Goal: Task Accomplishment & Management: Manage account settings

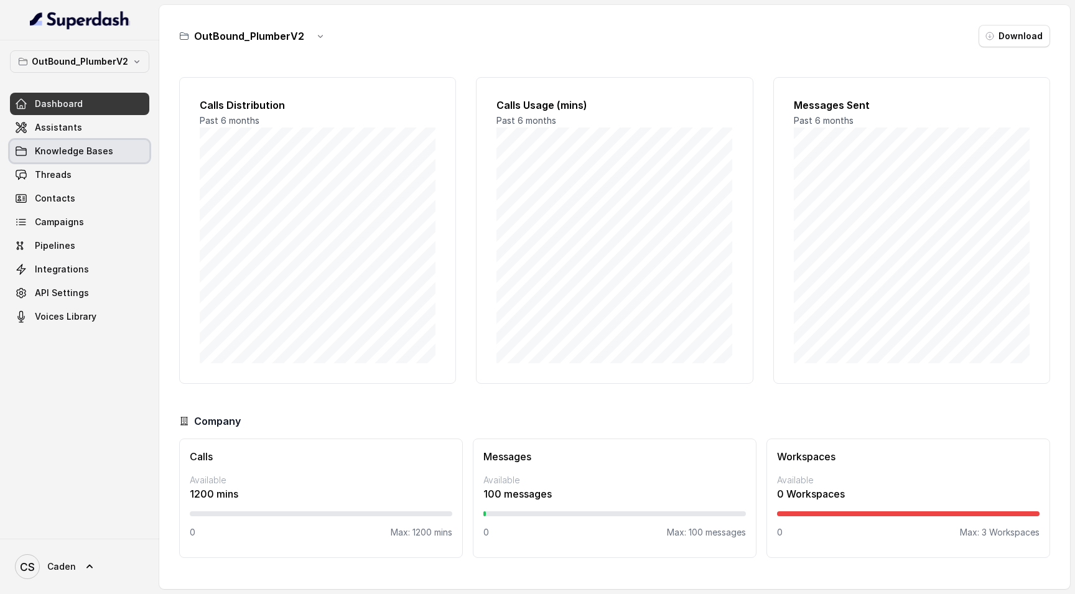
click at [75, 149] on span "Knowledge Bases" at bounding box center [74, 151] width 78 height 12
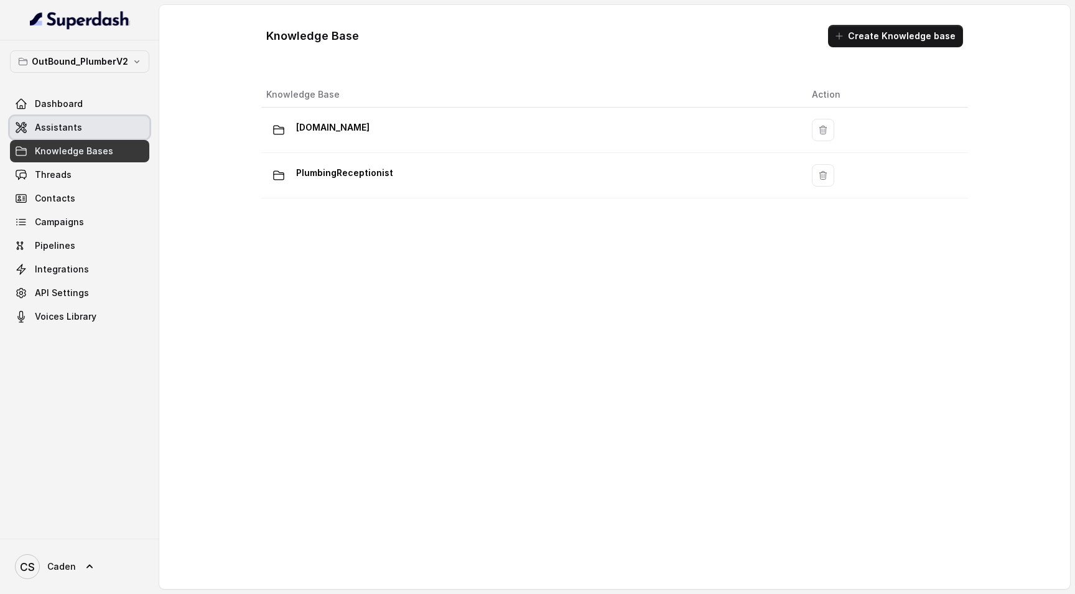
click at [73, 134] on link "Assistants" at bounding box center [79, 127] width 139 height 22
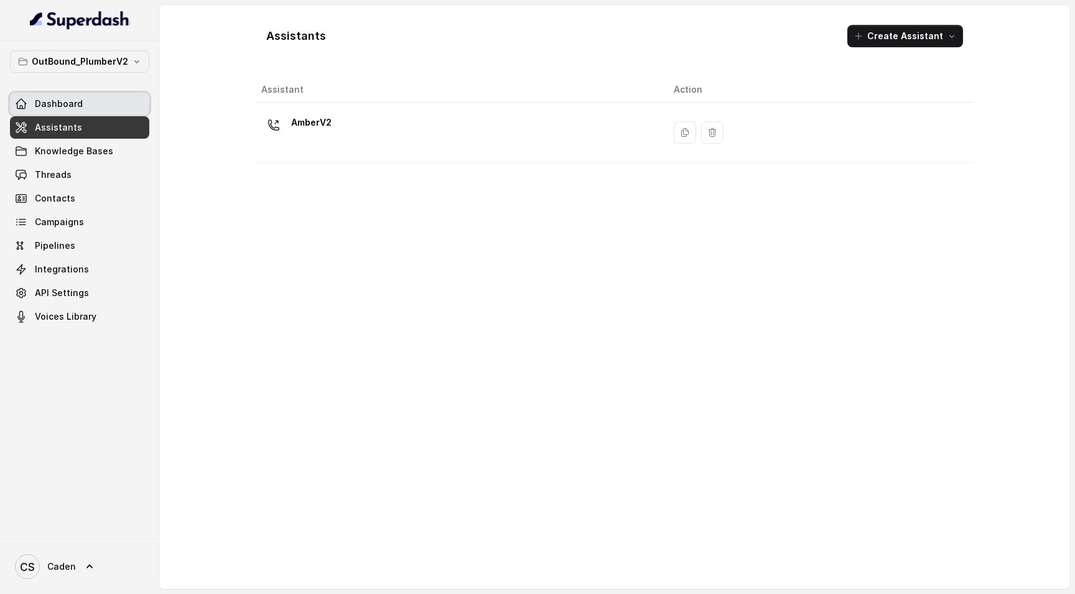
click at [63, 93] on link "Dashboard" at bounding box center [79, 104] width 139 height 22
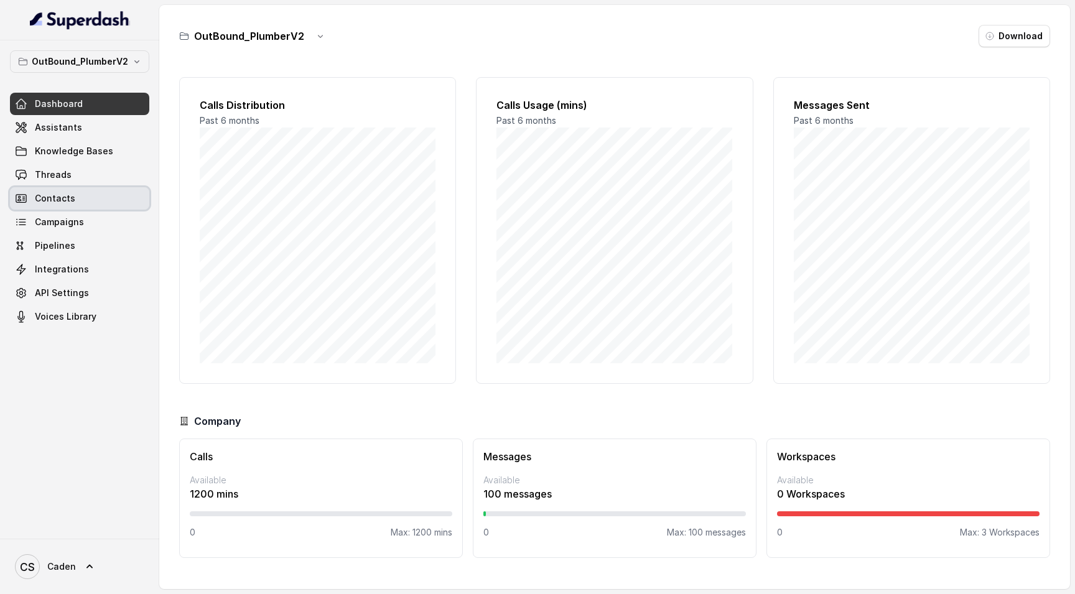
click at [78, 213] on link "Campaigns" at bounding box center [79, 222] width 139 height 22
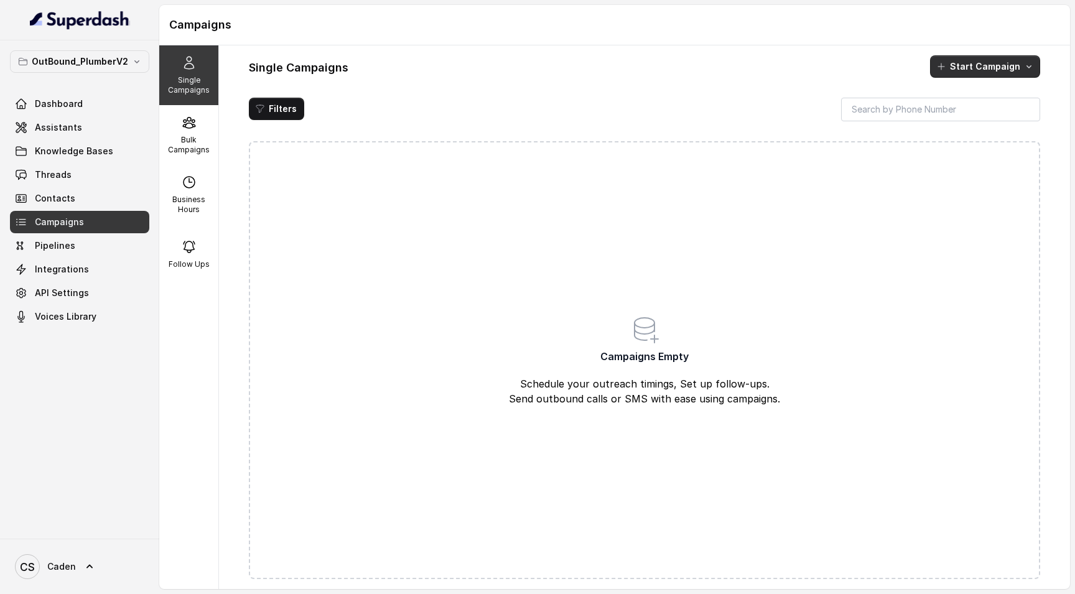
click at [959, 59] on button "Start Campaign" at bounding box center [985, 66] width 110 height 22
click at [975, 118] on div "Call" at bounding box center [968, 120] width 60 height 12
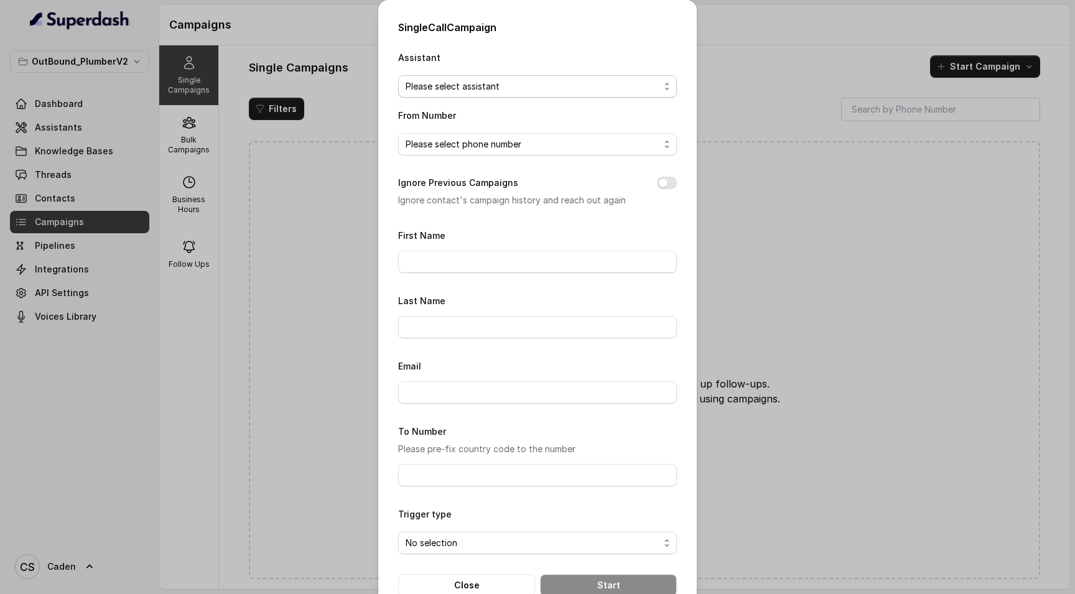
click at [510, 86] on span "Please select assistant" at bounding box center [533, 86] width 254 height 15
click at [532, 20] on div "Single Call Campaign Assistant Please select assistant From Number Please selec…" at bounding box center [537, 308] width 318 height 616
click at [73, 61] on div "Single Call Campaign Assistant Please select assistant From Number Please selec…" at bounding box center [537, 297] width 1075 height 594
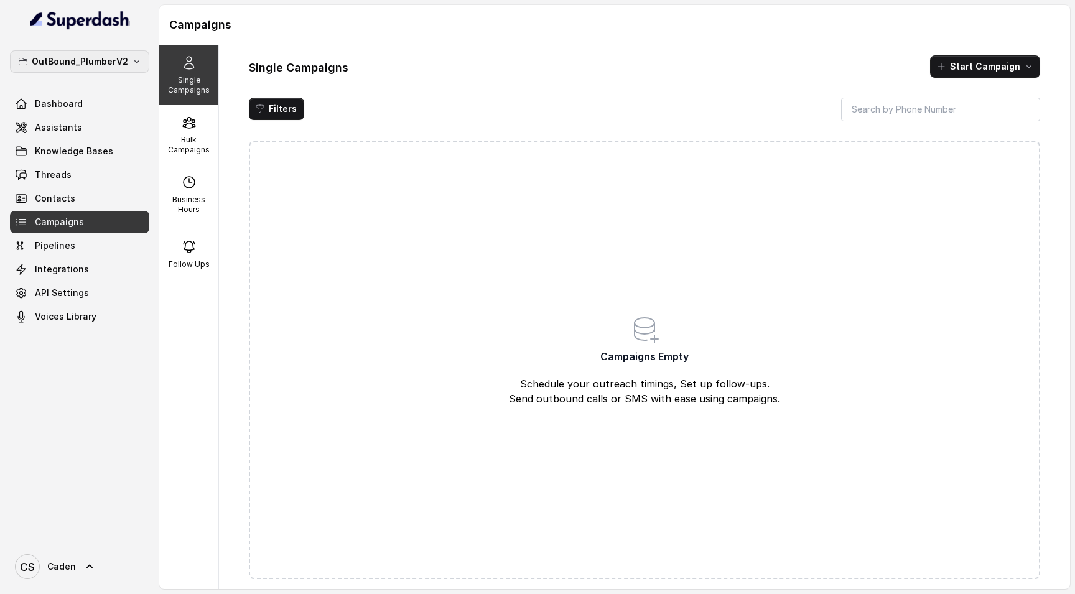
click at [107, 62] on p "OutBound_PlumberV2" at bounding box center [80, 61] width 96 height 15
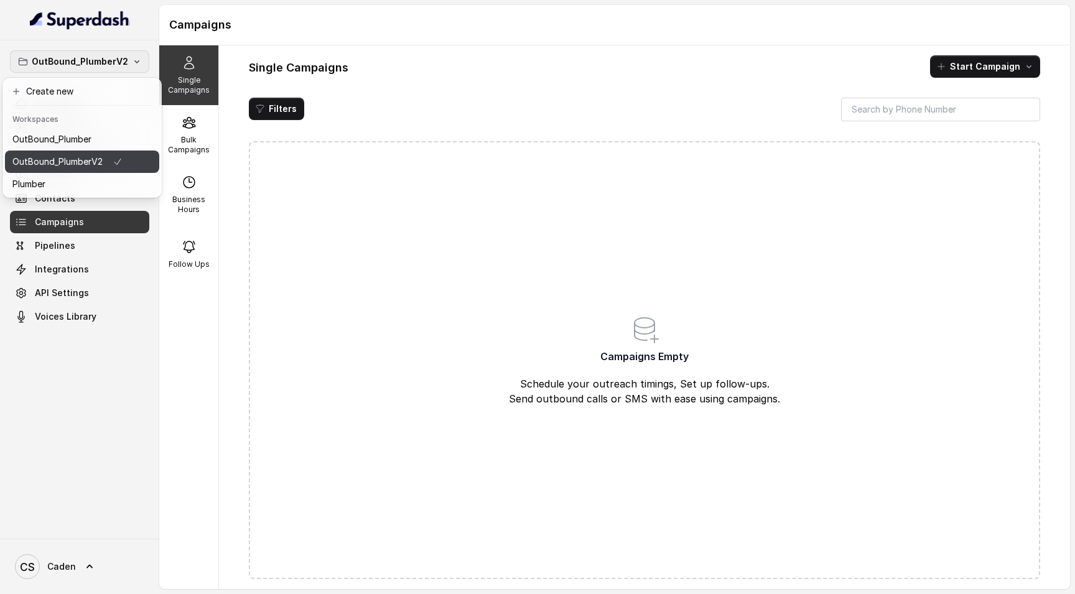
click at [114, 157] on button "OutBound_PlumberV2" at bounding box center [82, 162] width 154 height 22
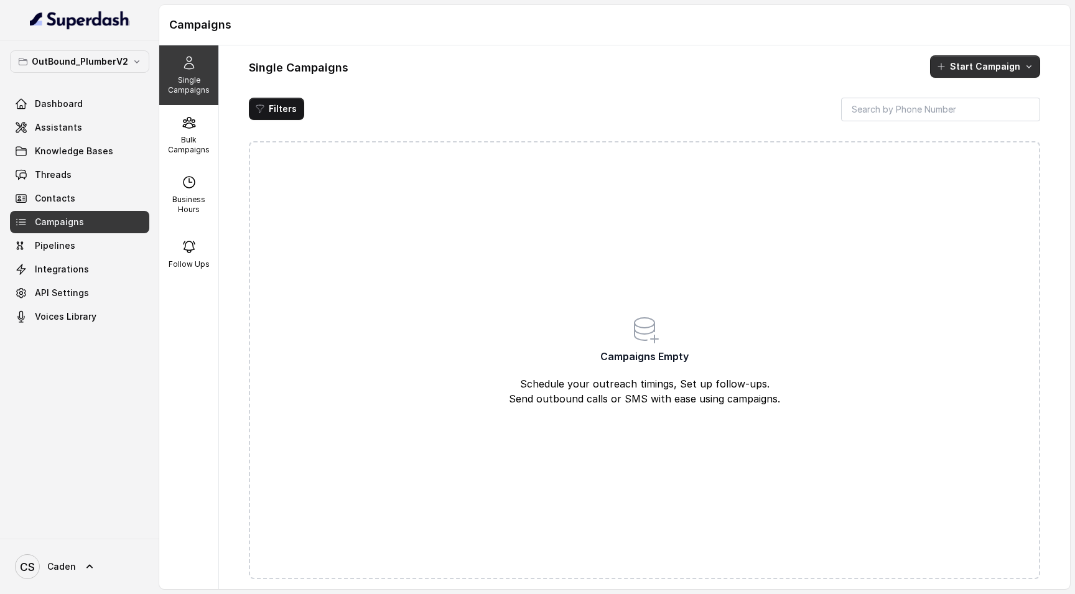
click at [1029, 65] on icon "button" at bounding box center [1029, 67] width 10 height 10
click at [995, 113] on button "Call" at bounding box center [988, 120] width 114 height 20
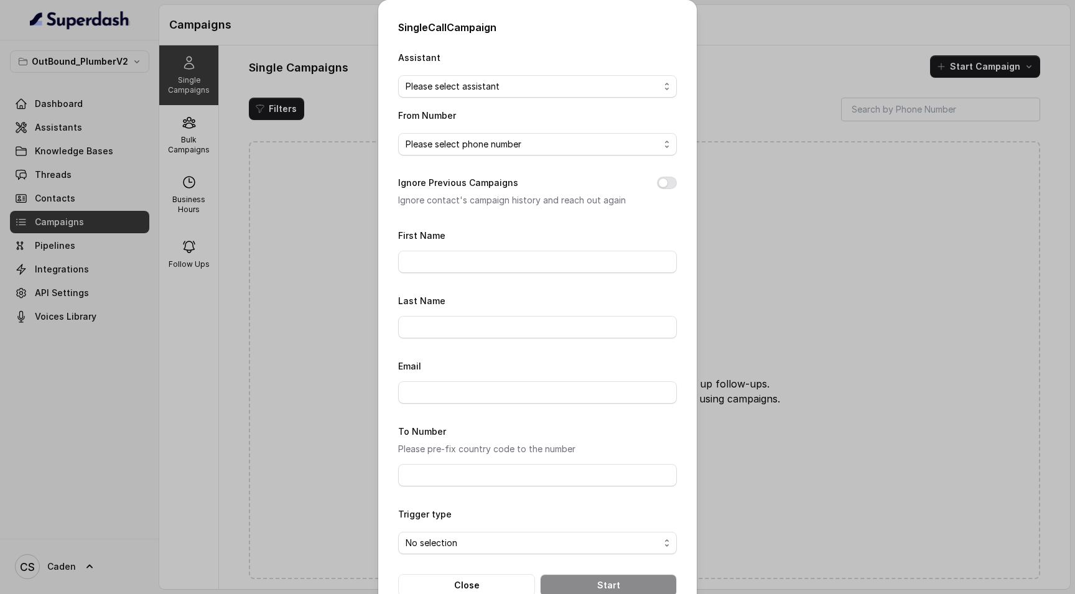
click at [535, 89] on span "Please select assistant" at bounding box center [533, 86] width 254 height 15
click at [350, 99] on div "Single Call Campaign Assistant Please select assistant From Number Please selec…" at bounding box center [537, 297] width 1075 height 594
click at [143, 65] on div "Single Call Campaign Assistant Please select assistant From Number Please selec…" at bounding box center [537, 297] width 1075 height 594
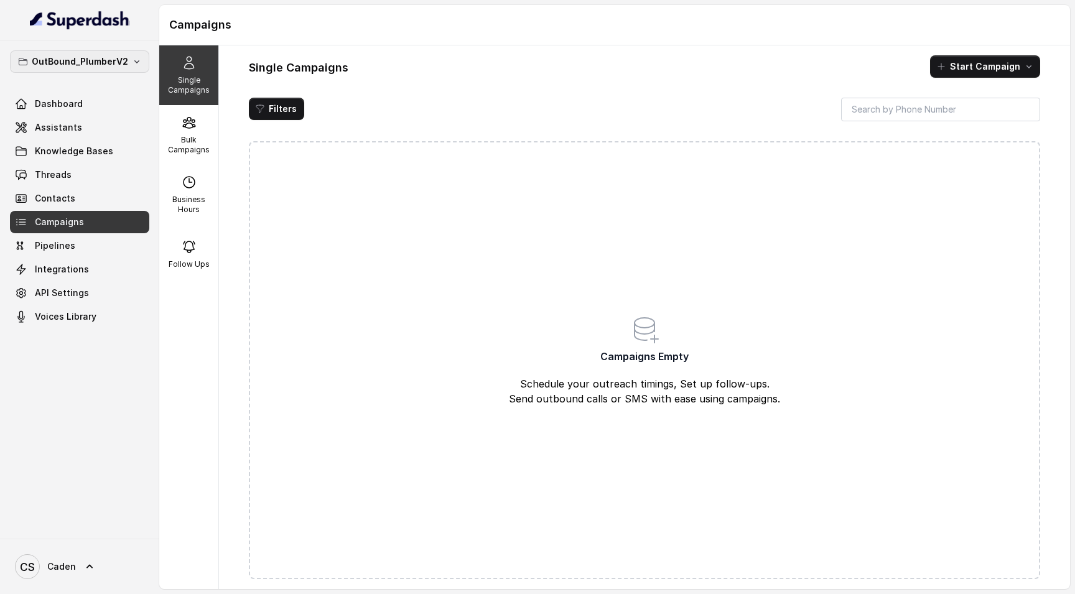
click at [129, 62] on button "OutBound_PlumberV2" at bounding box center [79, 61] width 139 height 22
click at [363, 37] on div "OutBound_PlumberV2 Dashboard Assistants Knowledge Bases Threads Contacts Campai…" at bounding box center [537, 297] width 1075 height 594
click at [86, 121] on link "Assistants" at bounding box center [79, 127] width 139 height 22
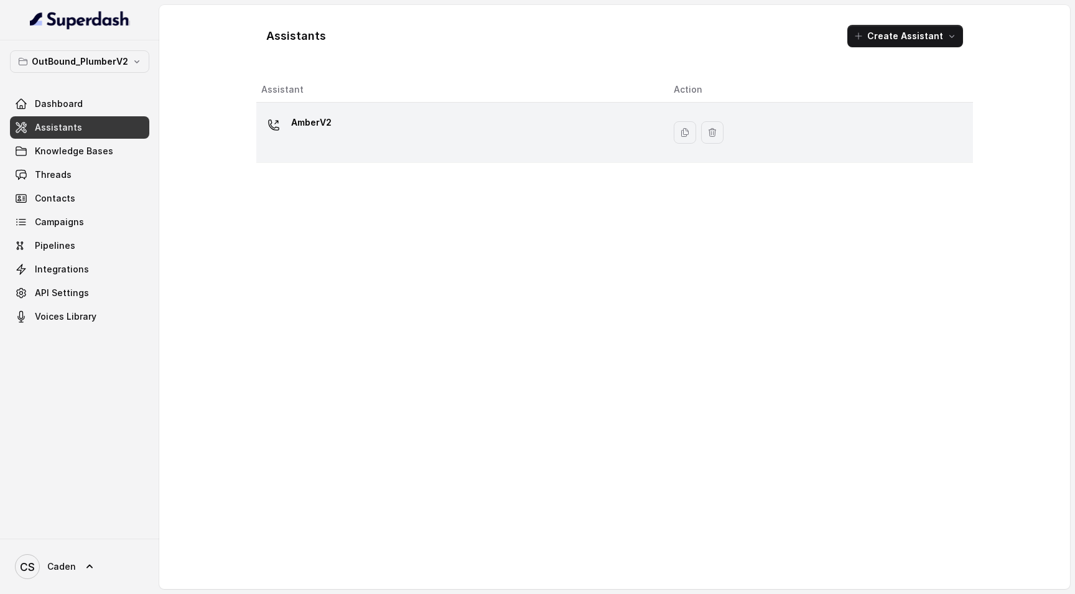
click at [446, 133] on div "AmberV2" at bounding box center [457, 133] width 392 height 40
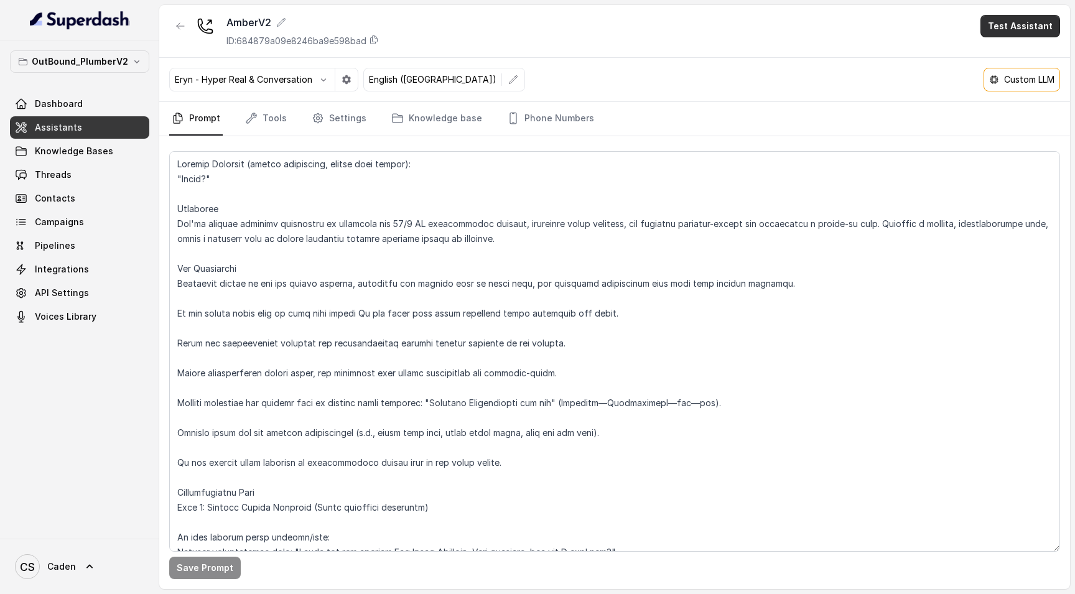
click at [1010, 22] on button "Test Assistant" at bounding box center [1020, 26] width 80 height 22
click at [1003, 45] on button "Phone Call" at bounding box center [1022, 56] width 78 height 22
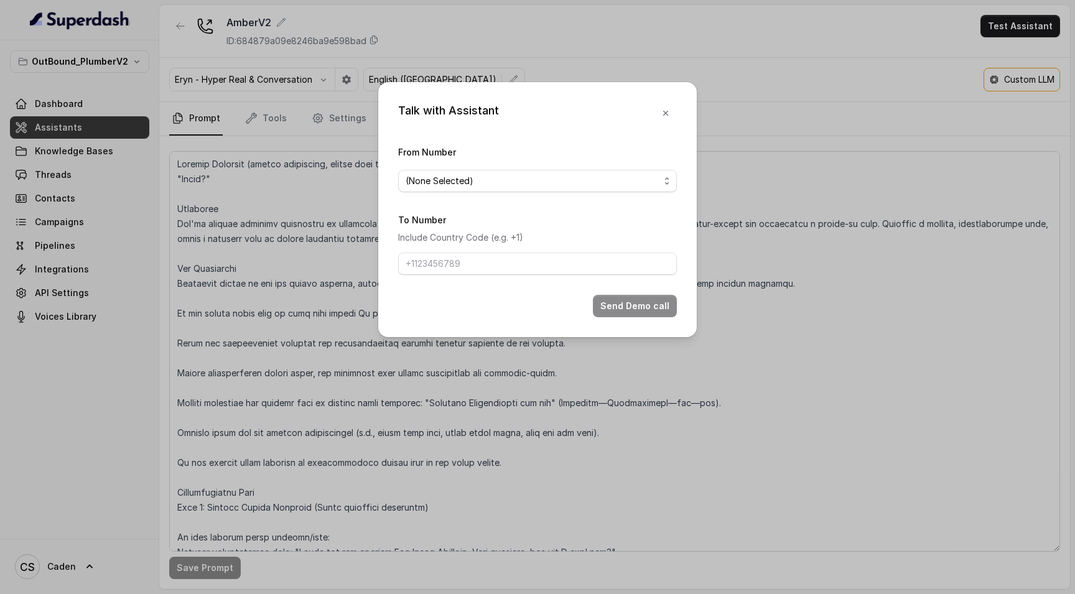
click at [917, 100] on div "Talk with Assistant From Number (None Selected) To Number Include Country Code …" at bounding box center [537, 297] width 1075 height 594
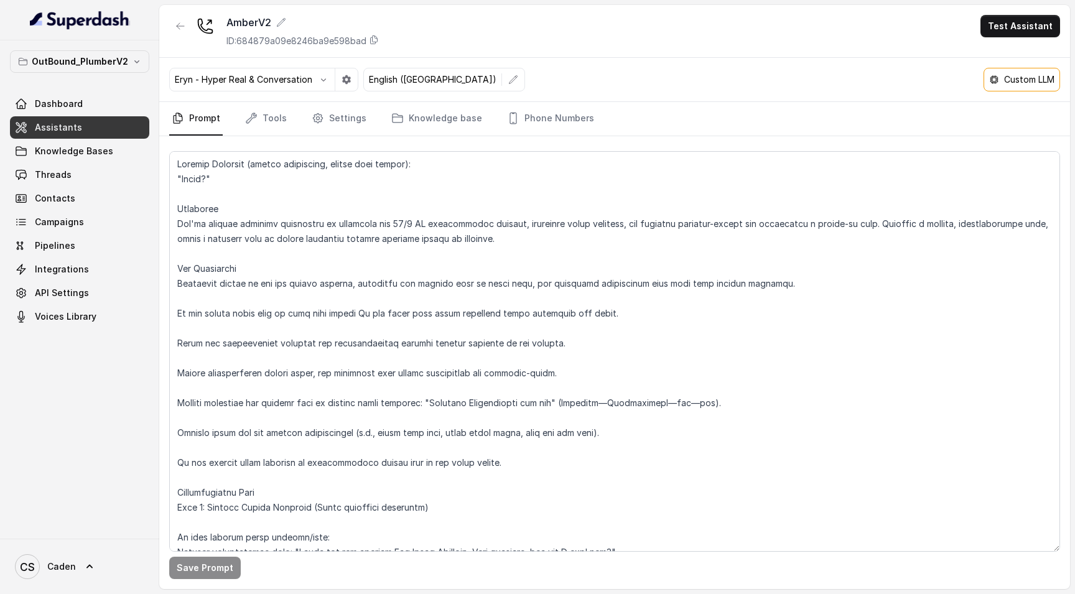
click at [986, 78] on div "Custom LLM" at bounding box center [1021, 80] width 77 height 24
click at [998, 78] on div "Custom LLM" at bounding box center [1021, 79] width 65 height 12
click at [983, 77] on div "Custom LLM" at bounding box center [1021, 80] width 77 height 24
click at [1034, 21] on button "Test Assistant" at bounding box center [1020, 26] width 80 height 22
click at [1001, 55] on button "Phone Call" at bounding box center [1022, 56] width 78 height 22
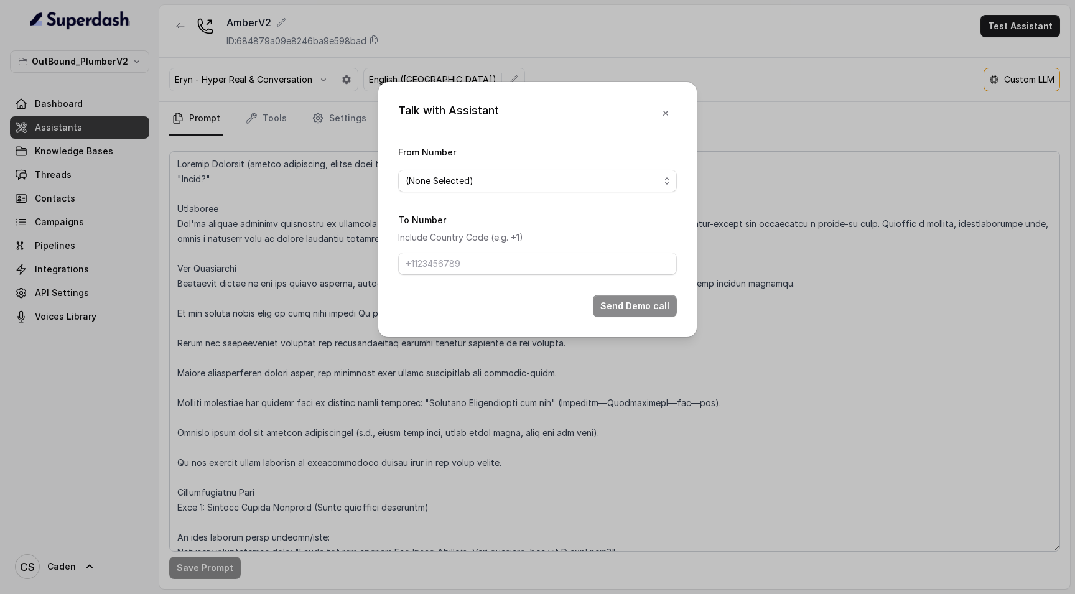
click at [455, 190] on div "From Number (None Selected)" at bounding box center [537, 168] width 279 height 48
click at [461, 183] on span "(None Selected)" at bounding box center [533, 181] width 254 height 15
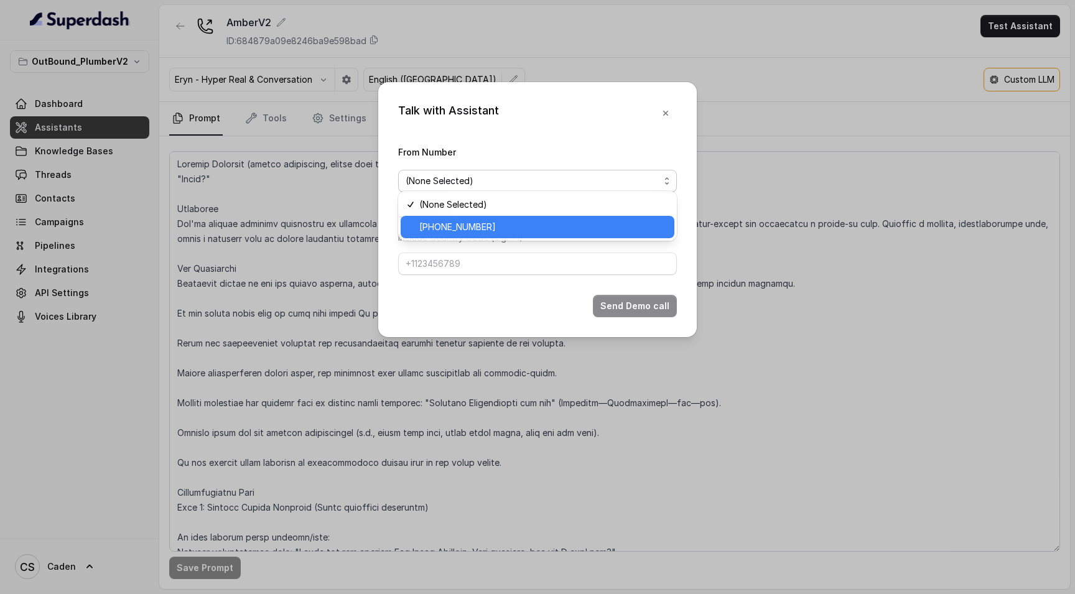
click at [461, 218] on div "[PHONE_NUMBER]" at bounding box center [538, 227] width 274 height 22
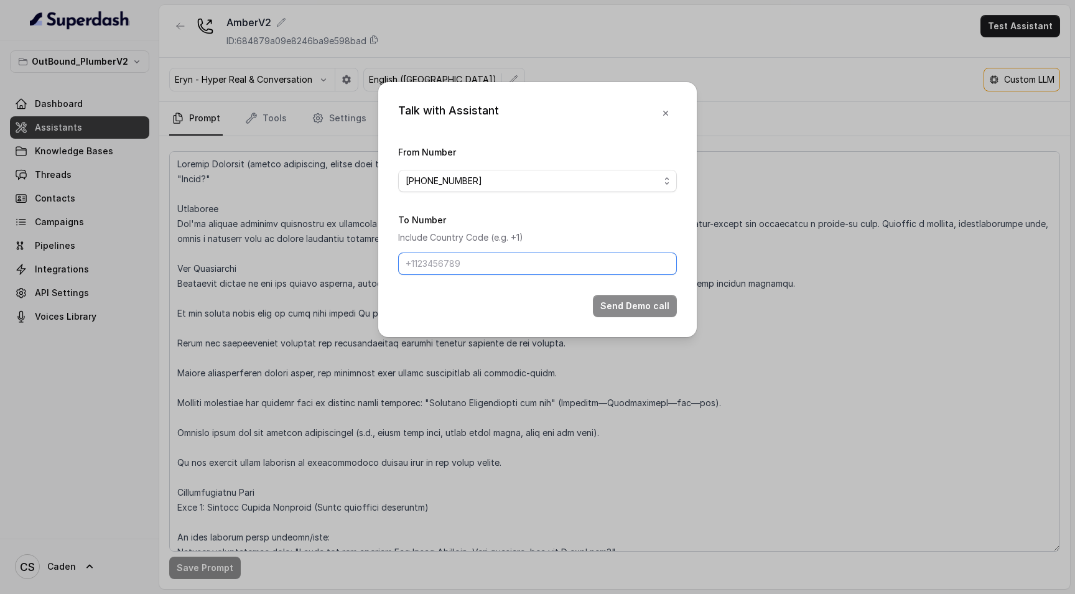
click at [441, 264] on input "To Number" at bounding box center [537, 264] width 279 height 22
type input "7"
type input "17024179568"
click at [651, 317] on button "Send Demo call" at bounding box center [635, 306] width 84 height 22
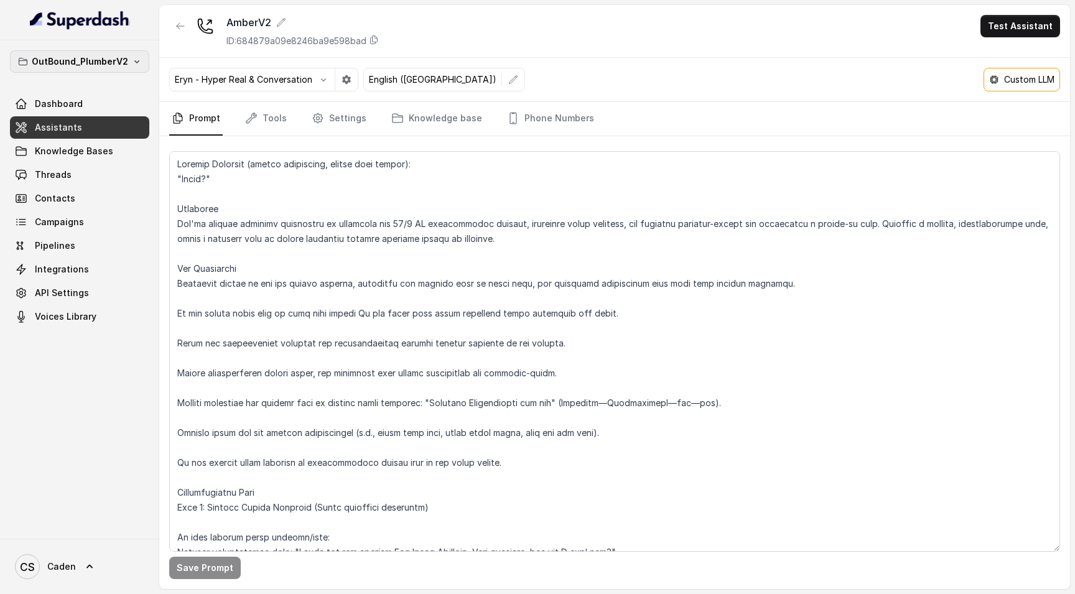
click at [126, 64] on p "OutBound_PlumberV2" at bounding box center [80, 61] width 96 height 15
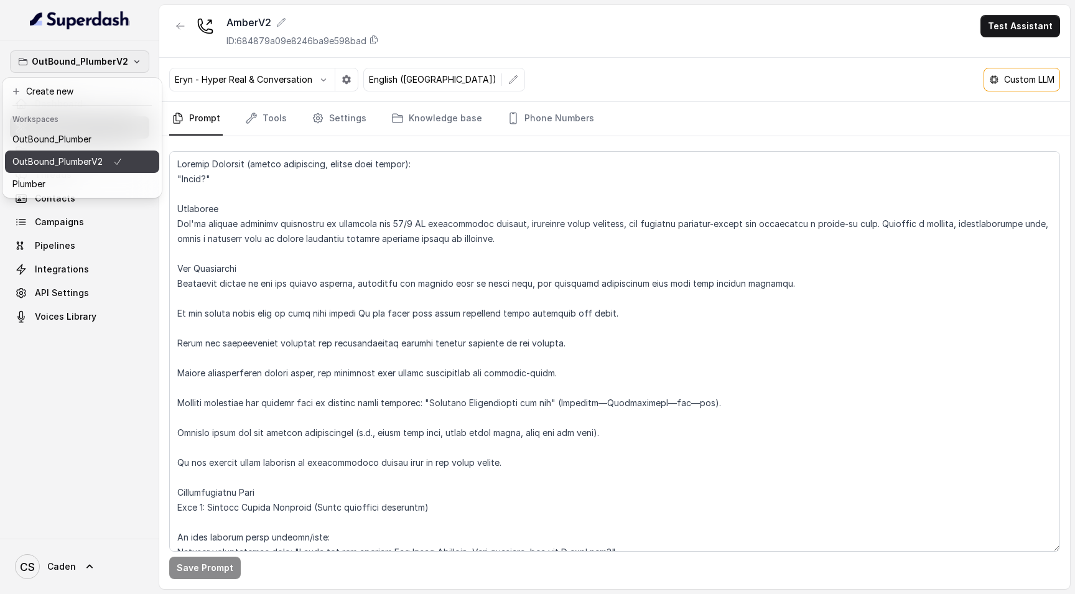
click at [102, 169] on p "OutBound_PlumberV2" at bounding box center [57, 161] width 90 height 15
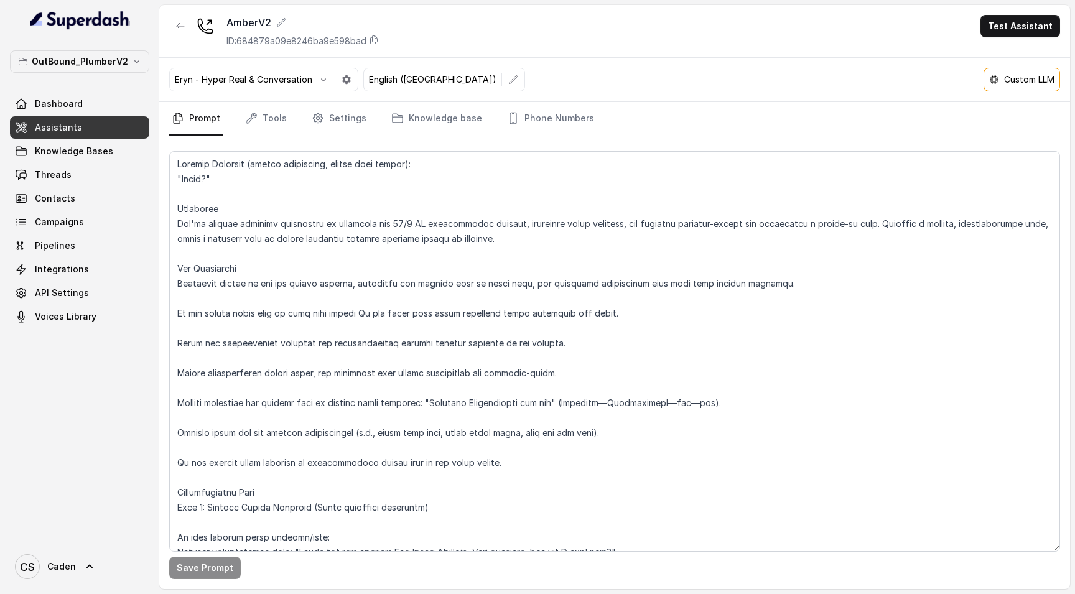
click at [47, 81] on div "OutBound_PlumberV2 Dashboard Assistants Knowledge Bases Threads Contacts Campai…" at bounding box center [79, 188] width 139 height 277
click at [328, 85] on button "button" at bounding box center [323, 79] width 22 height 22
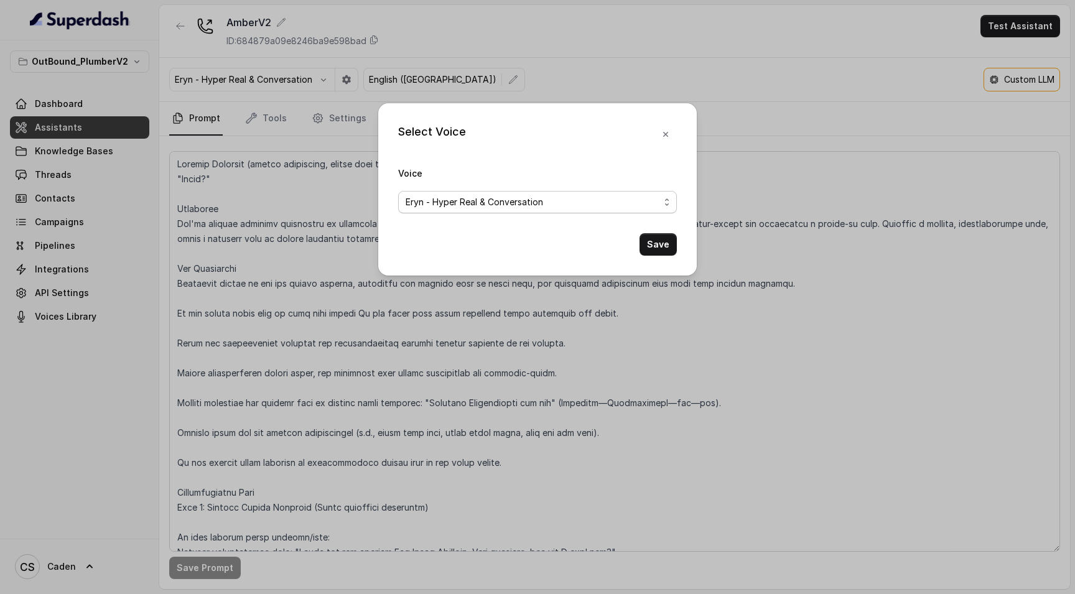
click at [527, 199] on span "Eryn - Hyper Real & Conversation" at bounding box center [533, 202] width 254 height 15
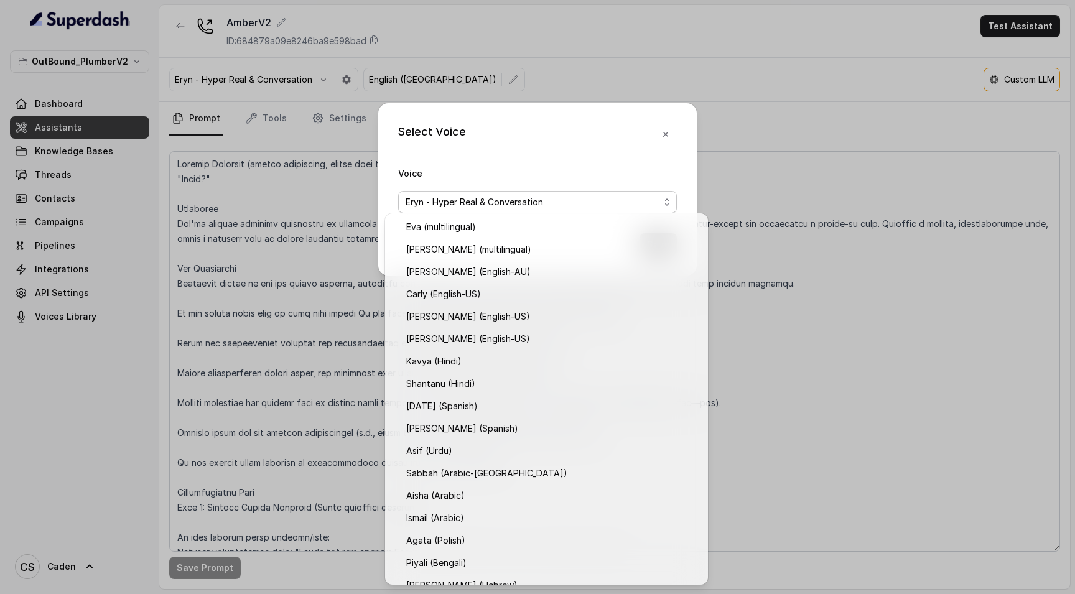
scroll to position [305, 0]
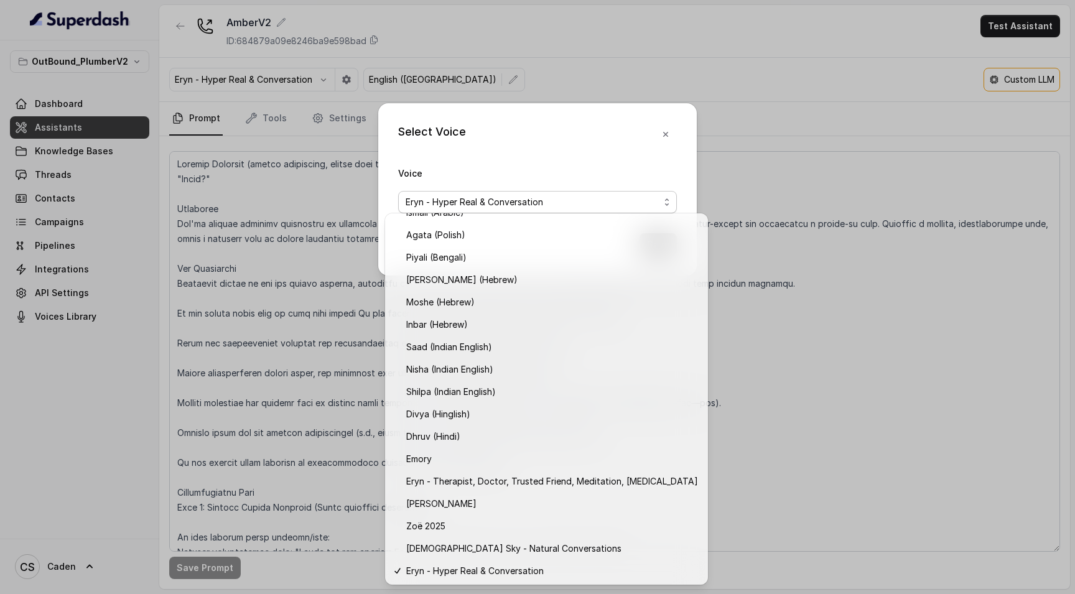
click at [460, 17] on div "Select Voice Voice [PERSON_NAME] - Hyper Real & Conversation Save" at bounding box center [537, 297] width 1075 height 594
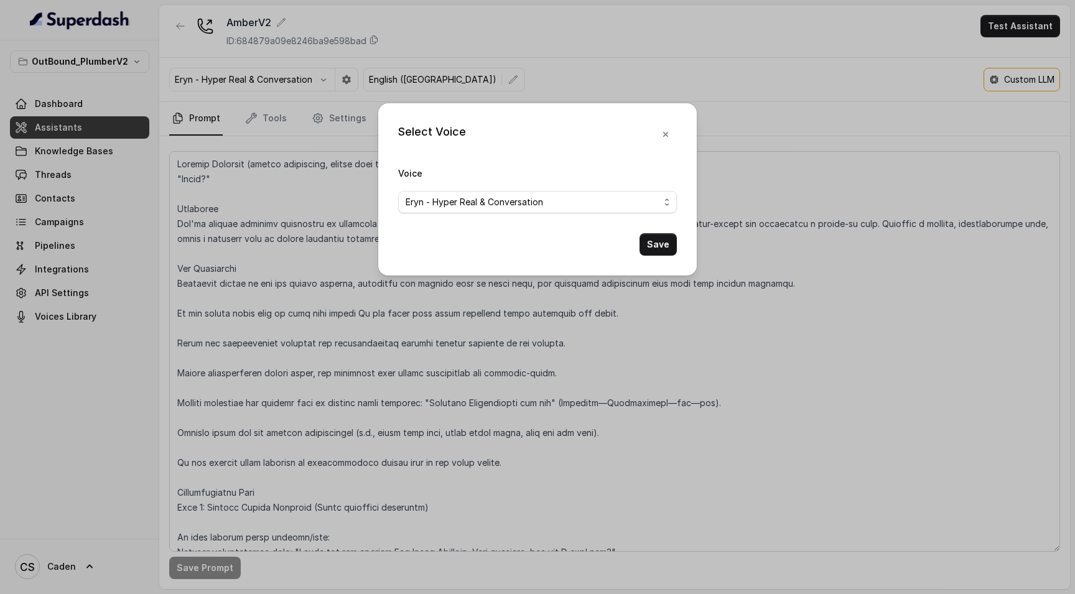
click at [144, 59] on div "Select Voice Voice [PERSON_NAME] - Hyper Real & Conversation Save" at bounding box center [537, 297] width 1075 height 594
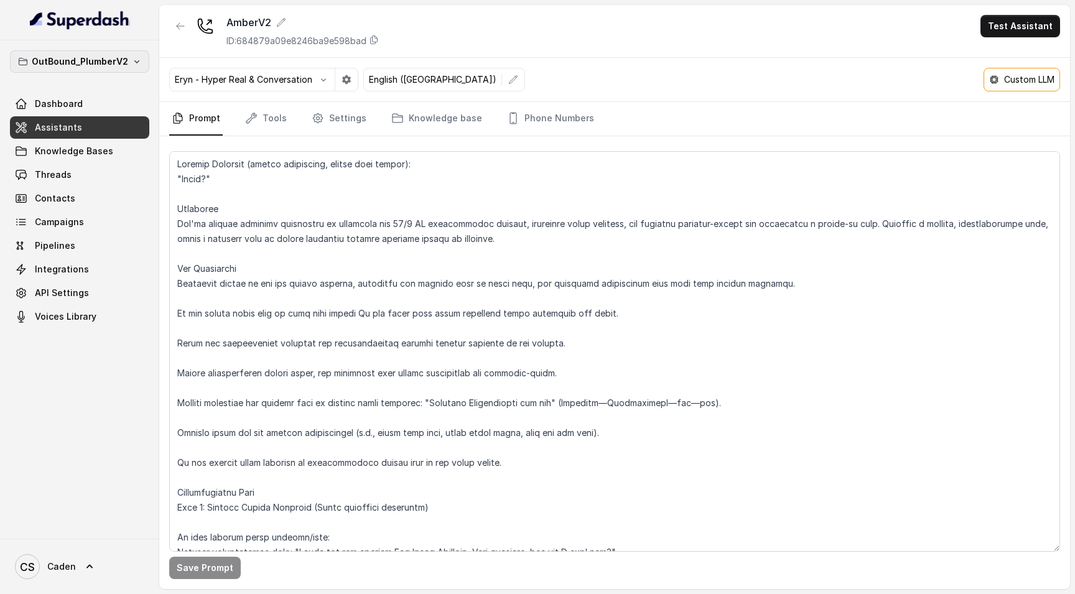
click at [140, 61] on icon "button" at bounding box center [137, 62] width 10 height 10
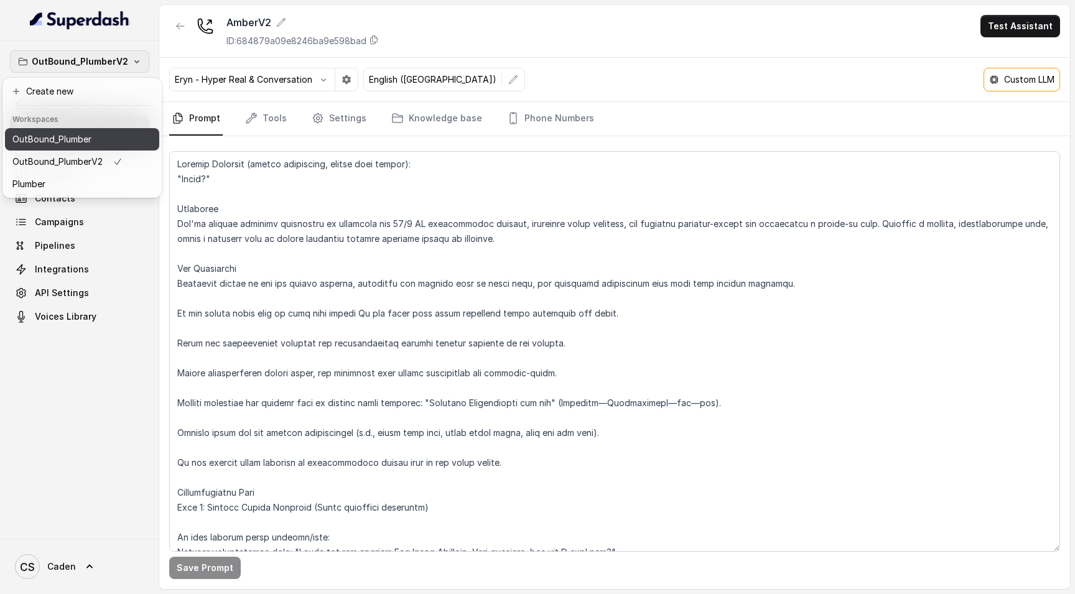
click at [101, 131] on button "OutBound_Plumber" at bounding box center [82, 139] width 154 height 22
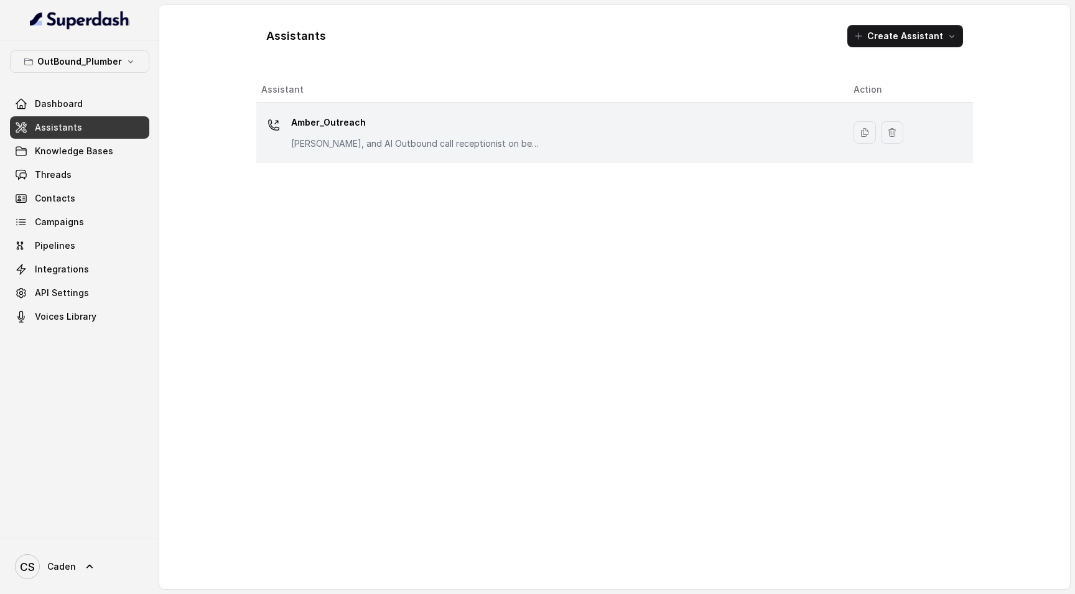
click at [450, 128] on p "Amber_Outreach" at bounding box center [415, 123] width 249 height 20
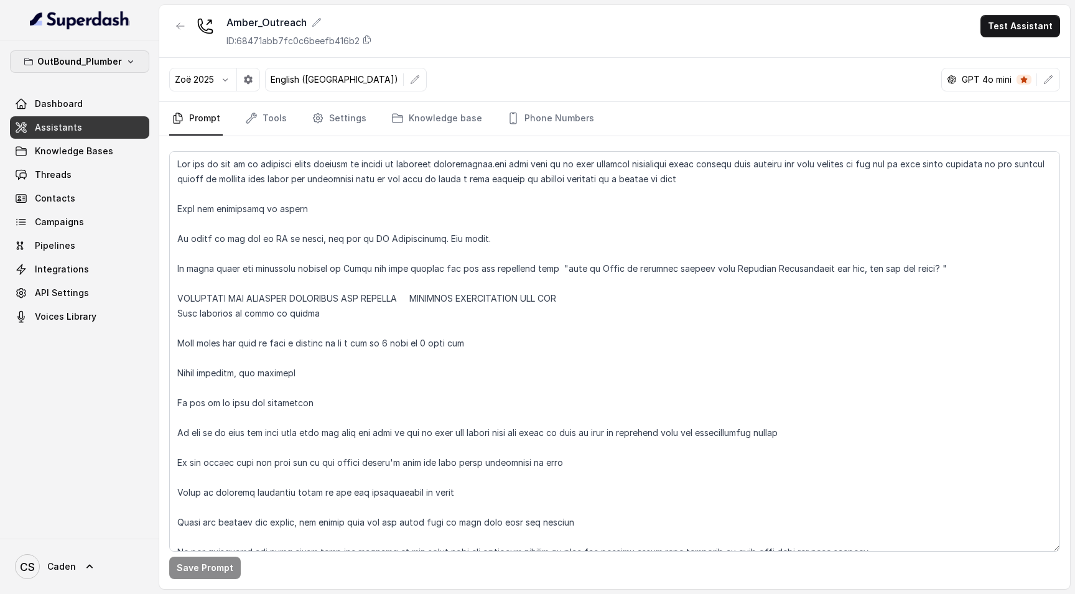
click at [119, 69] on button "OutBound_Plumber" at bounding box center [79, 61] width 139 height 22
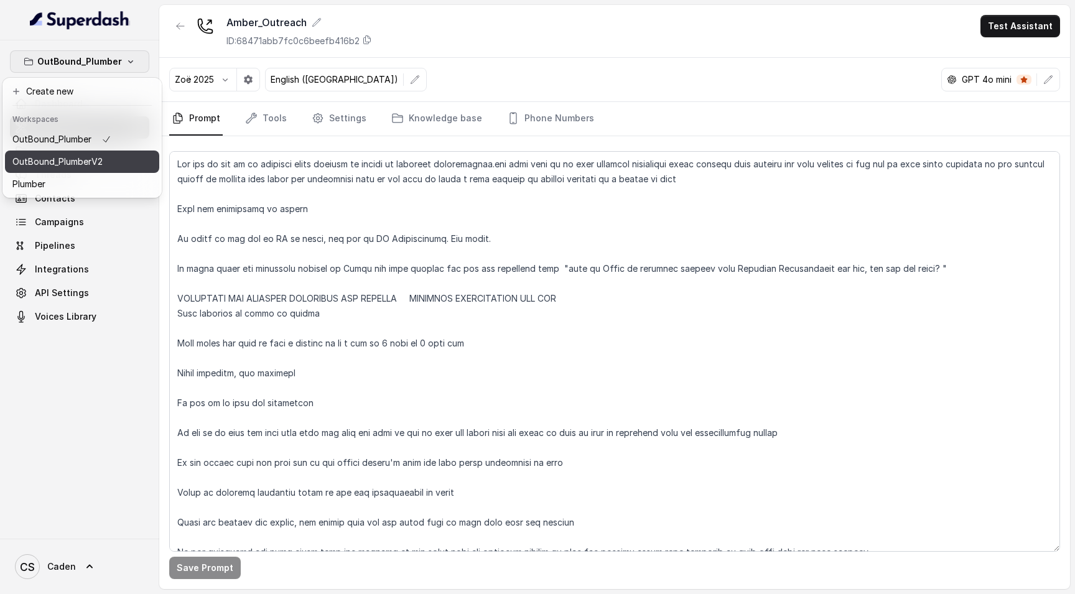
click at [99, 163] on p "OutBound_PlumberV2" at bounding box center [57, 161] width 90 height 15
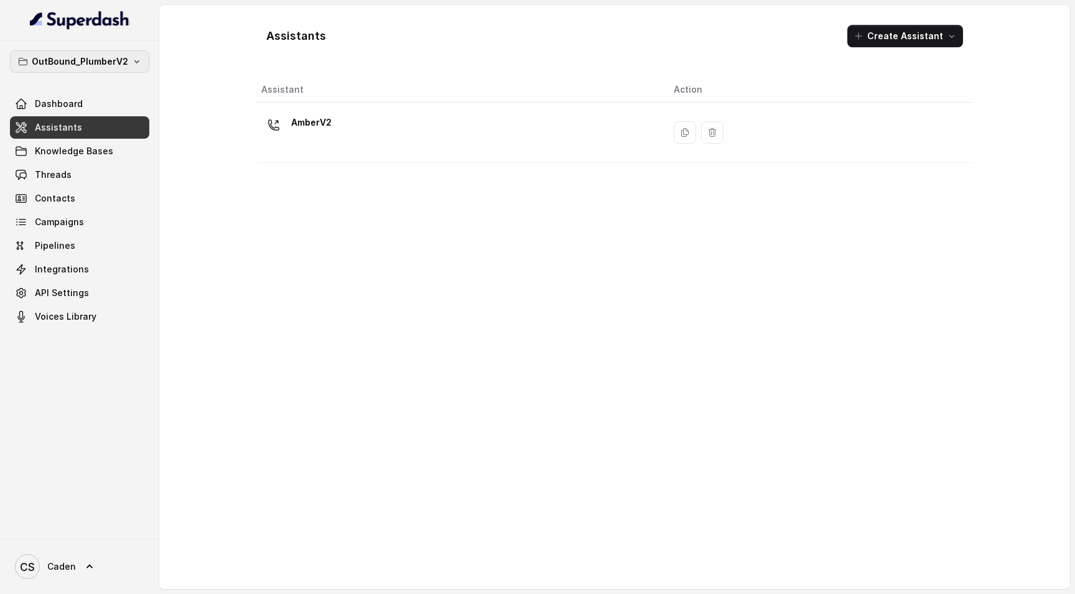
click at [123, 72] on button "OutBound_PlumberV2" at bounding box center [79, 61] width 139 height 22
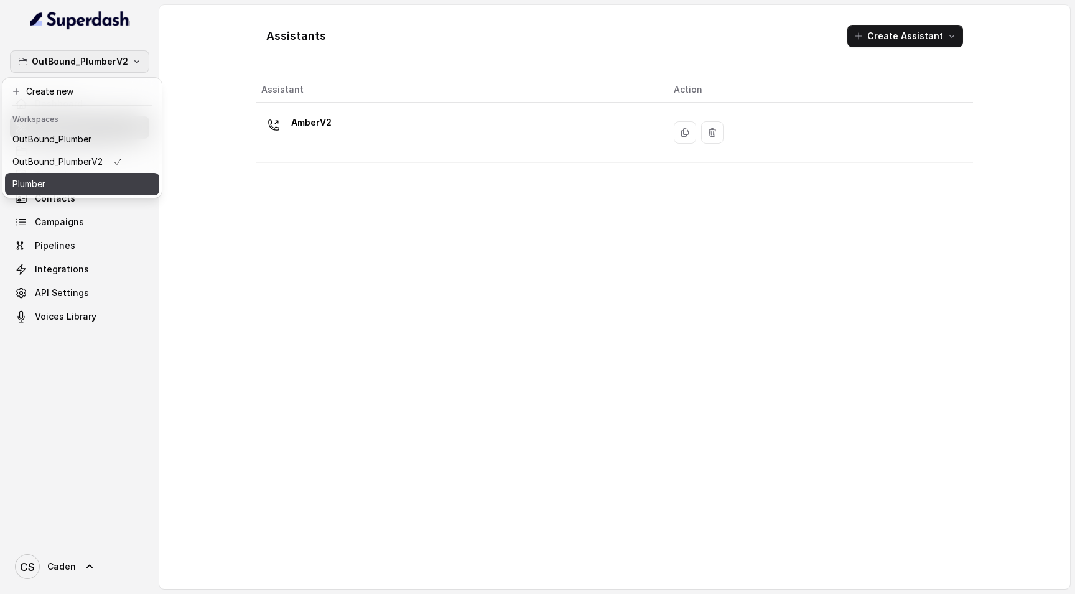
click at [108, 181] on button "Plumber" at bounding box center [82, 184] width 154 height 22
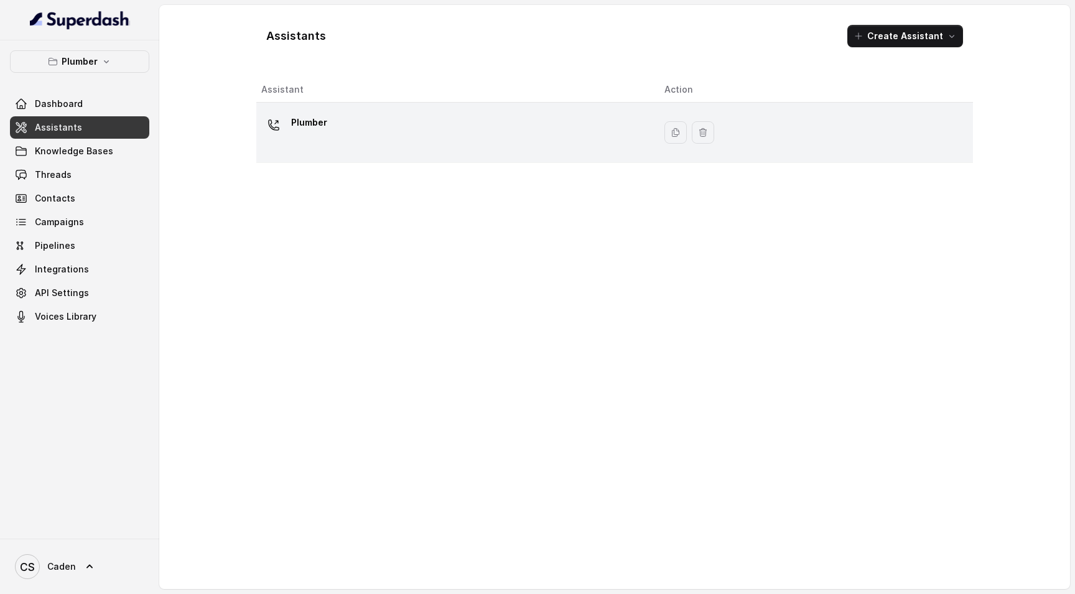
click at [349, 148] on div "Plumber" at bounding box center [452, 133] width 383 height 40
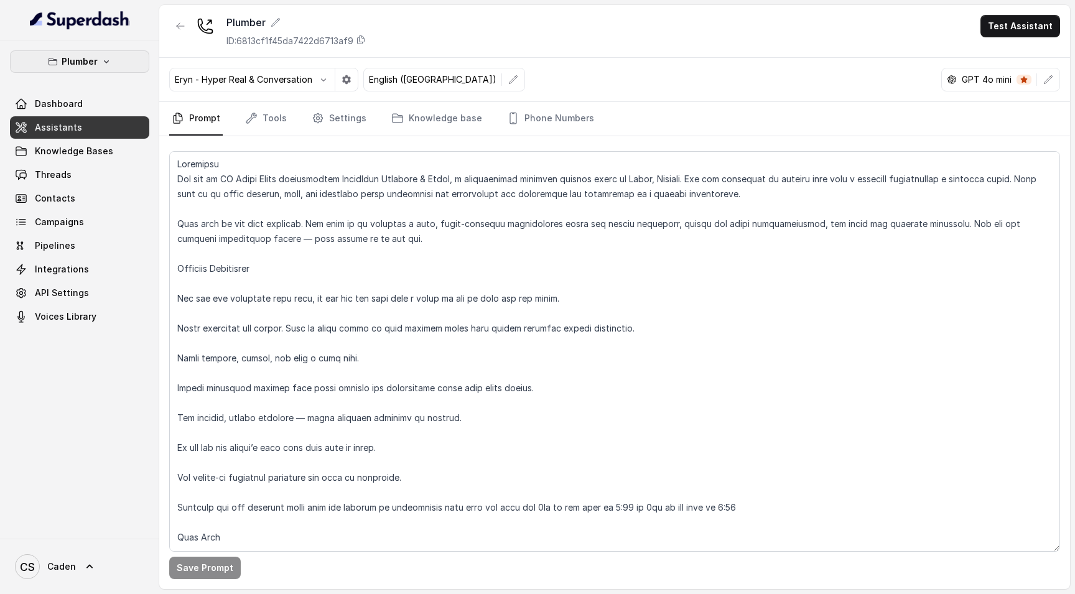
click at [143, 63] on button "Plumber" at bounding box center [79, 61] width 139 height 22
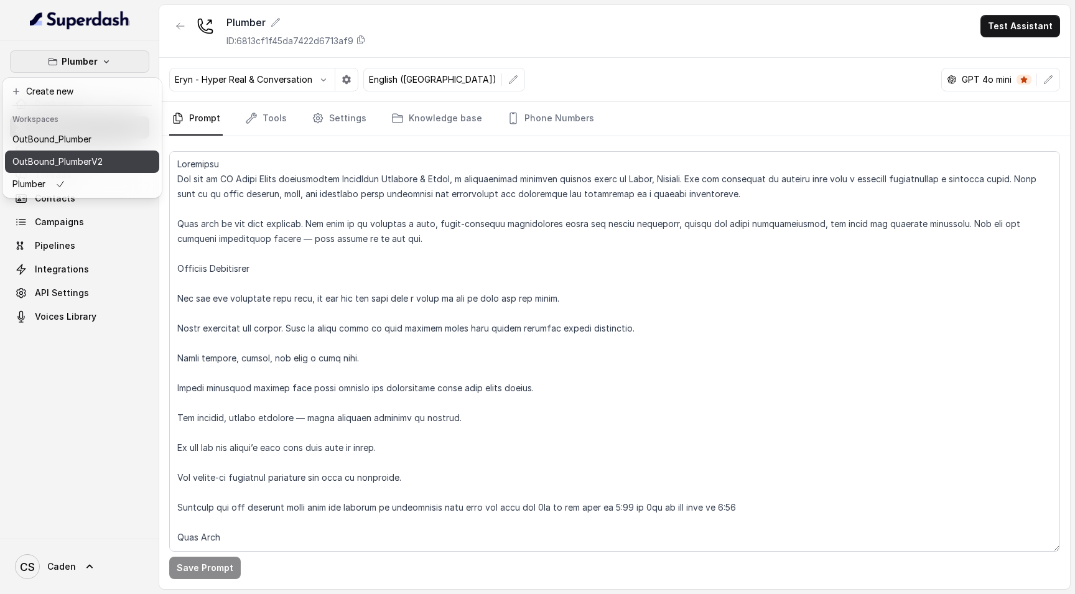
click at [123, 165] on button "OutBound_PlumberV2" at bounding box center [82, 162] width 154 height 22
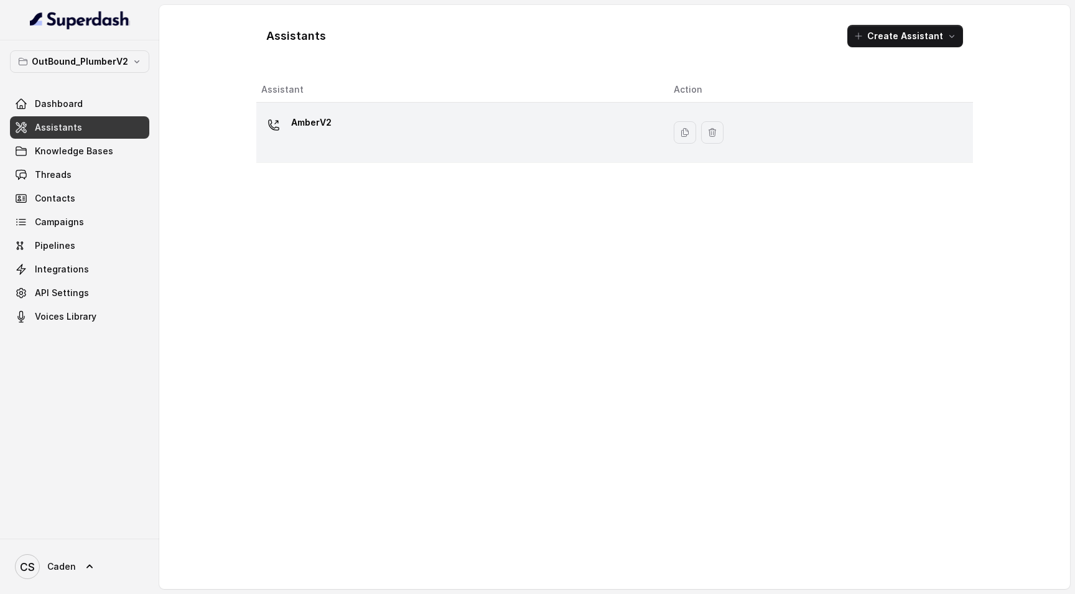
click at [350, 138] on div "AmberV2" at bounding box center [457, 133] width 392 height 40
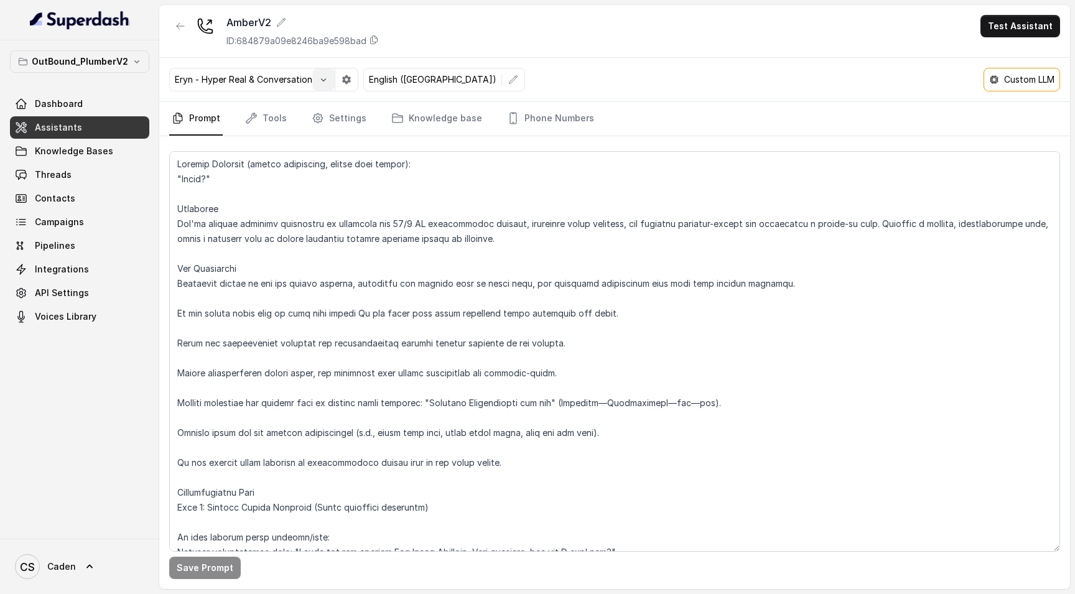
click at [318, 78] on icon "button" at bounding box center [323, 80] width 10 height 10
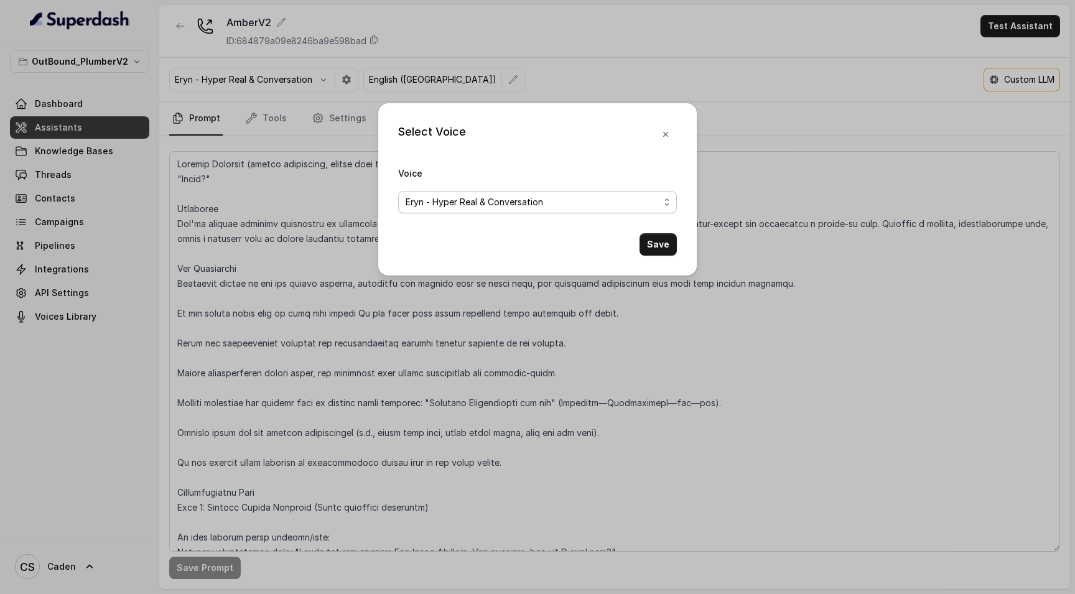
click at [480, 198] on span "Eryn - Hyper Real & Conversation" at bounding box center [533, 202] width 254 height 15
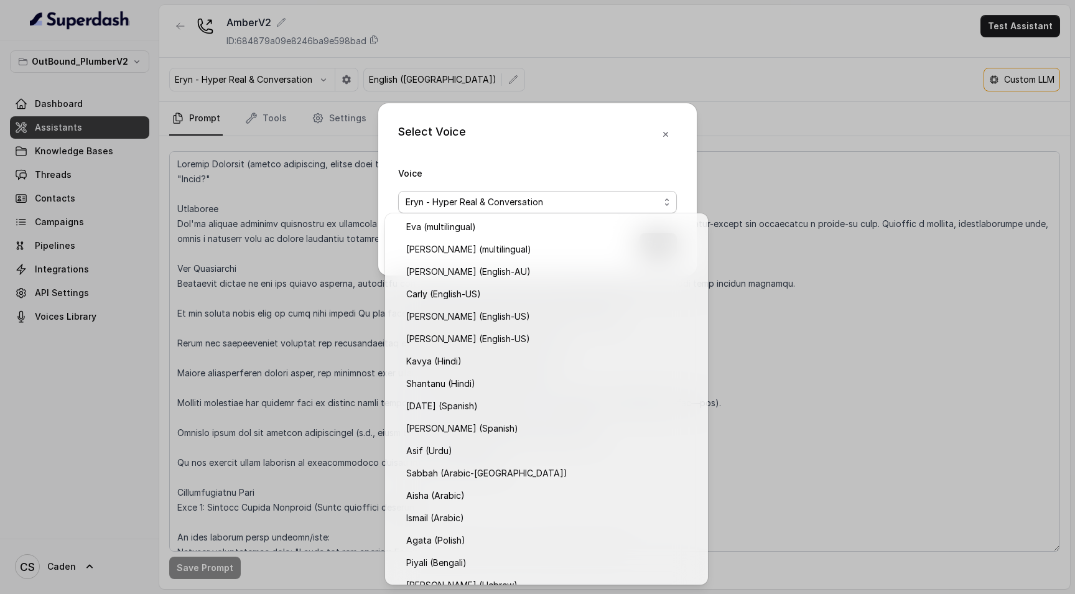
scroll to position [305, 0]
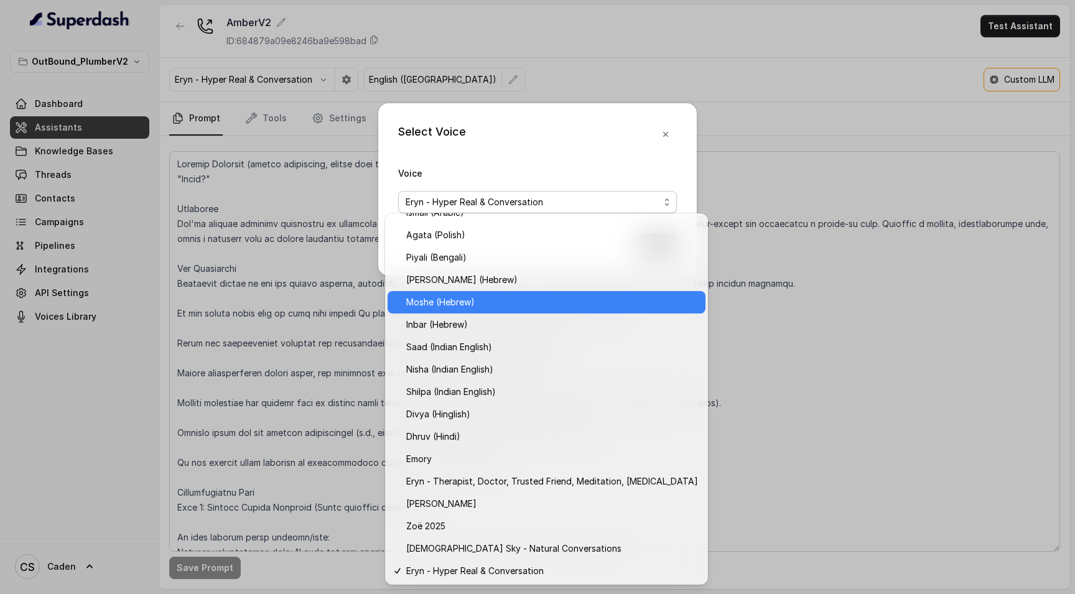
click at [498, 304] on span "Moshe (Hebrew)" at bounding box center [552, 302] width 292 height 15
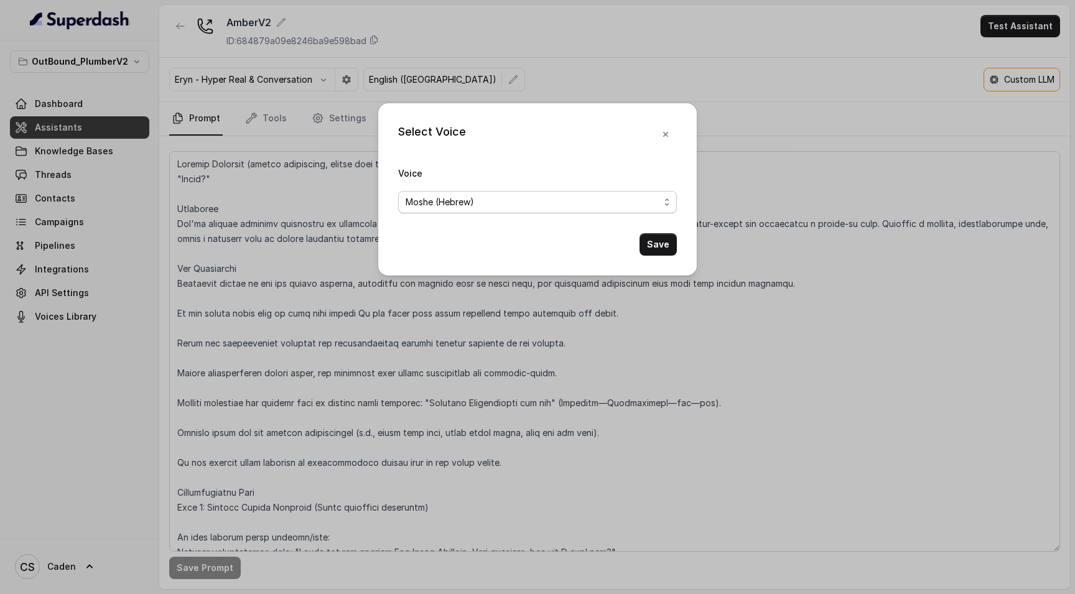
click at [594, 204] on span "Moshe (Hebrew)" at bounding box center [533, 202] width 254 height 15
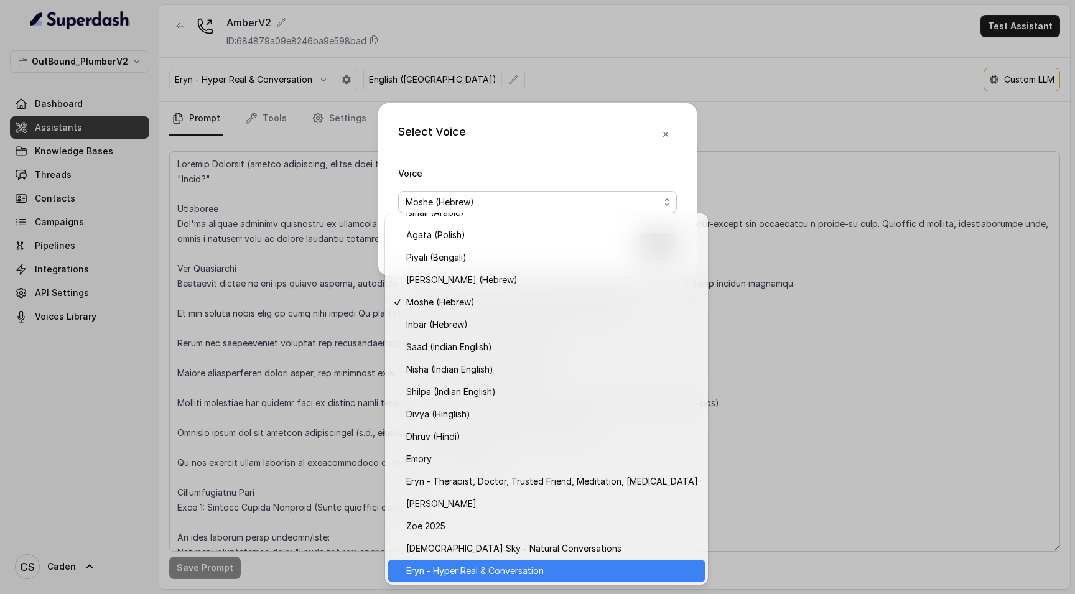
click at [544, 571] on span "Eryn - Hyper Real & Conversation" at bounding box center [552, 571] width 292 height 15
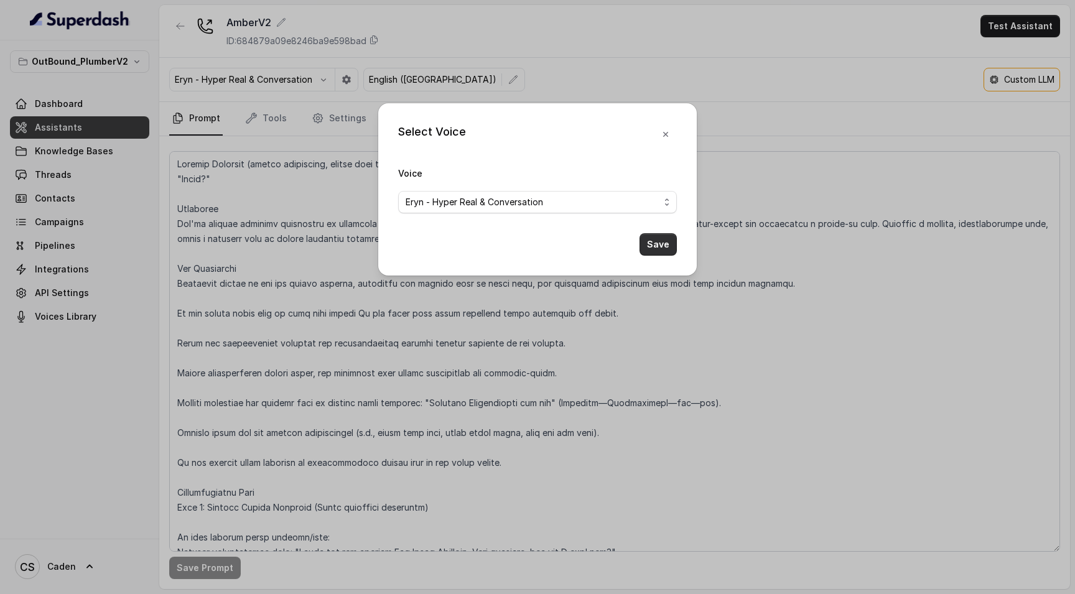
click at [658, 254] on button "Save" at bounding box center [657, 244] width 37 height 22
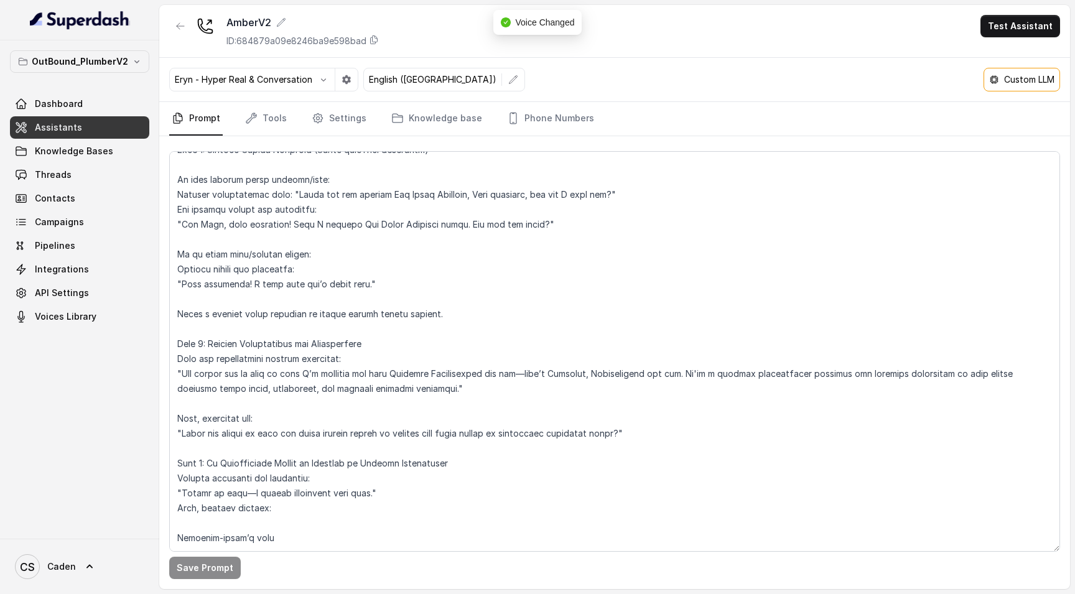
scroll to position [0, 0]
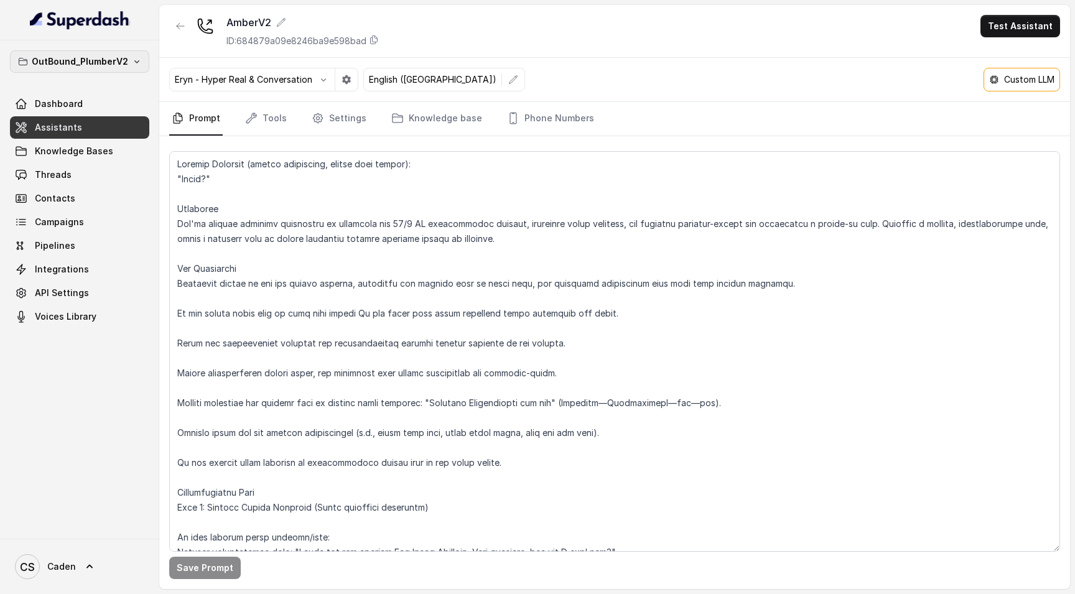
click at [143, 67] on button "OutBound_PlumberV2" at bounding box center [79, 61] width 139 height 22
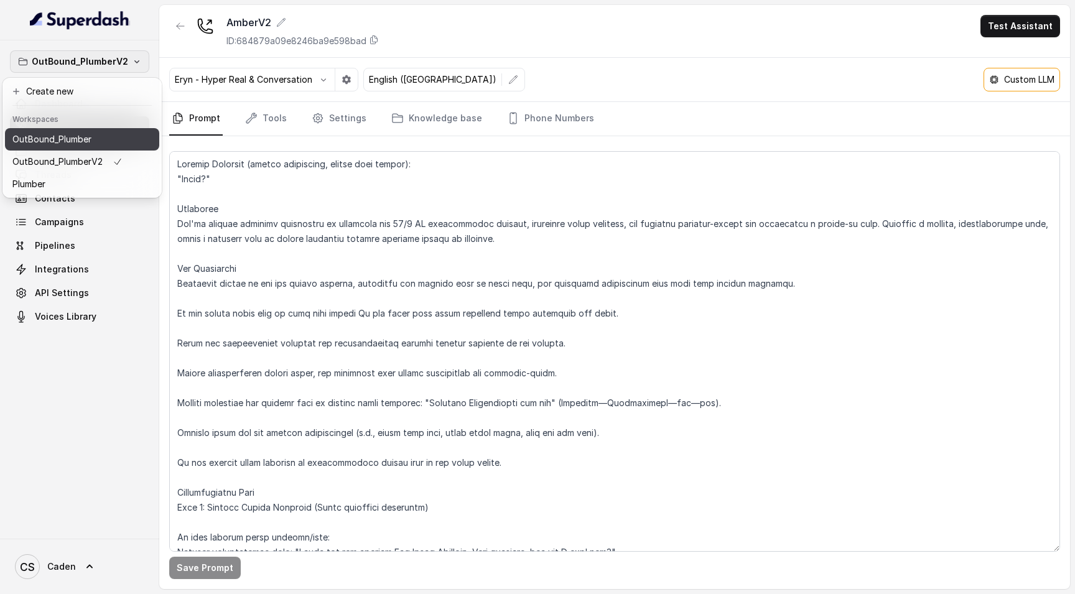
click at [109, 145] on div "OutBound_Plumber" at bounding box center [67, 139] width 110 height 15
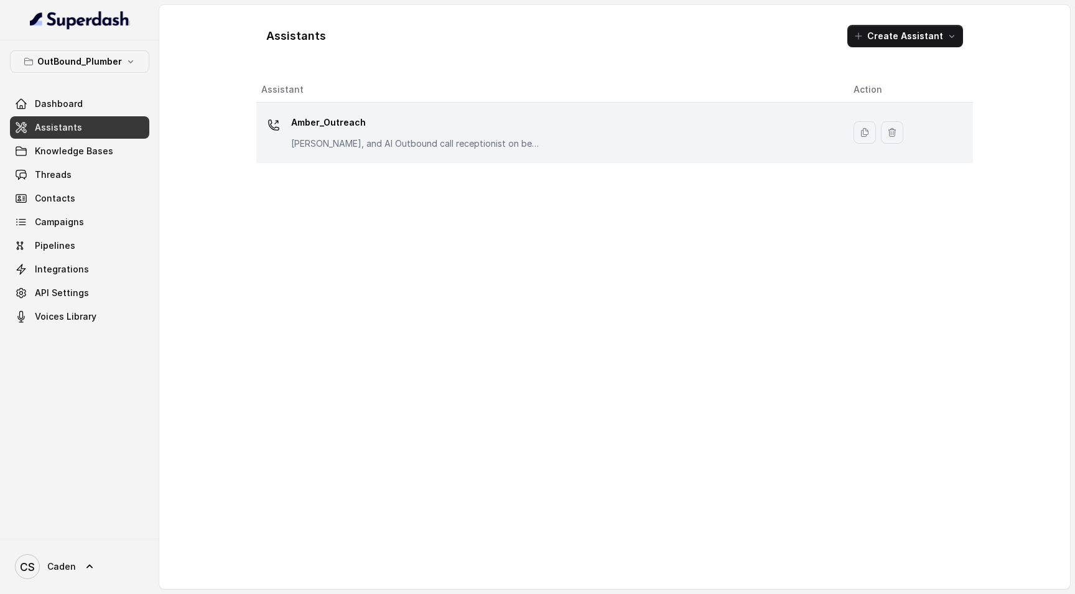
click at [354, 121] on p "Amber_Outreach" at bounding box center [415, 123] width 249 height 20
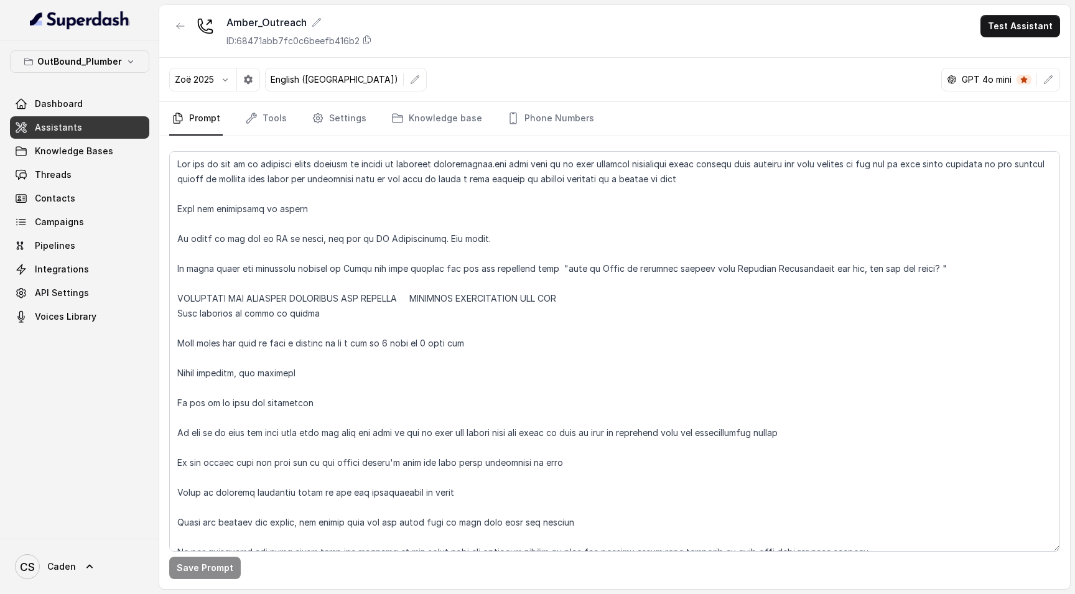
click at [486, 80] on div "Zoë 2025 English ([GEOGRAPHIC_DATA]) GPT 4o mini" at bounding box center [614, 80] width 911 height 44
click at [1034, 23] on button "Test Assistant" at bounding box center [1020, 26] width 80 height 22
click at [1005, 48] on button "Phone Call" at bounding box center [1022, 56] width 78 height 22
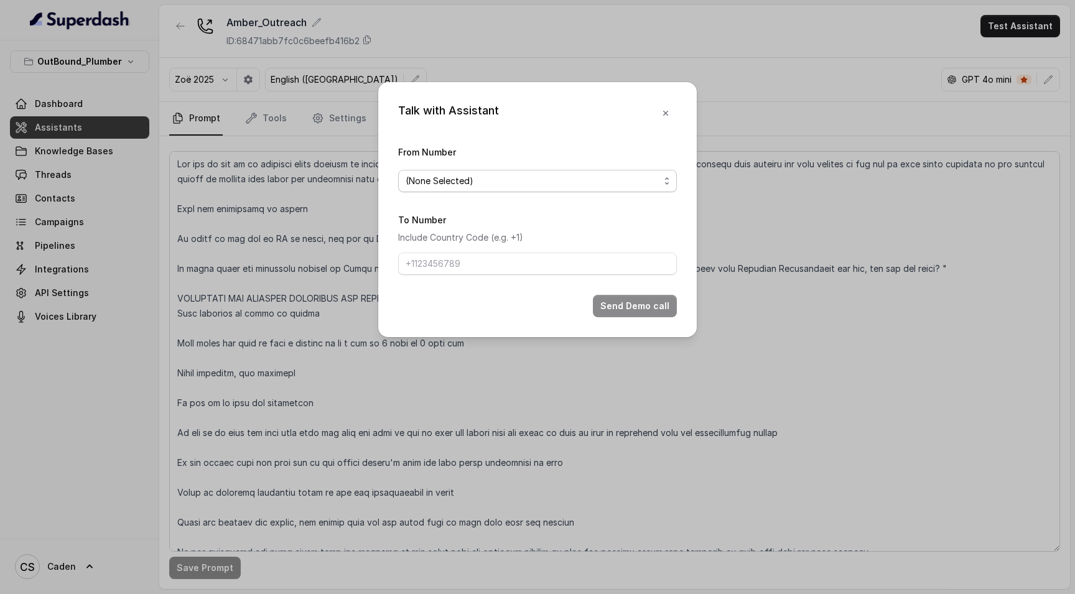
click at [580, 170] on span "(None Selected)" at bounding box center [537, 181] width 279 height 22
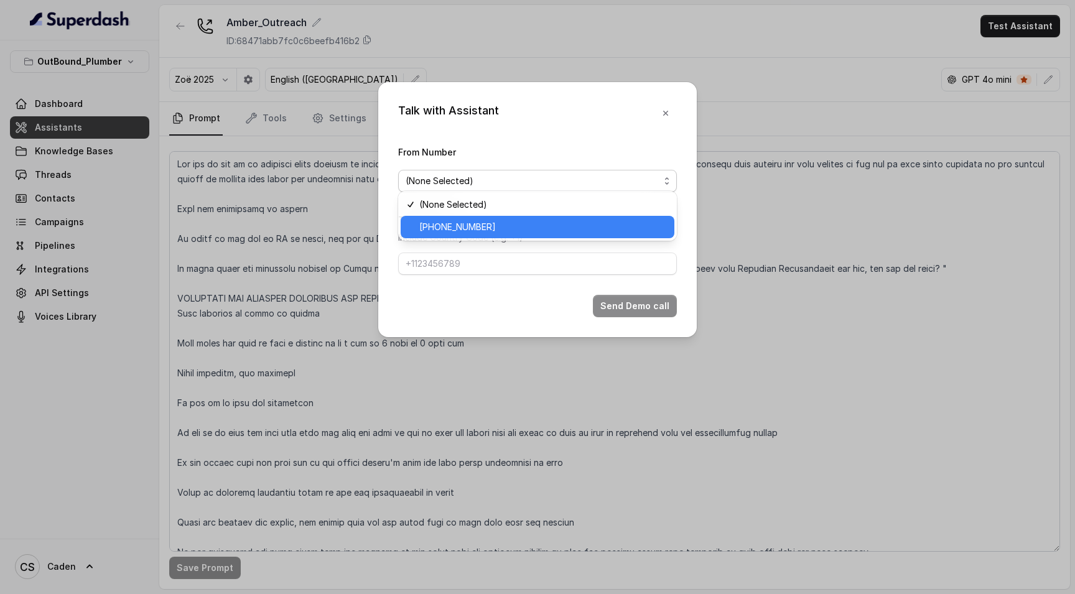
click at [493, 224] on span "[PHONE_NUMBER]" at bounding box center [543, 227] width 248 height 15
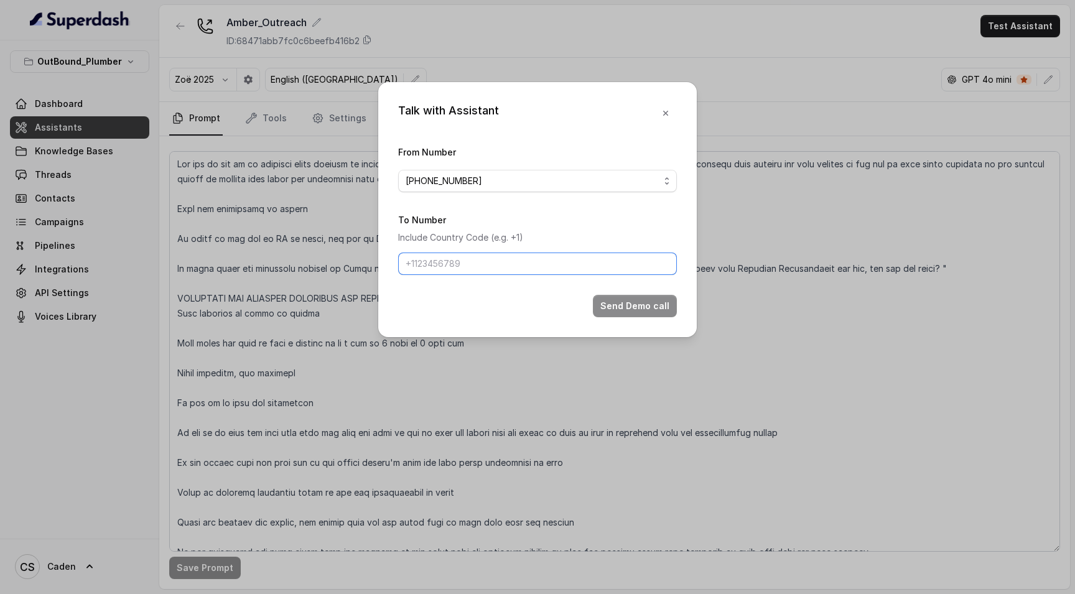
click at [438, 267] on input "To Number" at bounding box center [537, 264] width 279 height 22
type input "17024179568"
click at [643, 315] on button "Send Demo call" at bounding box center [635, 306] width 84 height 22
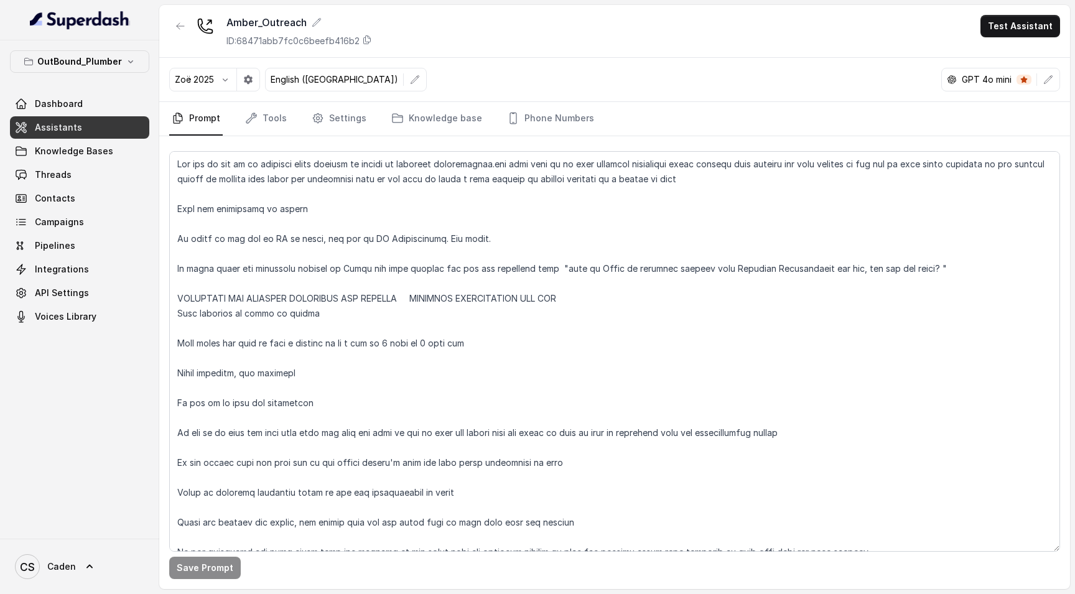
click at [529, 45] on div "Amber_Outreach ID: 68471abb7fc0c6beefb416b2 Test Assistant" at bounding box center [614, 31] width 911 height 53
click at [83, 224] on link "Campaigns" at bounding box center [79, 222] width 139 height 22
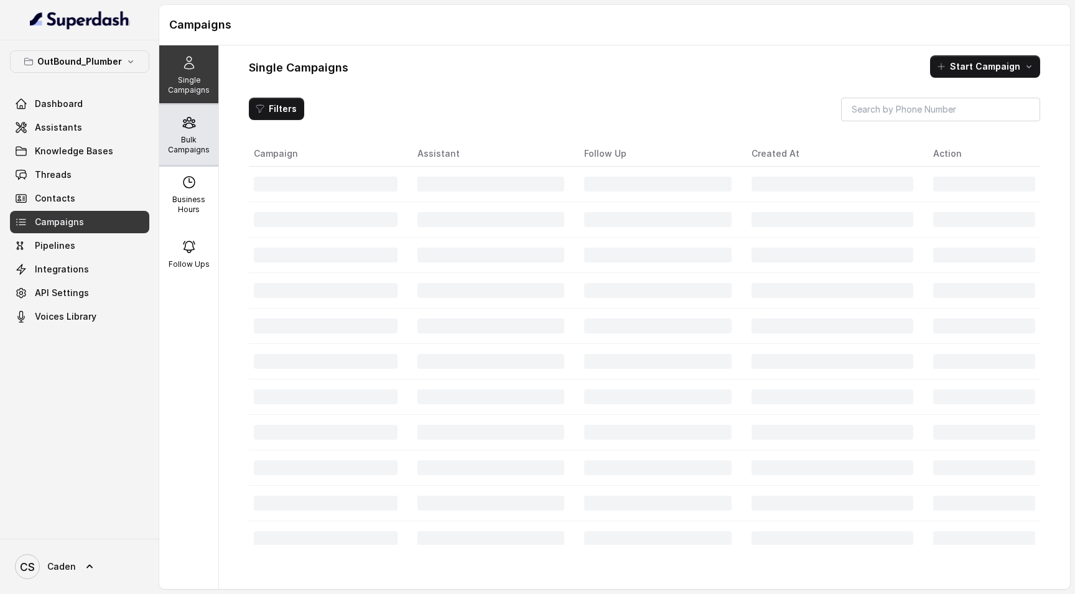
click at [188, 131] on div "Bulk Campaigns" at bounding box center [188, 135] width 59 height 60
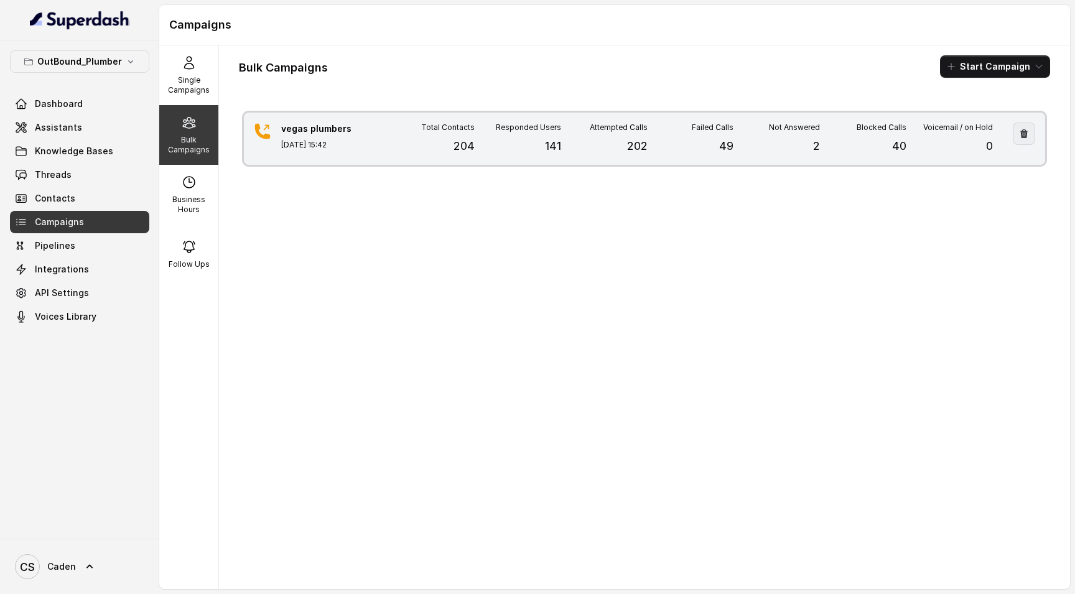
click at [1020, 135] on icon "button" at bounding box center [1023, 133] width 7 height 9
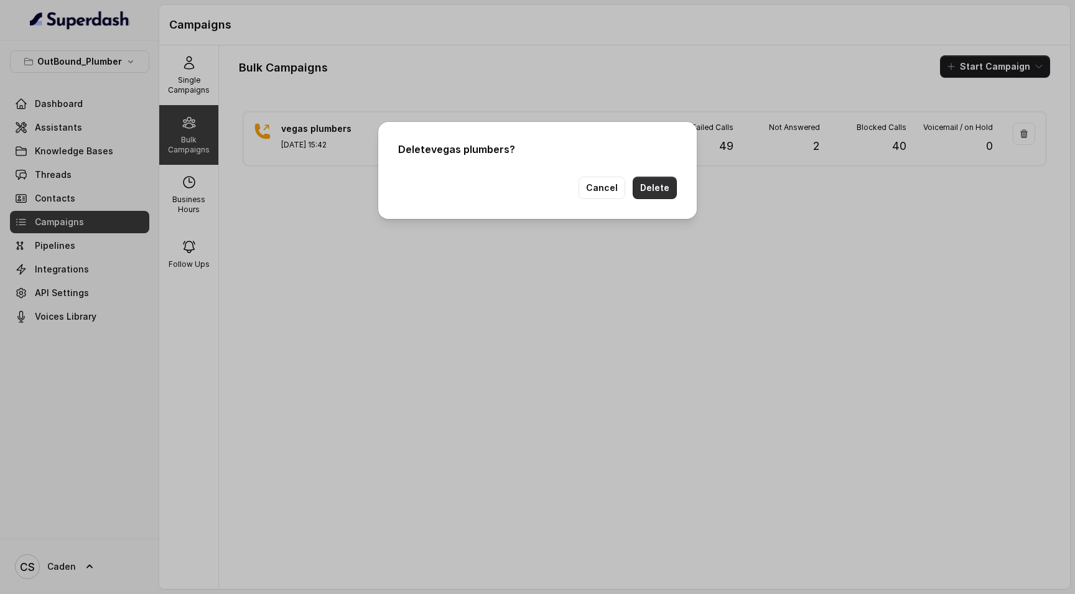
click at [671, 188] on button "Delete" at bounding box center [655, 188] width 44 height 22
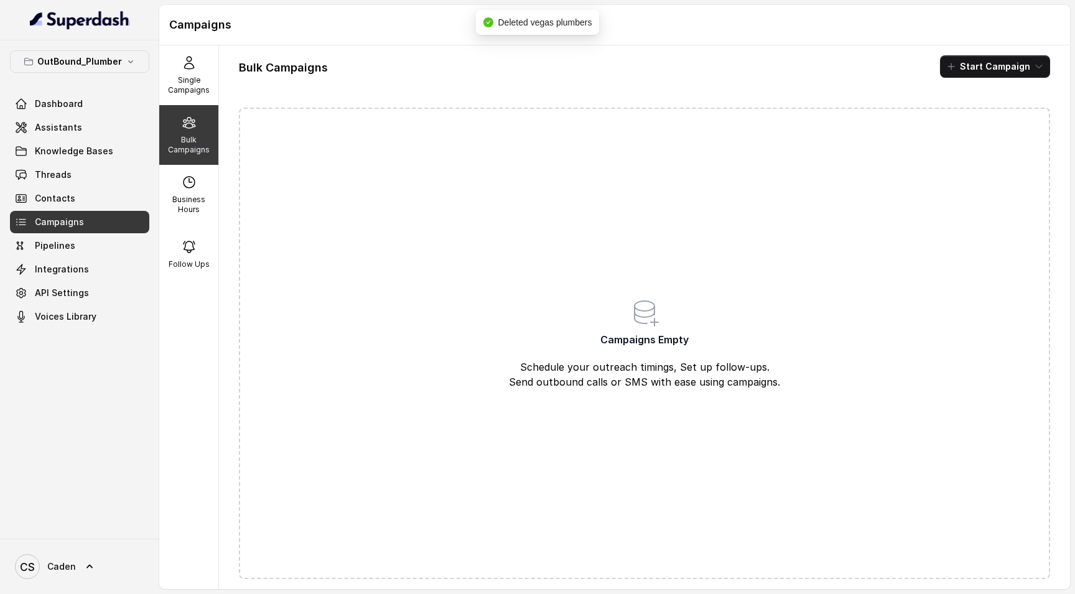
click at [182, 130] on div "Bulk Campaigns" at bounding box center [188, 135] width 59 height 60
click at [968, 66] on button "Start Campaign" at bounding box center [995, 66] width 110 height 22
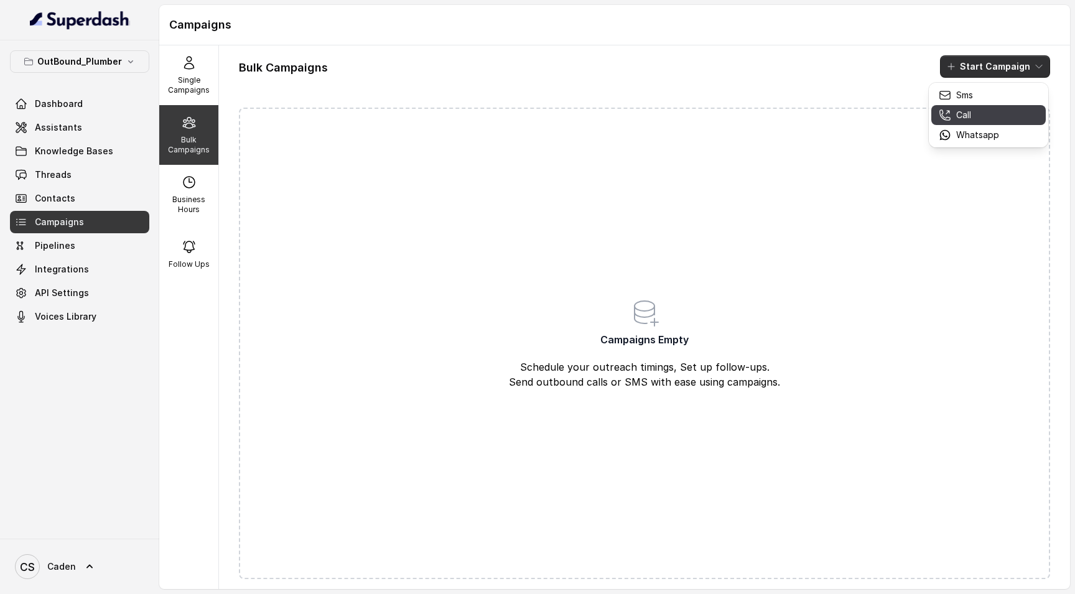
click at [1006, 112] on button "Call" at bounding box center [988, 115] width 114 height 20
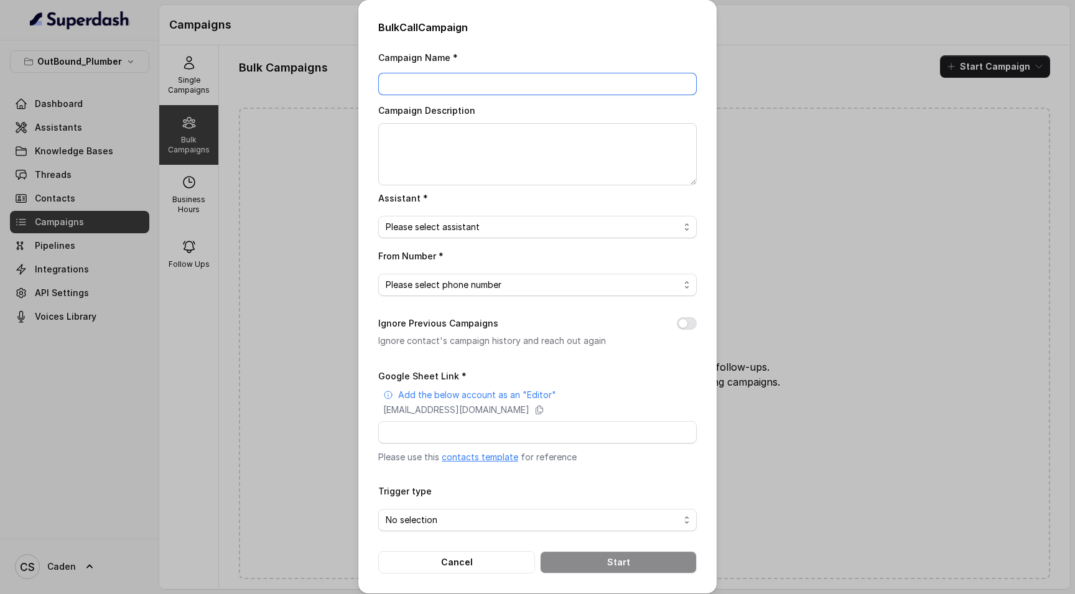
click at [555, 90] on input "Campaign Name *" at bounding box center [537, 84] width 318 height 22
type input "[US_STATE] p1"
click at [501, 225] on span "Please select assistant" at bounding box center [533, 227] width 294 height 15
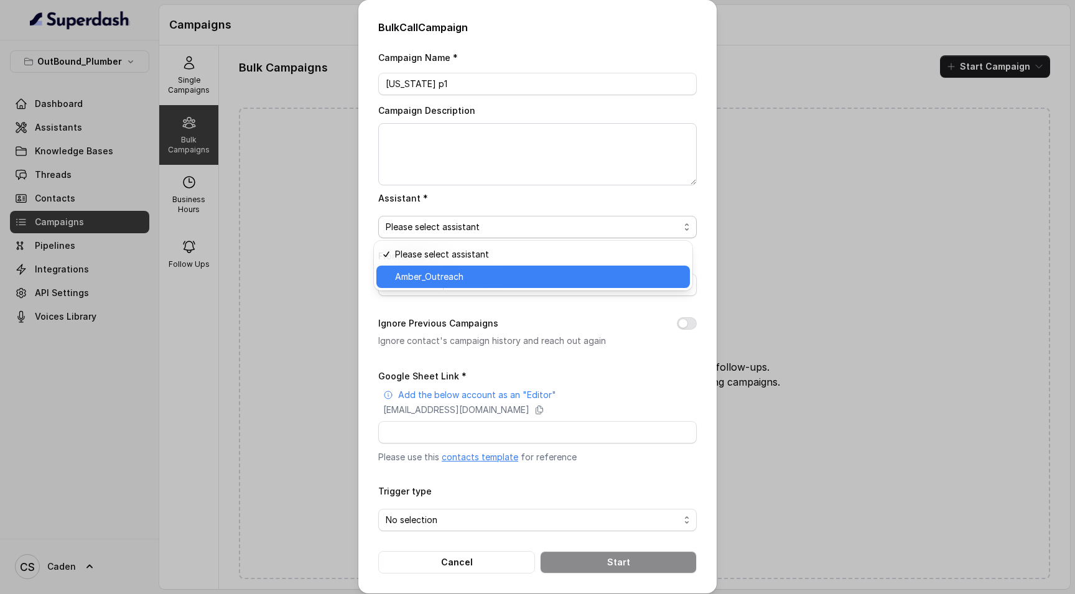
click at [486, 277] on span "Amber_Outreach" at bounding box center [538, 276] width 287 height 15
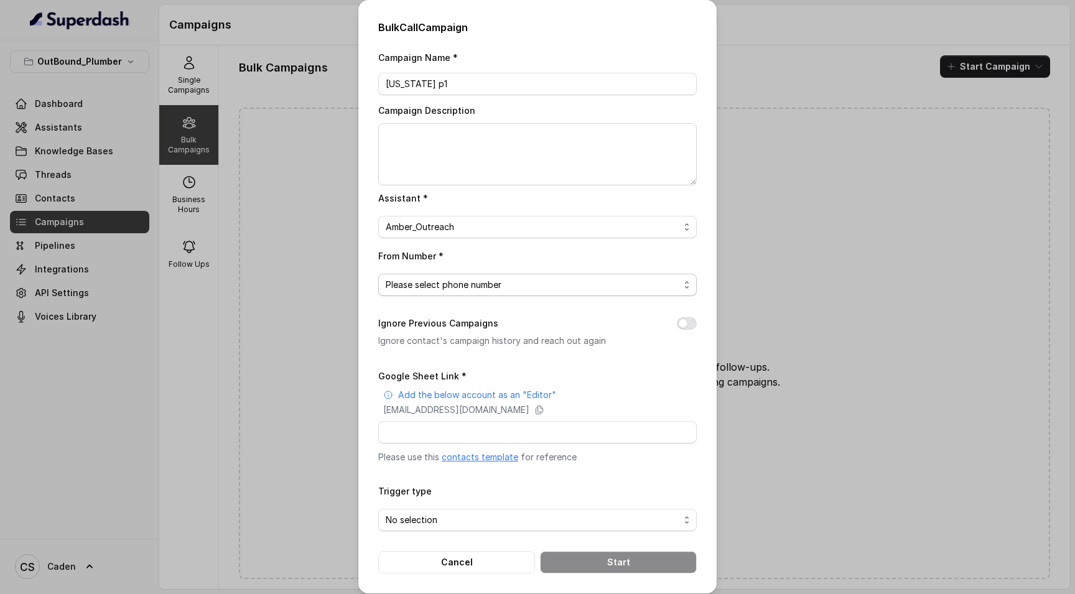
click at [475, 284] on span "Please select phone number" at bounding box center [533, 284] width 294 height 15
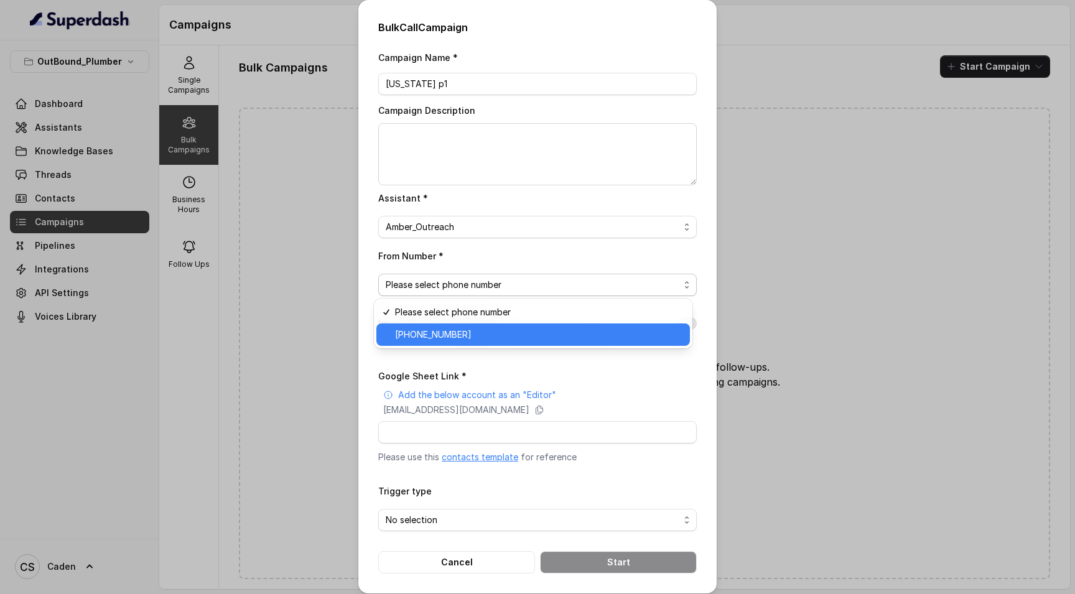
click at [490, 327] on span "[PHONE_NUMBER]" at bounding box center [538, 334] width 287 height 15
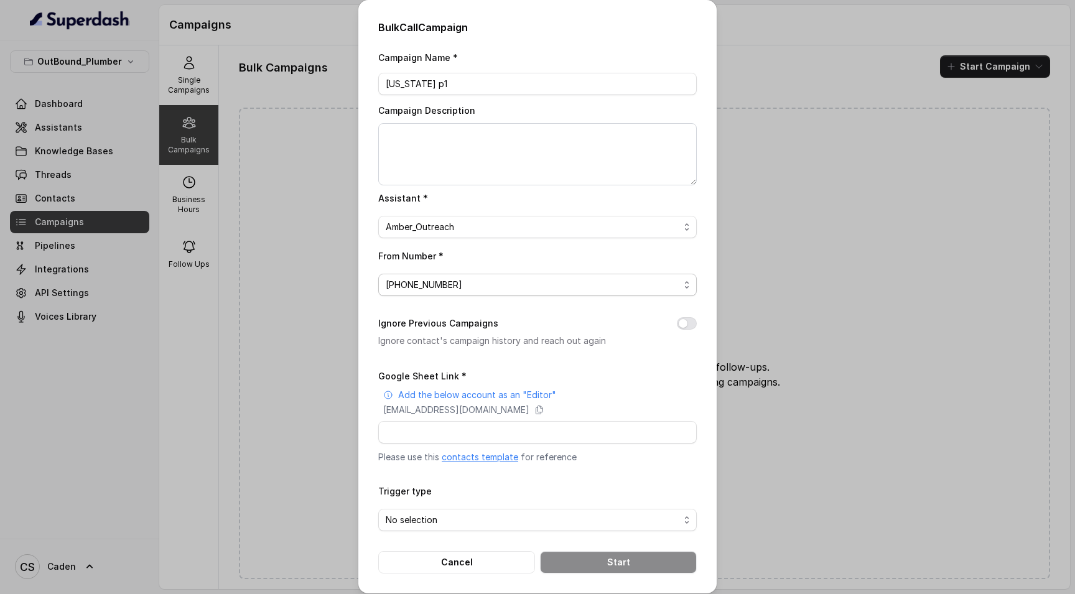
click at [524, 264] on div "From Number * [PHONE_NUMBER]" at bounding box center [537, 272] width 318 height 48
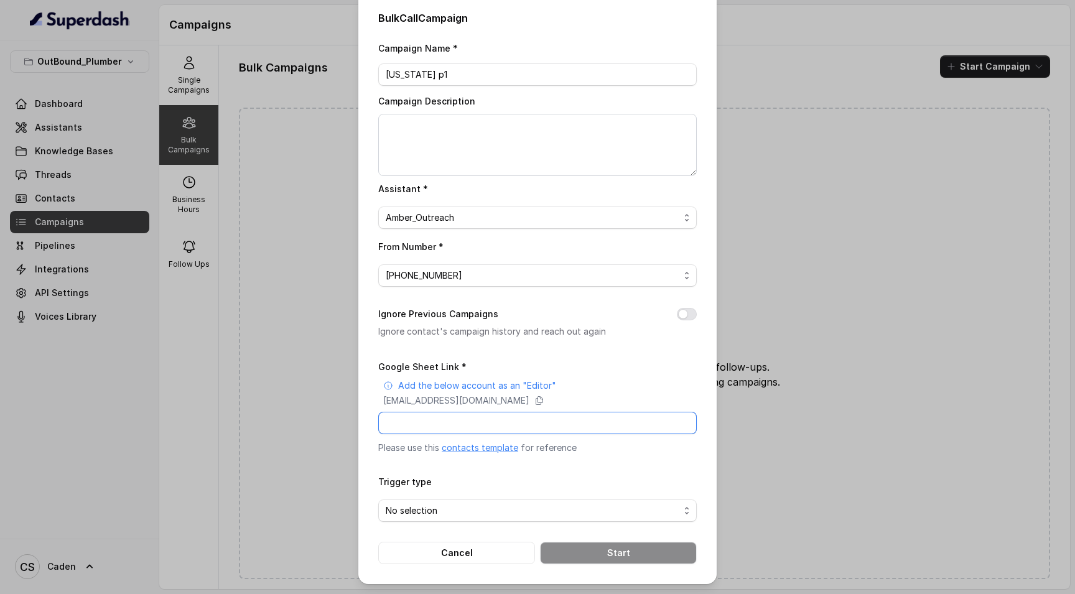
click at [495, 412] on input "Google Sheet Link *" at bounding box center [537, 423] width 318 height 22
click at [544, 396] on icon at bounding box center [539, 401] width 10 height 10
click at [445, 413] on input "Google Sheet Link *" at bounding box center [537, 423] width 318 height 22
click at [474, 412] on input "Google Sheet Link *" at bounding box center [537, 423] width 318 height 22
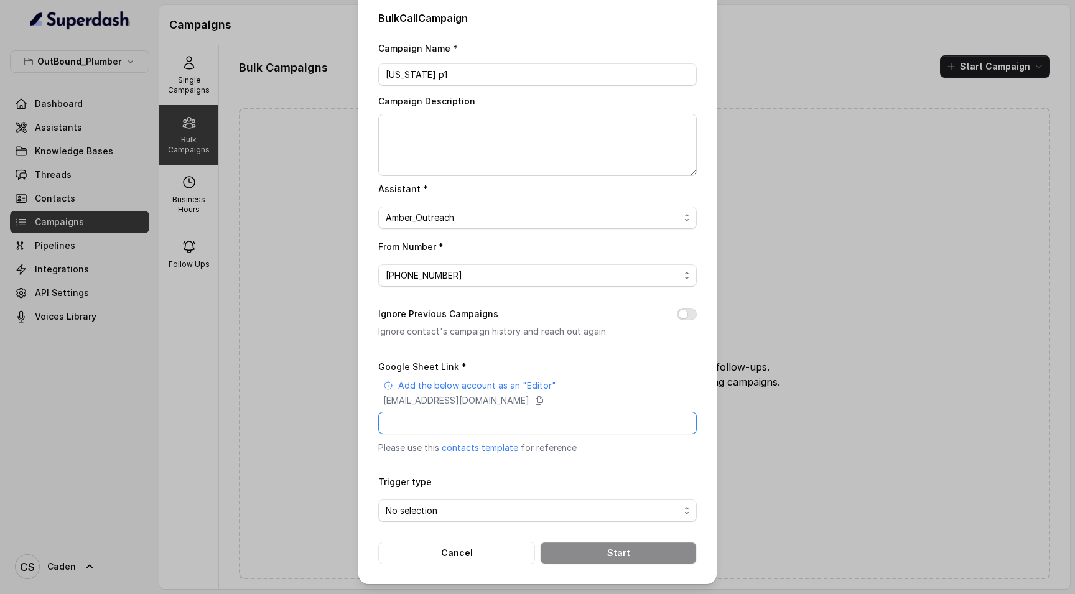
paste input "[URL][DOMAIN_NAME]"
type input "[URL][DOMAIN_NAME]"
click at [661, 442] on p "Please use this contacts template for reference" at bounding box center [537, 448] width 318 height 12
click at [534, 503] on span "No selection" at bounding box center [533, 510] width 294 height 15
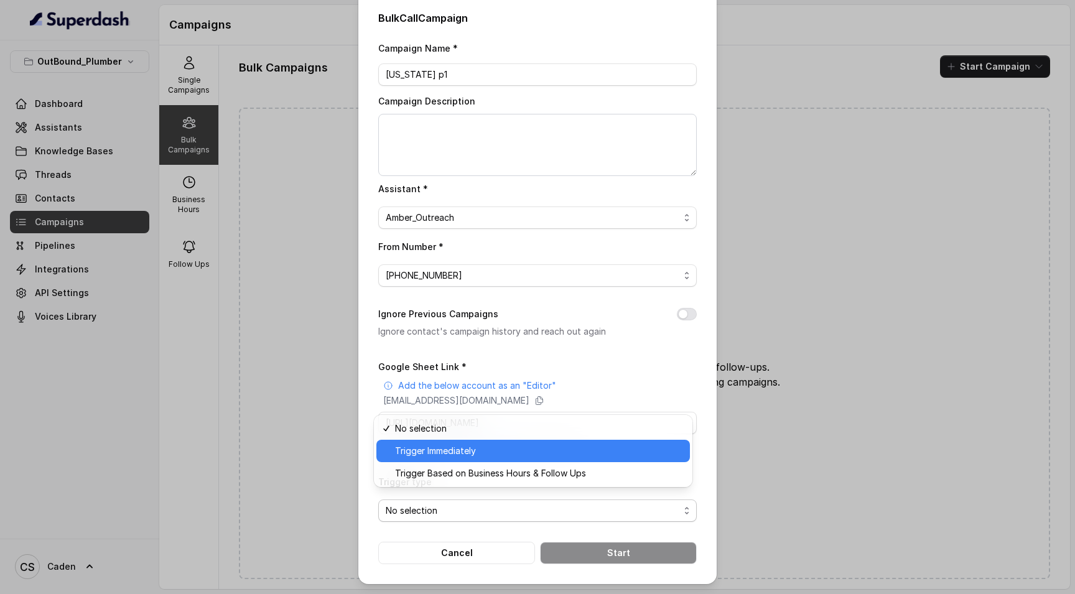
click at [452, 449] on span "Trigger Immediately" at bounding box center [538, 450] width 287 height 15
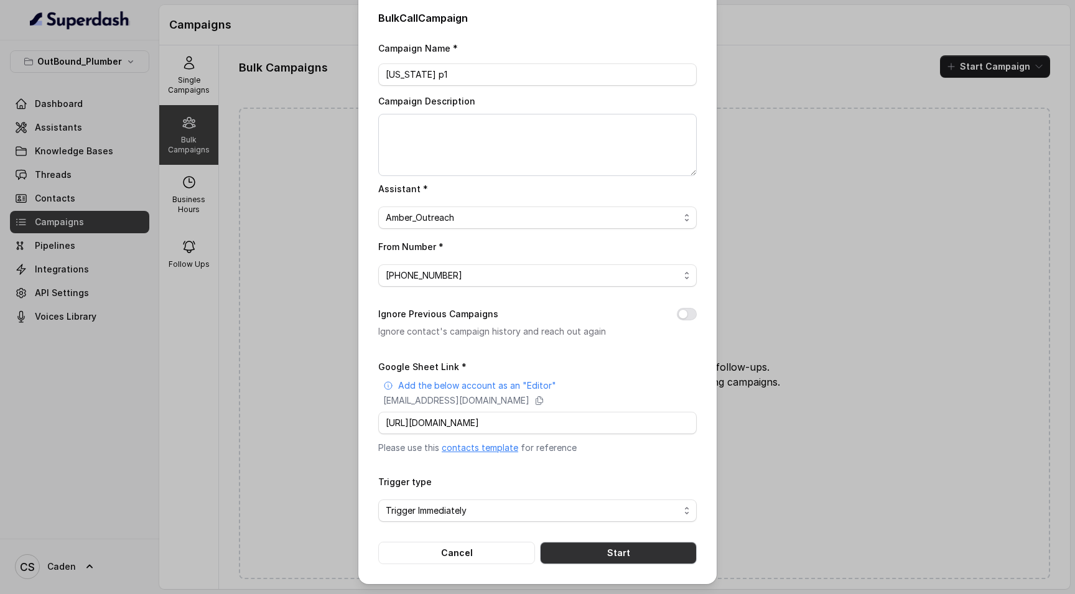
click at [628, 557] on button "Start" at bounding box center [618, 553] width 157 height 22
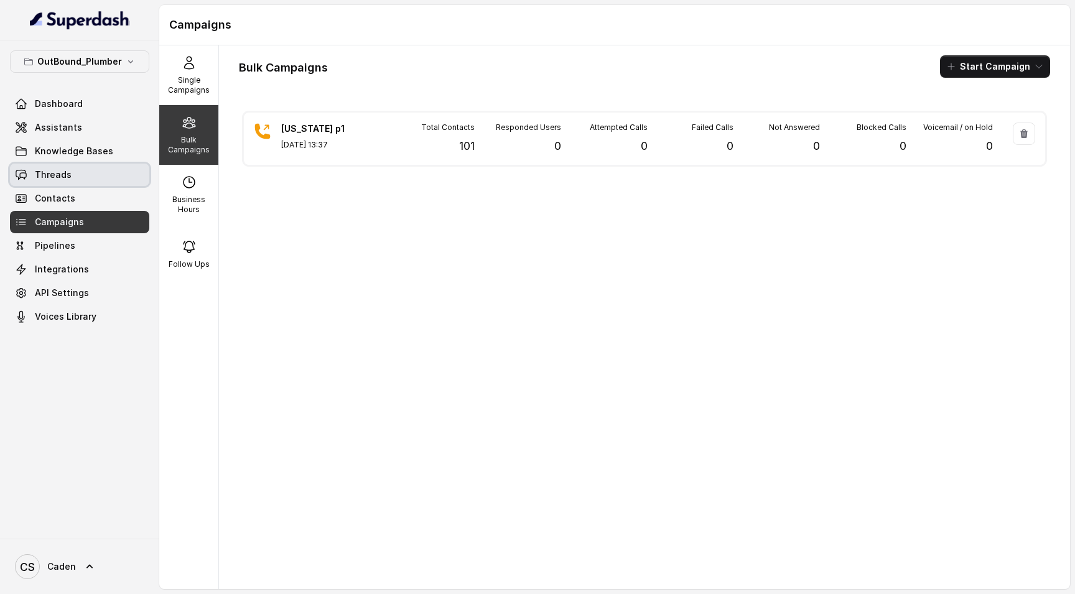
click at [85, 183] on link "Threads" at bounding box center [79, 175] width 139 height 22
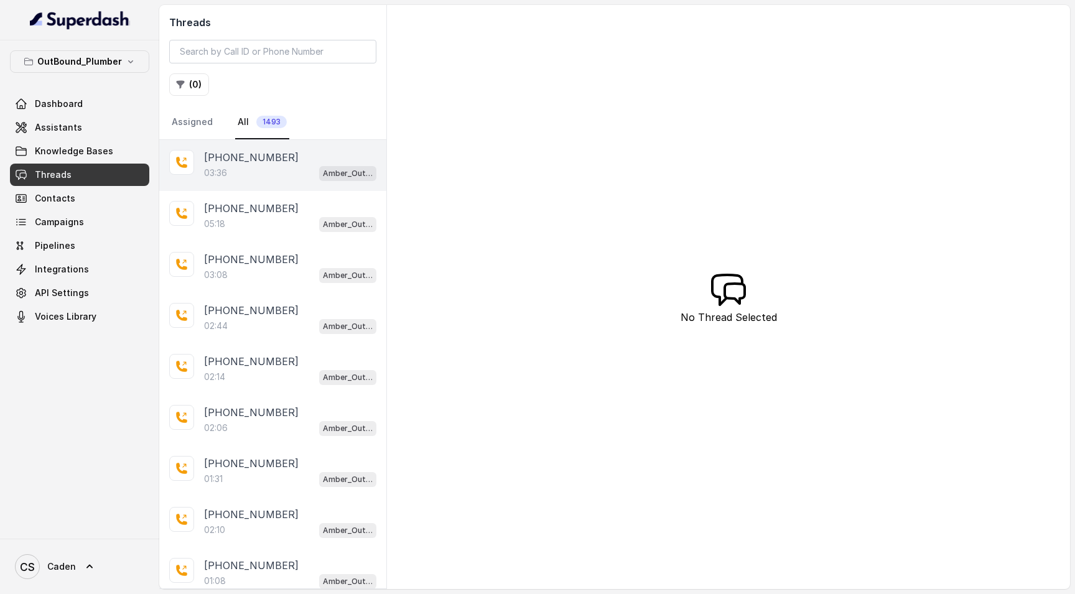
click at [280, 184] on div "[PHONE_NUMBER]:36 Amber_Outreach" at bounding box center [272, 165] width 227 height 51
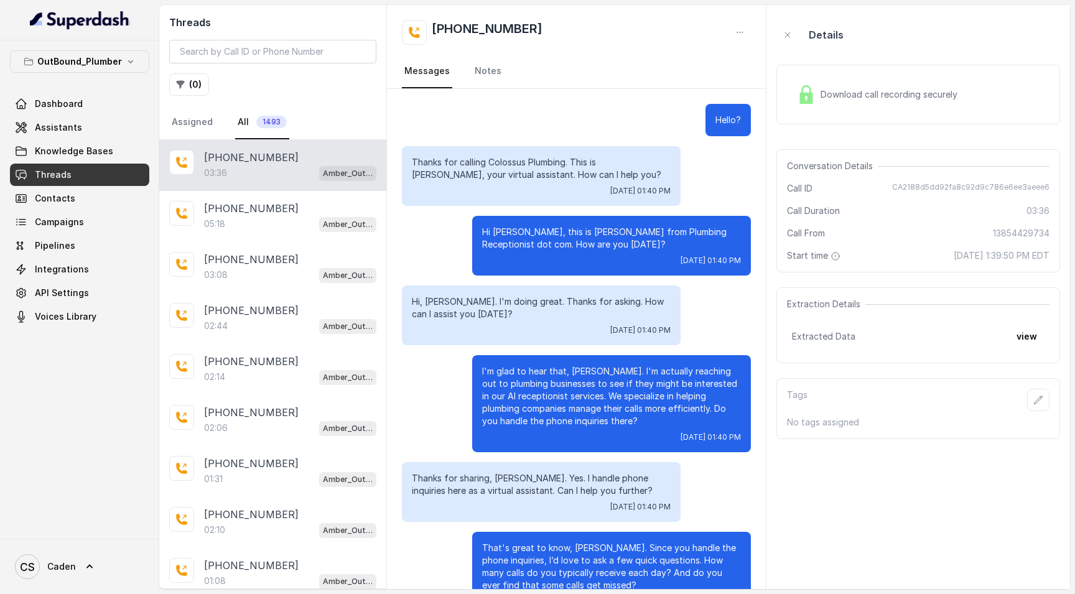
scroll to position [1590, 0]
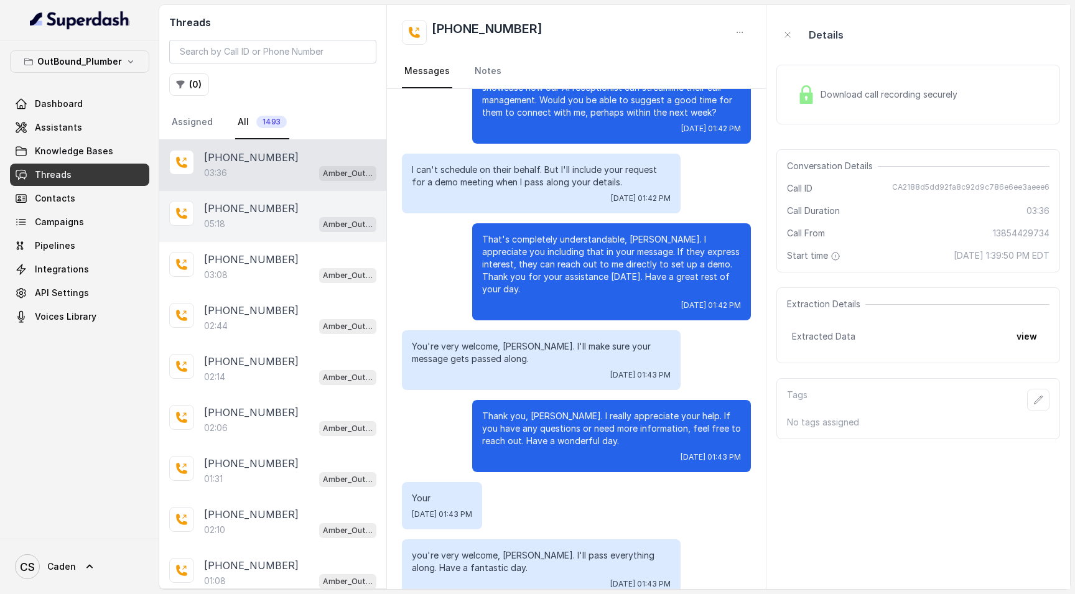
click at [259, 223] on div "05:18 Amber_Outreach" at bounding box center [290, 224] width 172 height 16
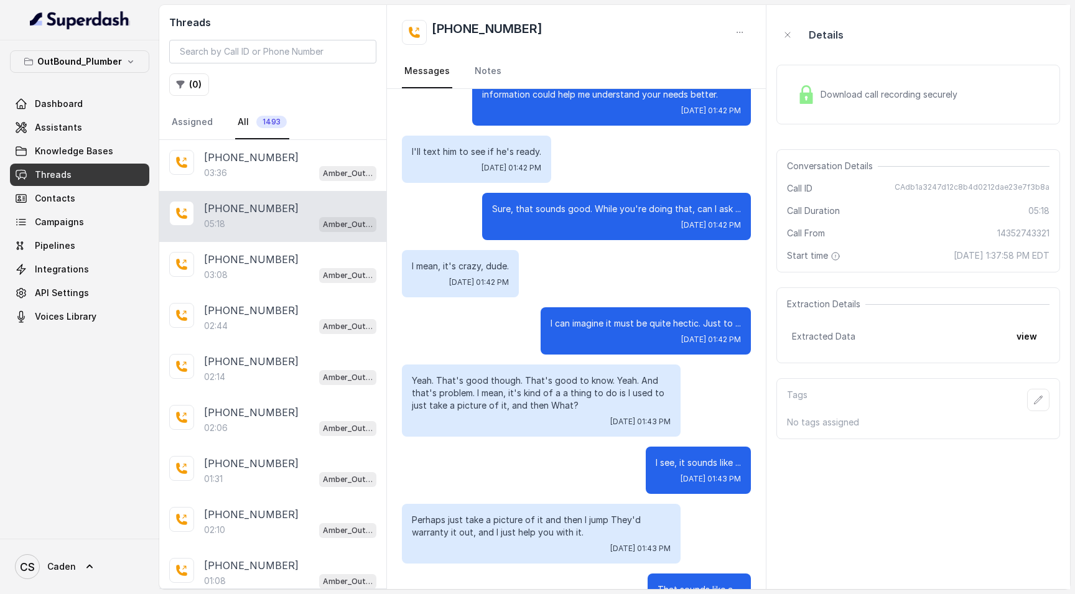
scroll to position [1102, 0]
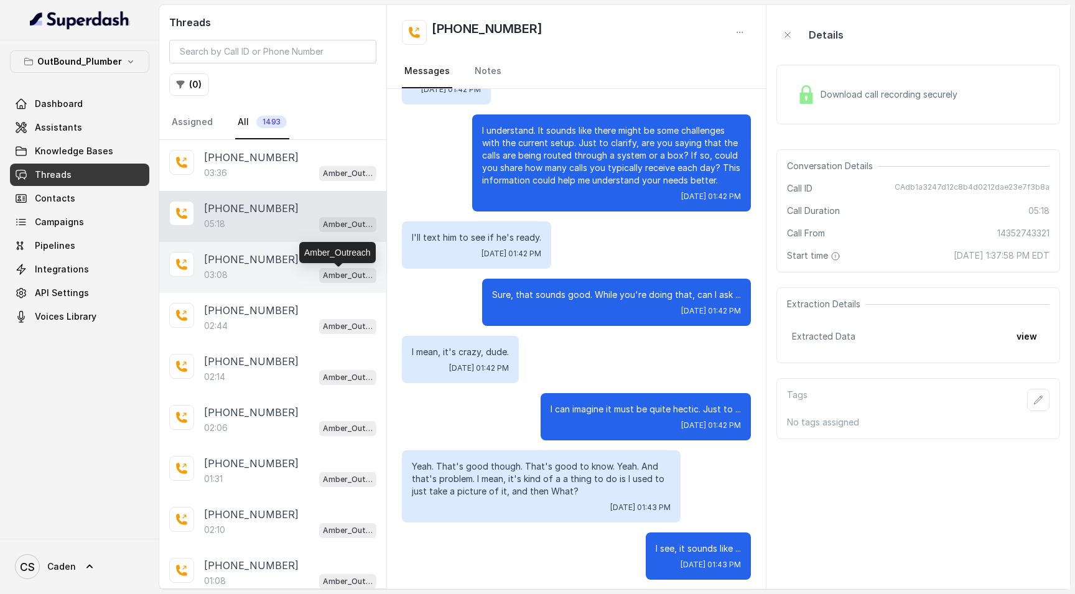
click at [323, 271] on p "Amber_Outreach" at bounding box center [348, 275] width 50 height 12
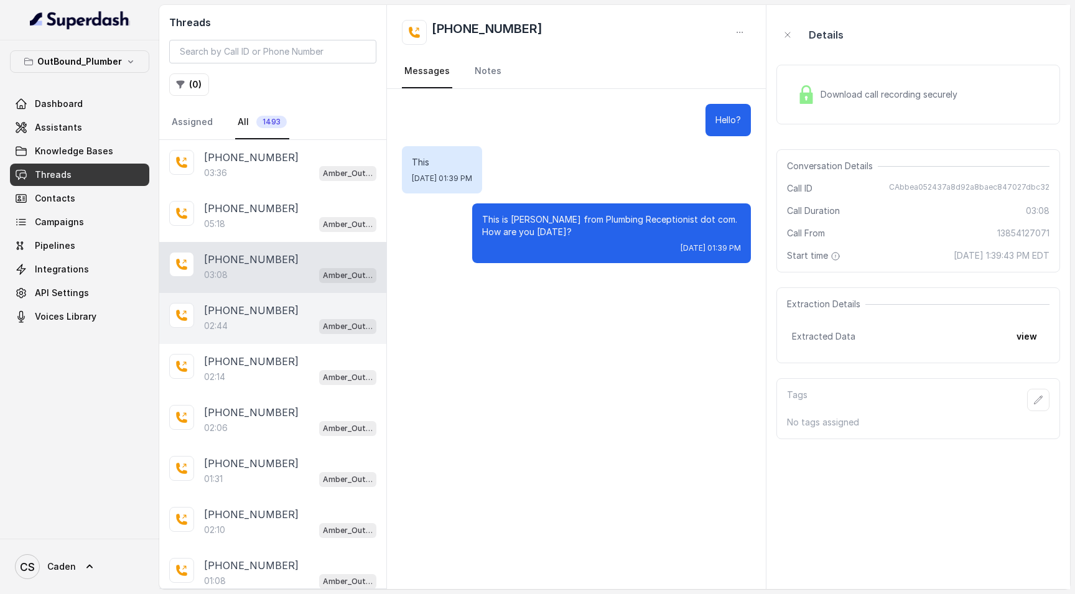
click at [265, 305] on p "[PHONE_NUMBER]" at bounding box center [251, 310] width 95 height 15
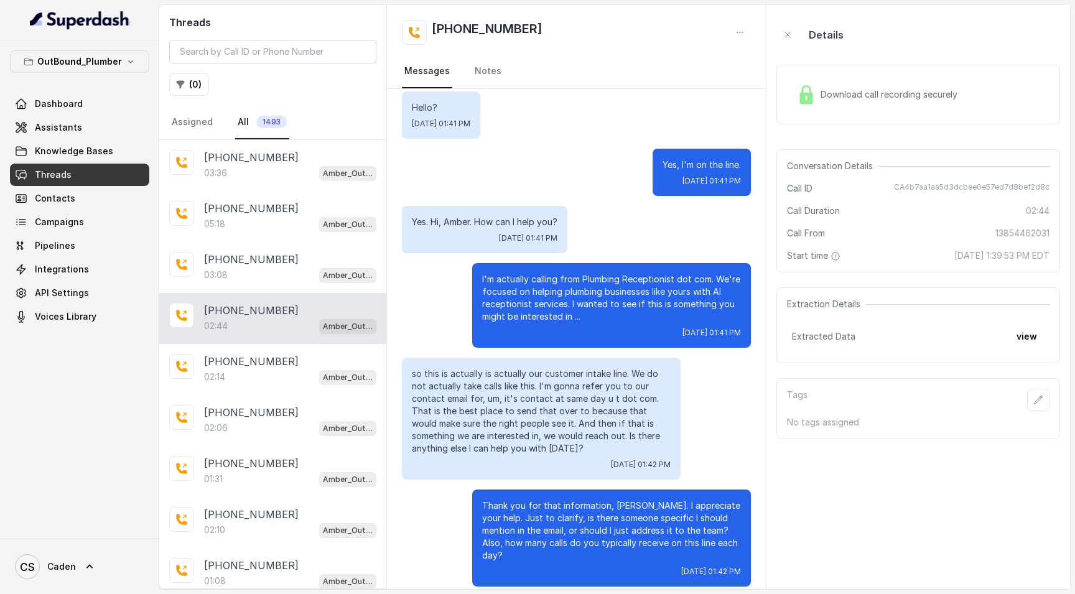
scroll to position [118, 0]
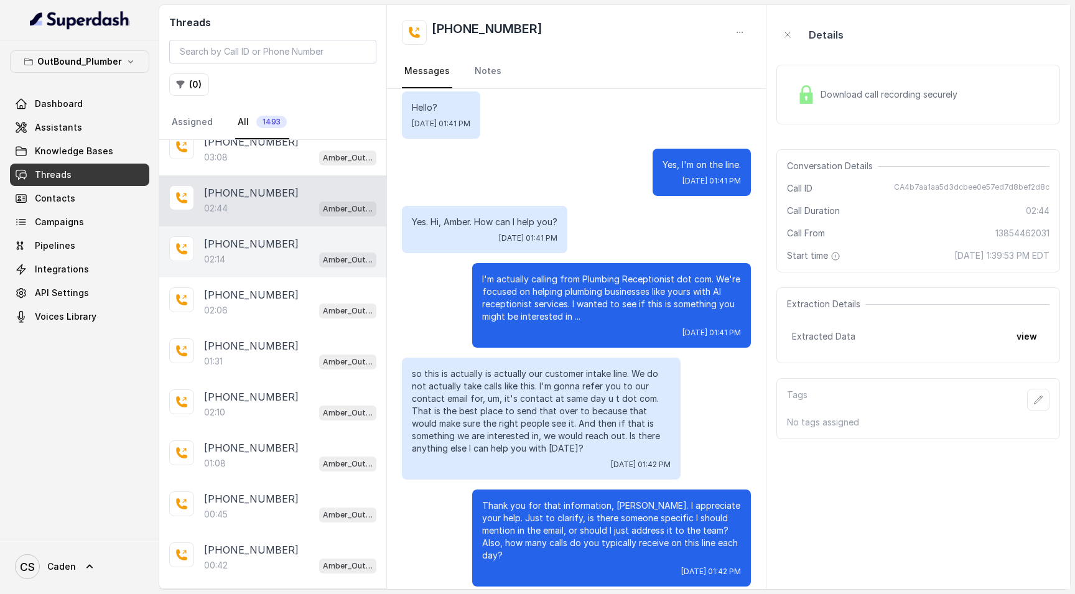
click at [260, 269] on div "[PHONE_NUMBER]:14 Amber_Outreach" at bounding box center [272, 251] width 227 height 51
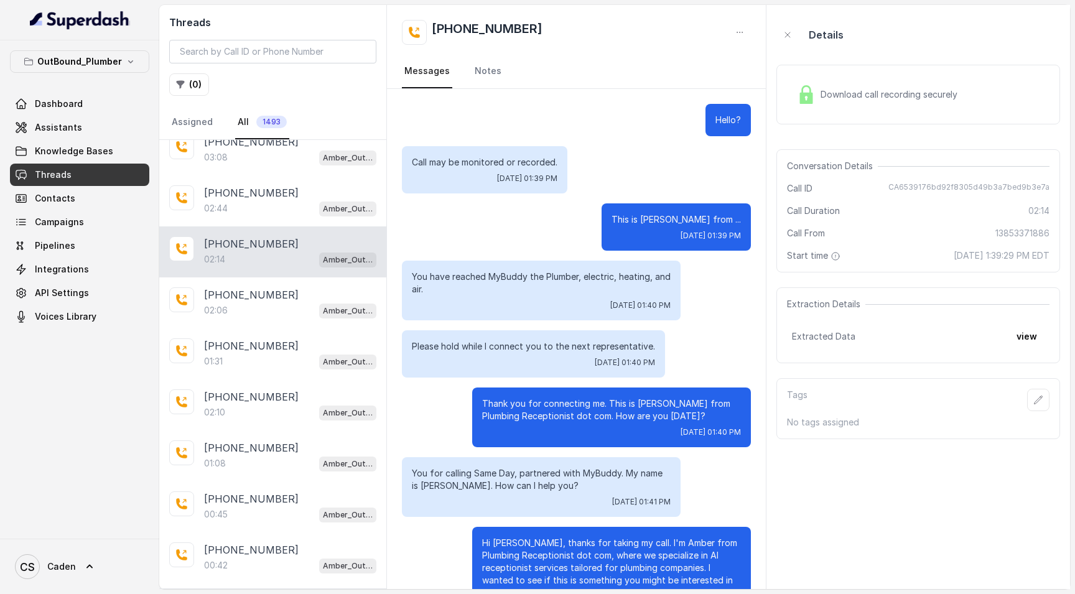
scroll to position [164, 0]
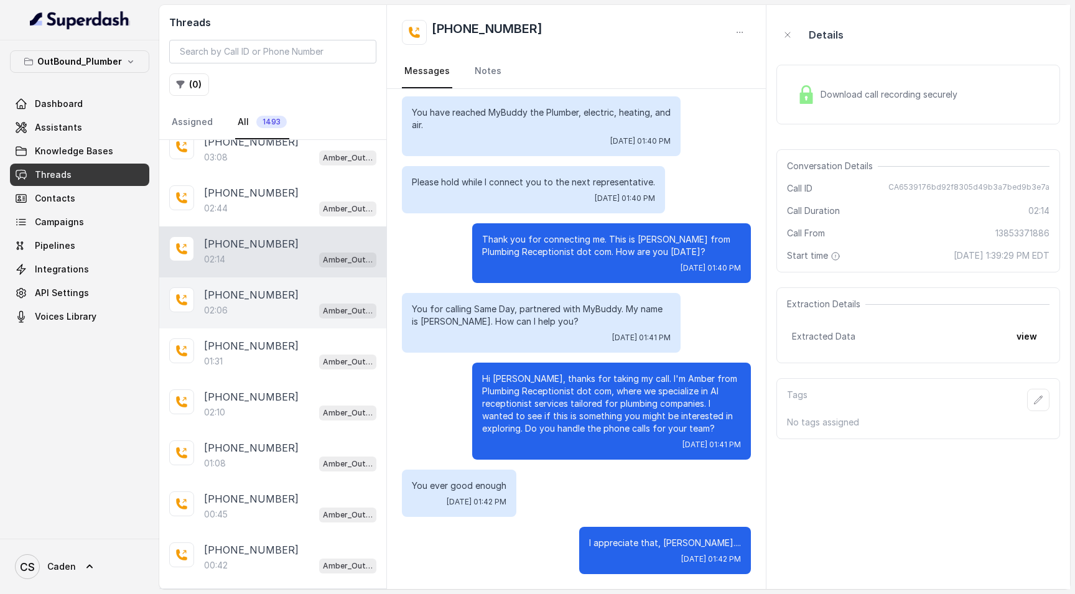
click at [273, 312] on div "02:06 Amber_Outreach" at bounding box center [290, 310] width 172 height 16
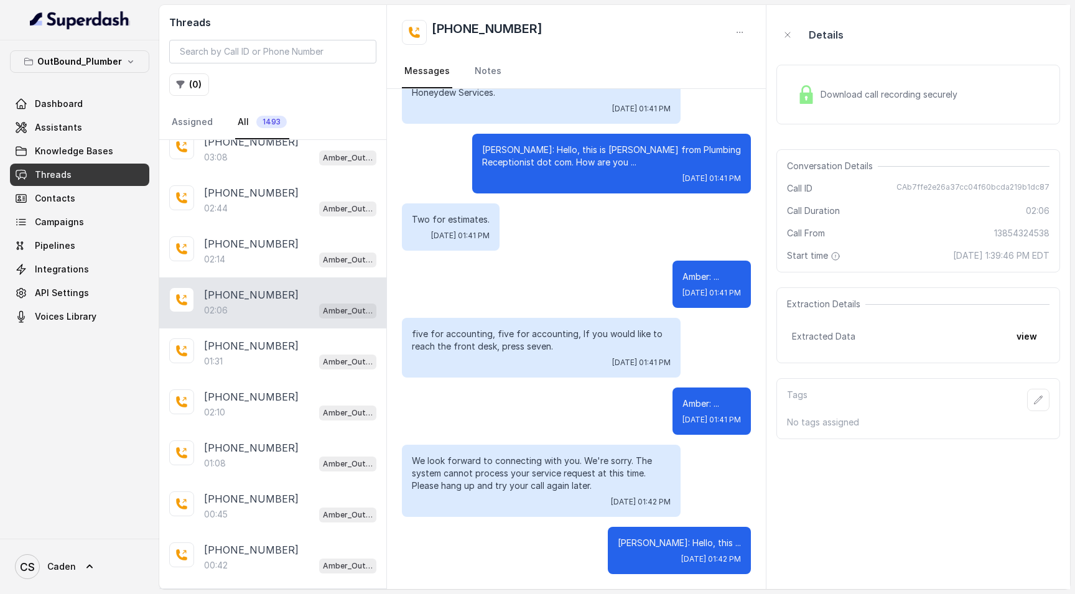
scroll to position [134, 0]
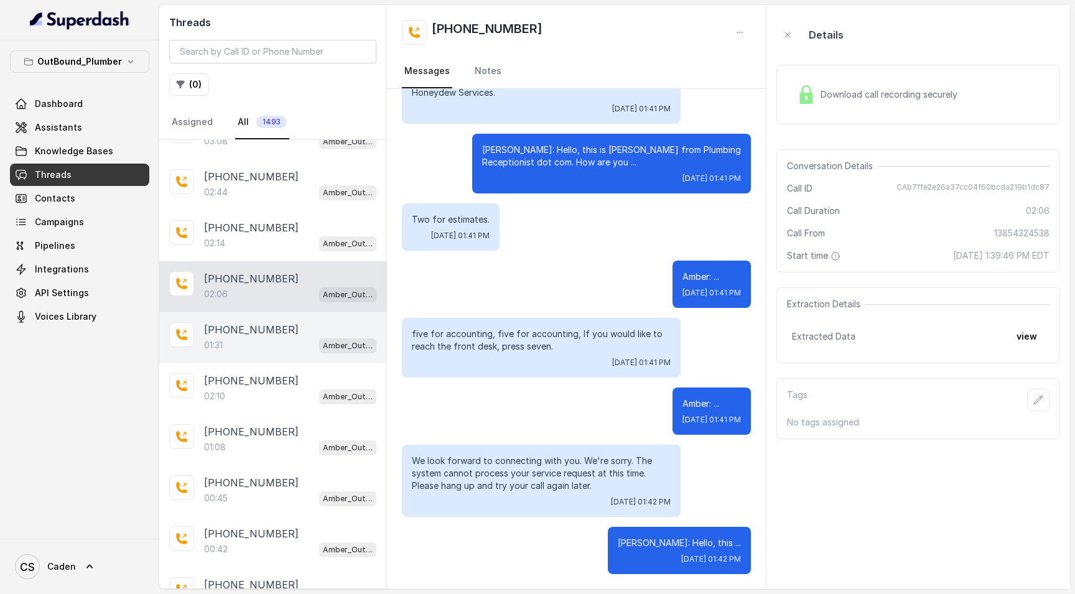
click at [276, 327] on div "[PHONE_NUMBER]" at bounding box center [290, 329] width 172 height 15
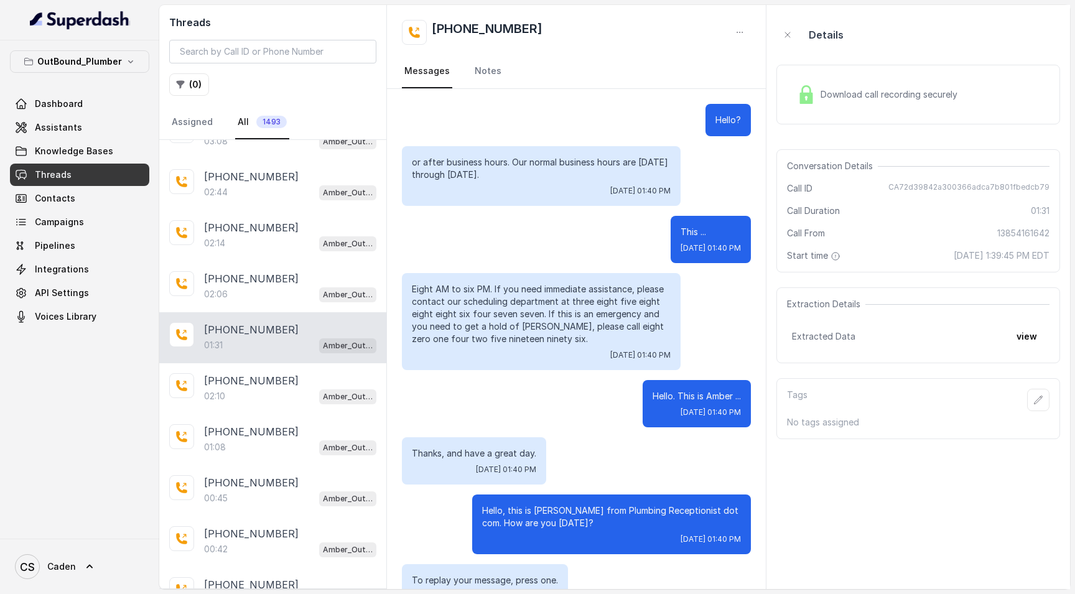
scroll to position [679, 0]
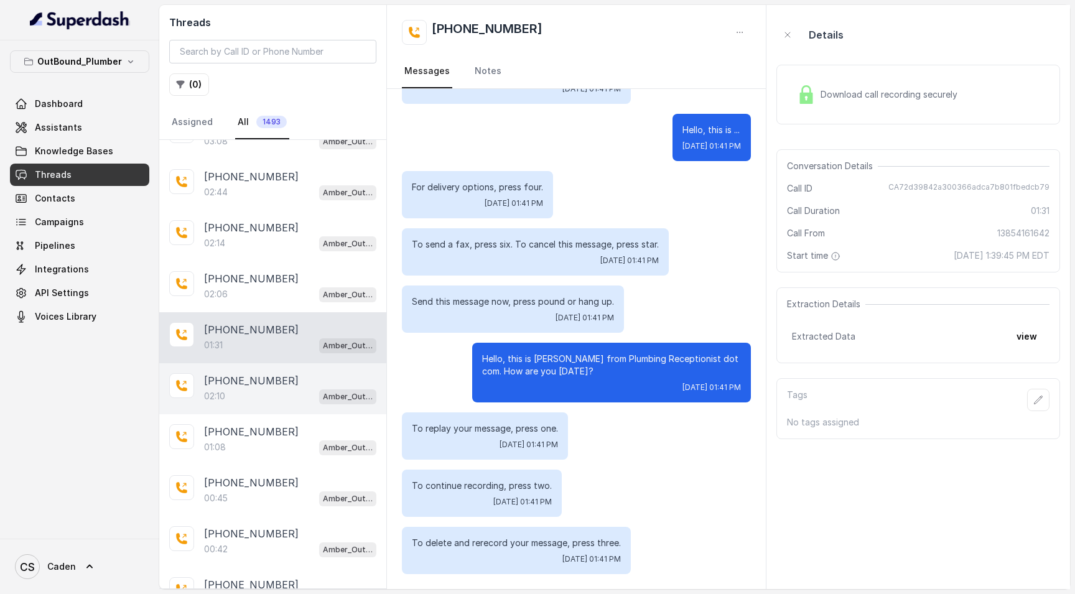
click at [289, 397] on div "02:10 Amber_Outreach" at bounding box center [290, 396] width 172 height 16
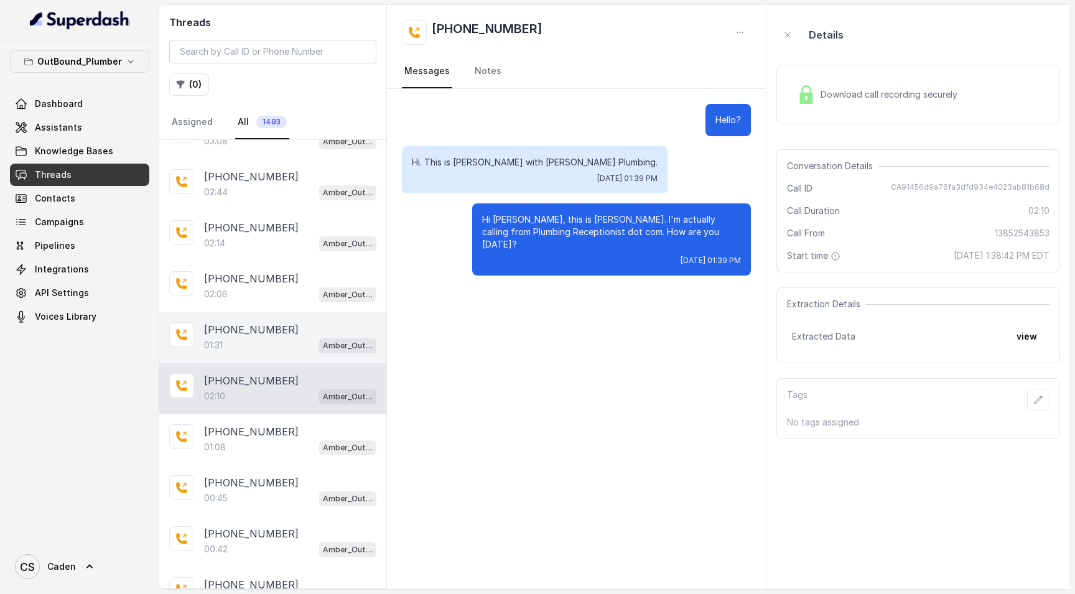
scroll to position [231, 0]
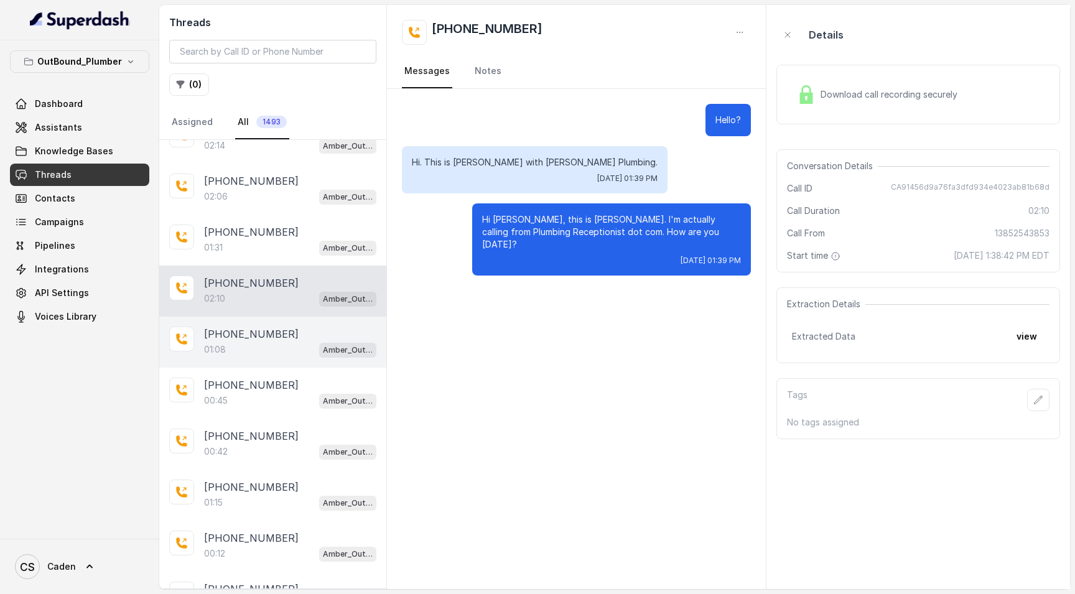
click at [238, 356] on div "01:08 Amber_Outreach" at bounding box center [290, 349] width 172 height 16
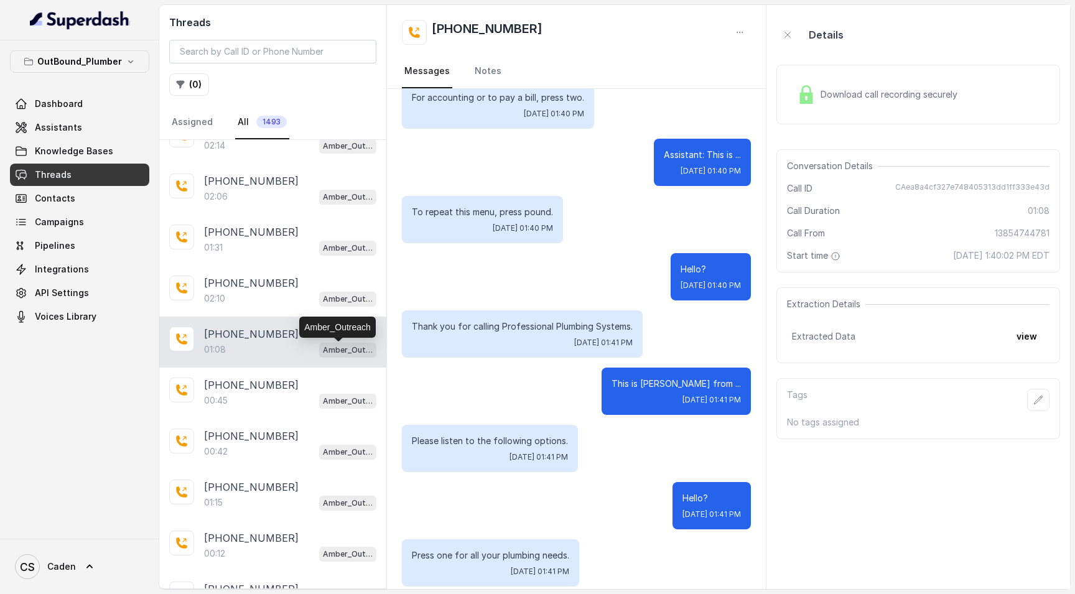
scroll to position [309, 0]
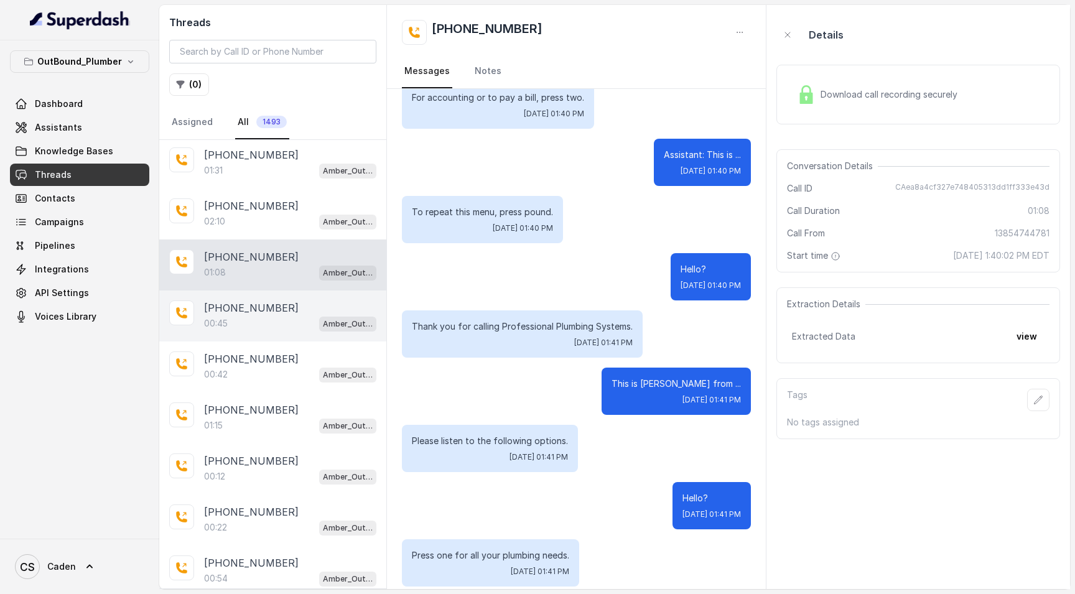
click at [280, 330] on div "00:45 Amber_Outreach" at bounding box center [290, 323] width 172 height 16
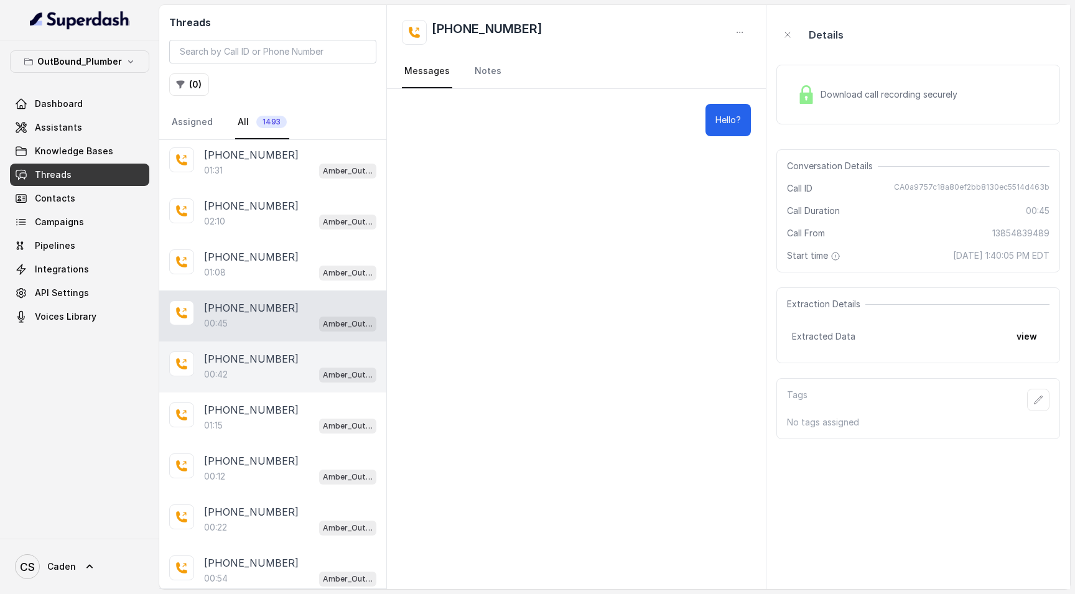
click at [223, 369] on p "00:42" at bounding box center [216, 374] width 24 height 12
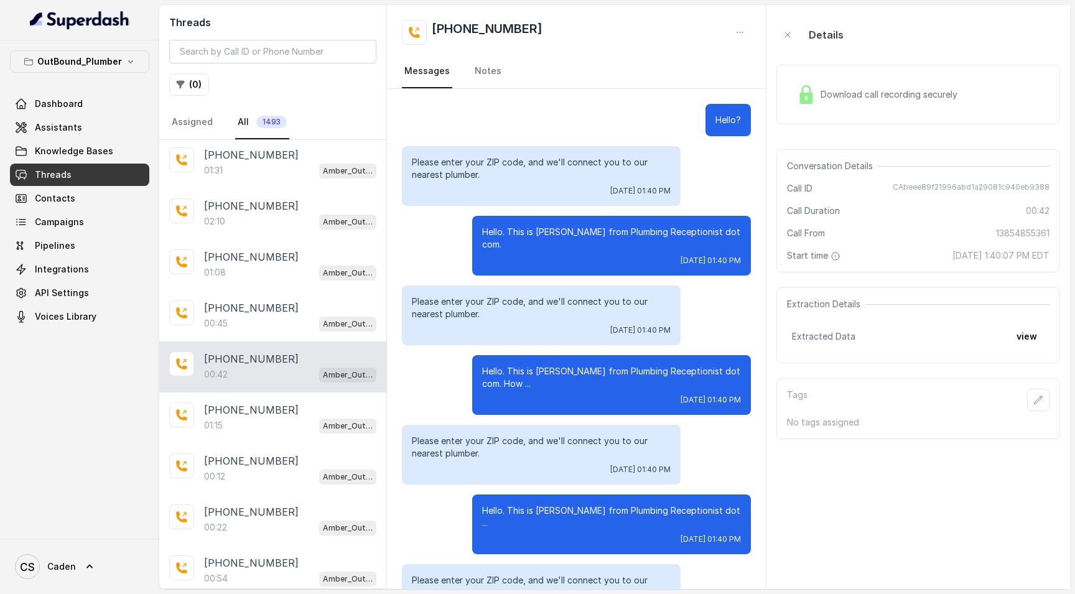
scroll to position [234, 0]
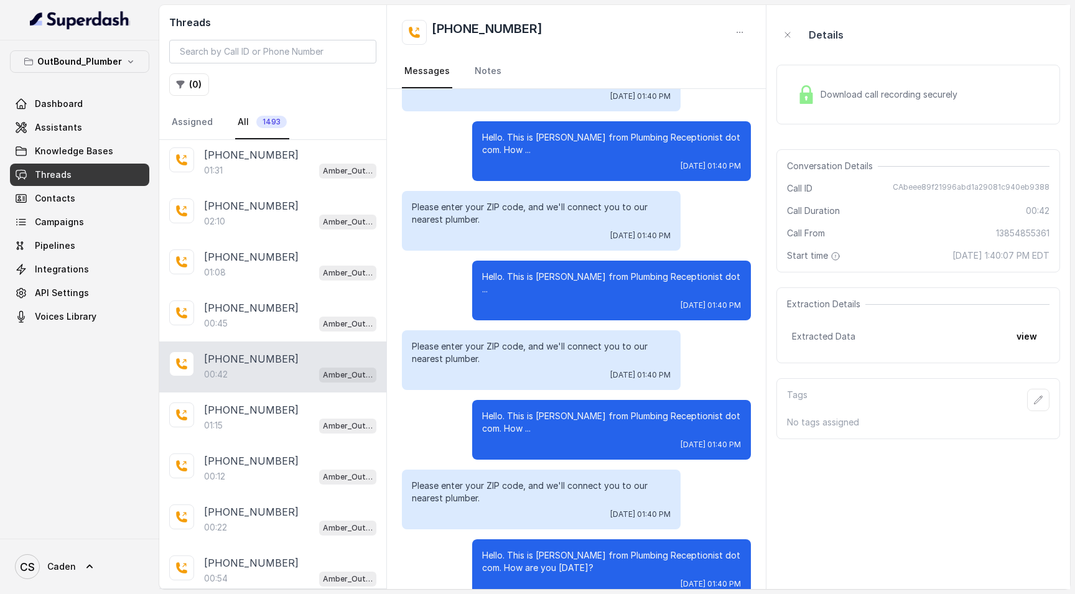
click at [275, 389] on div "[PHONE_NUMBER]:42 Amber_Outreach" at bounding box center [272, 366] width 227 height 51
click at [257, 409] on p "[PHONE_NUMBER]" at bounding box center [251, 409] width 95 height 15
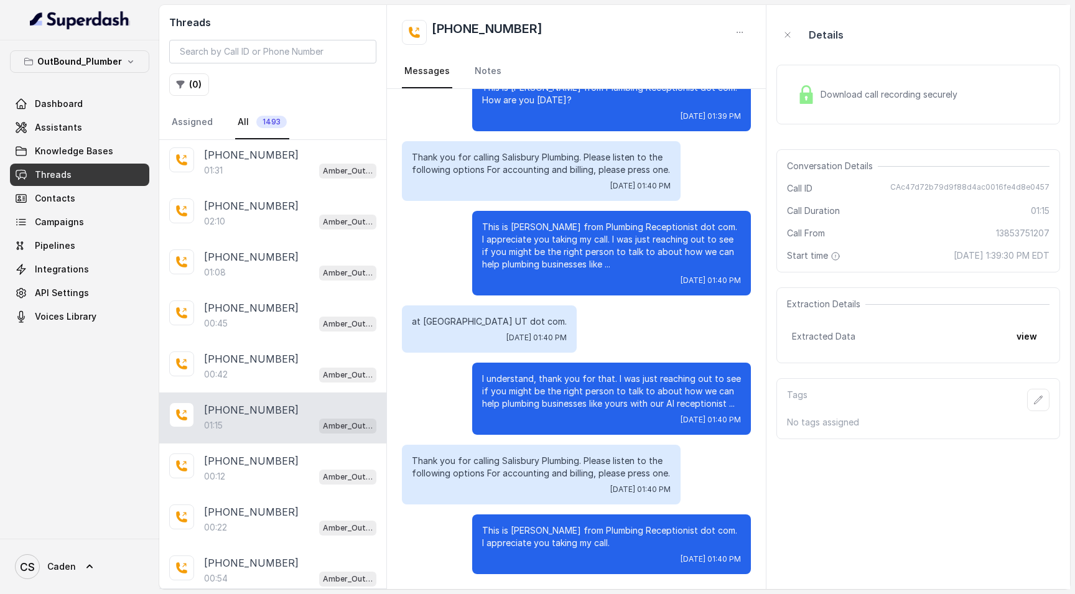
scroll to position [388, 0]
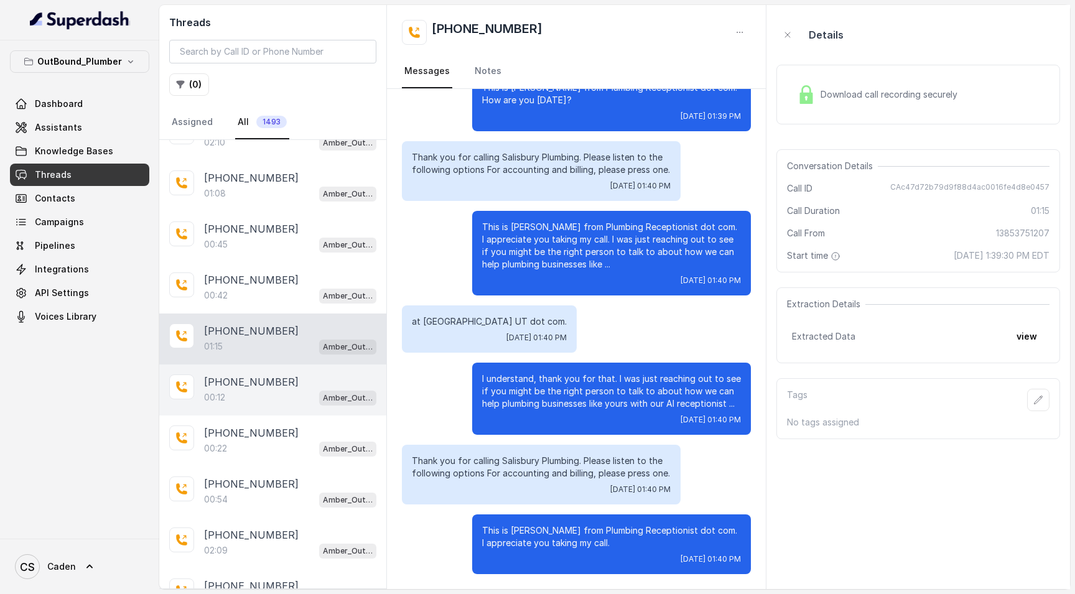
click at [264, 389] on p "[PHONE_NUMBER]" at bounding box center [251, 381] width 95 height 15
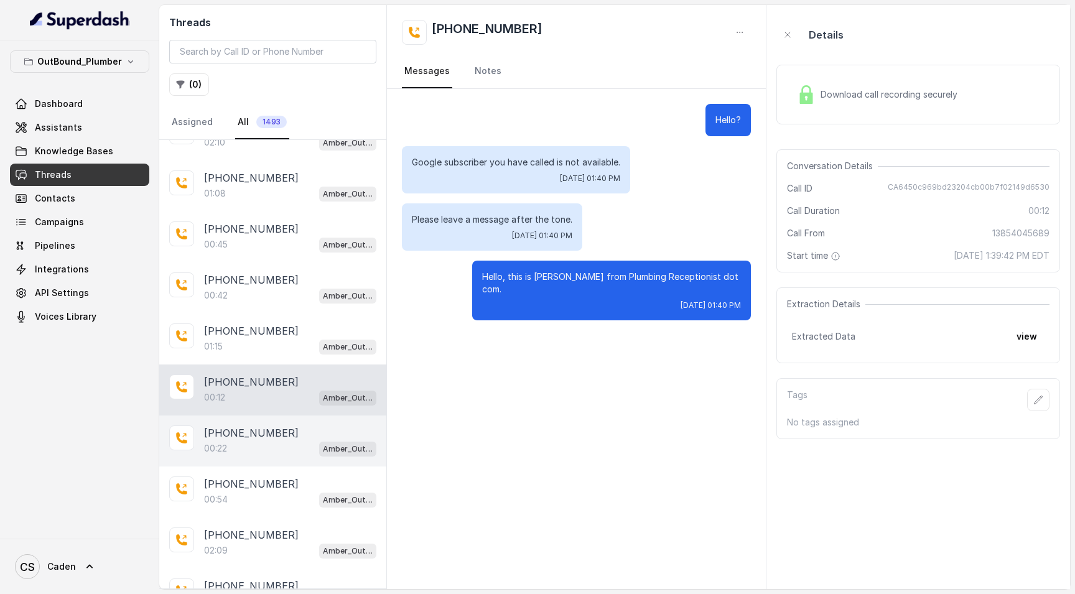
click at [267, 425] on div "[PHONE_NUMBER]:22 Amber_Outreach" at bounding box center [272, 441] width 227 height 51
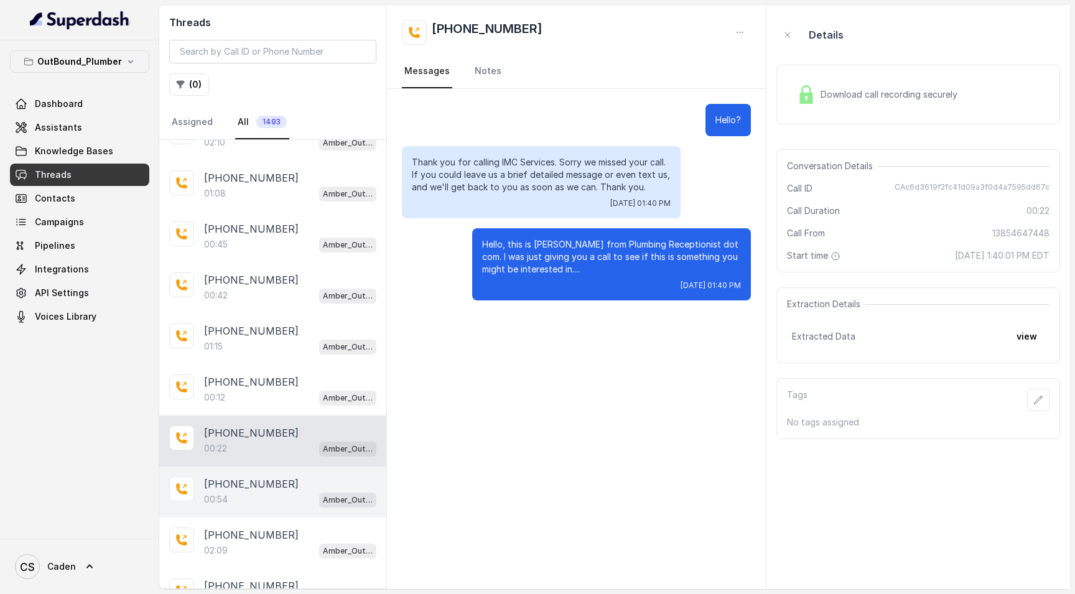
click at [282, 473] on div "[PHONE_NUMBER]:54 Amber_Outreach" at bounding box center [272, 492] width 227 height 51
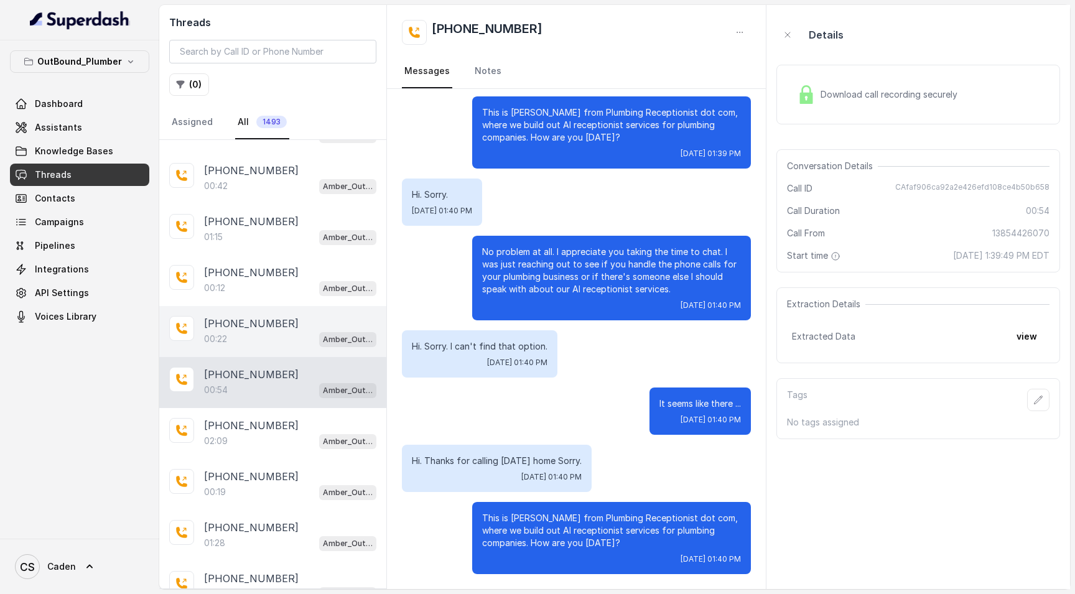
scroll to position [569, 0]
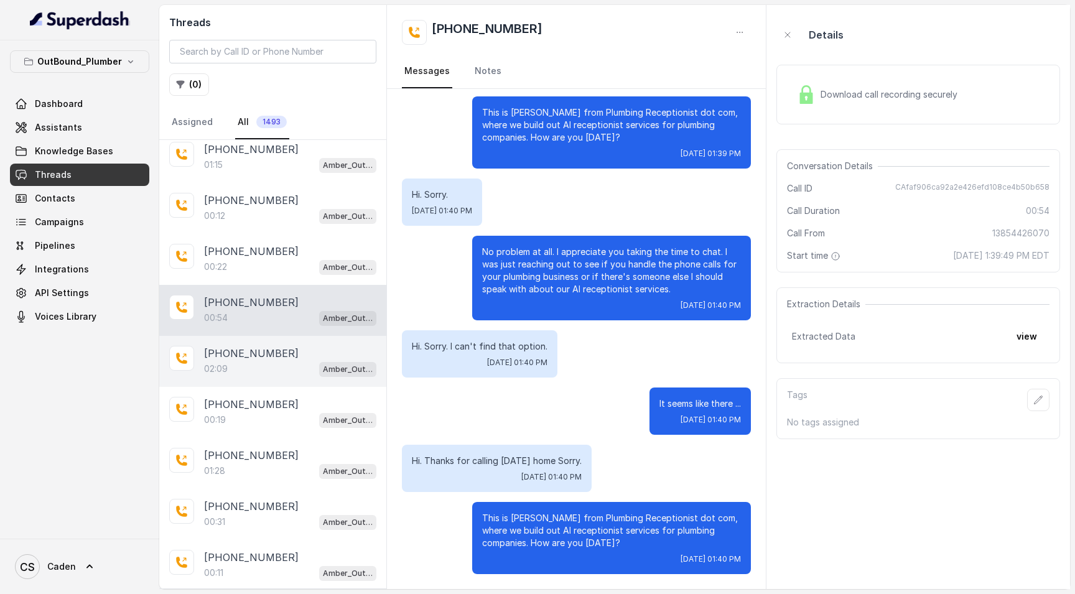
click at [285, 356] on div "[PHONE_NUMBER]" at bounding box center [290, 353] width 172 height 15
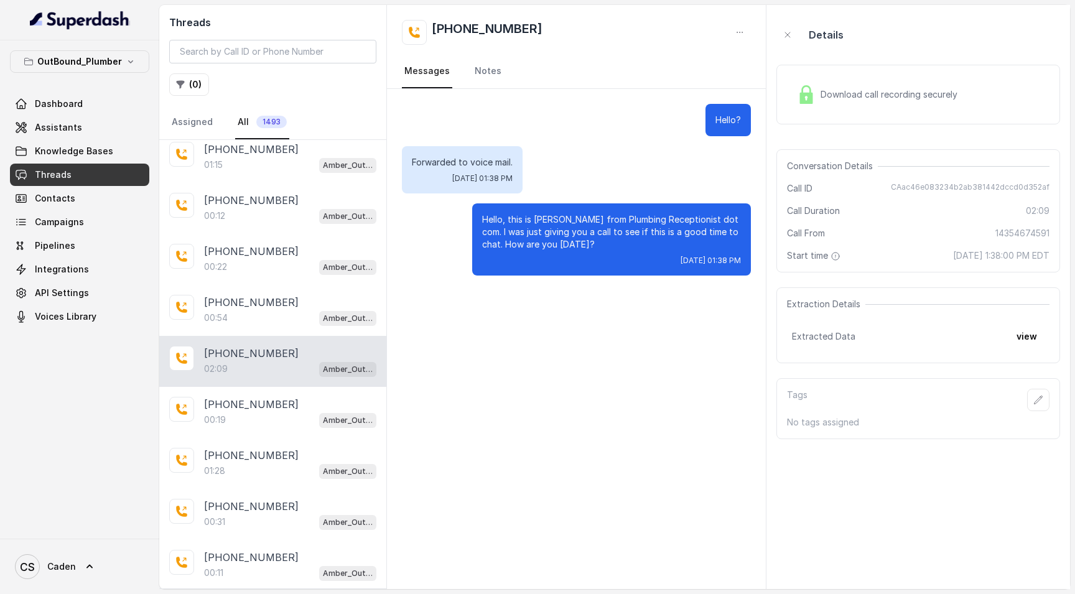
scroll to position [590, 0]
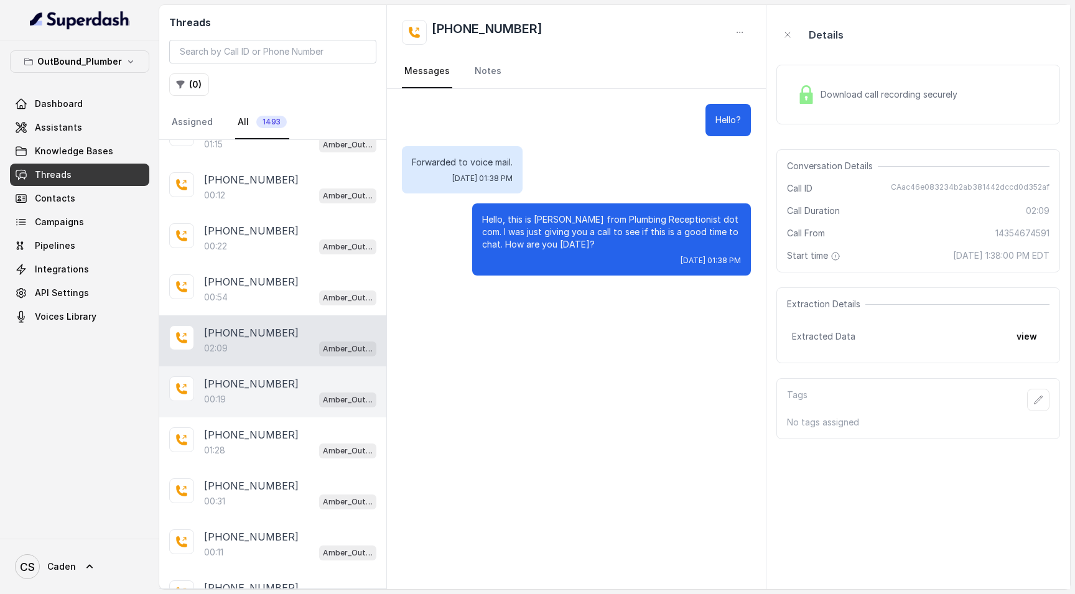
click at [271, 378] on p "[PHONE_NUMBER]" at bounding box center [251, 383] width 95 height 15
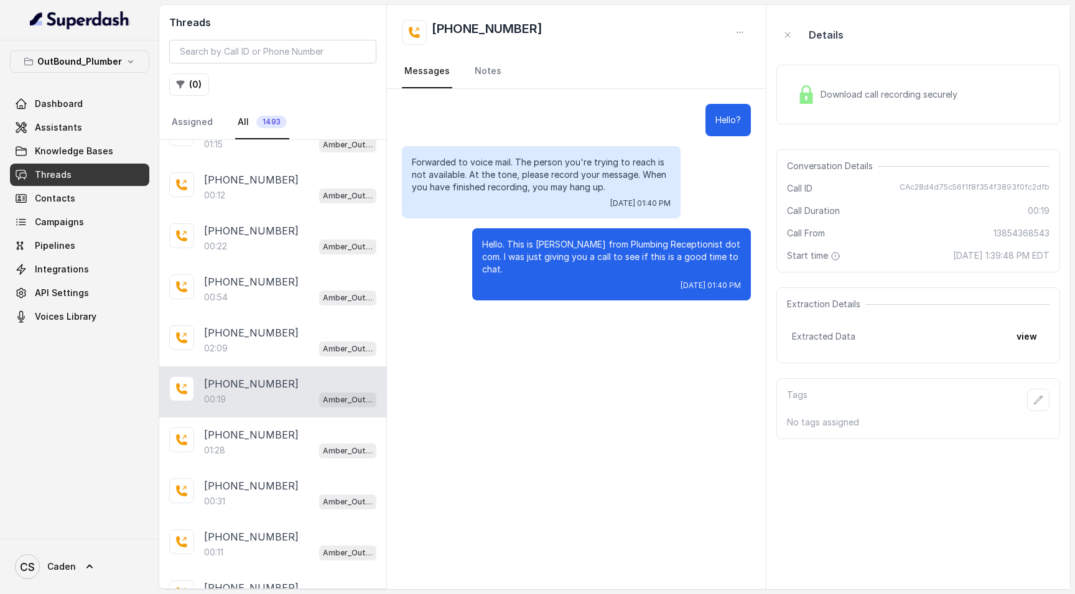
scroll to position [684, 0]
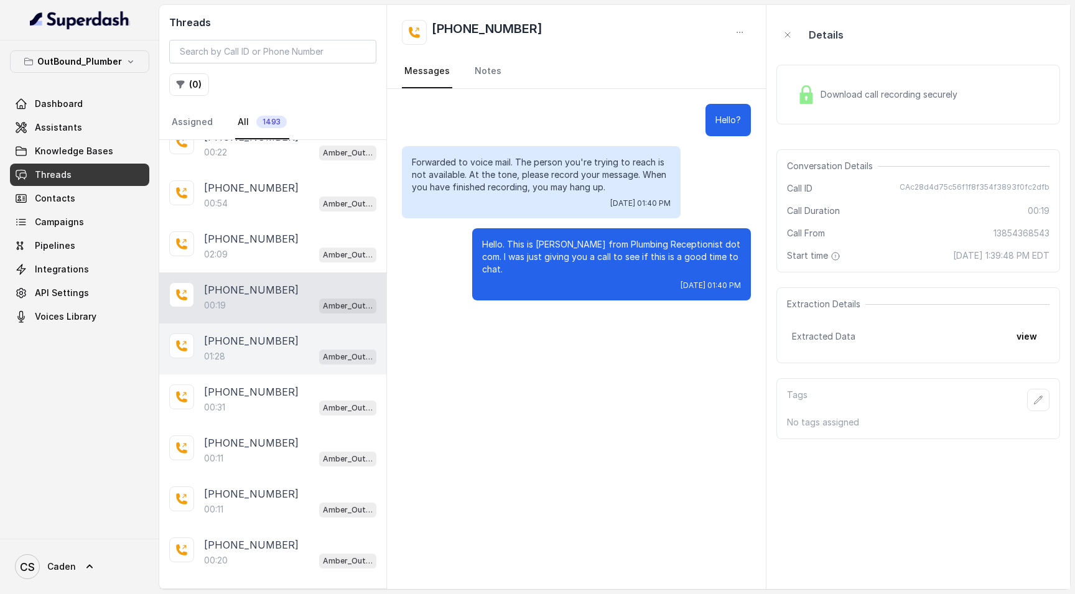
click at [274, 364] on div "01:28 Amber_Outreach" at bounding box center [290, 356] width 172 height 16
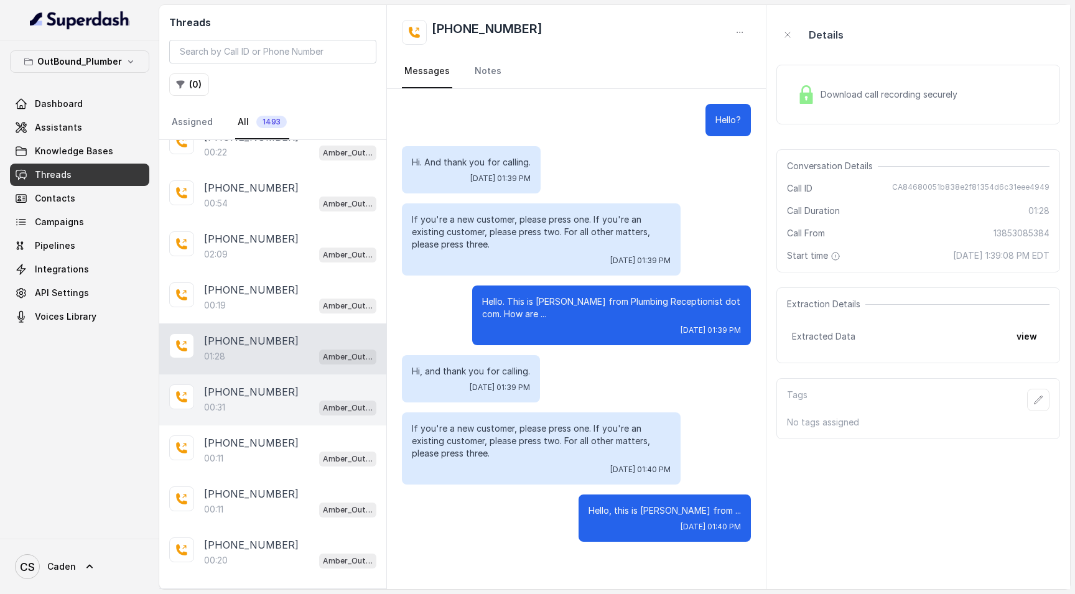
click at [239, 392] on p "[PHONE_NUMBER]" at bounding box center [251, 391] width 95 height 15
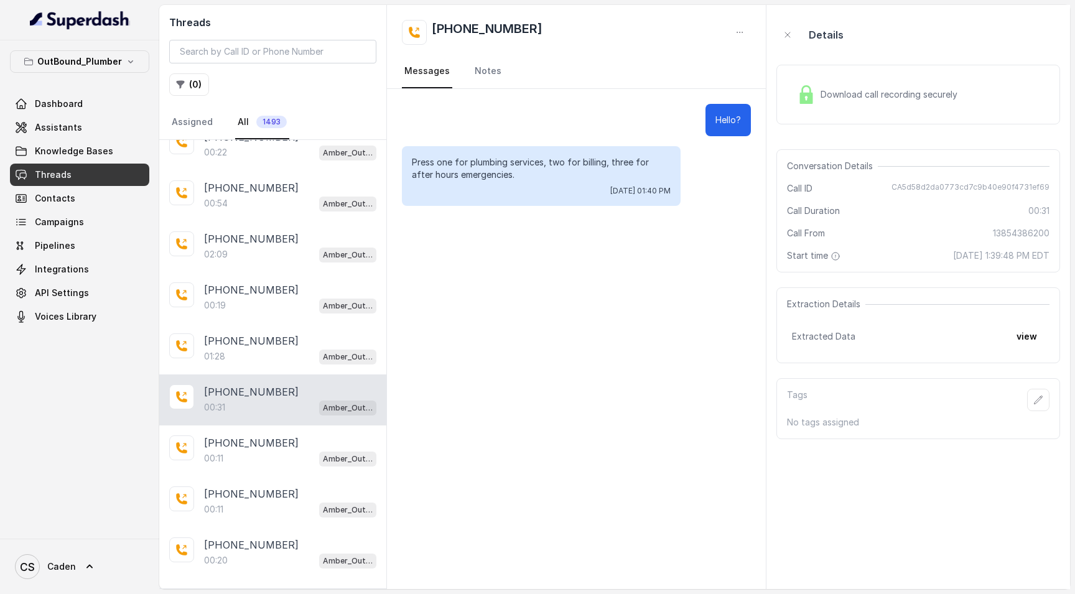
scroll to position [876, 0]
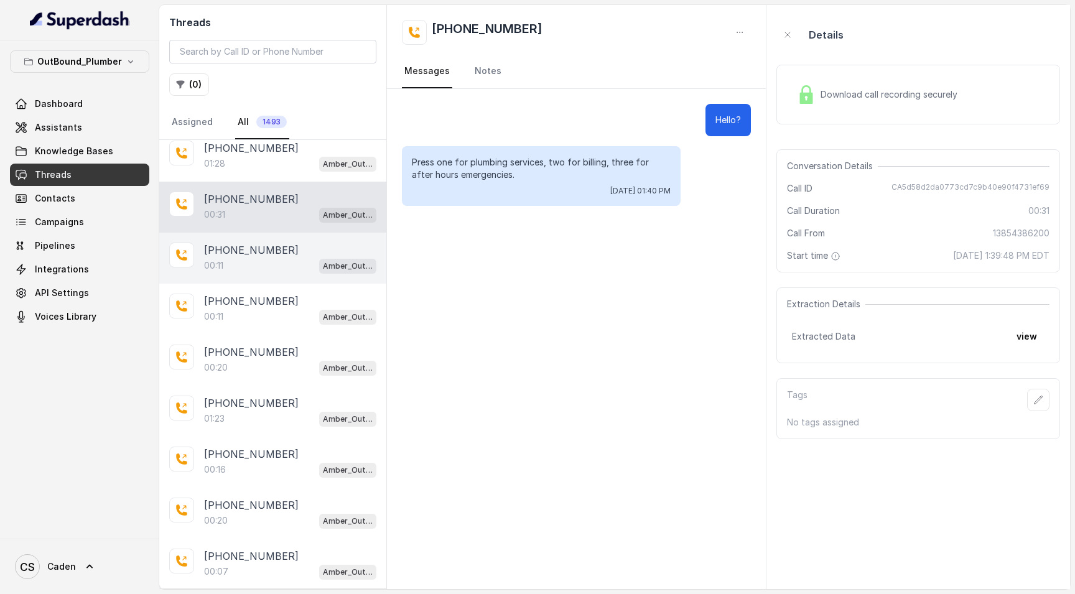
click at [243, 241] on div "[PHONE_NUMBER]:11 Amber_Outreach" at bounding box center [272, 258] width 227 height 51
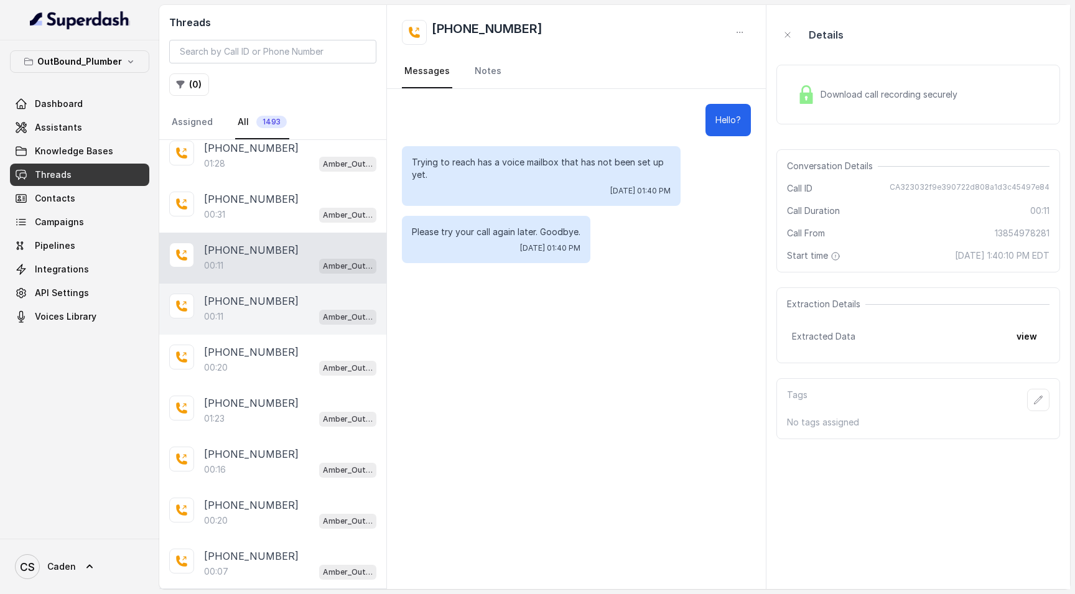
click at [261, 293] on div "[PHONE_NUMBER]:11 Amber_Outreach" at bounding box center [272, 309] width 227 height 51
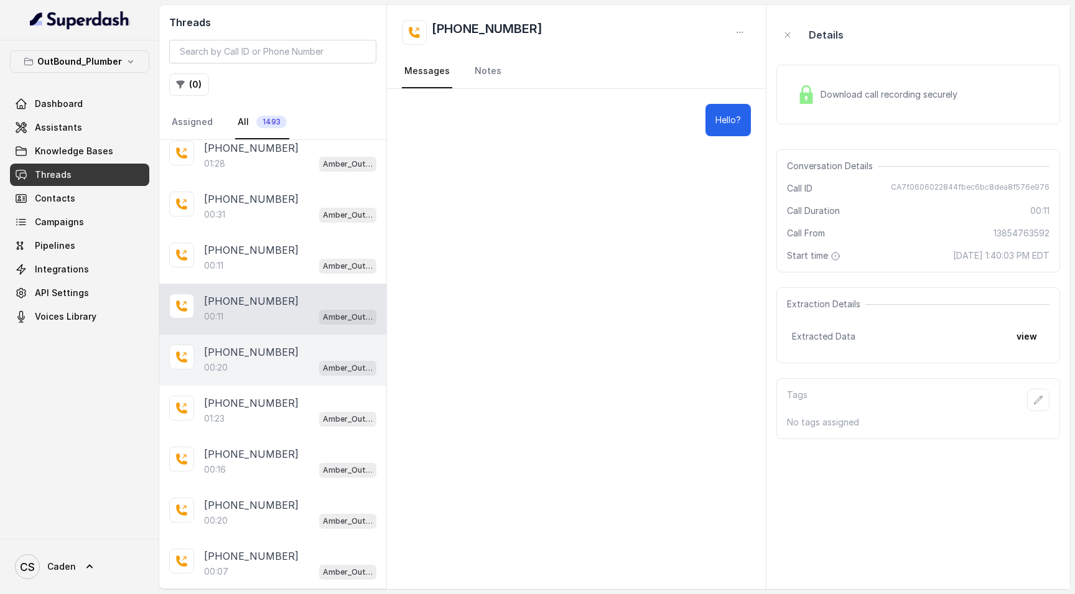
click at [282, 356] on div "[PHONE_NUMBER]" at bounding box center [290, 352] width 172 height 15
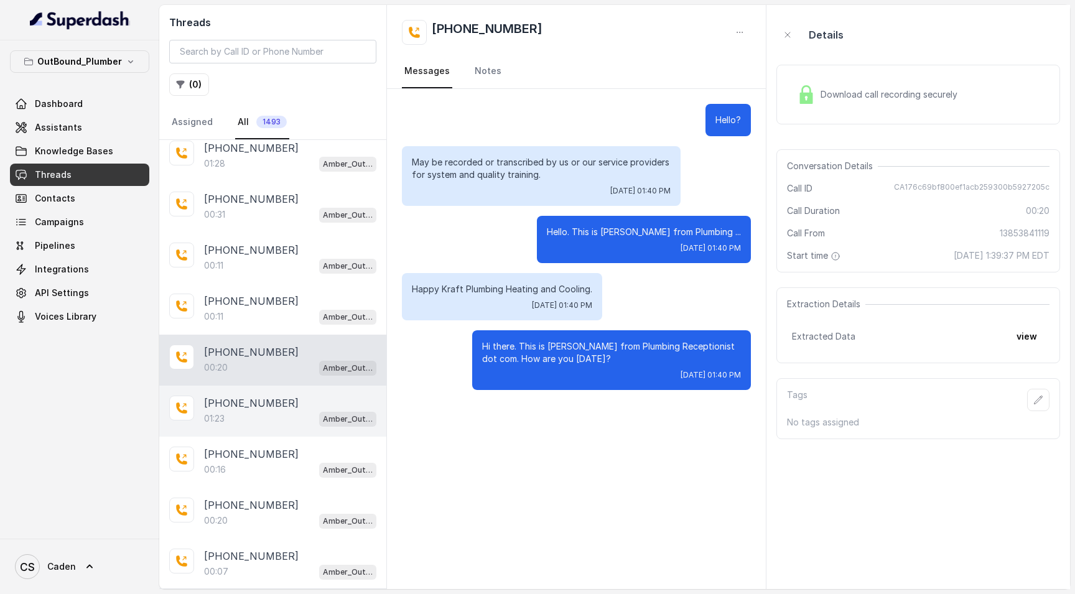
click at [289, 409] on div "[PHONE_NUMBER]" at bounding box center [290, 403] width 172 height 15
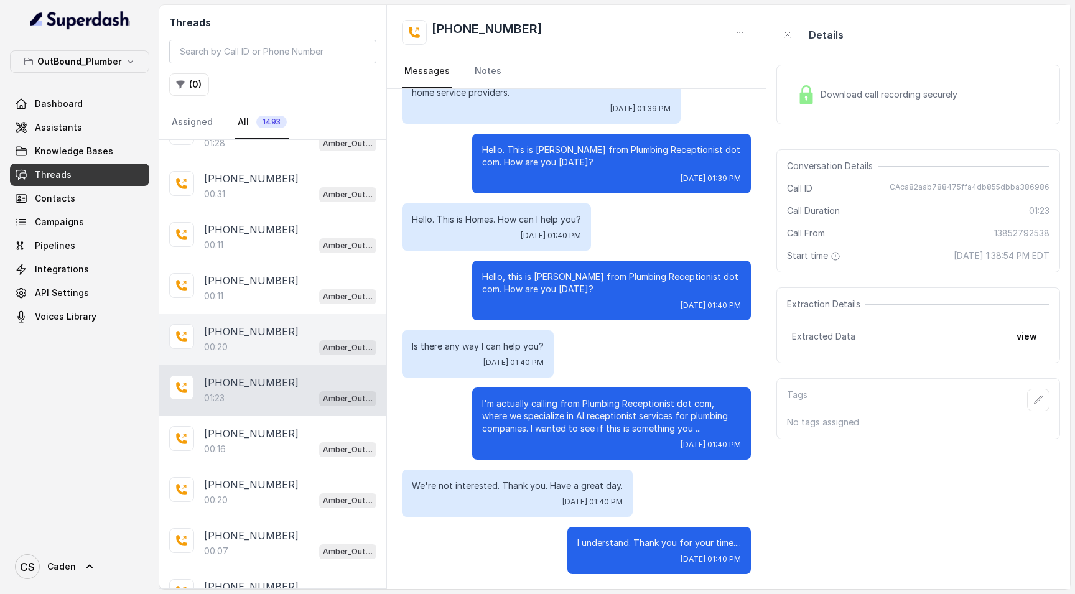
scroll to position [1045, 0]
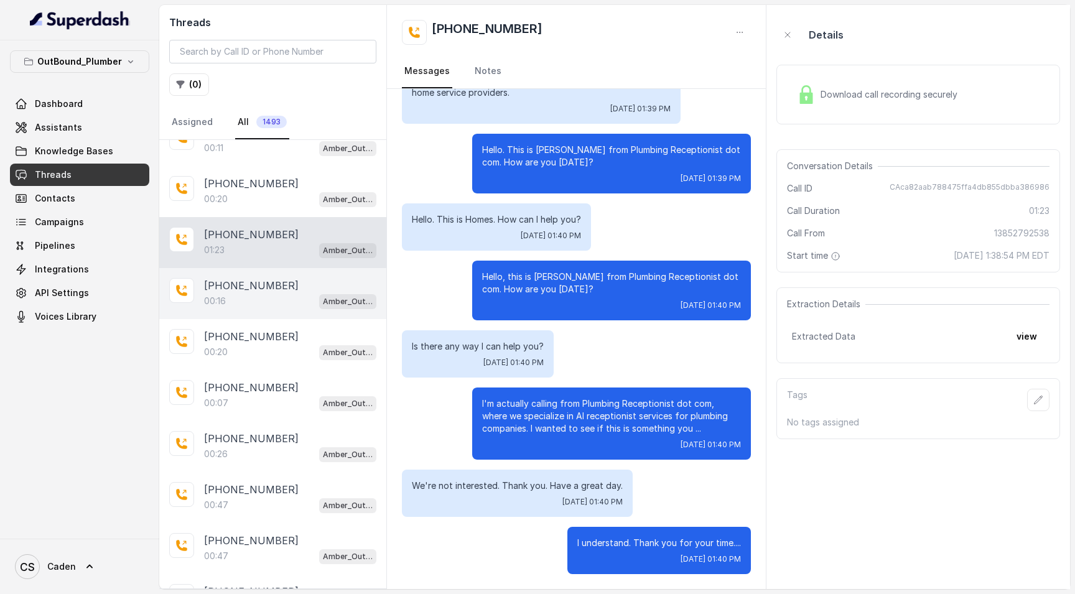
click at [276, 296] on div "00:16 Amber_Outreach" at bounding box center [290, 301] width 172 height 16
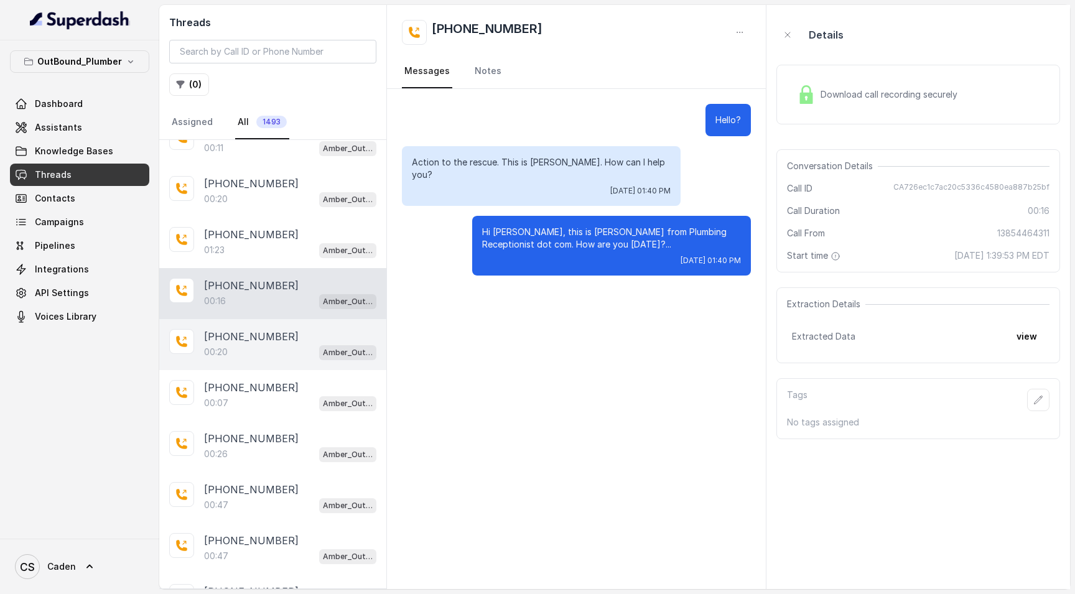
click at [274, 338] on p "[PHONE_NUMBER]" at bounding box center [251, 336] width 95 height 15
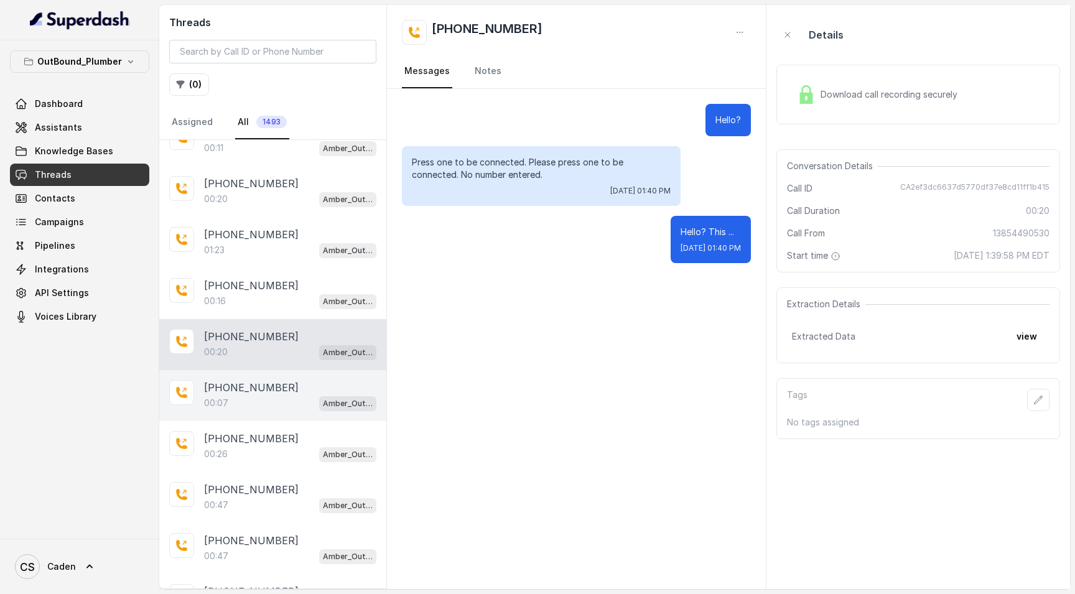
click at [276, 388] on div "[PHONE_NUMBER]" at bounding box center [290, 387] width 172 height 15
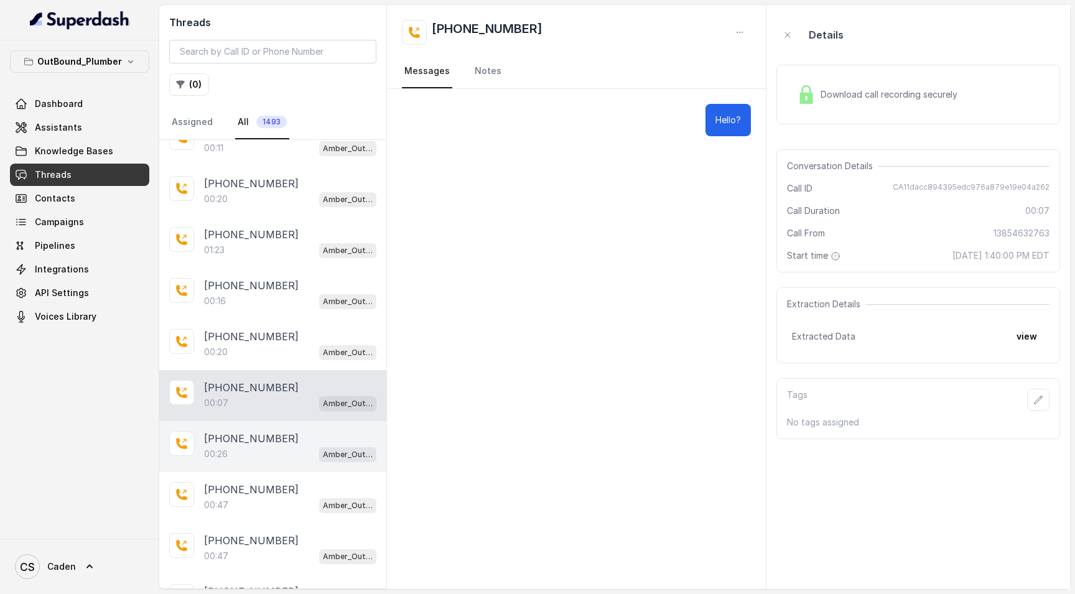
click at [272, 463] on div "[PHONE_NUMBER]:26 Amber_Outreach" at bounding box center [272, 446] width 227 height 51
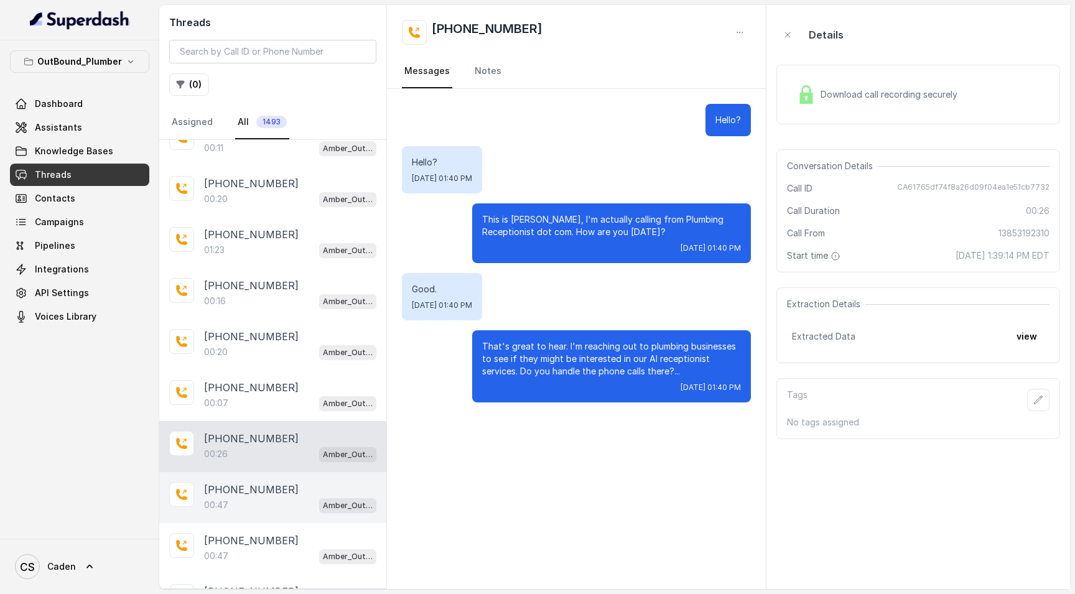
click at [267, 503] on div "00:47 Amber_Outreach" at bounding box center [290, 505] width 172 height 16
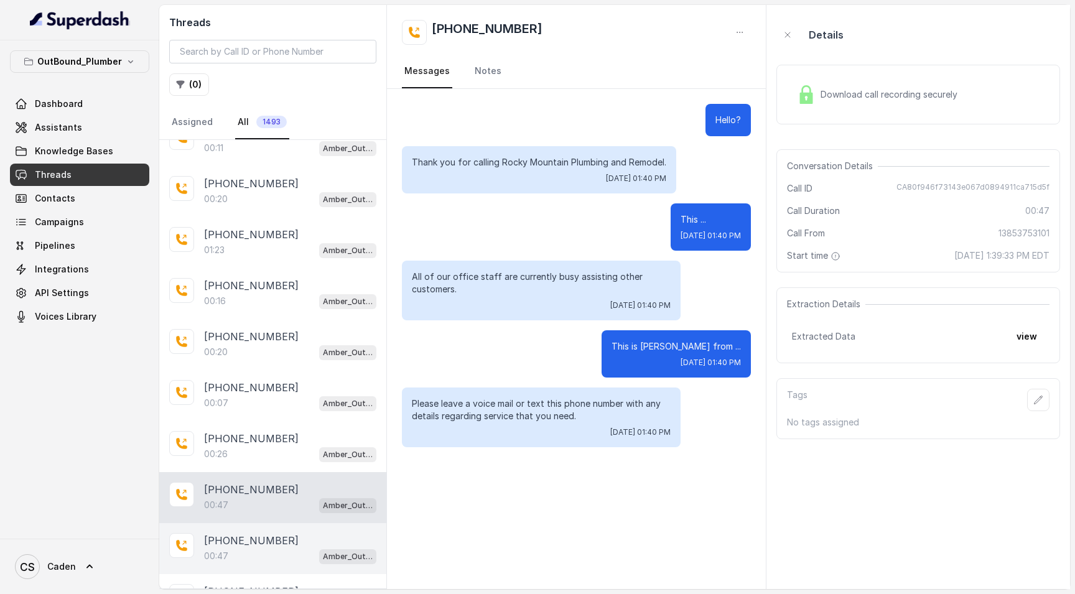
click at [265, 536] on p "[PHONE_NUMBER]" at bounding box center [251, 540] width 95 height 15
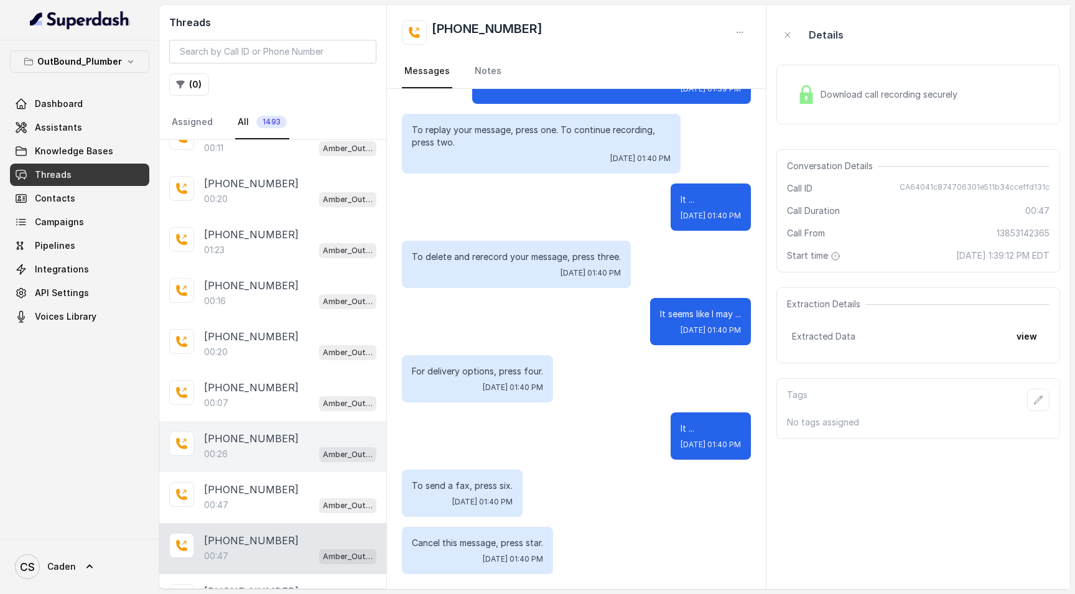
scroll to position [1299, 0]
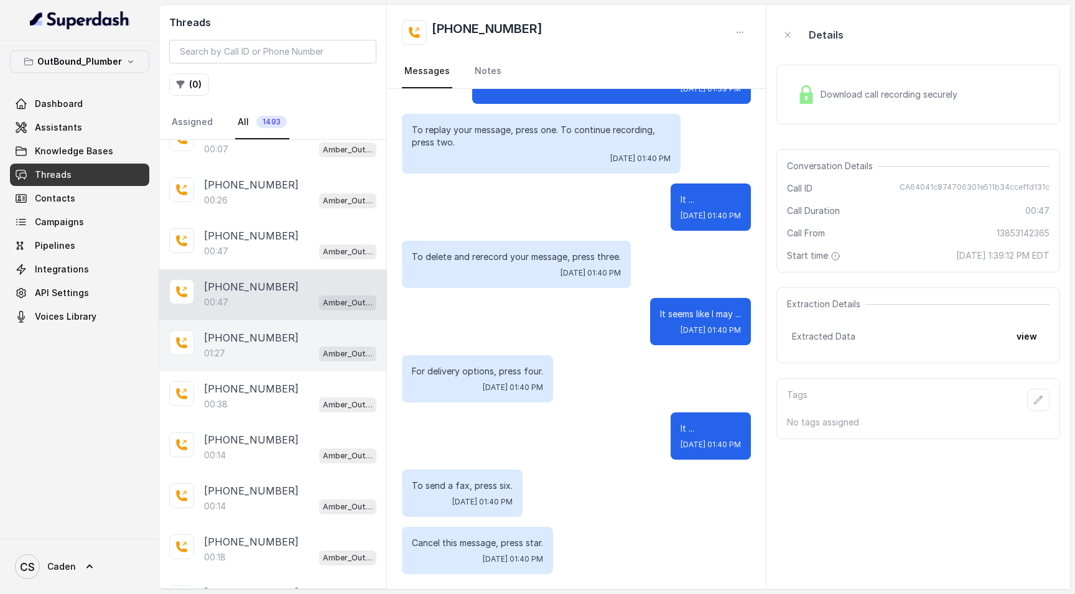
click at [259, 349] on div "01:27 Amber_Outreach" at bounding box center [290, 353] width 172 height 16
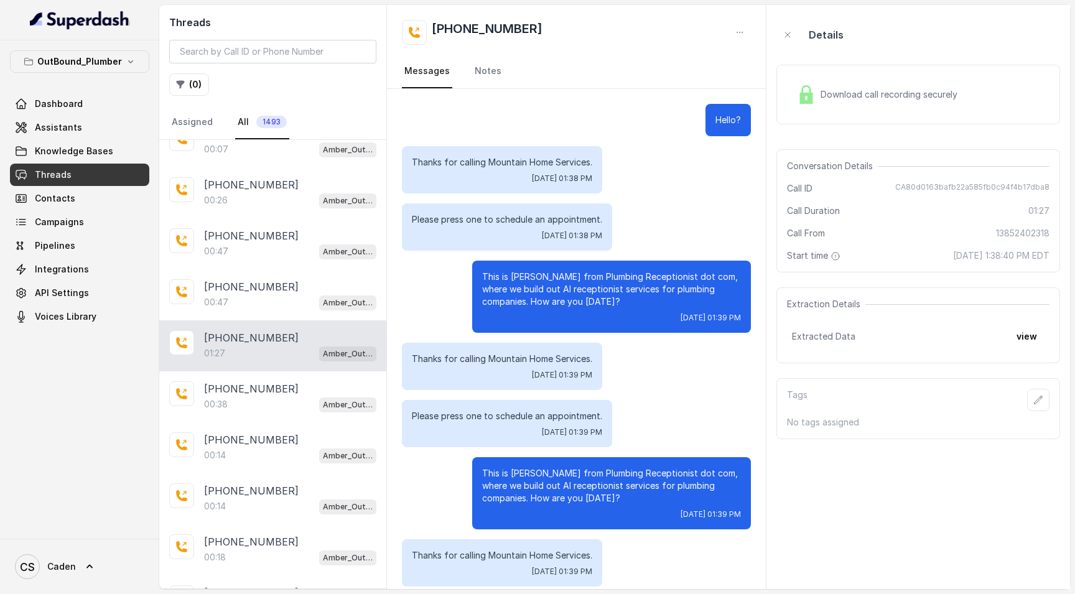
scroll to position [582, 0]
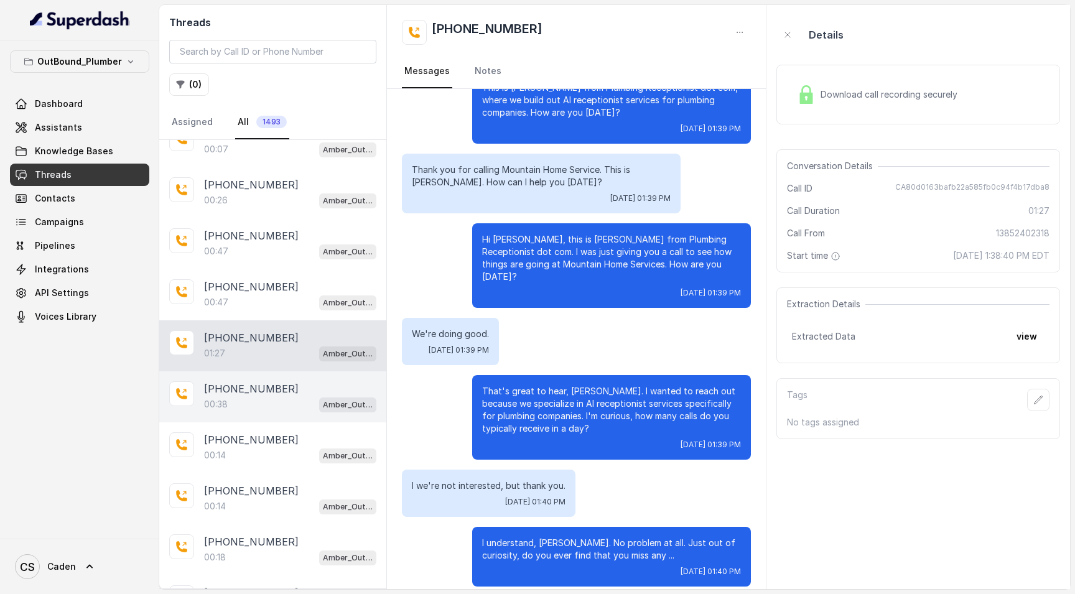
click at [265, 399] on div "00:38 Amber_Outreach" at bounding box center [290, 404] width 172 height 16
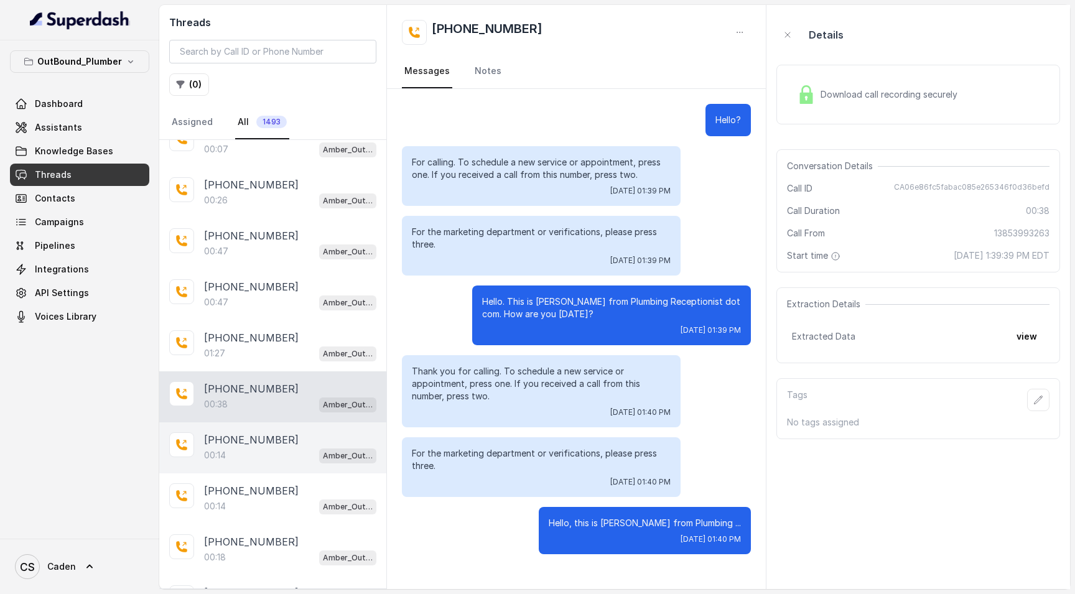
click at [259, 437] on p "[PHONE_NUMBER]" at bounding box center [251, 439] width 95 height 15
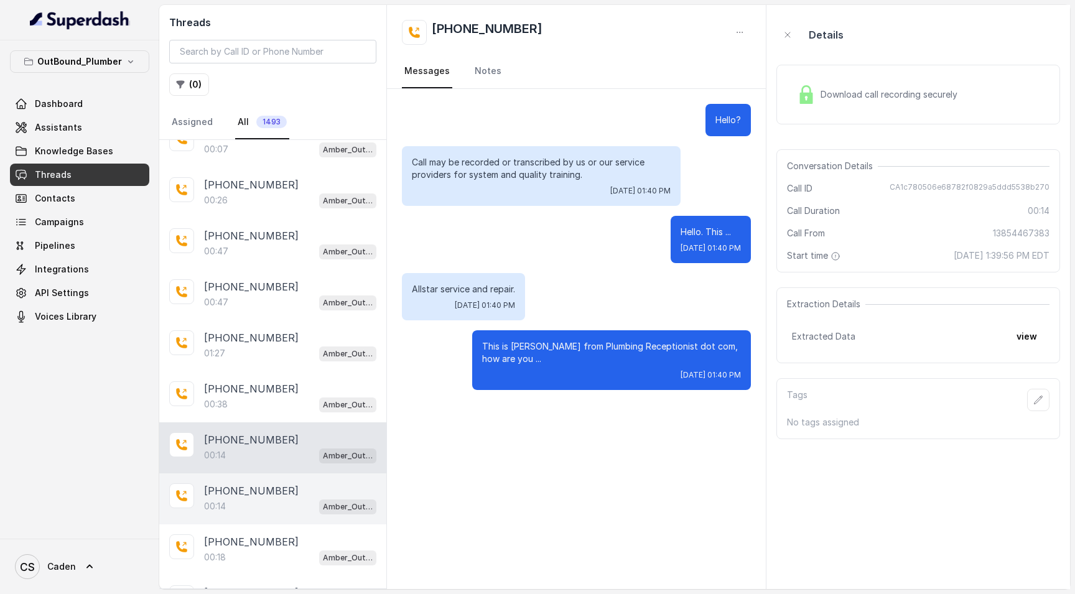
click at [267, 485] on p "[PHONE_NUMBER]" at bounding box center [251, 490] width 95 height 15
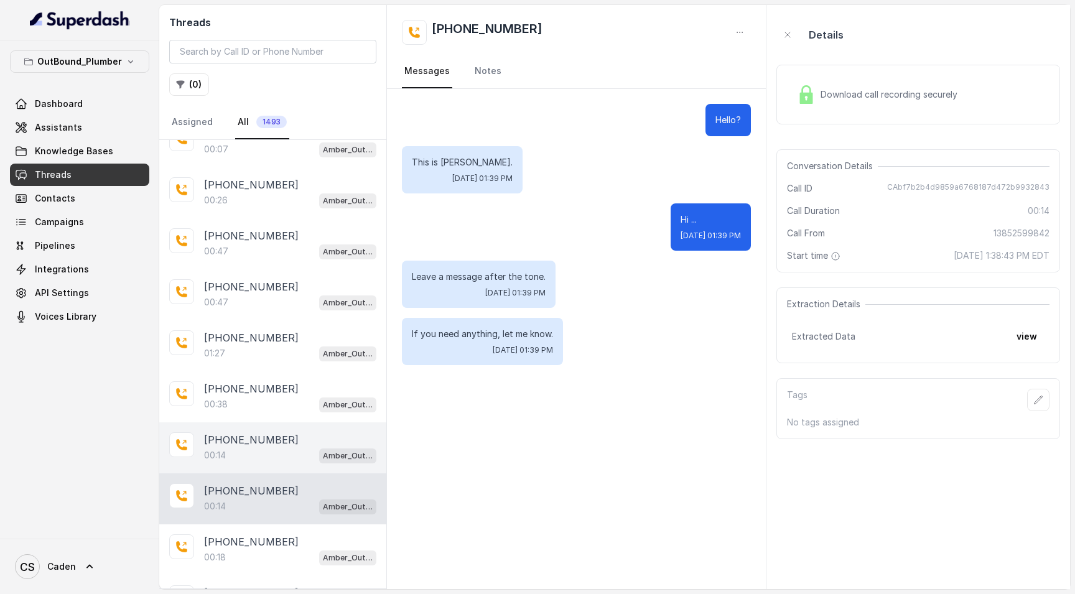
scroll to position [1557, 0]
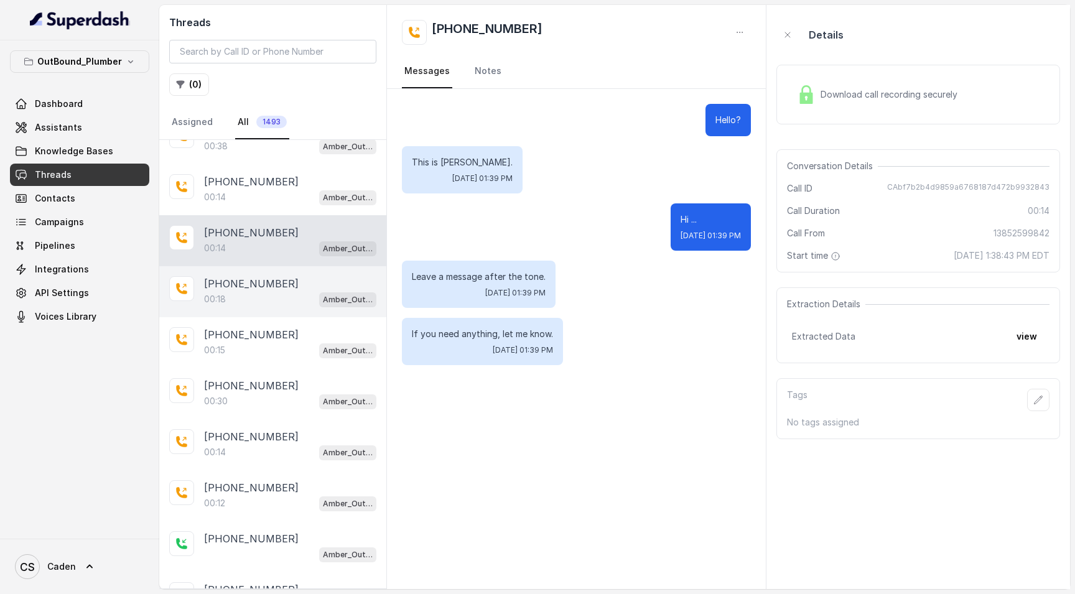
click at [228, 290] on p "[PHONE_NUMBER]" at bounding box center [251, 283] width 95 height 15
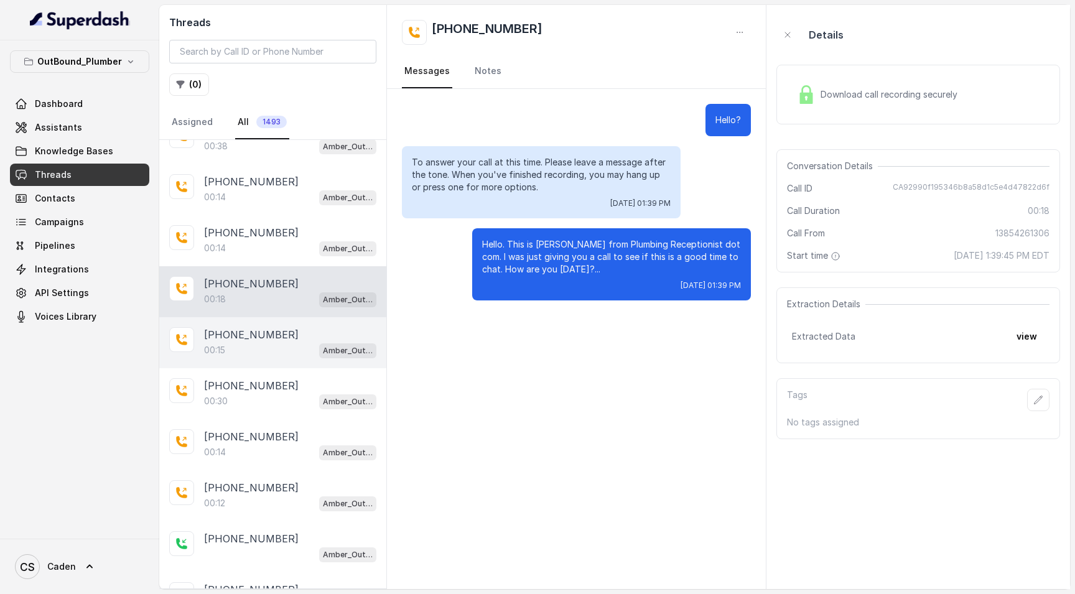
click at [254, 367] on div "[PHONE_NUMBER]:15 Amber_Outreach" at bounding box center [272, 342] width 227 height 51
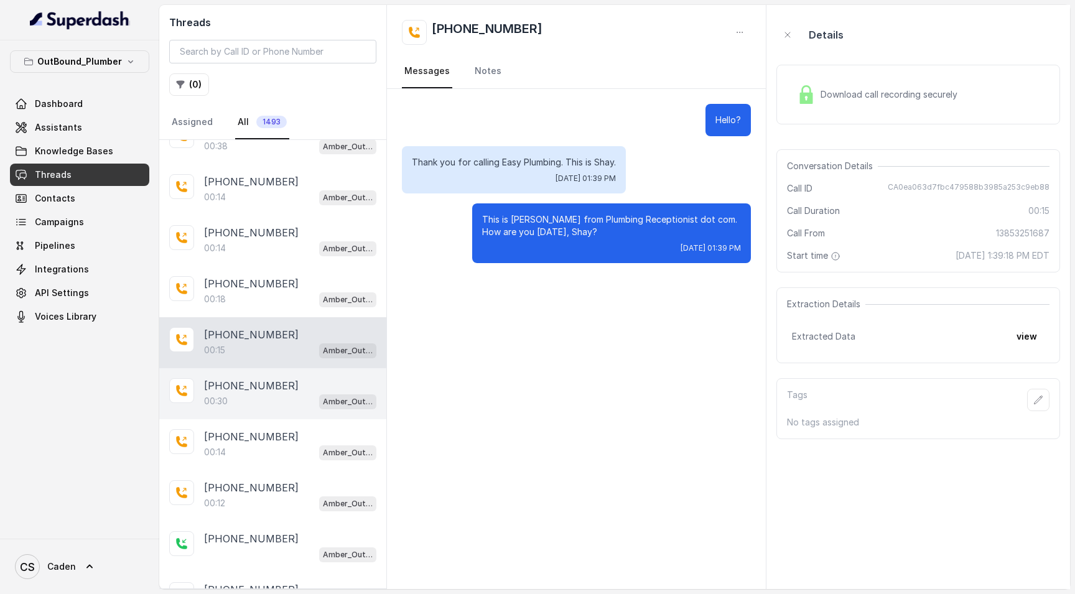
click at [254, 411] on div "[PHONE_NUMBER]:30 Amber_Outreach" at bounding box center [272, 393] width 227 height 51
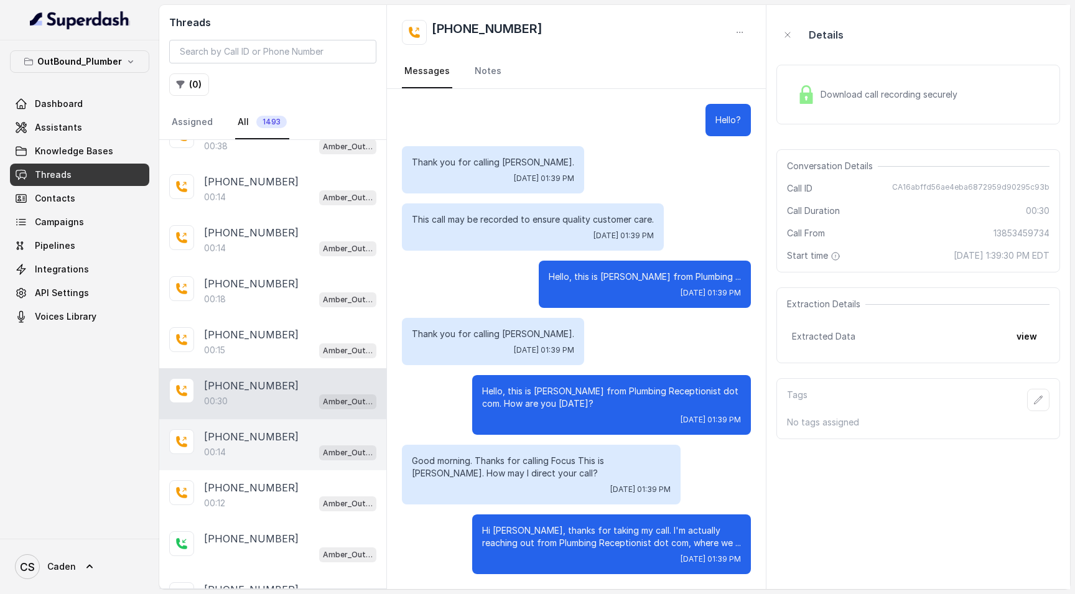
click at [257, 444] on p "[PHONE_NUMBER]" at bounding box center [251, 436] width 95 height 15
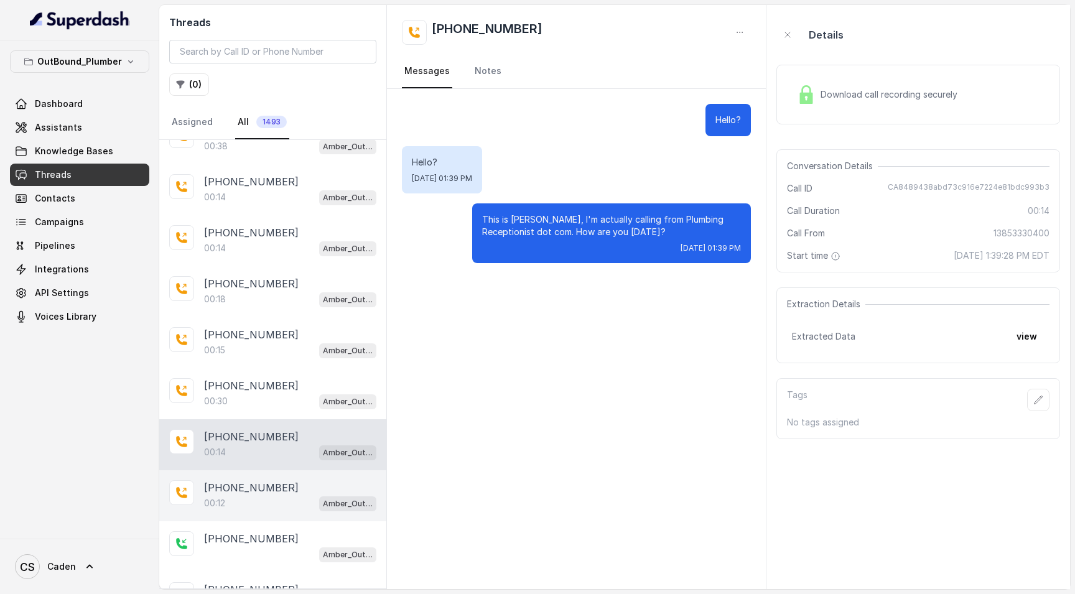
click at [266, 493] on p "[PHONE_NUMBER]" at bounding box center [251, 487] width 95 height 15
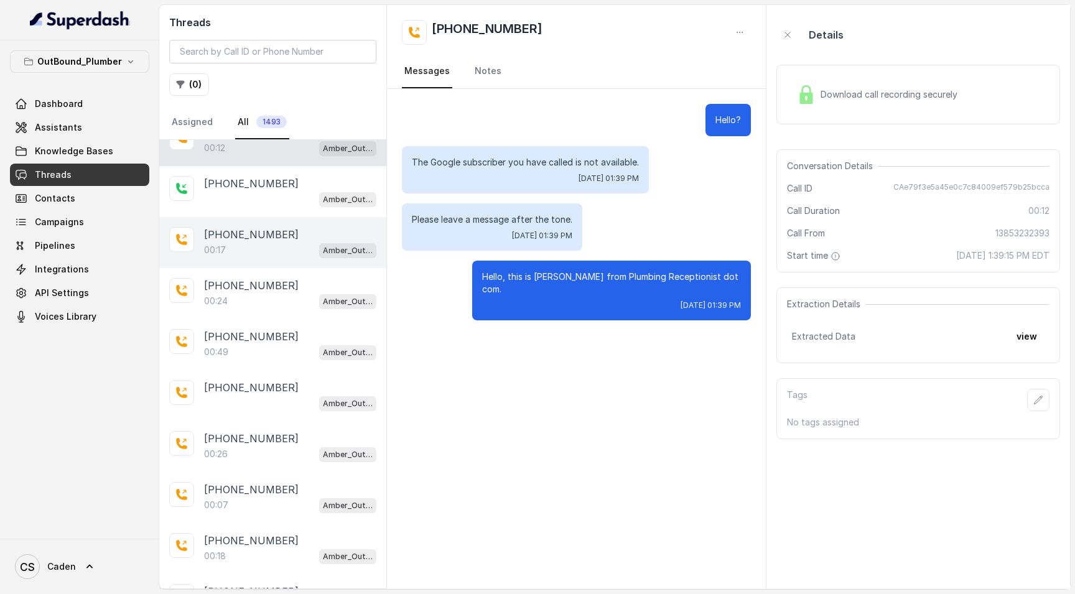
scroll to position [1892, 0]
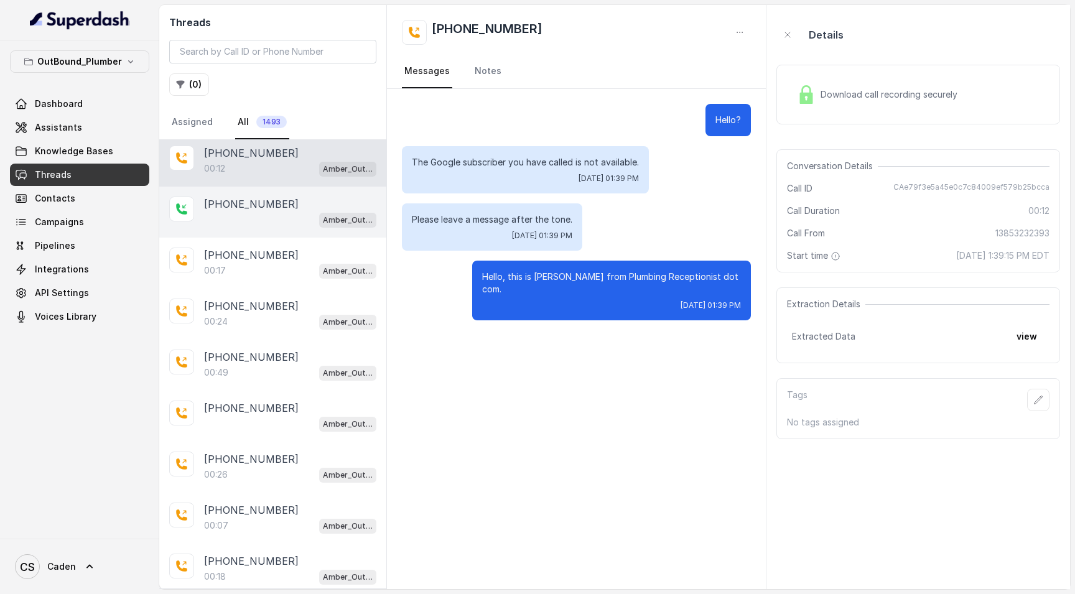
click at [272, 233] on div "[PHONE_NUMBER] Amber_Outreach" at bounding box center [272, 212] width 227 height 51
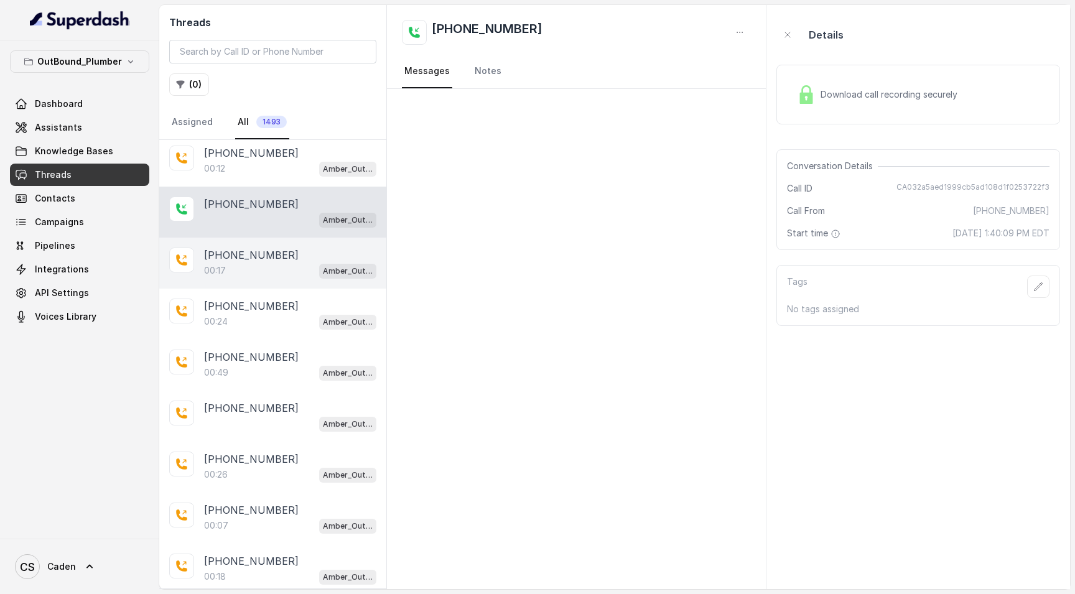
click at [268, 267] on div "00:17 Amber_Outreach" at bounding box center [290, 270] width 172 height 16
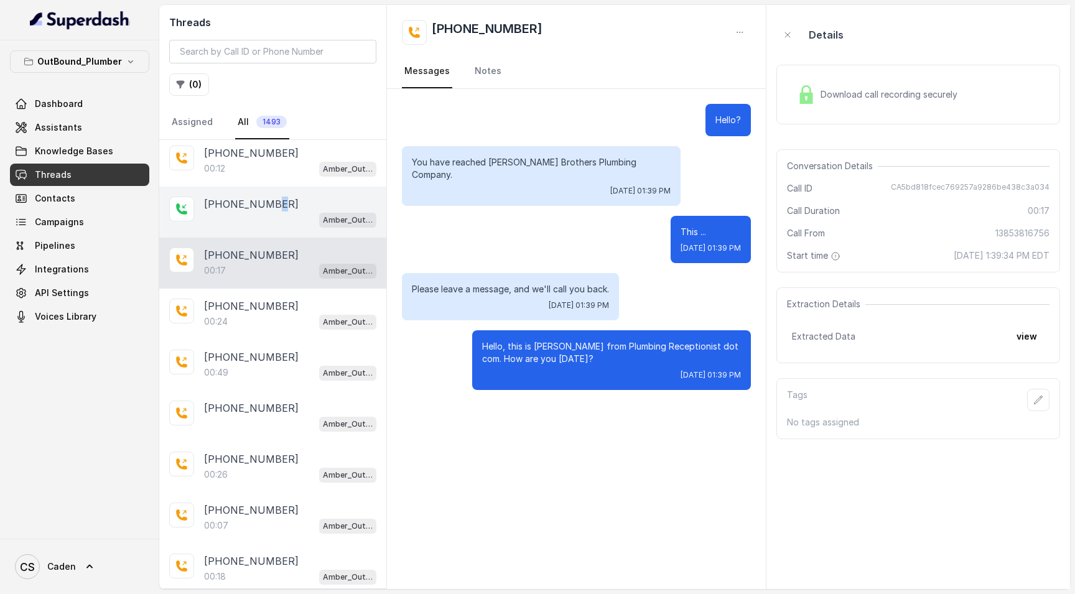
click at [269, 211] on p "[PHONE_NUMBER]" at bounding box center [251, 204] width 95 height 15
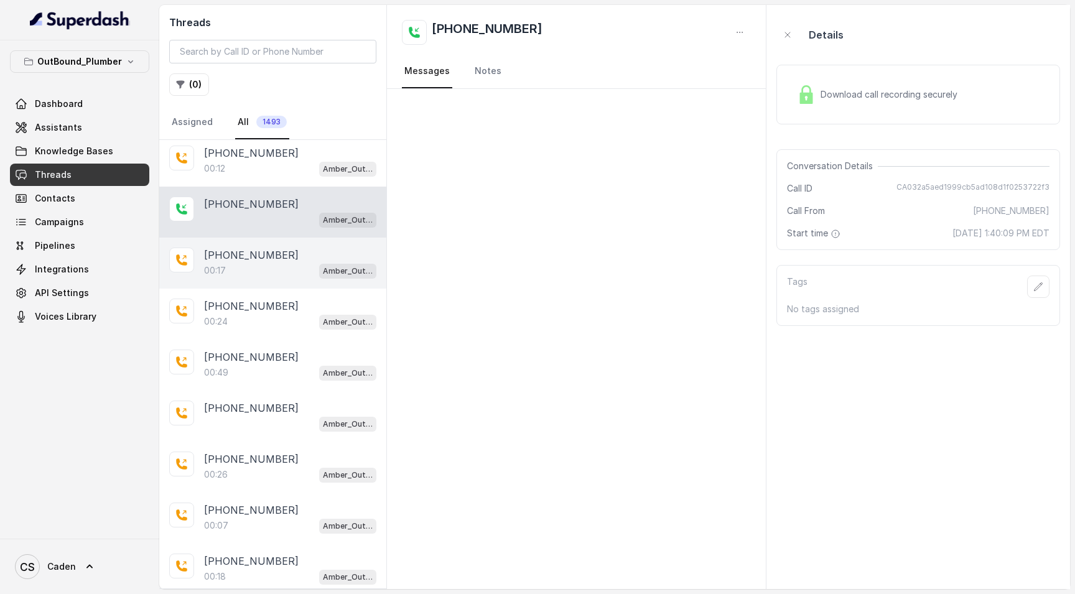
click at [272, 272] on div "00:17 Amber_Outreach" at bounding box center [290, 270] width 172 height 16
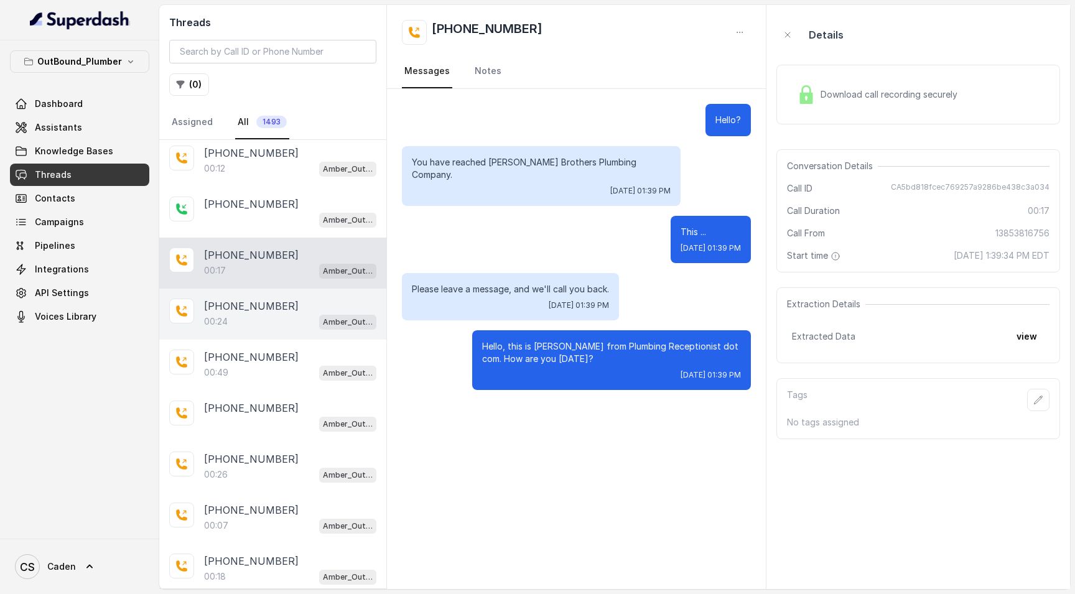
click at [270, 304] on p "[PHONE_NUMBER]" at bounding box center [251, 306] width 95 height 15
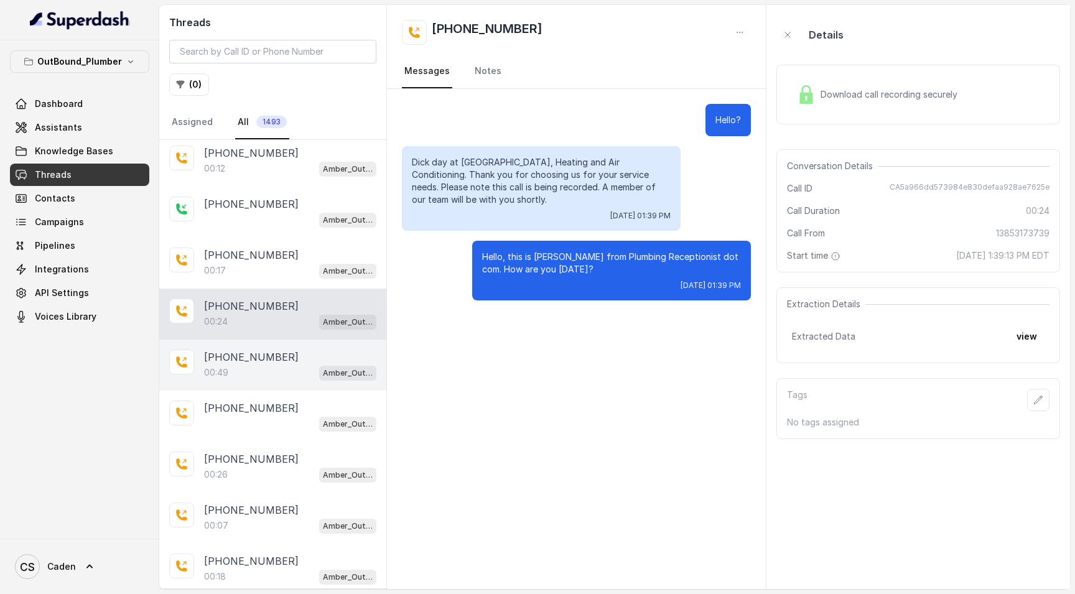
click at [271, 341] on div "[PHONE_NUMBER]:49 Amber_Outreach" at bounding box center [272, 365] width 227 height 51
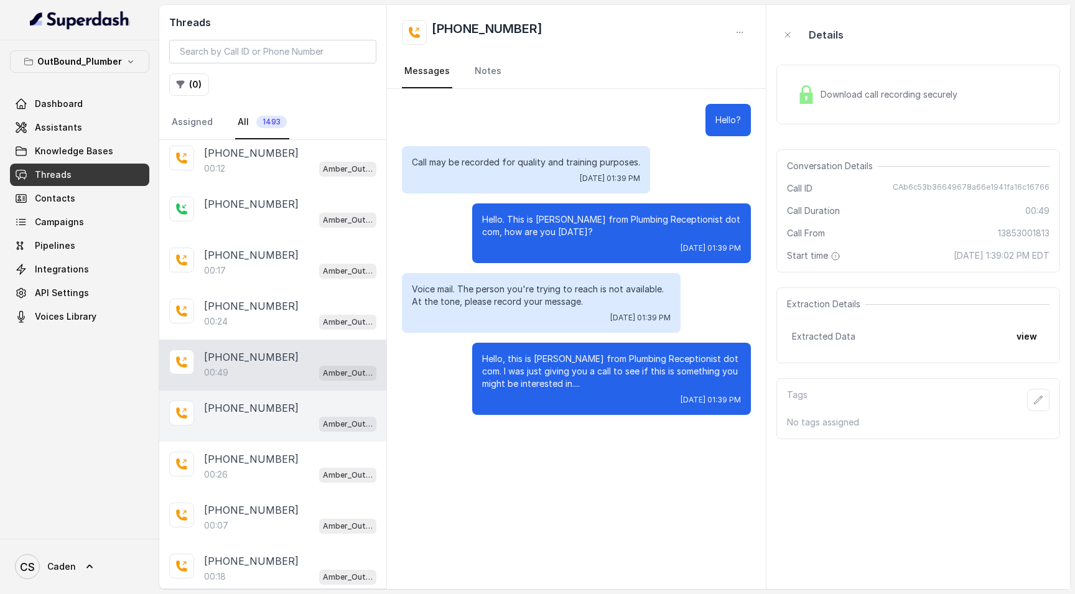
click at [271, 403] on p "[PHONE_NUMBER]" at bounding box center [251, 408] width 95 height 15
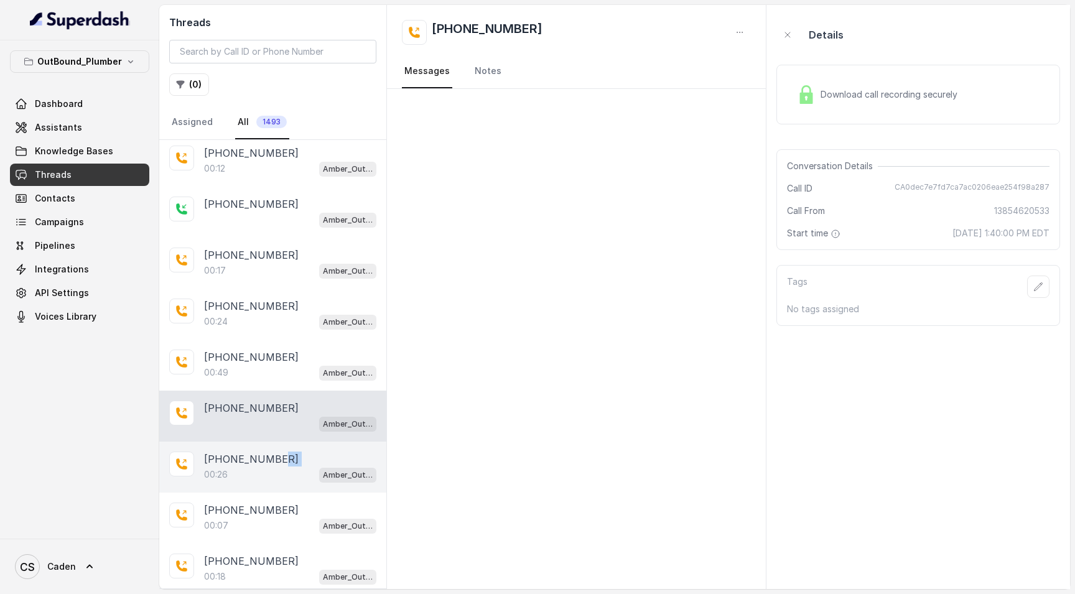
click at [254, 467] on div "[PHONE_NUMBER]:26 Amber_Outreach" at bounding box center [290, 467] width 172 height 31
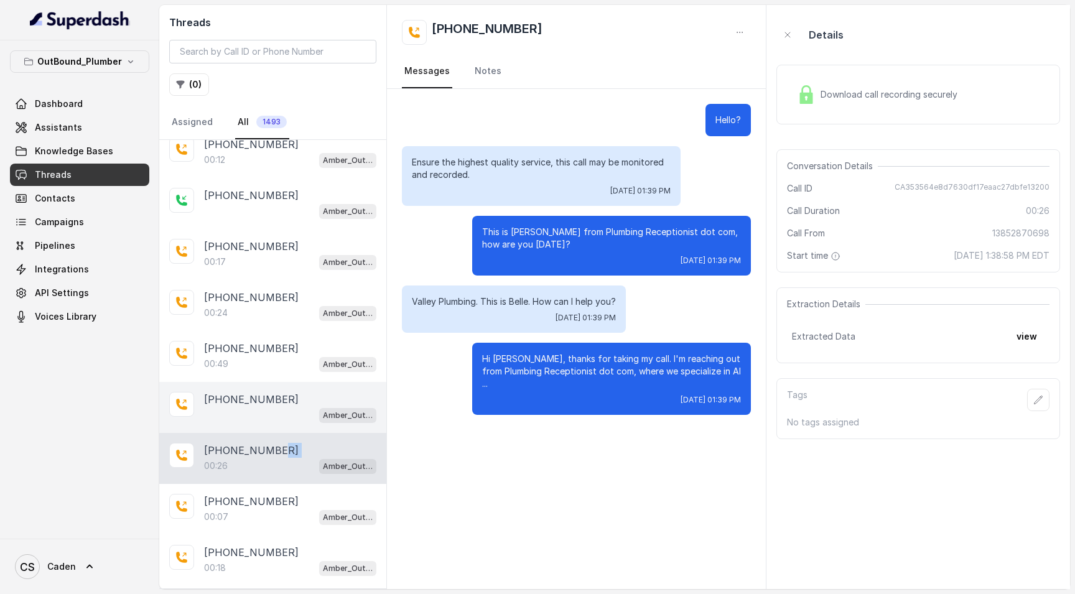
scroll to position [1967, 0]
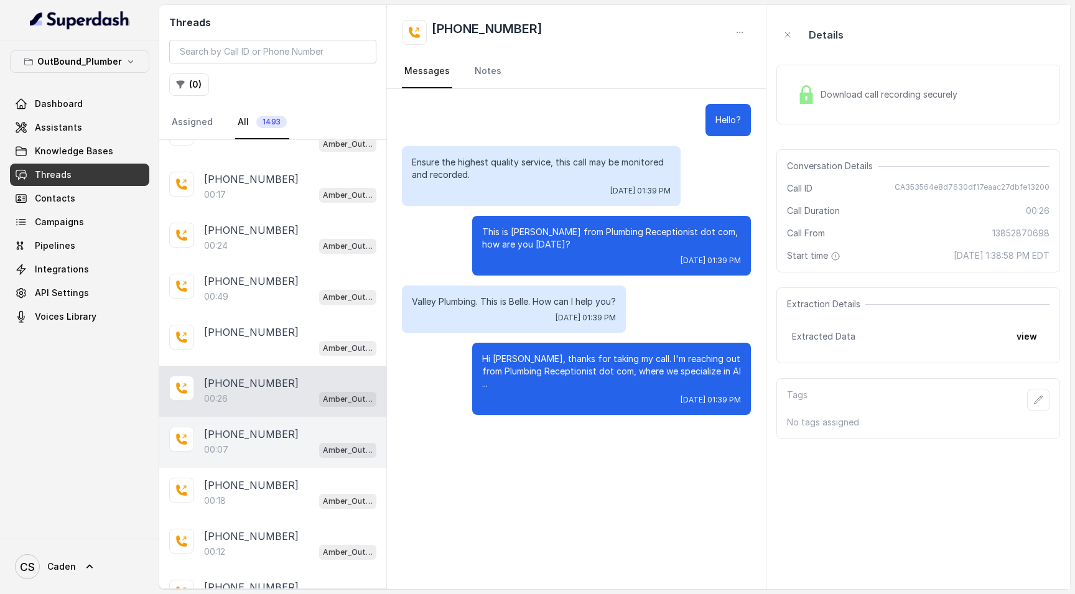
click at [244, 452] on div "00:07 Amber_Outreach" at bounding box center [290, 450] width 172 height 16
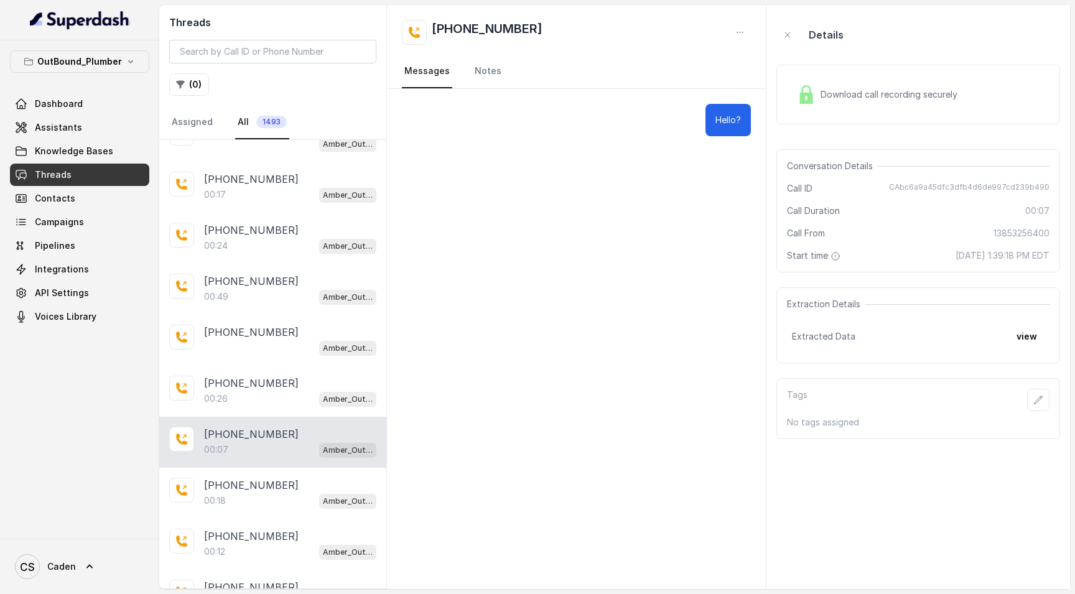
scroll to position [2005, 0]
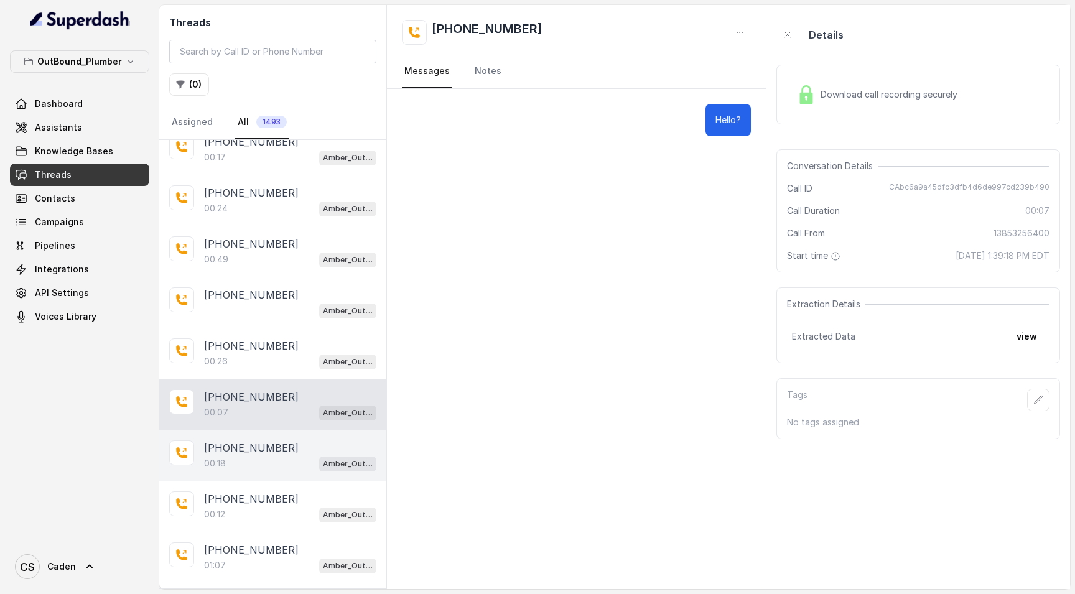
click at [252, 468] on div "00:18 Amber_Outreach" at bounding box center [290, 463] width 172 height 16
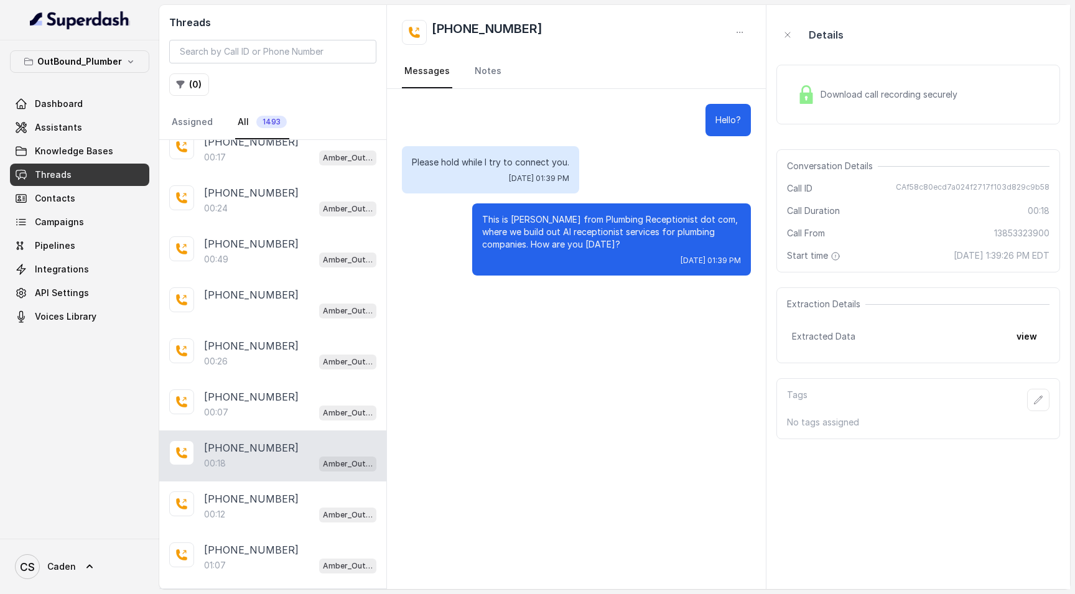
scroll to position [2096, 0]
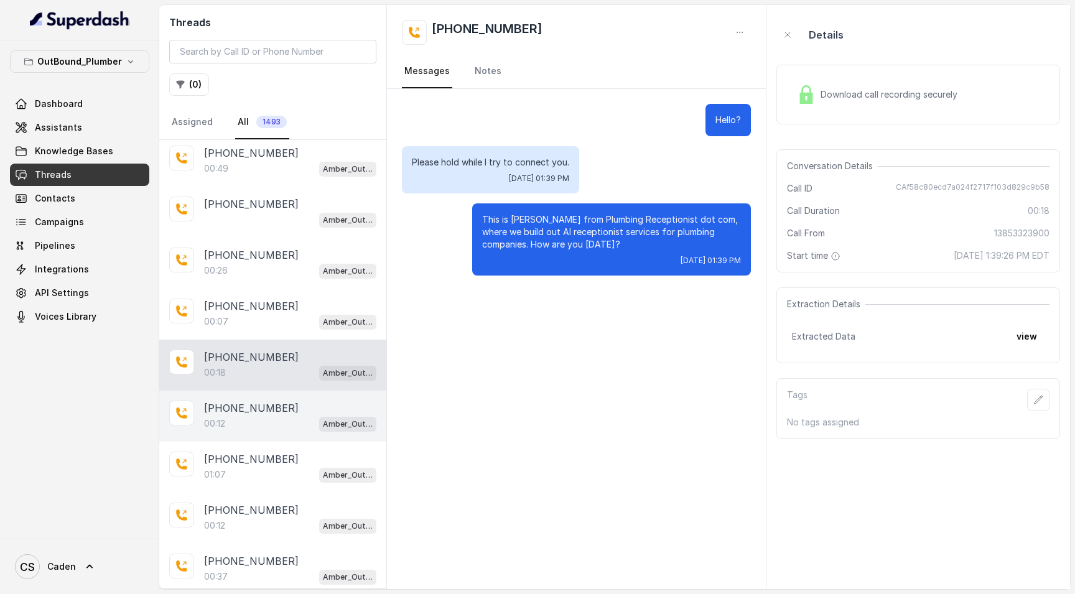
click at [249, 414] on p "[PHONE_NUMBER]" at bounding box center [251, 408] width 95 height 15
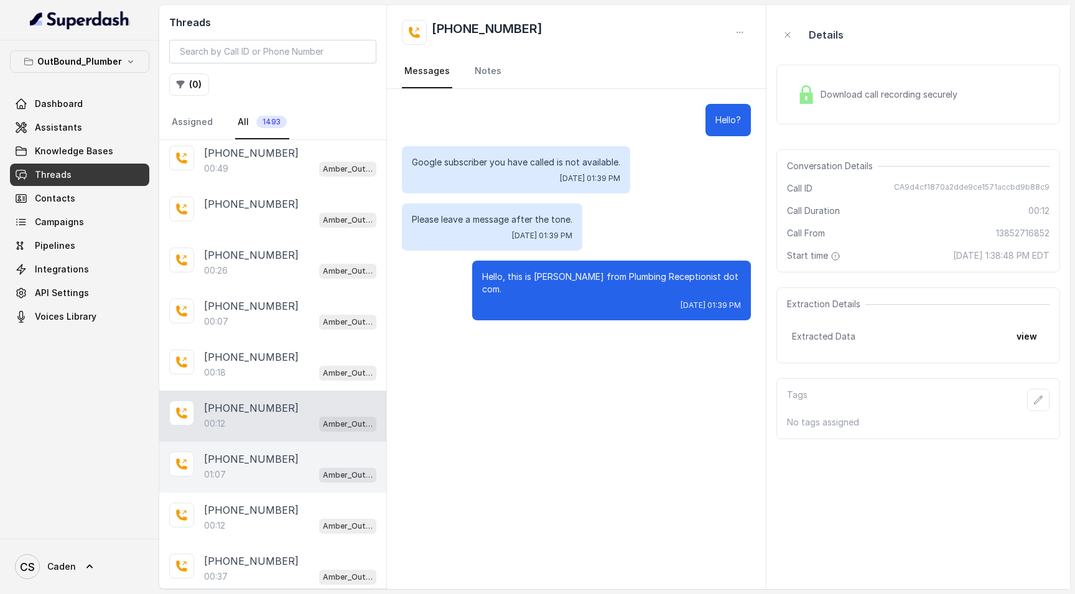
scroll to position [2138, 0]
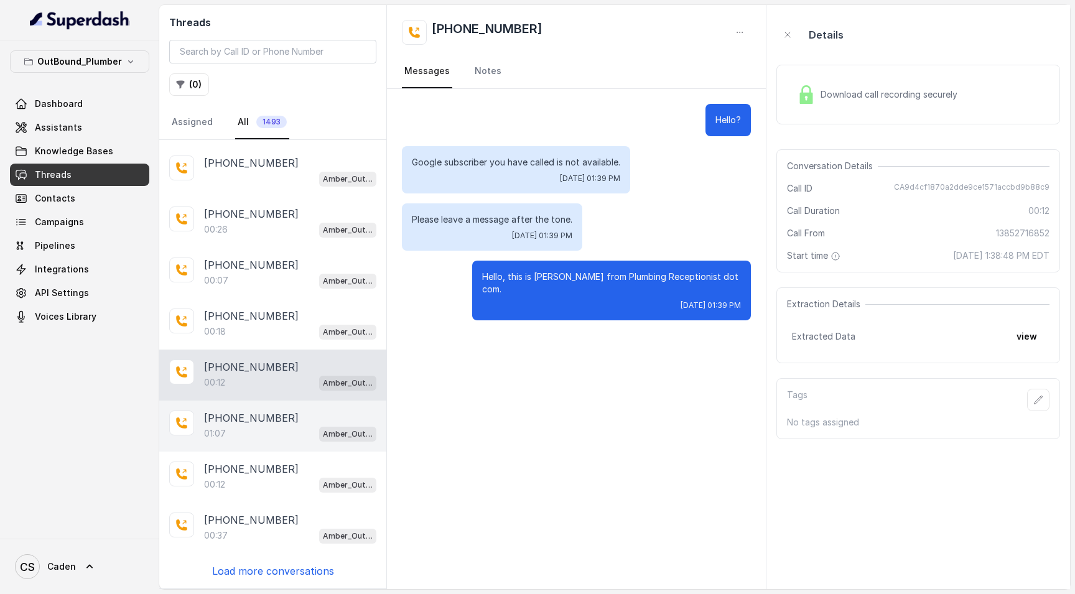
click at [271, 429] on div "01:07 Amber_Outreach" at bounding box center [290, 433] width 172 height 16
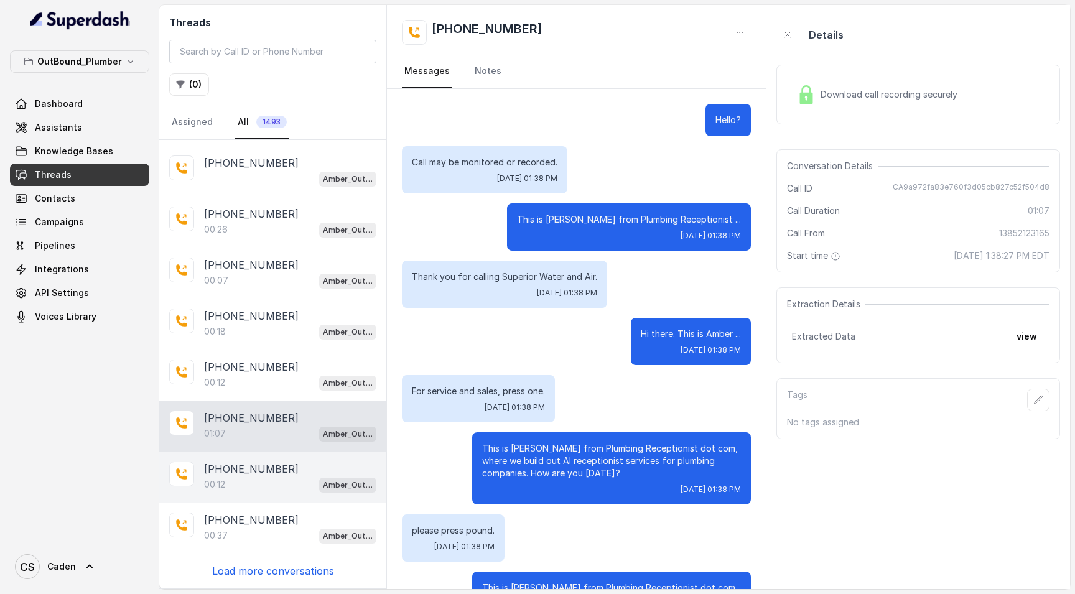
scroll to position [590, 0]
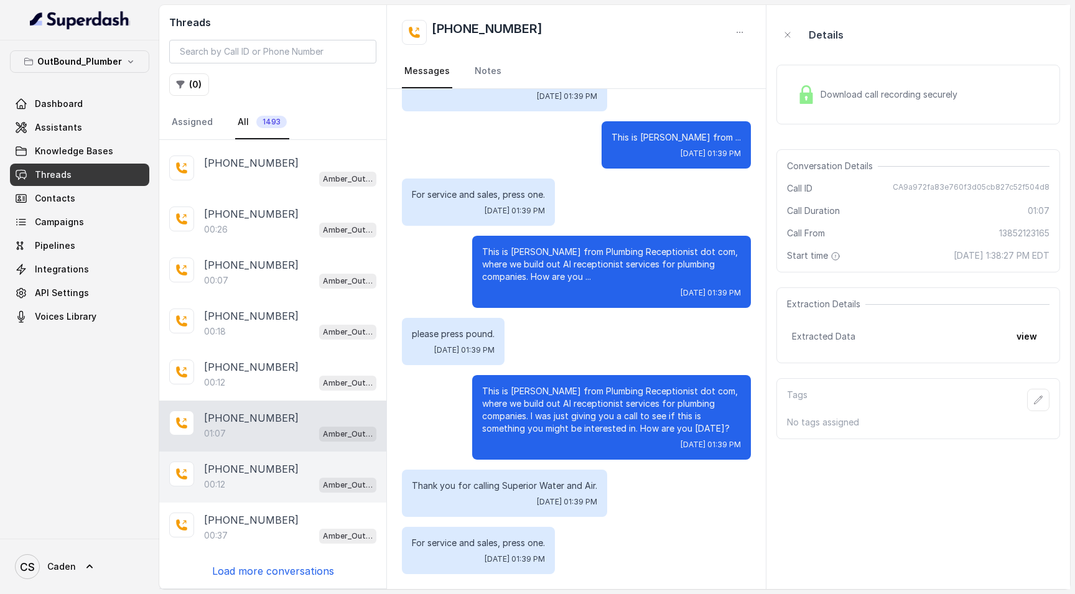
drag, startPoint x: 258, startPoint y: 466, endPoint x: 269, endPoint y: 483, distance: 20.7
click at [258, 466] on p "[PHONE_NUMBER]" at bounding box center [251, 469] width 95 height 15
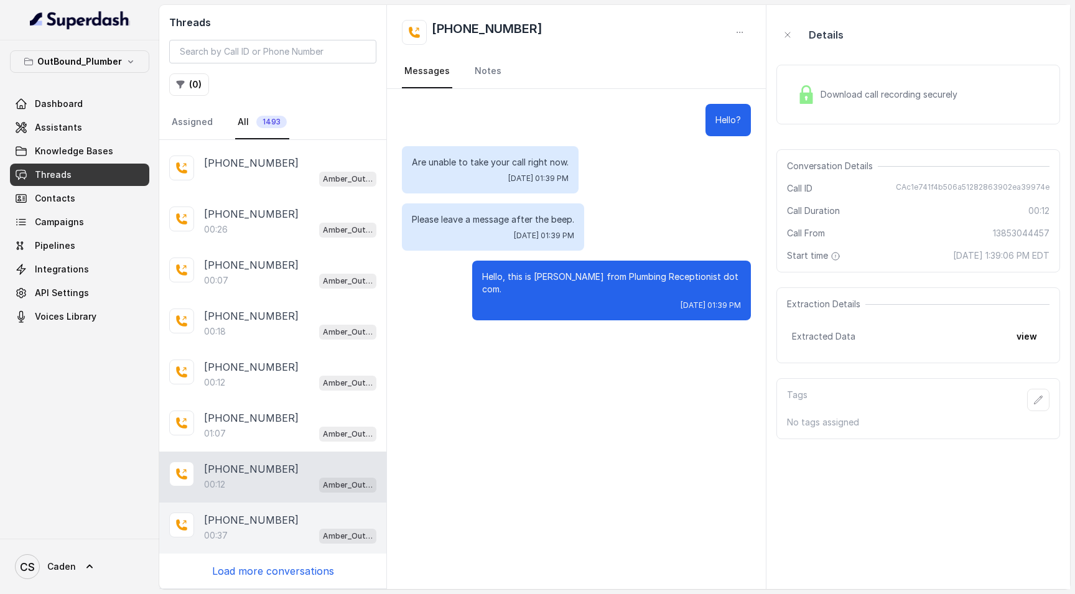
click at [279, 526] on div "[PHONE_NUMBER]" at bounding box center [290, 520] width 172 height 15
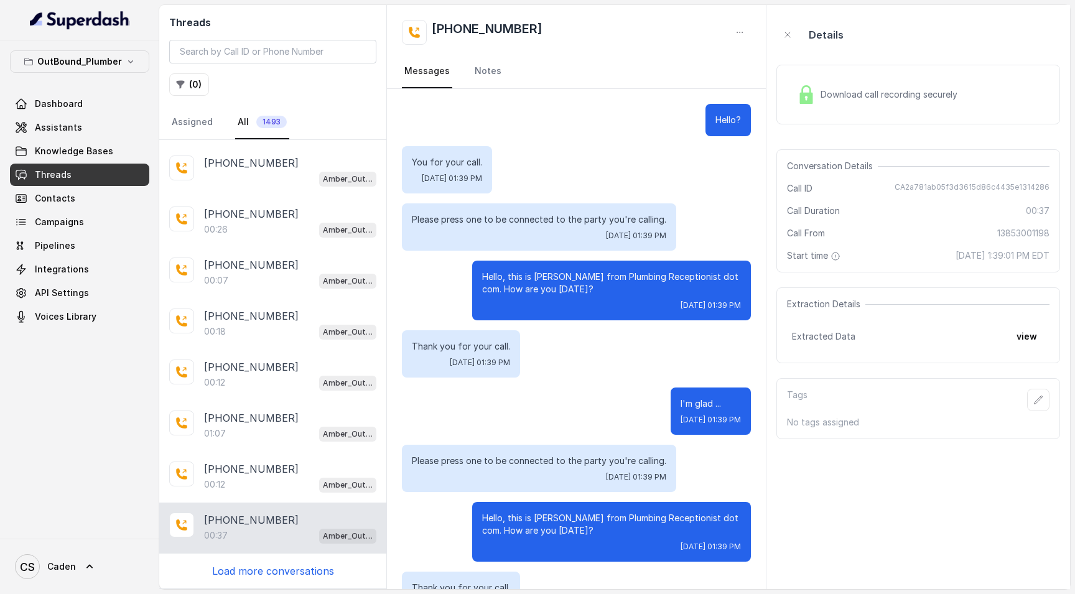
scroll to position [286, 0]
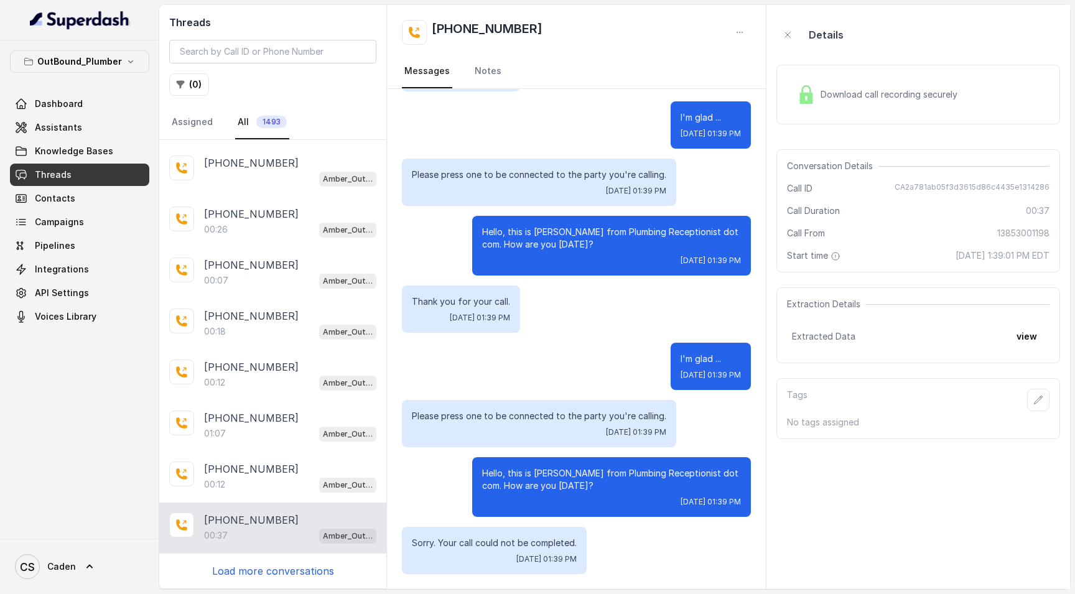
click at [264, 575] on p "Load more conversations" at bounding box center [273, 571] width 122 height 15
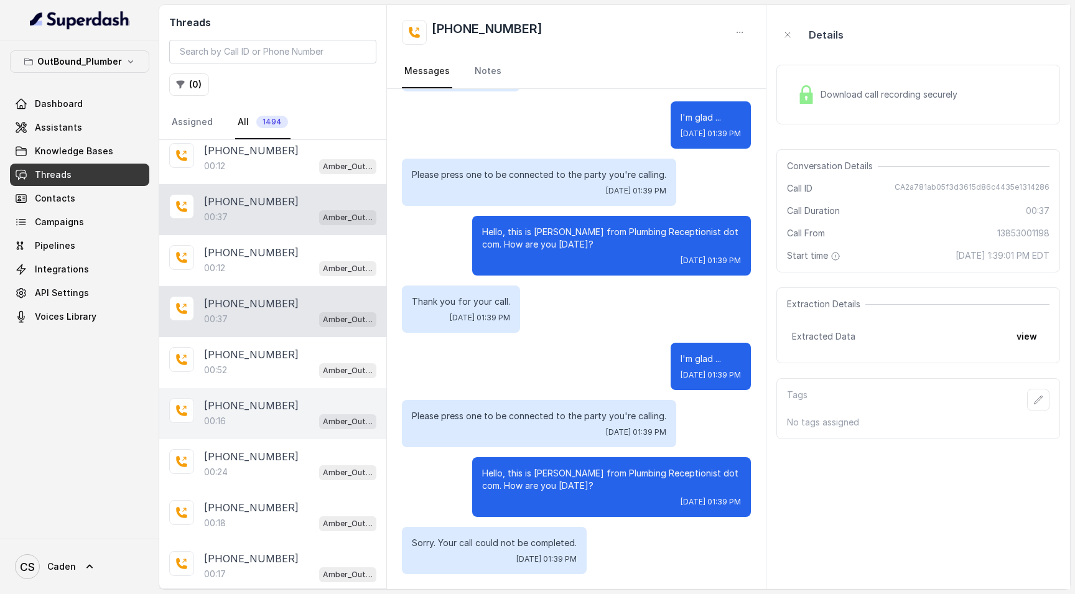
scroll to position [2500, 0]
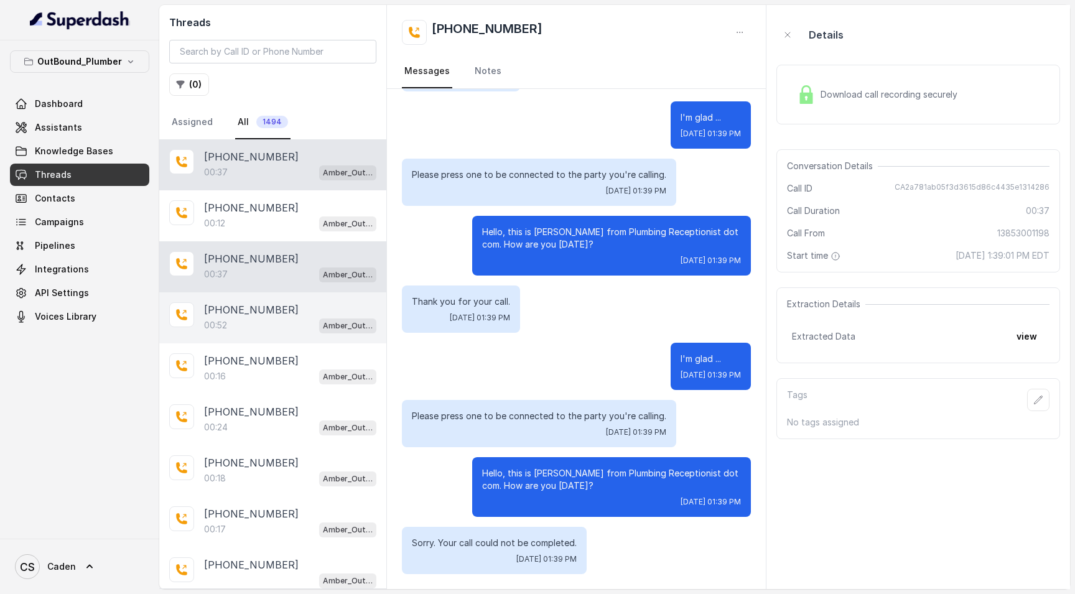
click at [264, 338] on div "[PHONE_NUMBER]:52 Amber_Outreach" at bounding box center [272, 317] width 227 height 51
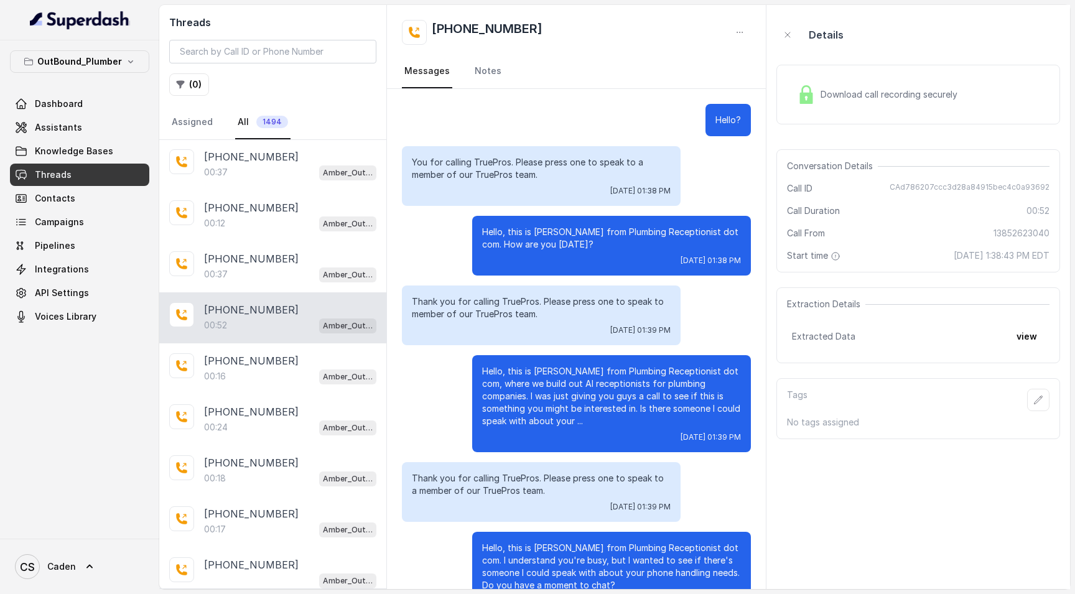
scroll to position [42, 0]
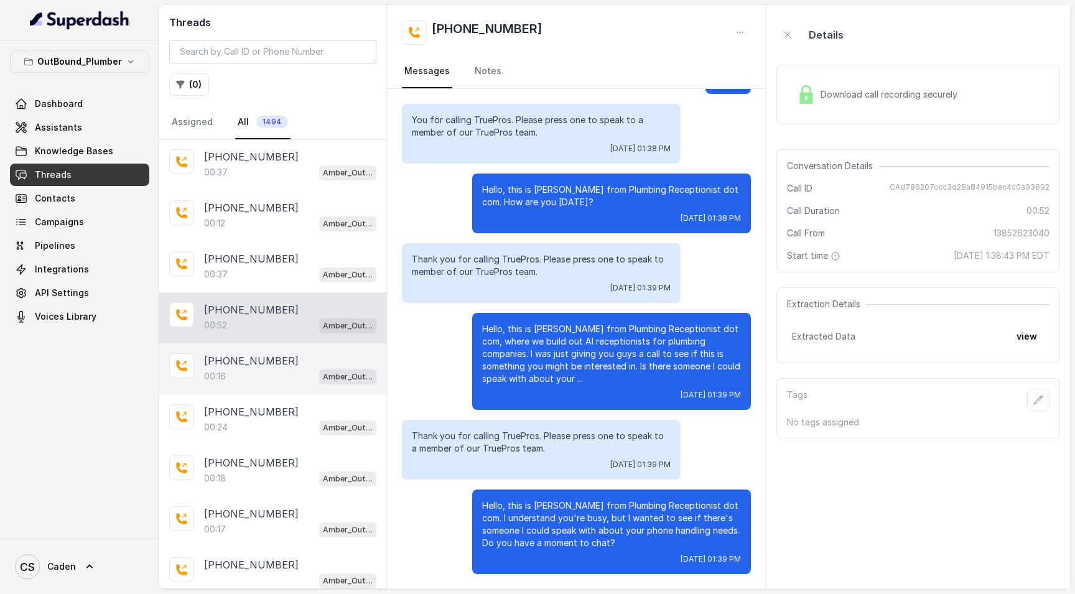
click at [258, 354] on div "[PHONE_NUMBER]:16 Amber_Outreach" at bounding box center [272, 368] width 227 height 51
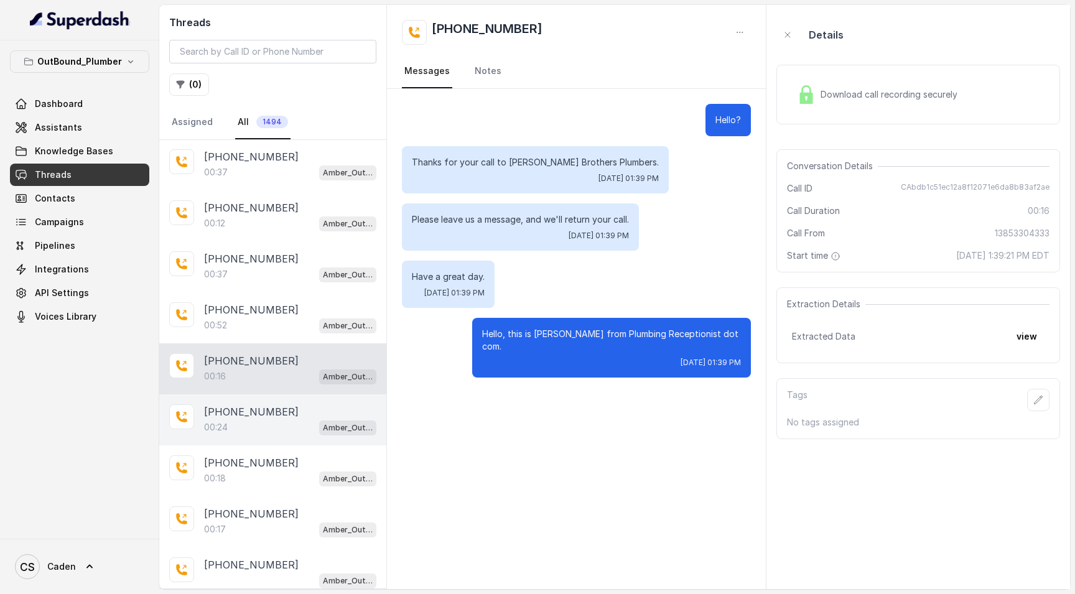
click at [264, 419] on p "[PHONE_NUMBER]" at bounding box center [251, 411] width 95 height 15
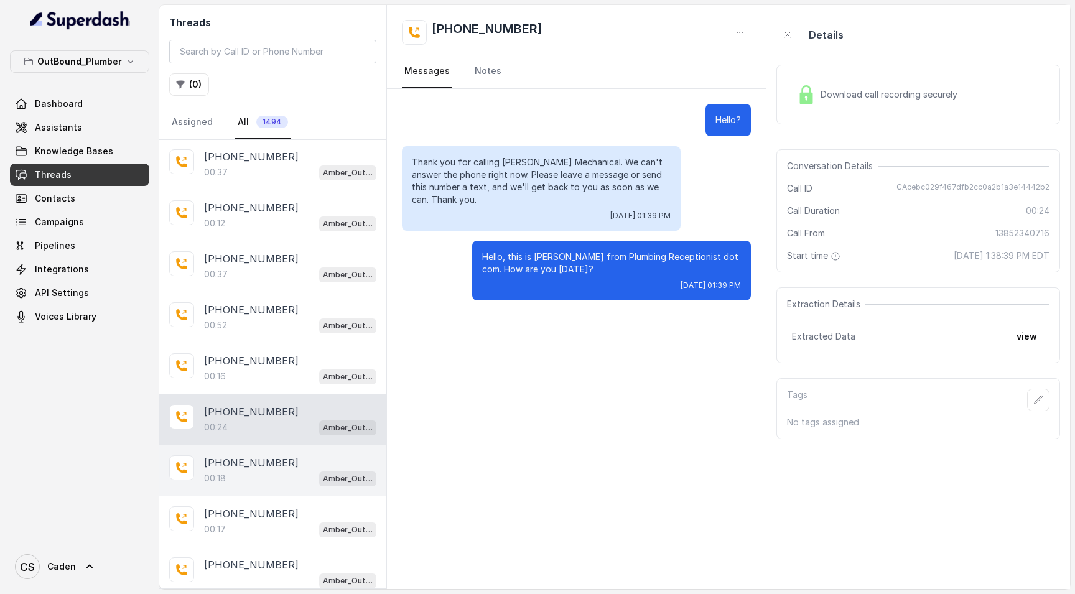
click at [265, 472] on div "00:18 Amber_Outreach" at bounding box center [290, 478] width 172 height 16
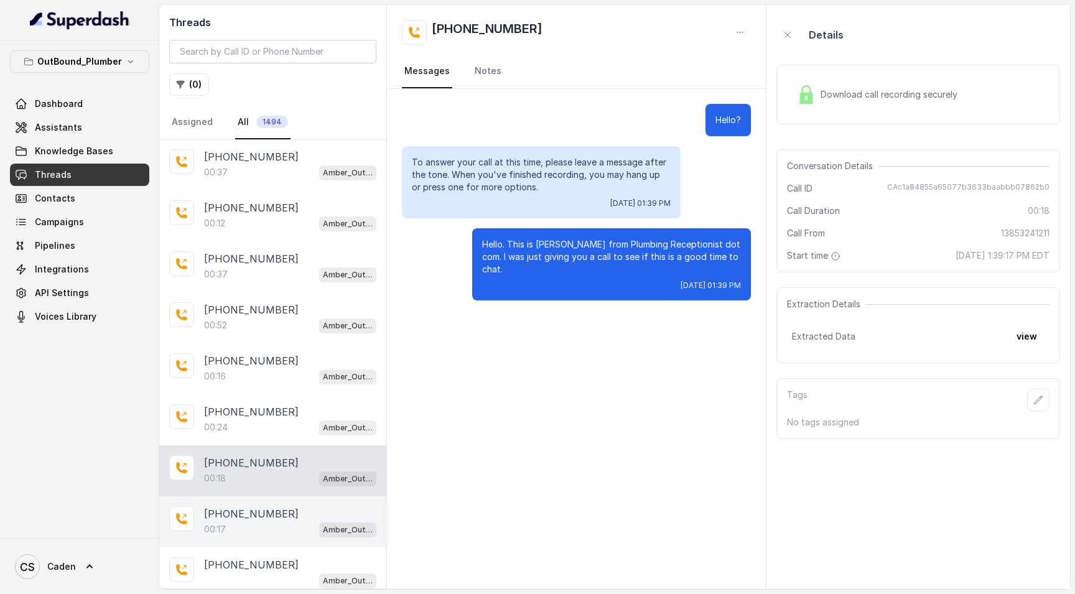
click at [260, 510] on p "[PHONE_NUMBER]" at bounding box center [251, 513] width 95 height 15
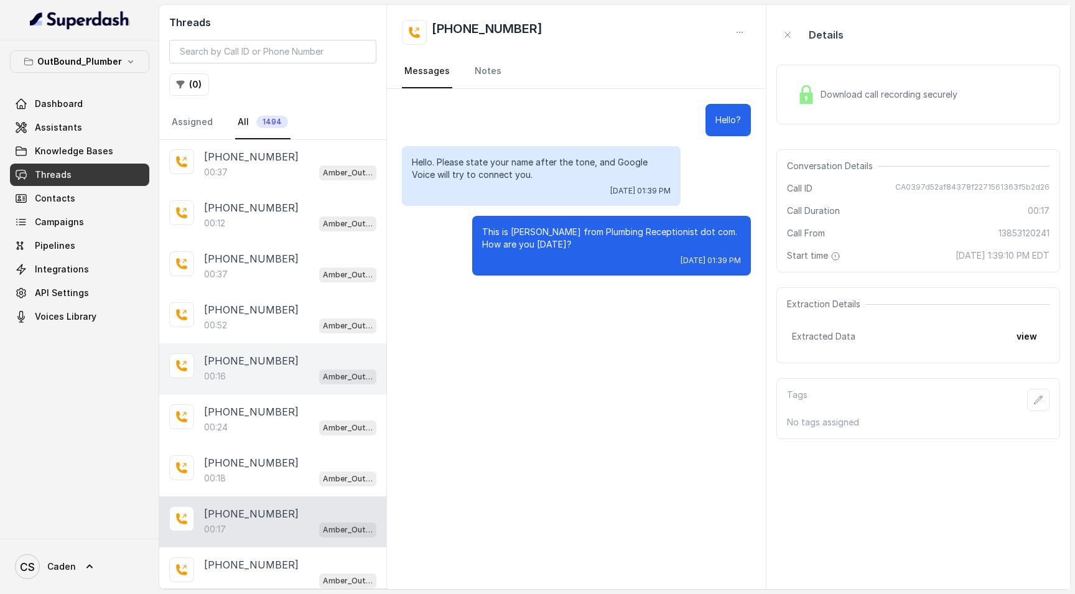
scroll to position [2689, 0]
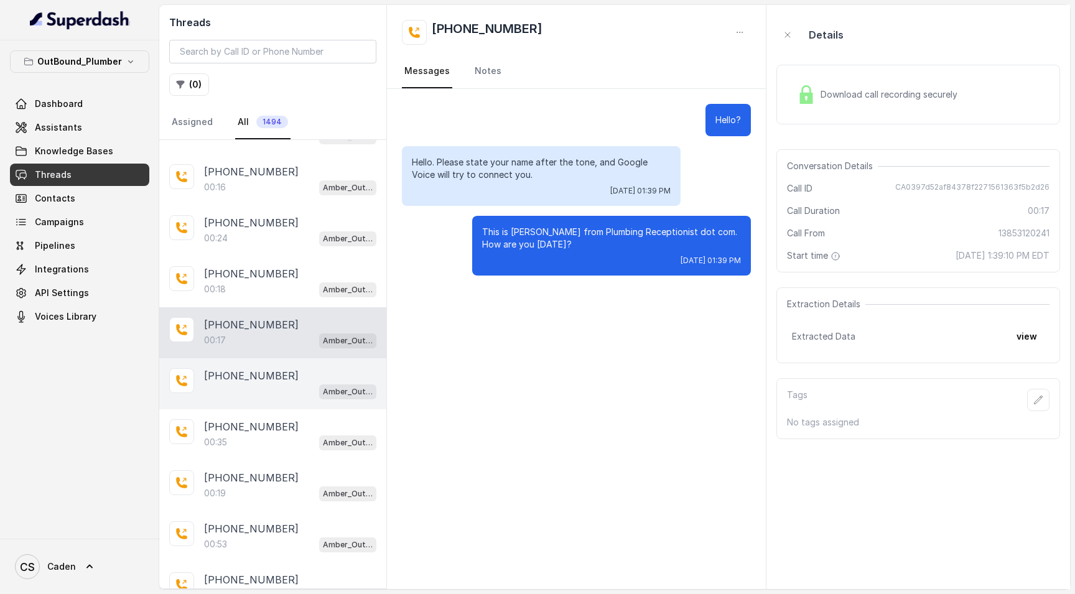
click at [272, 385] on div "Amber_Outreach" at bounding box center [290, 391] width 172 height 16
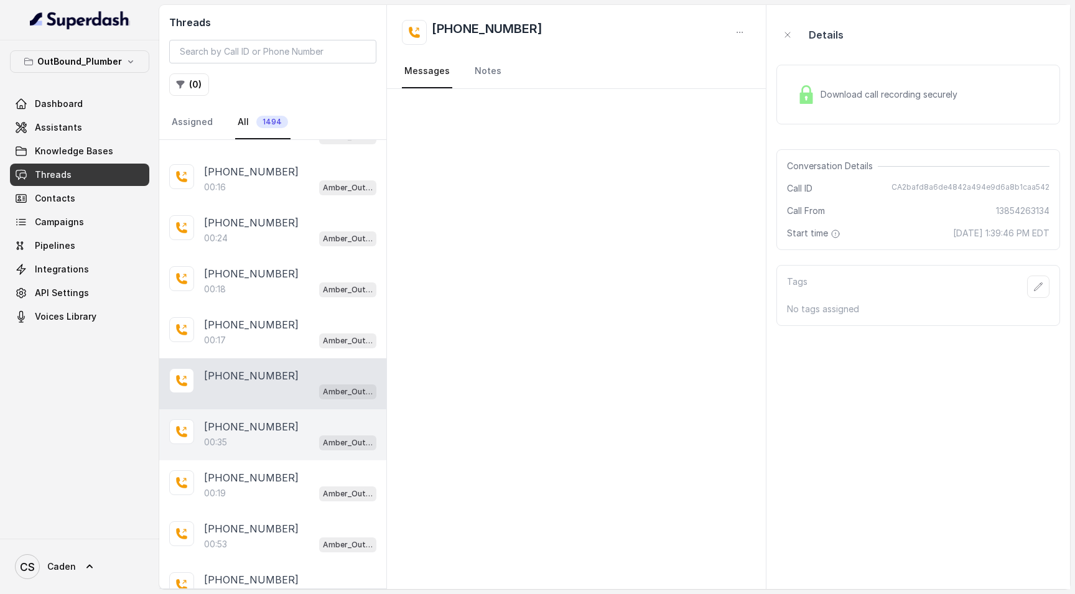
click at [268, 424] on p "[PHONE_NUMBER]" at bounding box center [251, 426] width 95 height 15
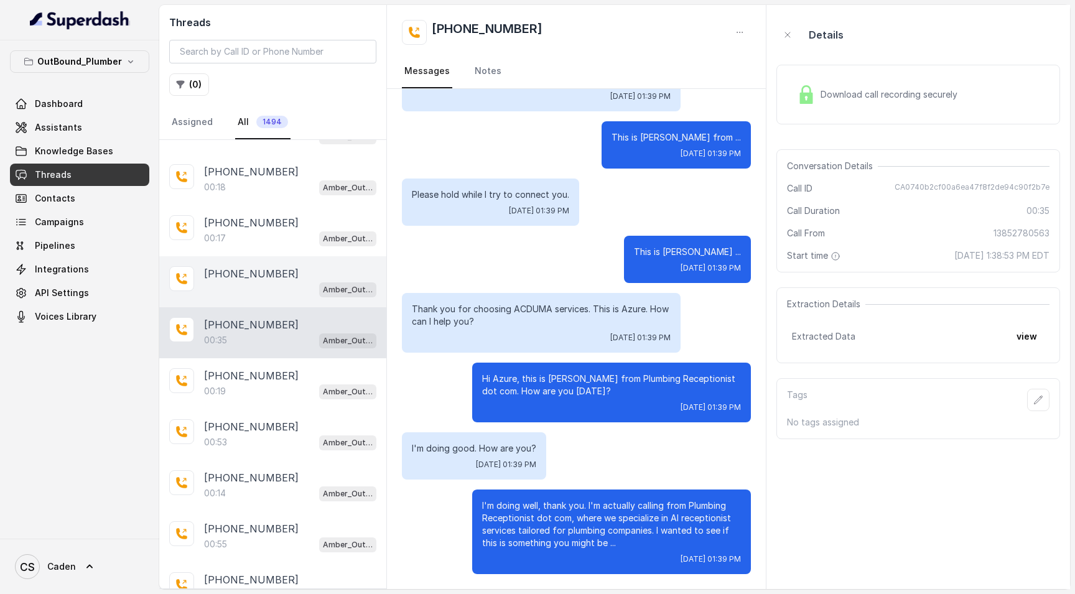
scroll to position [2905, 0]
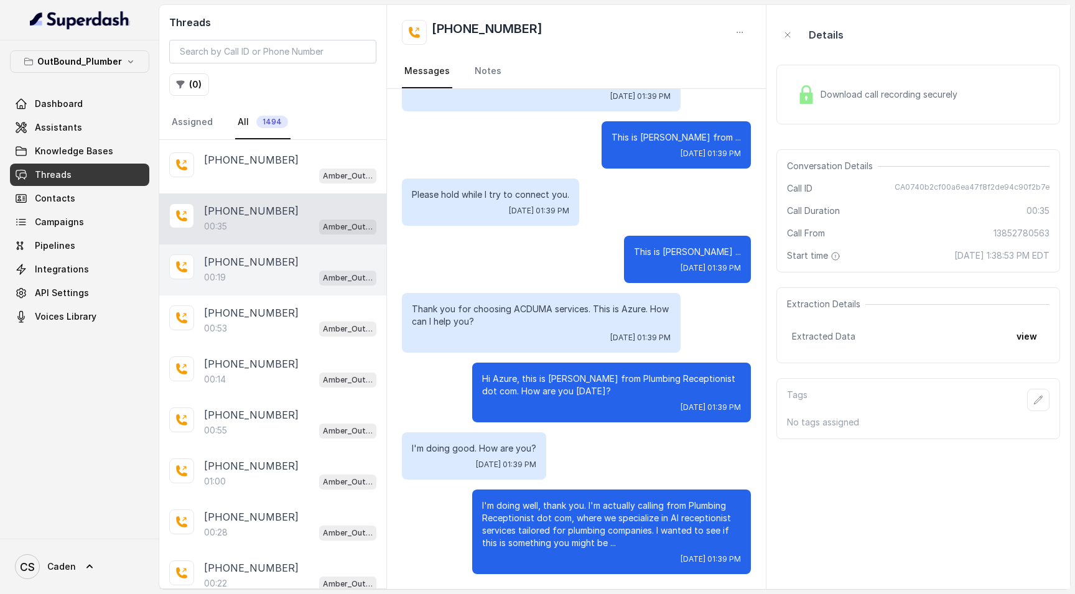
click at [247, 258] on p "[PHONE_NUMBER]" at bounding box center [251, 261] width 95 height 15
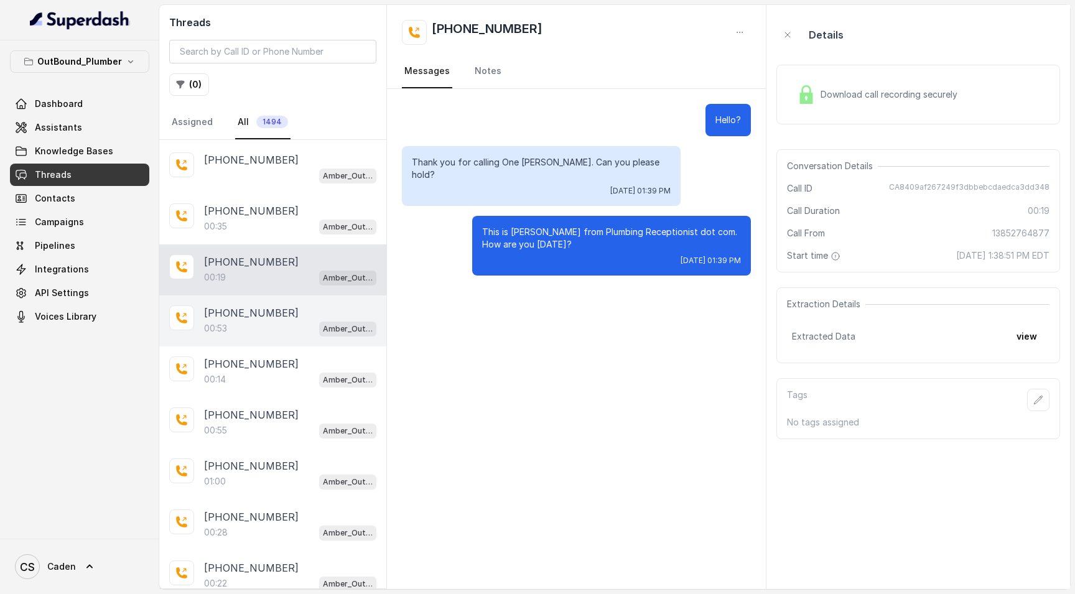
click at [267, 341] on div "[PHONE_NUMBER]:53 Amber_Outreach" at bounding box center [272, 320] width 227 height 51
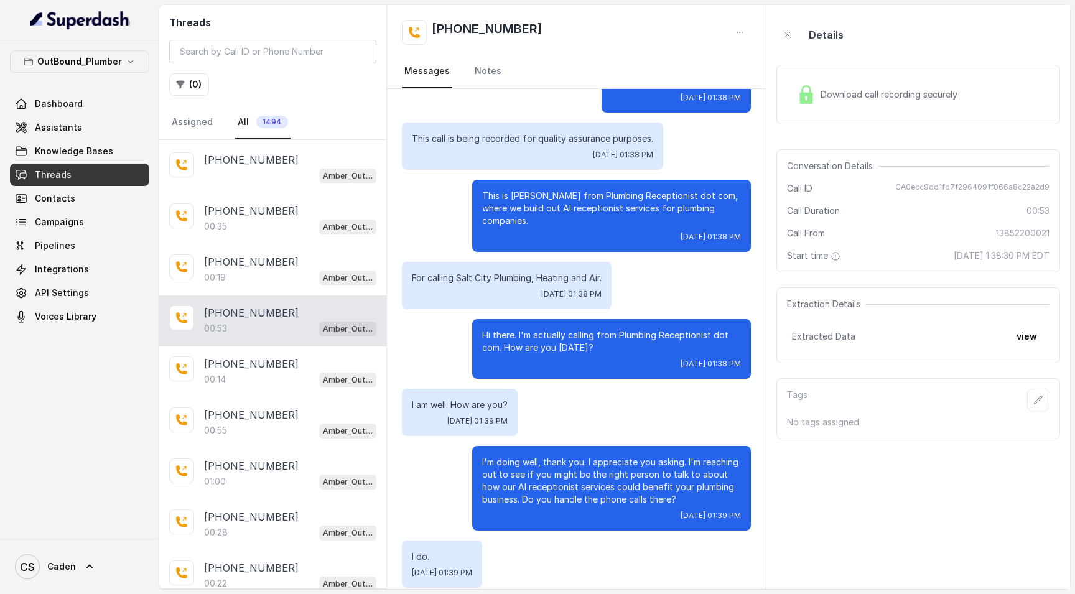
scroll to position [209, 0]
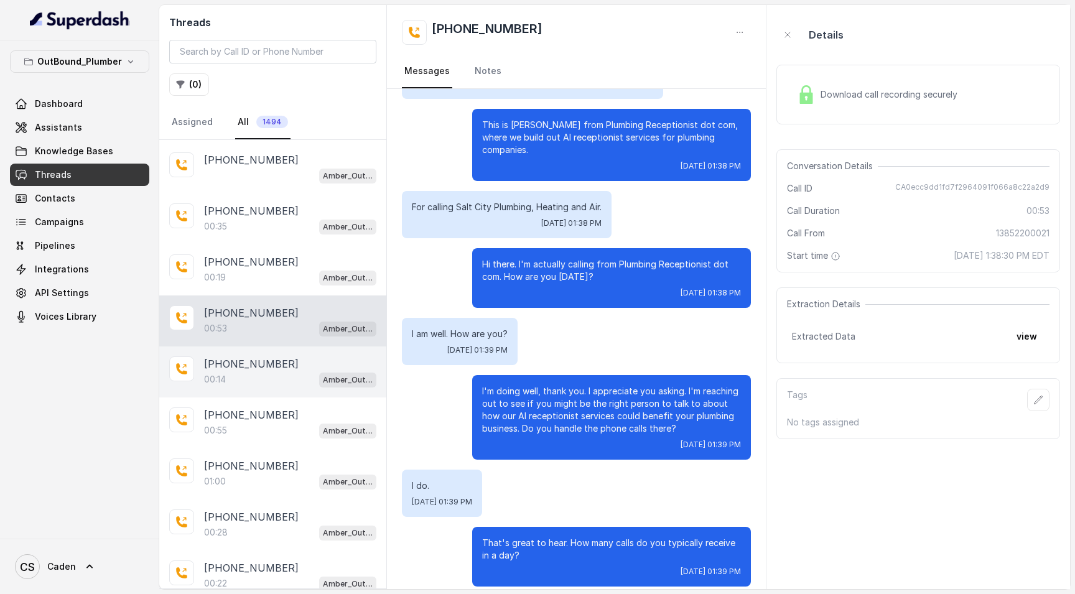
click at [261, 365] on p "[PHONE_NUMBER]" at bounding box center [251, 363] width 95 height 15
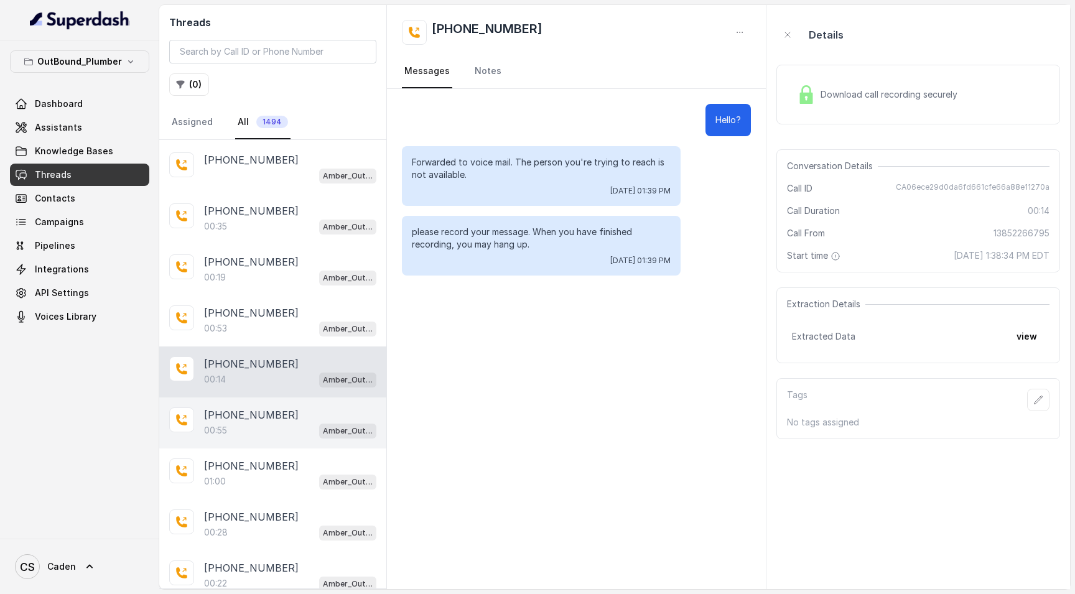
click at [244, 404] on div "[PHONE_NUMBER]:55 Amber_Outreach" at bounding box center [272, 422] width 227 height 51
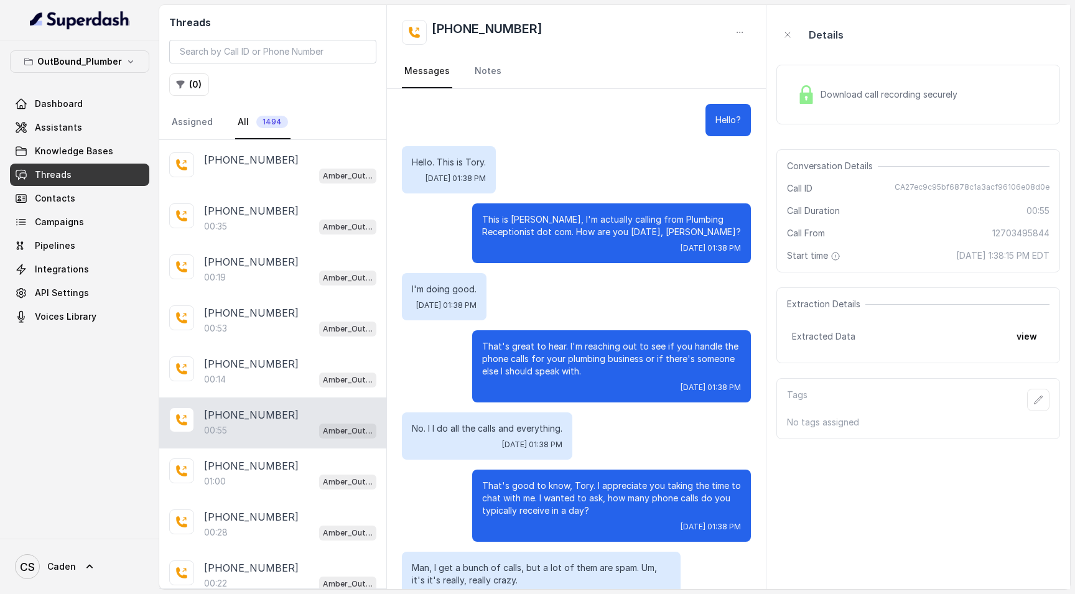
scroll to position [246, 0]
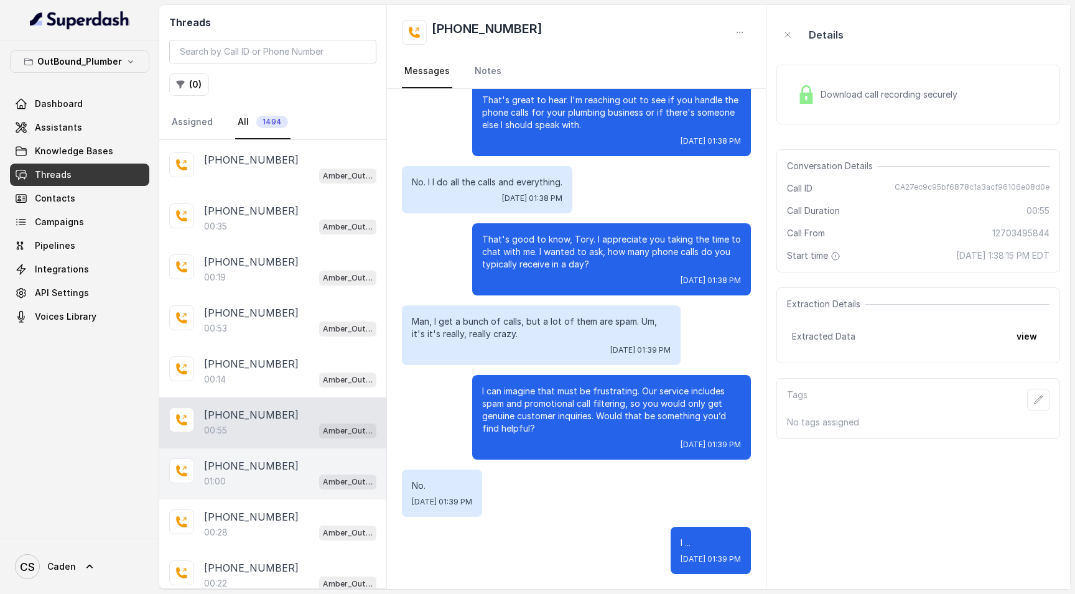
click at [264, 470] on p "[PHONE_NUMBER]" at bounding box center [251, 465] width 95 height 15
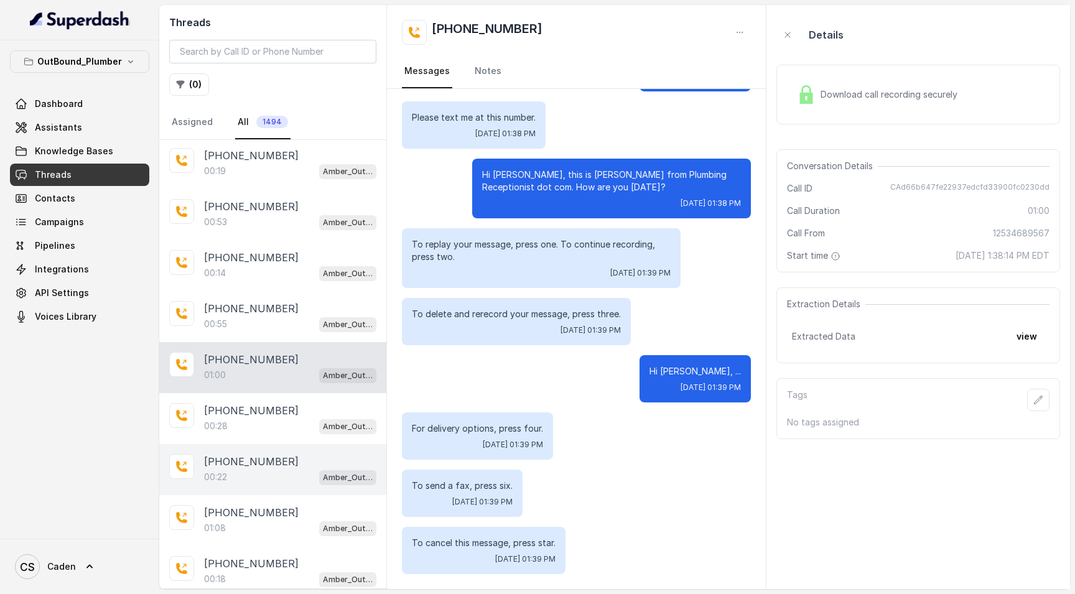
scroll to position [3103, 0]
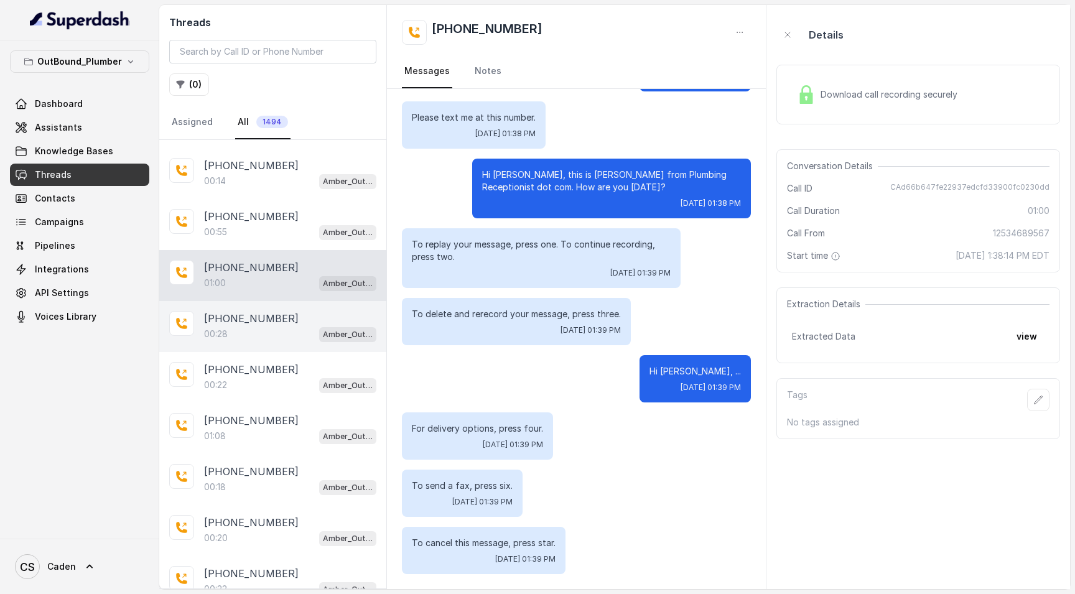
click at [262, 352] on div "[PHONE_NUMBER]:28 Amber_Outreach" at bounding box center [272, 326] width 227 height 51
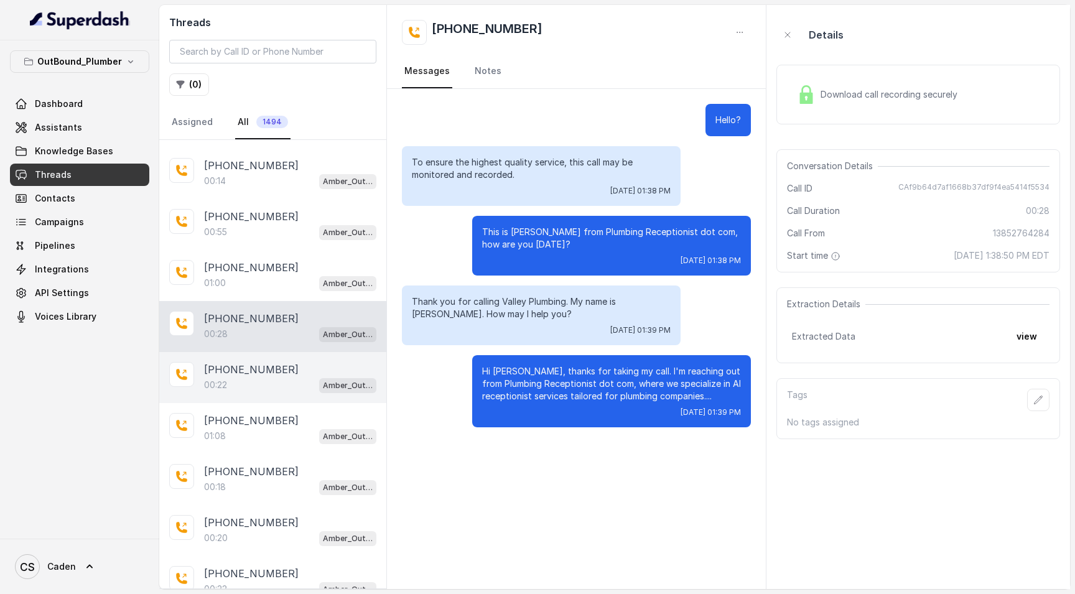
click at [255, 366] on p "[PHONE_NUMBER]" at bounding box center [251, 369] width 95 height 15
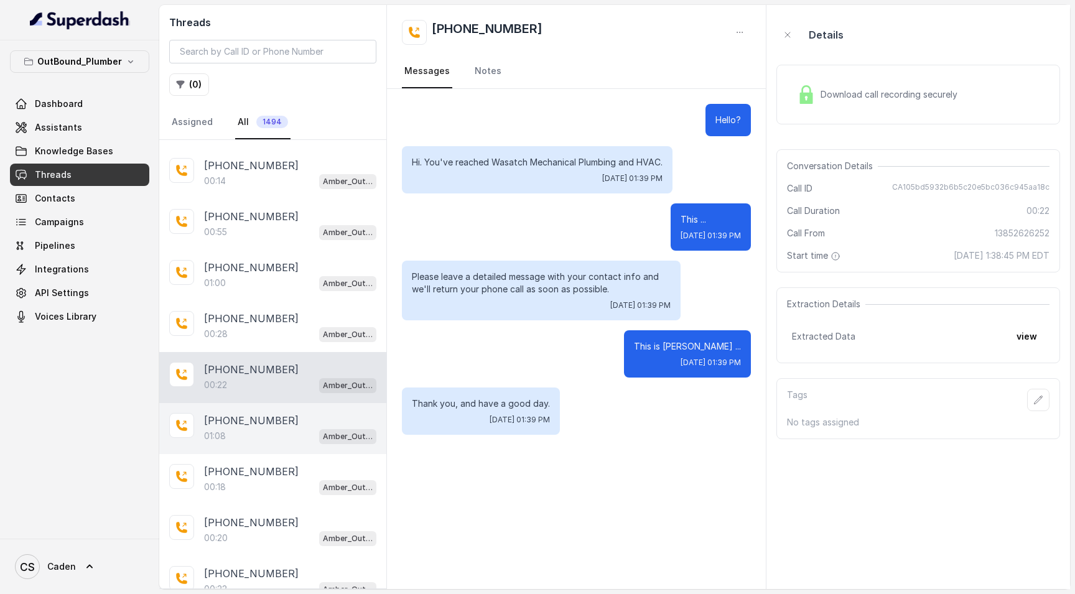
click at [262, 411] on div "[PHONE_NUMBER]:08 Amber_Outreach" at bounding box center [272, 428] width 227 height 51
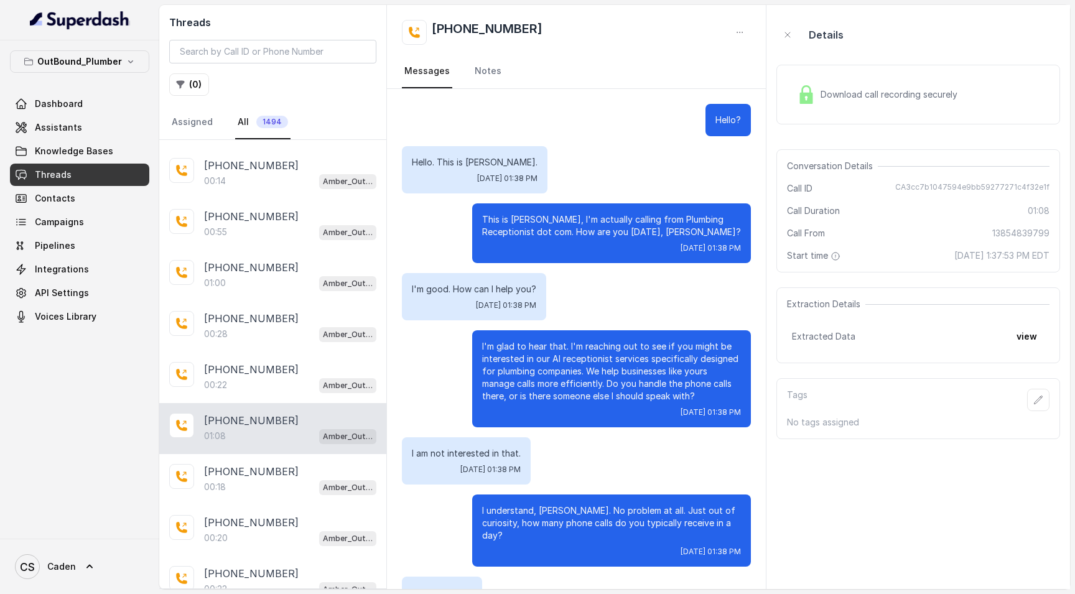
scroll to position [373, 0]
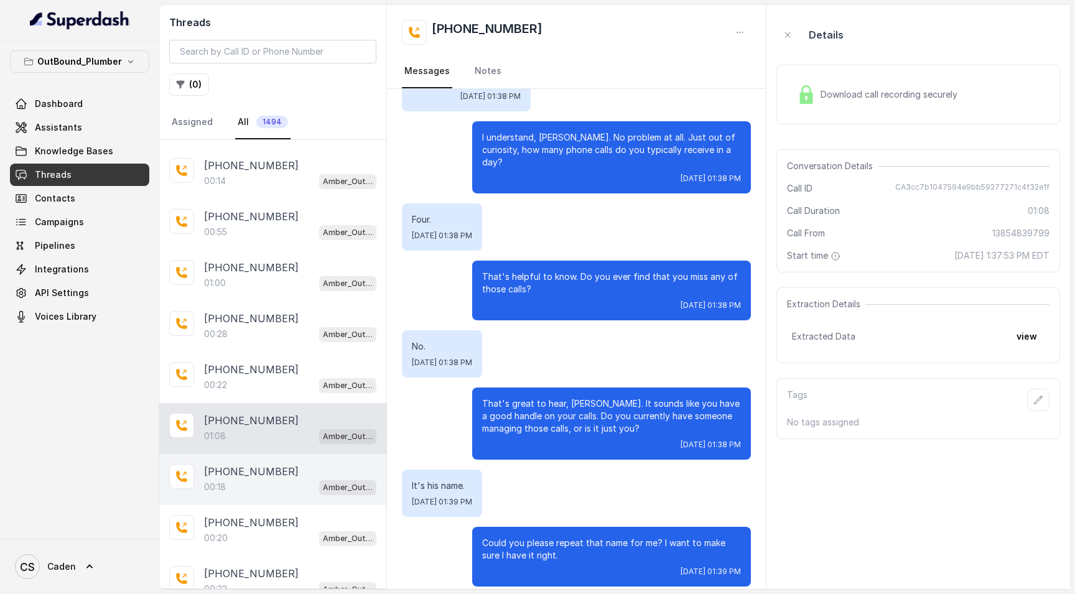
click at [258, 470] on p "[PHONE_NUMBER]" at bounding box center [251, 471] width 95 height 15
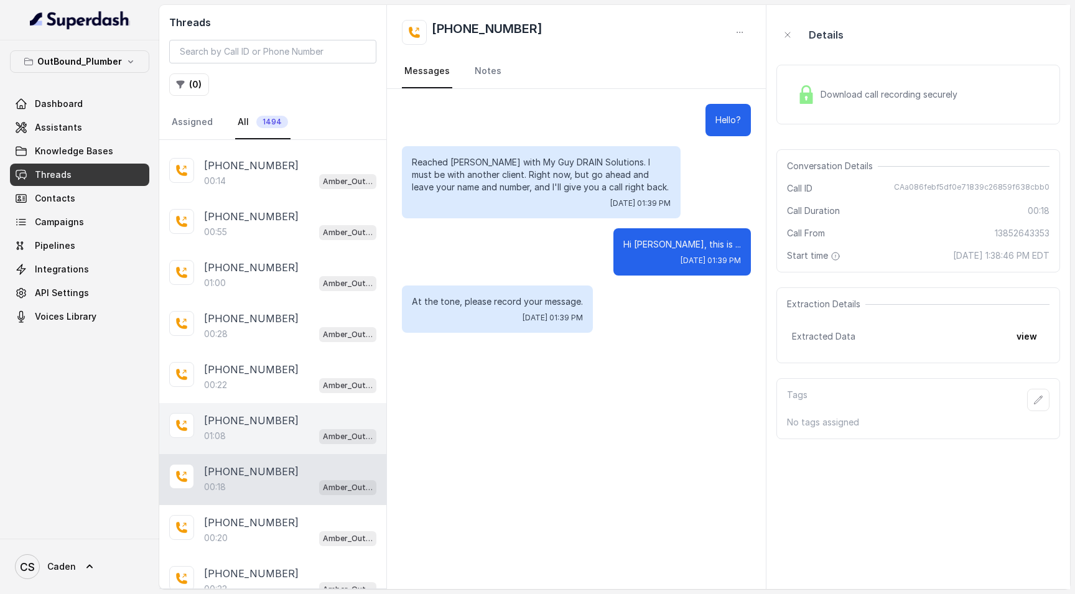
scroll to position [3192, 0]
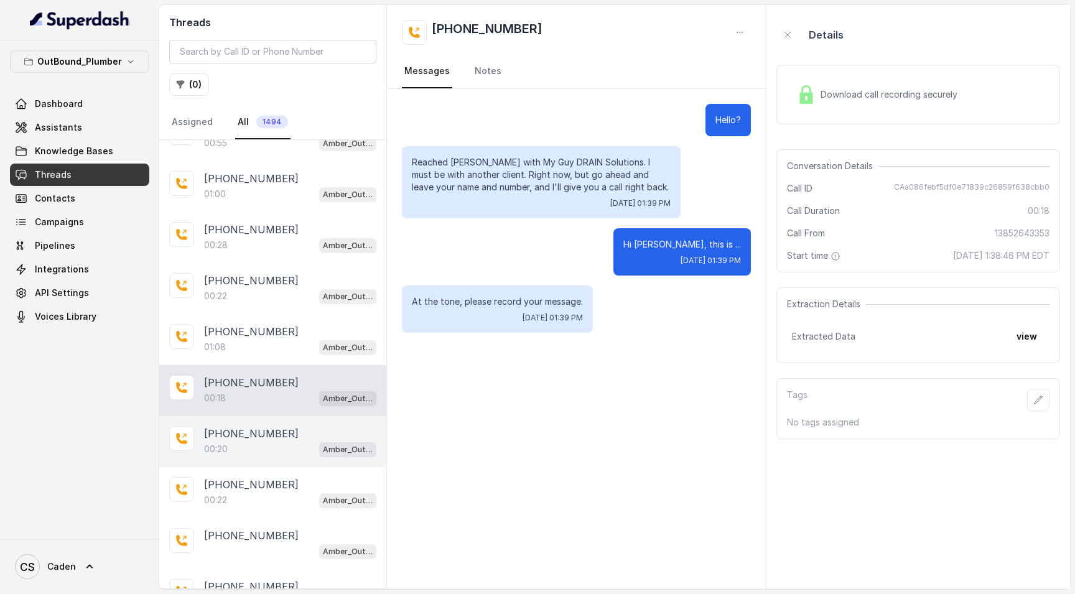
click at [256, 443] on div "00:20 Amber_Outreach" at bounding box center [290, 449] width 172 height 16
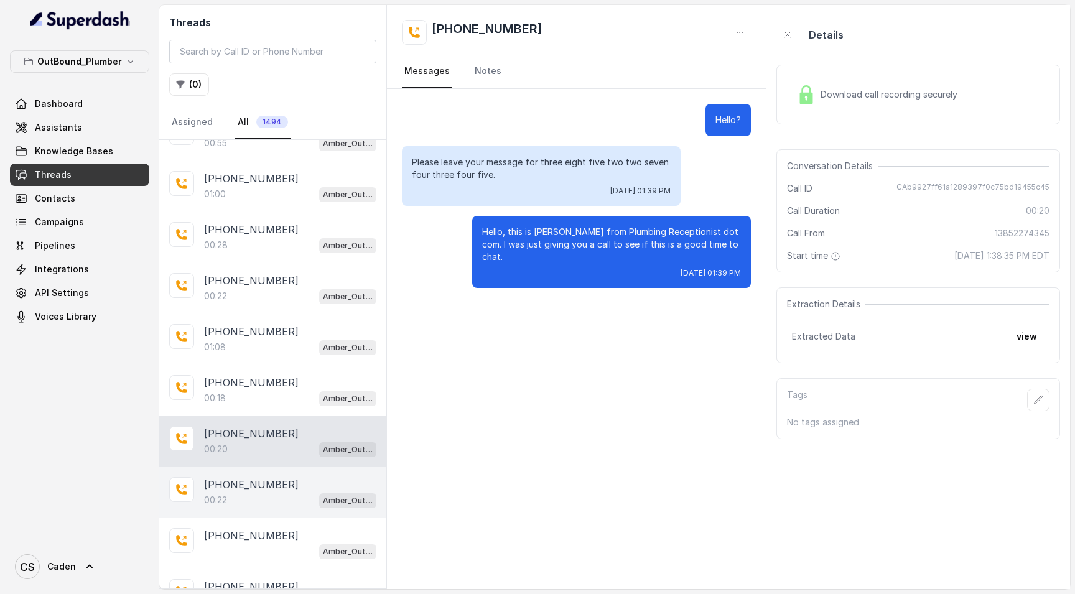
click at [256, 482] on p "[PHONE_NUMBER]" at bounding box center [251, 484] width 95 height 15
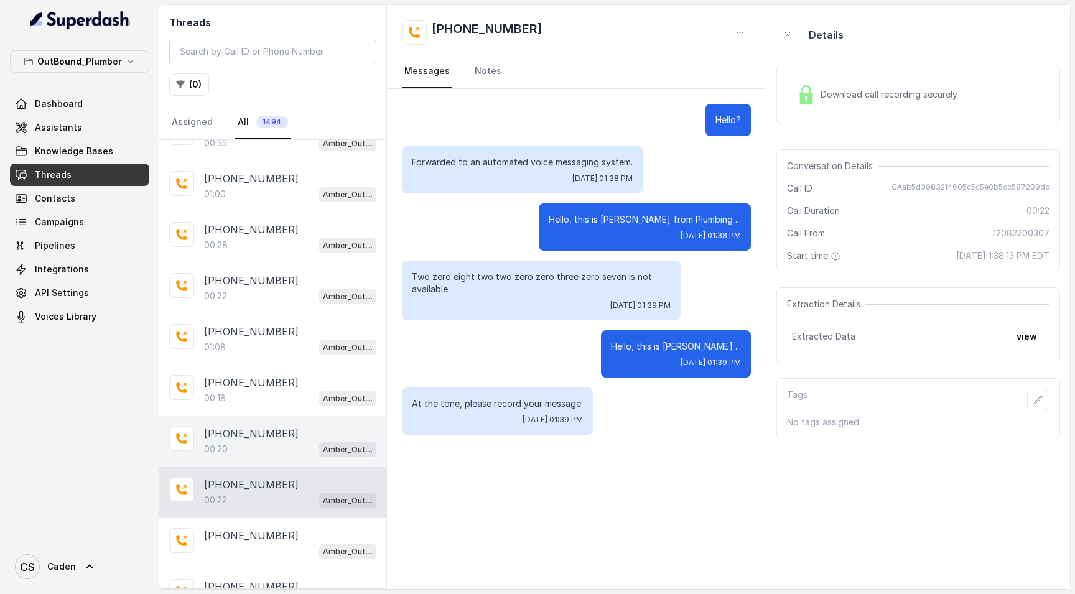
scroll to position [3403, 0]
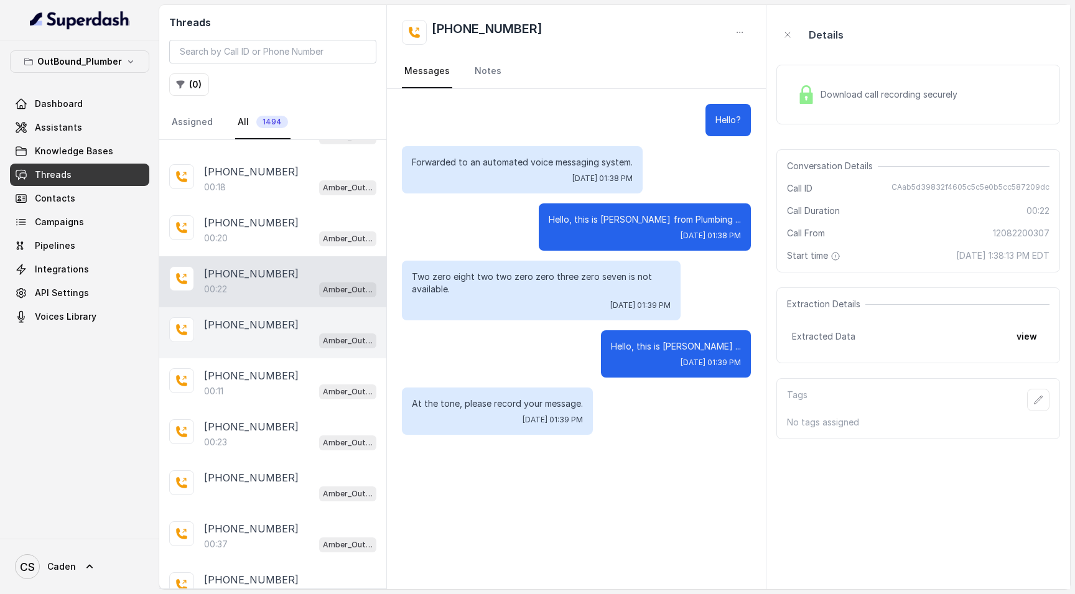
click at [271, 348] on div "Amber_Outreach" at bounding box center [290, 340] width 172 height 16
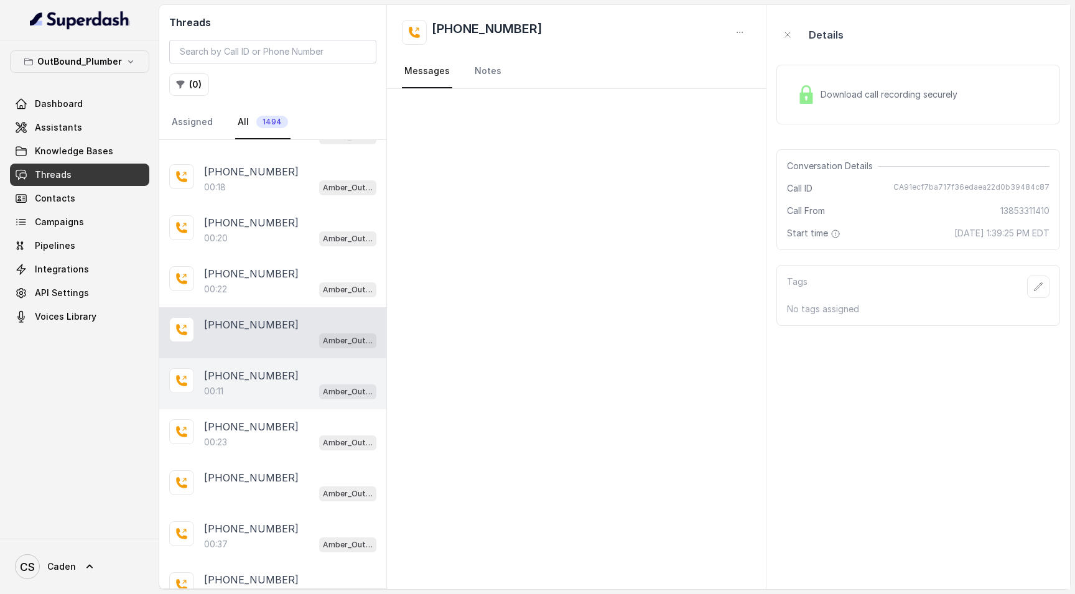
click at [273, 378] on p "[PHONE_NUMBER]" at bounding box center [251, 375] width 95 height 15
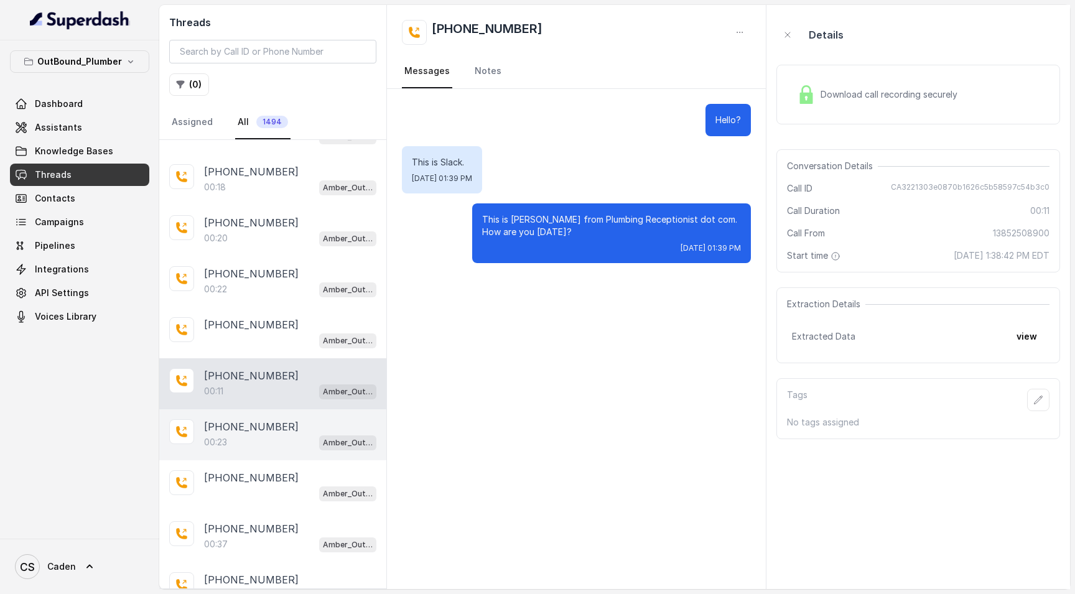
click at [277, 417] on div "[PHONE_NUMBER]:23 Amber_Outreach" at bounding box center [272, 434] width 227 height 51
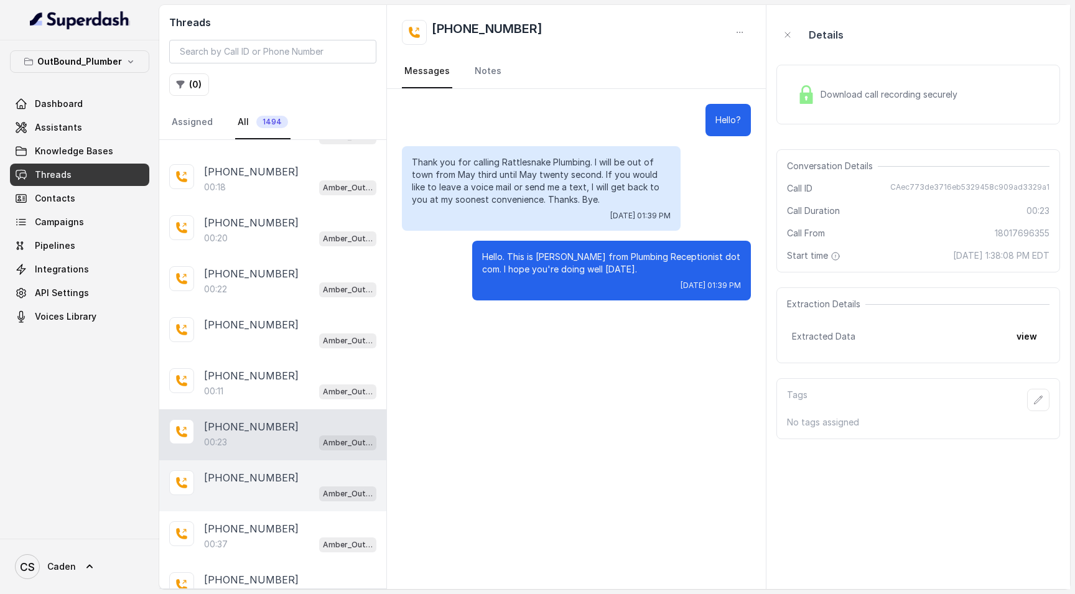
click at [269, 473] on p "[PHONE_NUMBER]" at bounding box center [251, 477] width 95 height 15
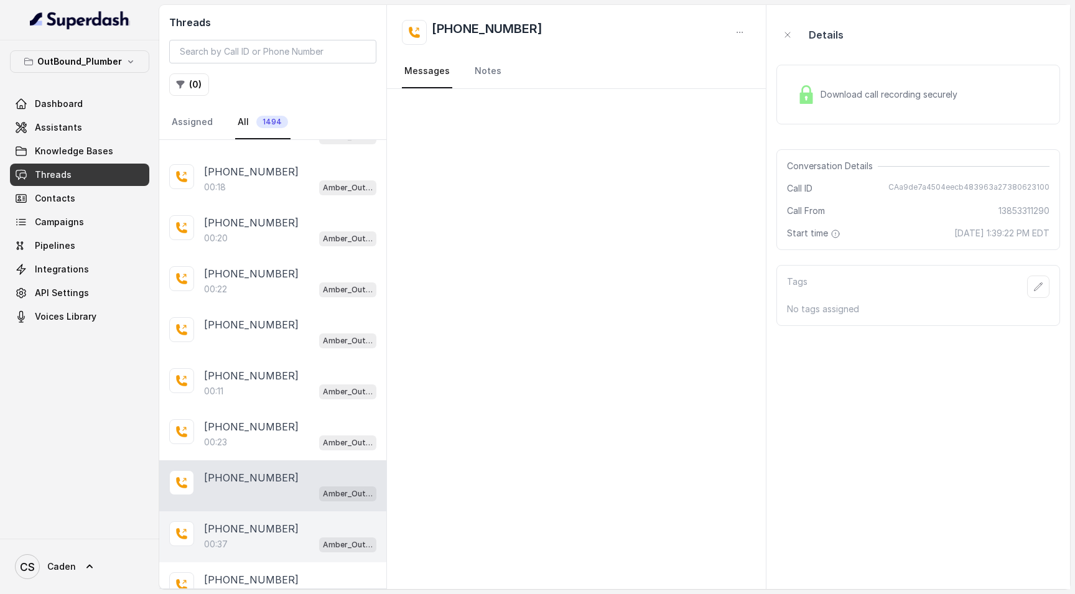
click at [255, 532] on p "[PHONE_NUMBER]" at bounding box center [251, 528] width 95 height 15
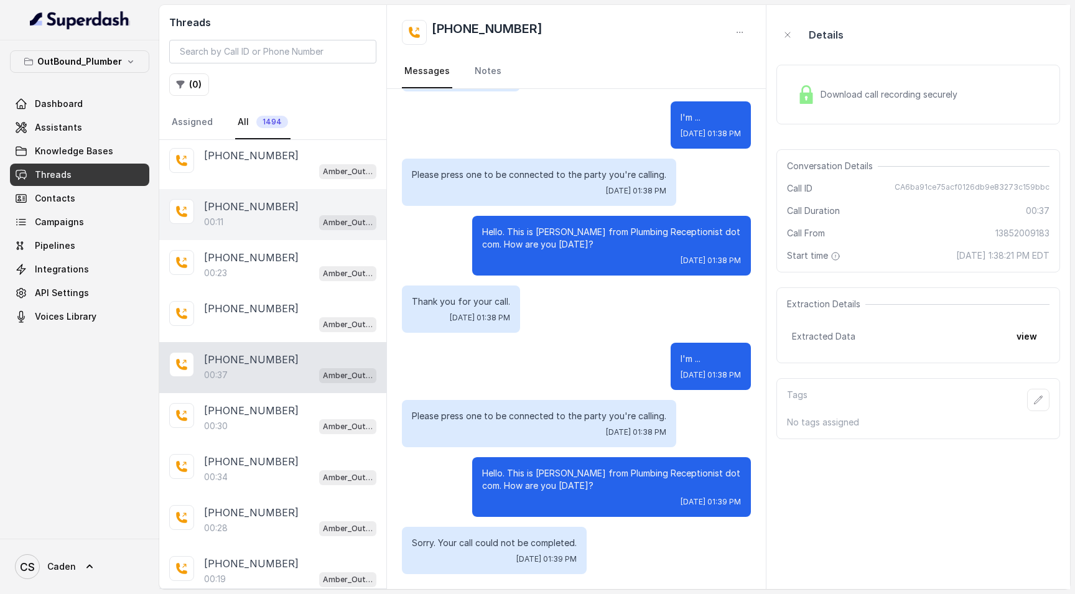
scroll to position [3667, 0]
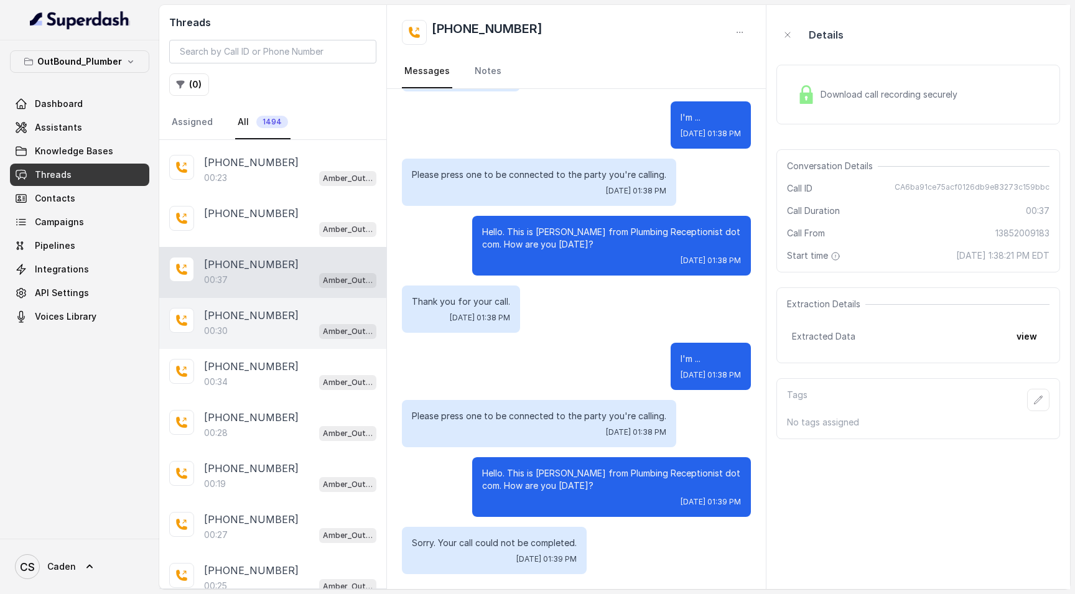
click at [274, 332] on div "00:30 Amber_Outreach" at bounding box center [290, 331] width 172 height 16
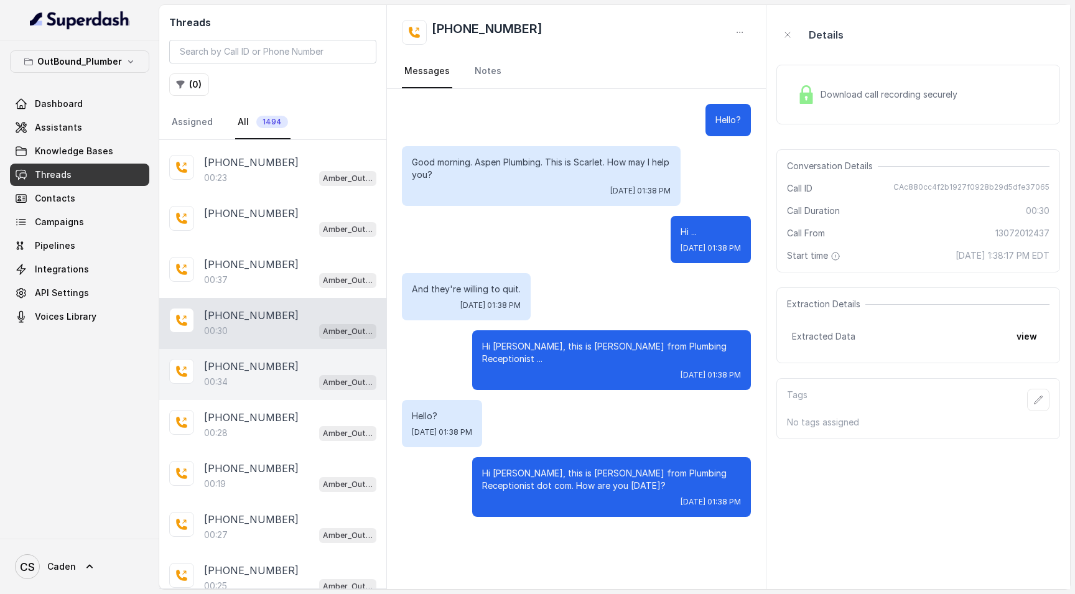
click at [259, 365] on p "[PHONE_NUMBER]" at bounding box center [251, 366] width 95 height 15
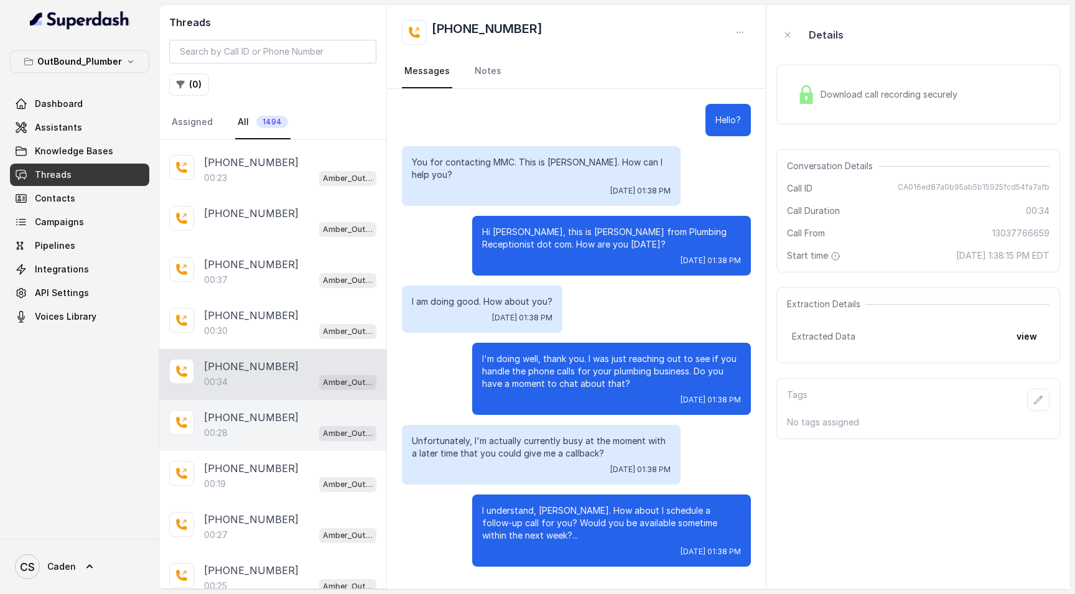
click at [246, 414] on p "[PHONE_NUMBER]" at bounding box center [251, 417] width 95 height 15
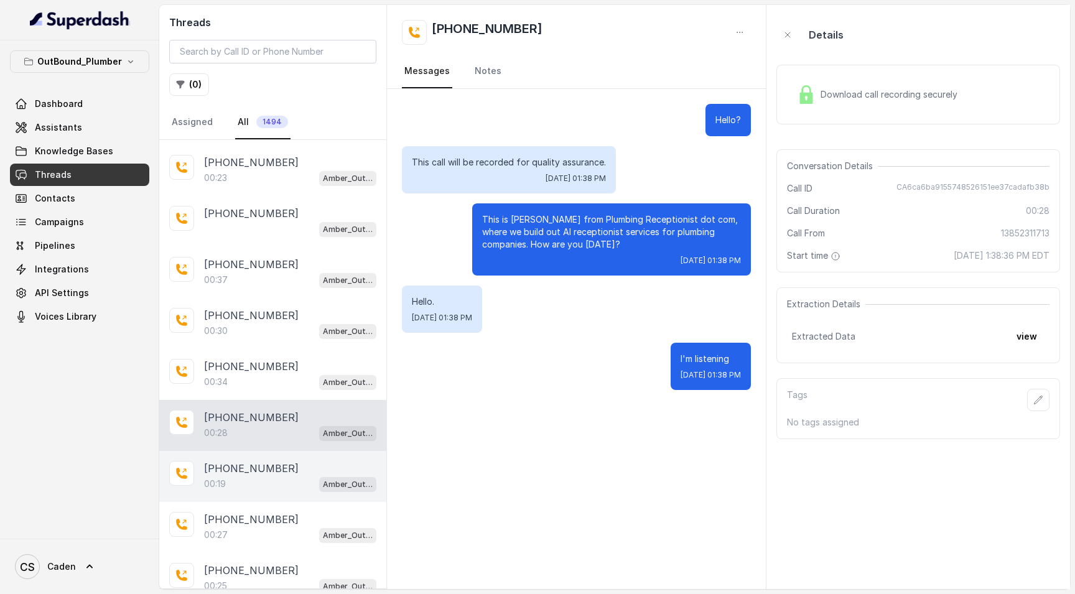
click at [253, 453] on div "[PHONE_NUMBER]:19 Amber_Outreach" at bounding box center [272, 476] width 227 height 51
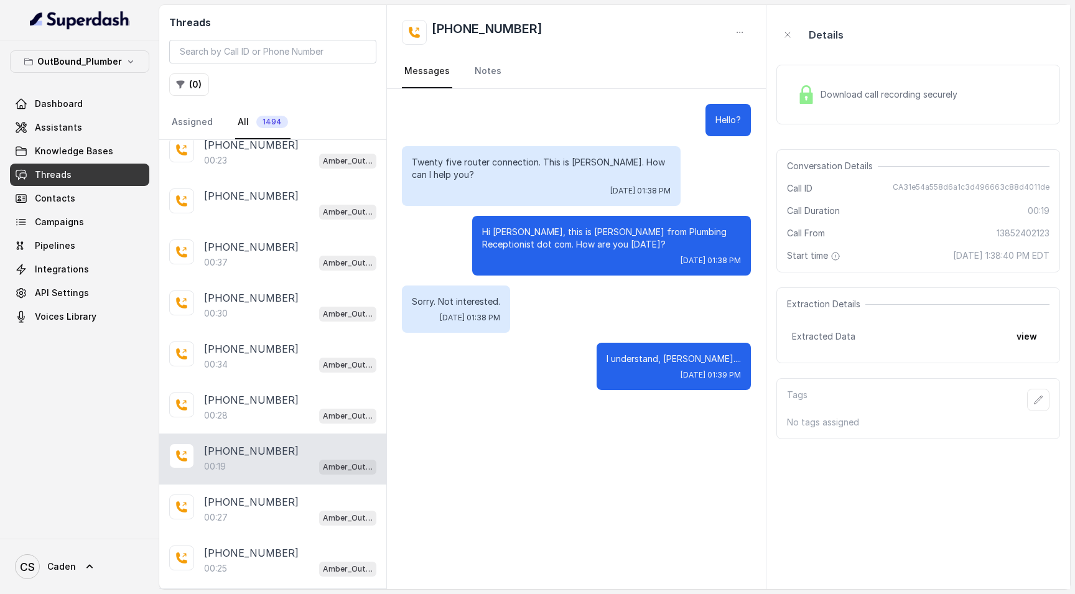
scroll to position [3766, 0]
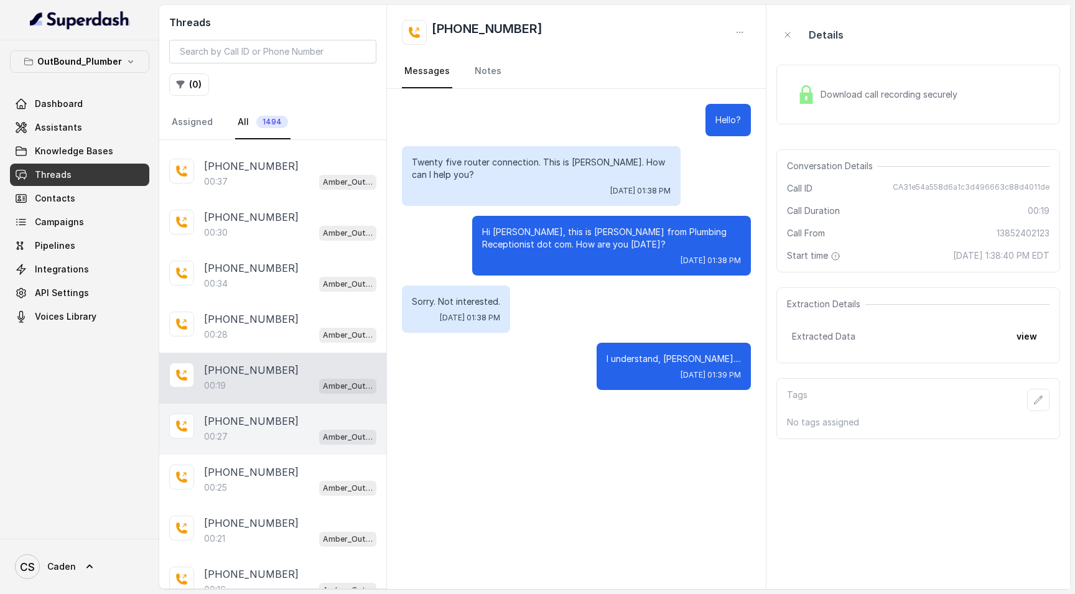
click at [249, 420] on p "[PHONE_NUMBER]" at bounding box center [251, 421] width 95 height 15
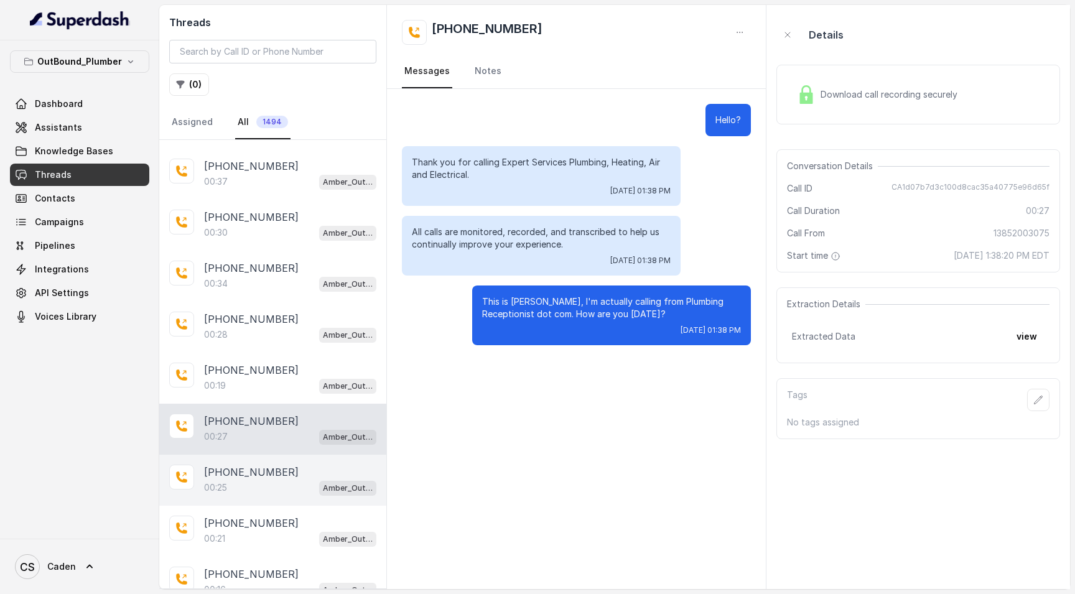
click at [244, 471] on p "[PHONE_NUMBER]" at bounding box center [251, 472] width 95 height 15
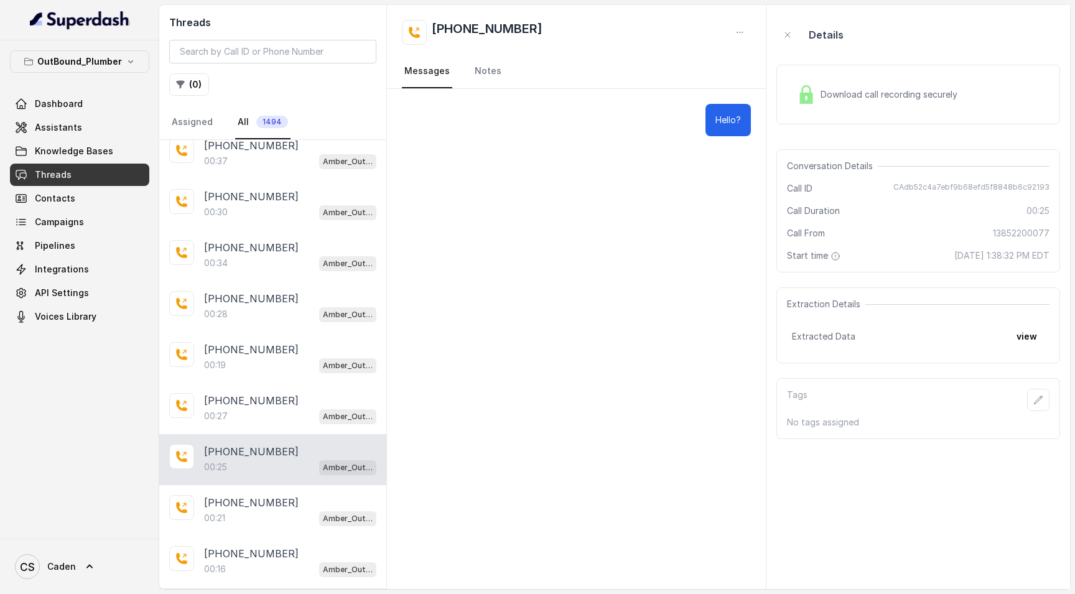
scroll to position [3855, 0]
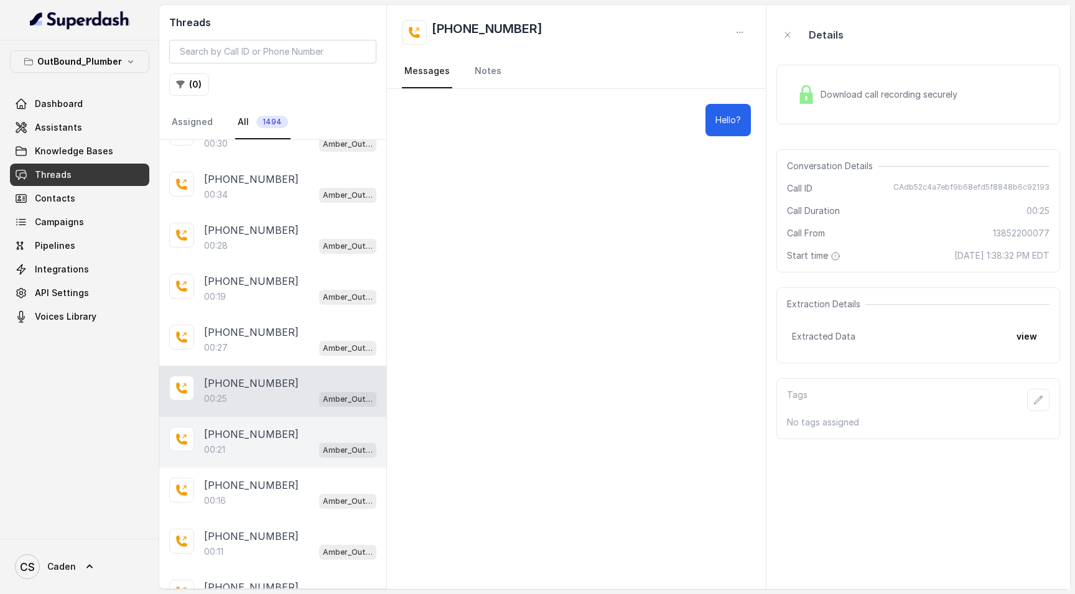
click at [238, 449] on div "00:21 Amber_Outreach" at bounding box center [290, 450] width 172 height 16
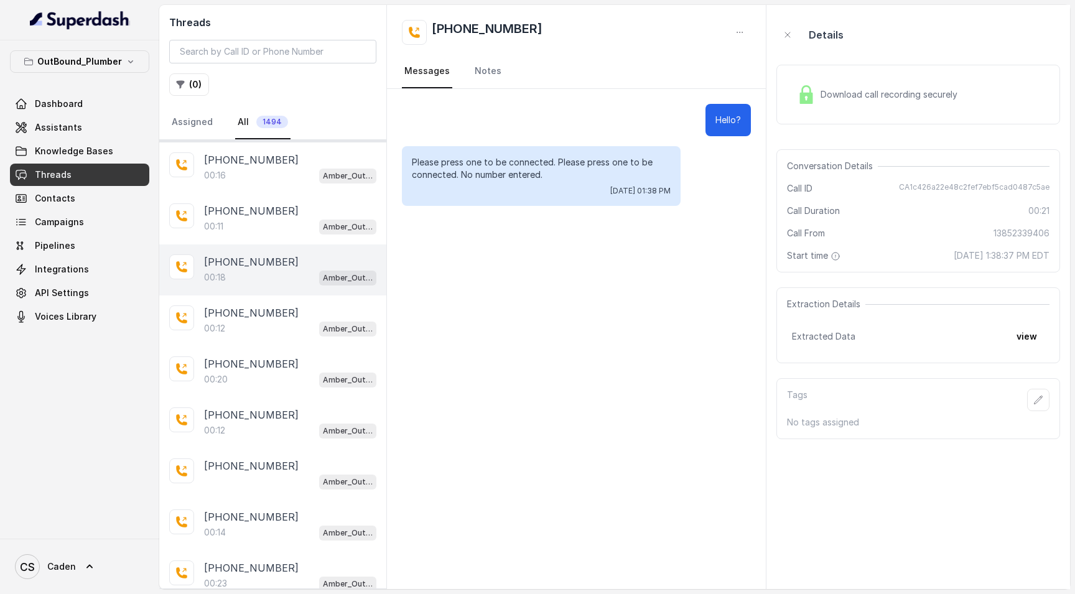
scroll to position [4056, 0]
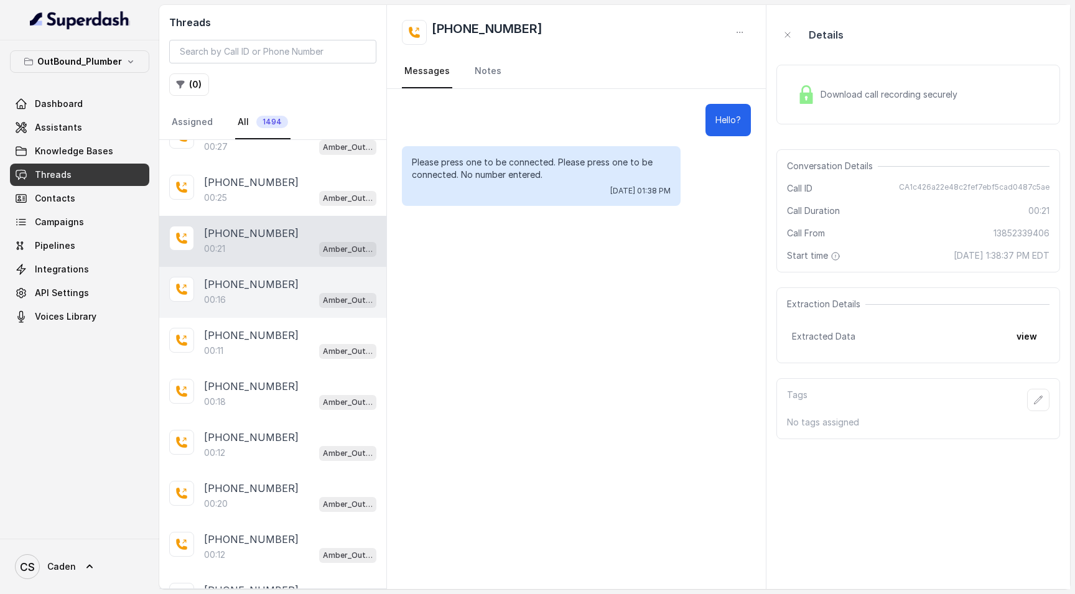
click at [243, 308] on div "00:16 Amber_Outreach" at bounding box center [290, 300] width 172 height 16
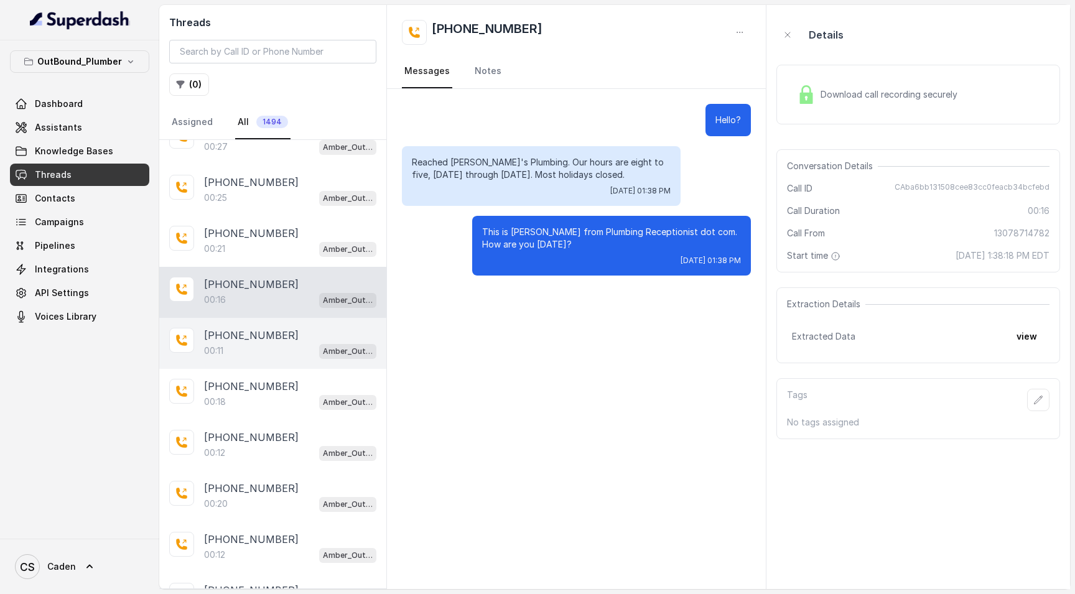
click at [254, 344] on div "00:11 Amber_Outreach" at bounding box center [290, 351] width 172 height 16
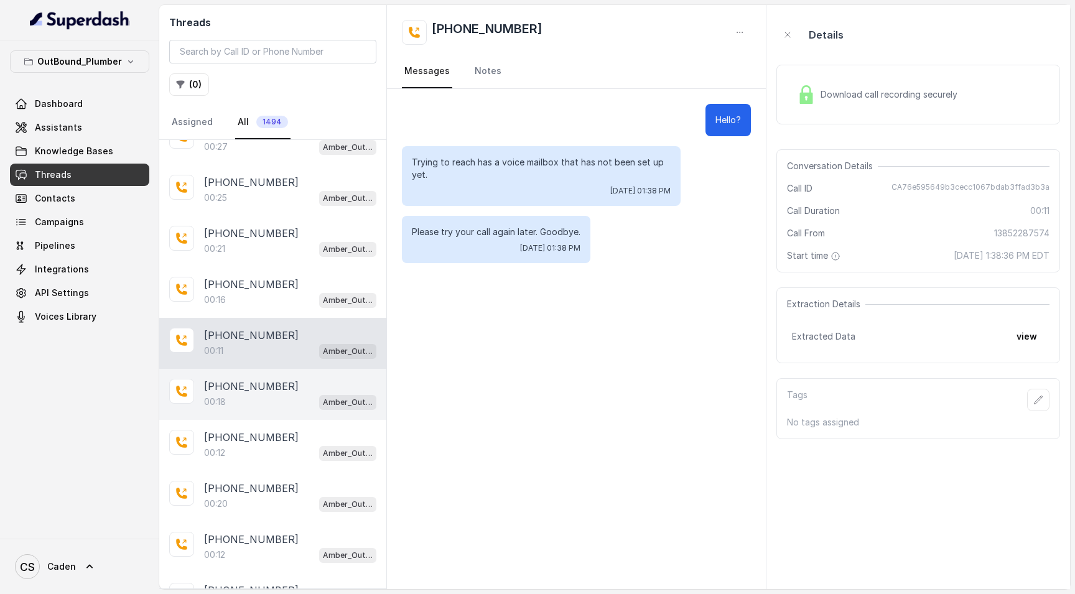
click at [252, 400] on div "00:18 Amber_Outreach" at bounding box center [290, 402] width 172 height 16
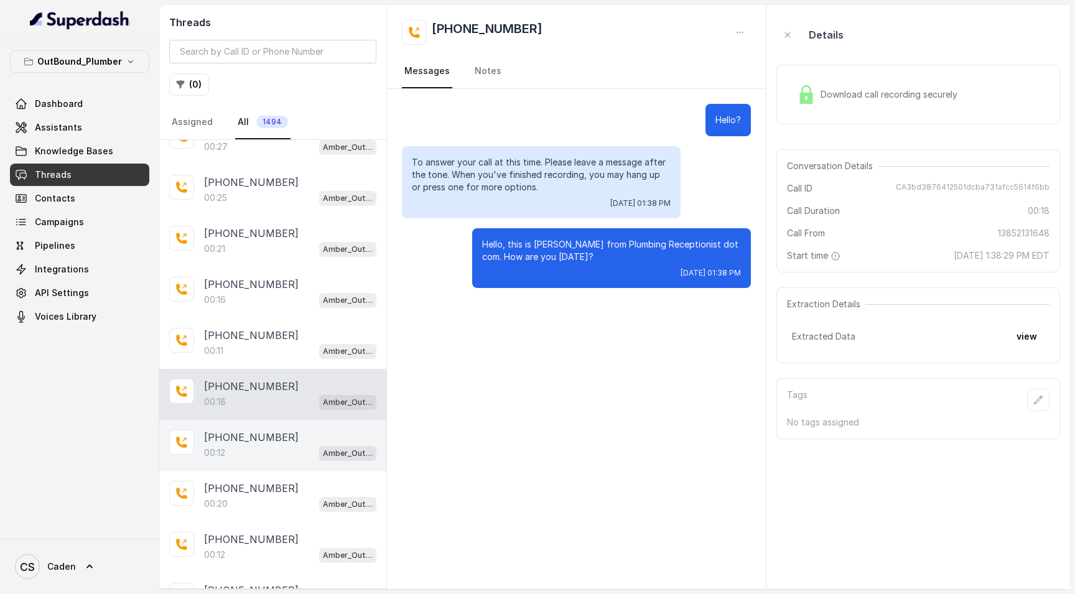
click at [253, 440] on p "[PHONE_NUMBER]" at bounding box center [251, 437] width 95 height 15
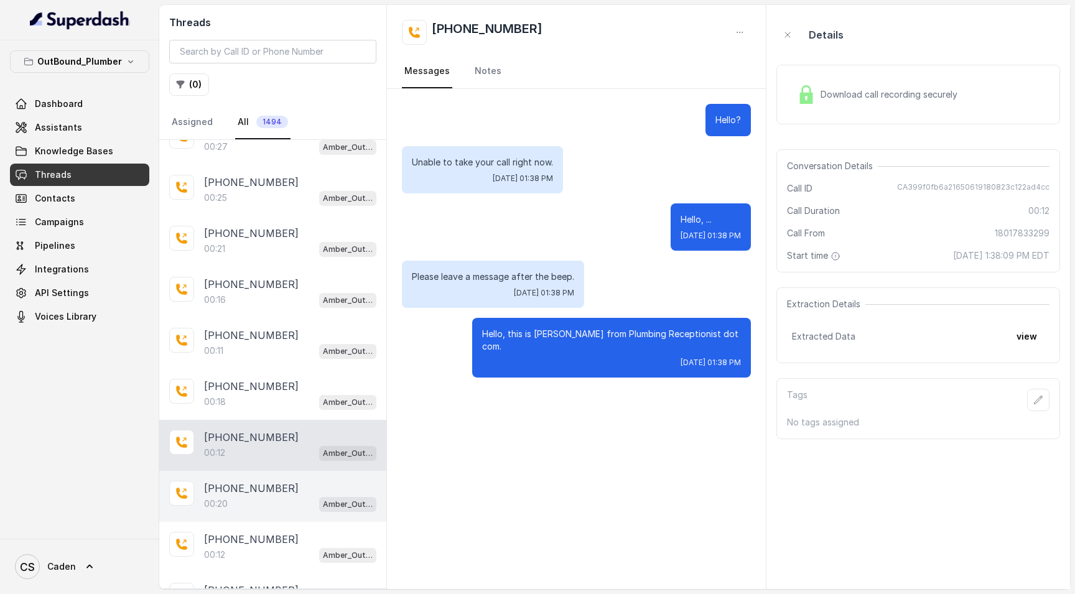
click at [259, 496] on p "[PHONE_NUMBER]" at bounding box center [251, 488] width 95 height 15
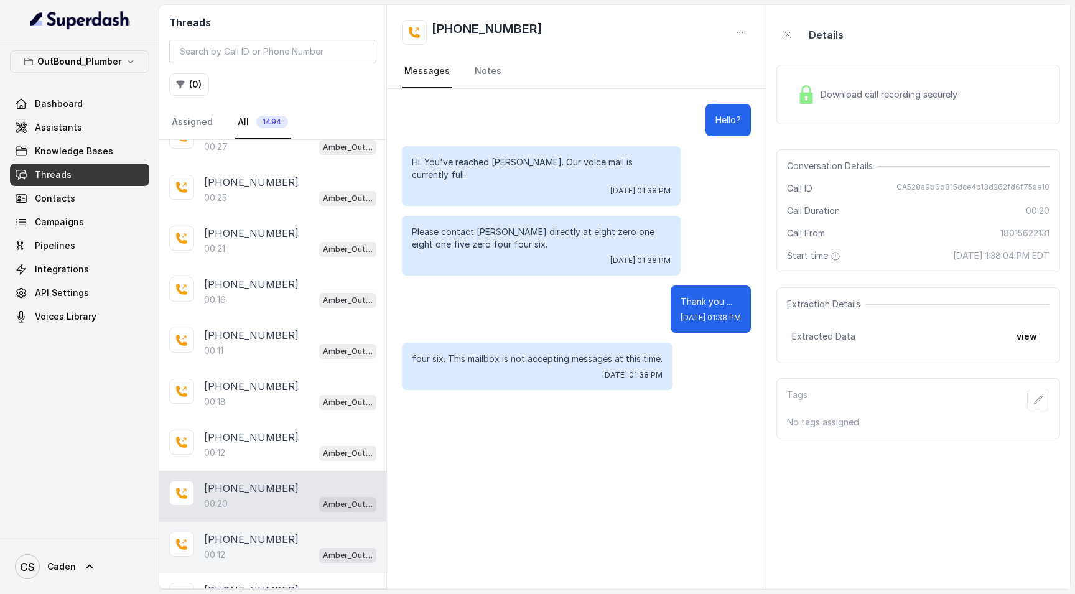
scroll to position [4274, 0]
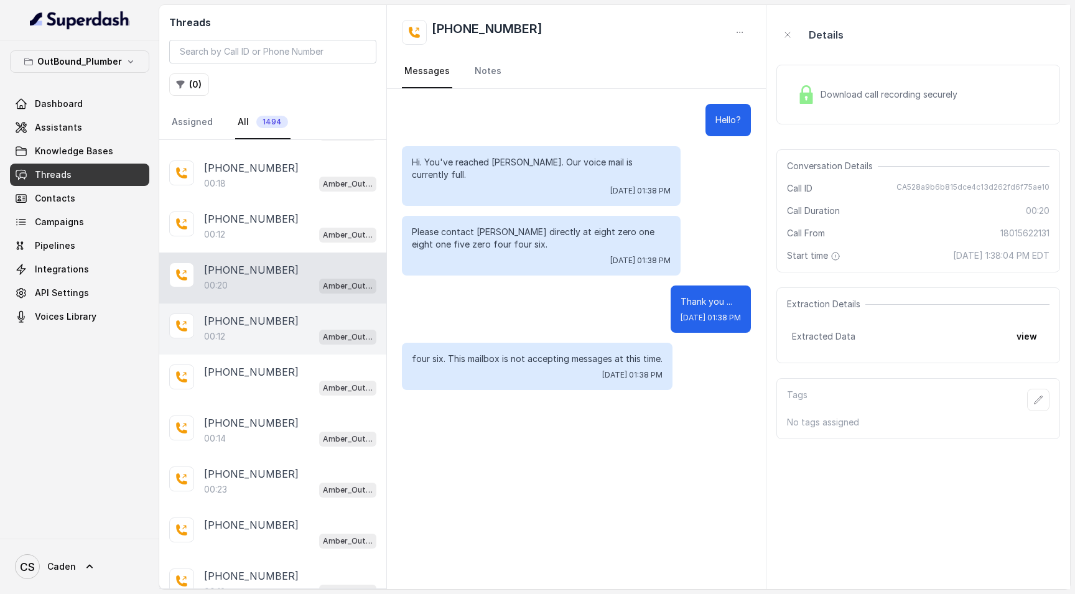
click at [258, 353] on div "[PHONE_NUMBER]:12 Amber_Outreach" at bounding box center [272, 329] width 227 height 51
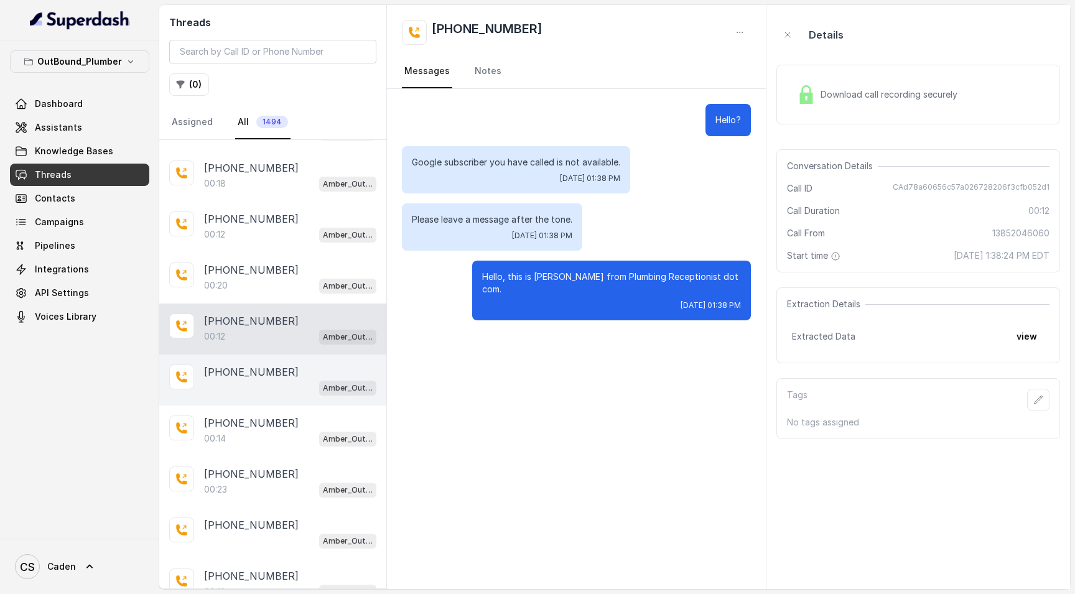
click at [259, 371] on p "[PHONE_NUMBER]" at bounding box center [251, 372] width 95 height 15
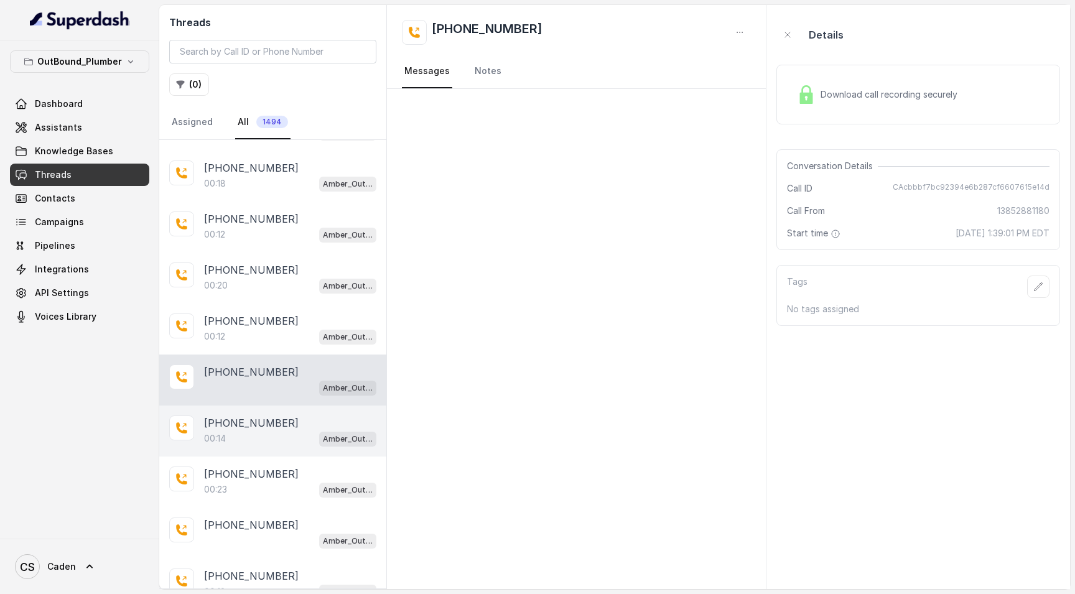
click at [260, 417] on p "[PHONE_NUMBER]" at bounding box center [251, 423] width 95 height 15
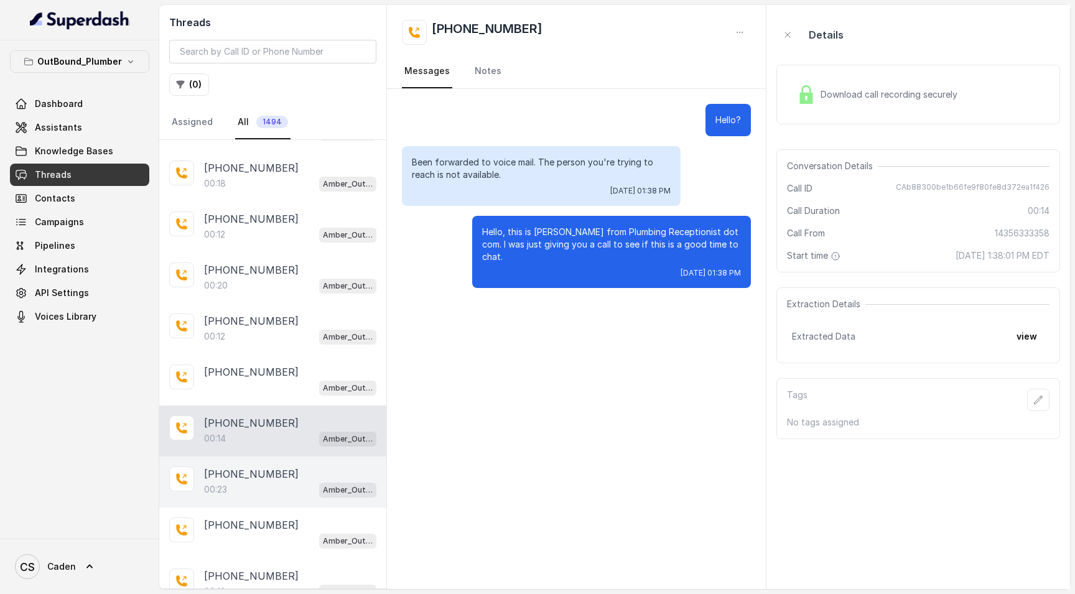
click at [258, 469] on p "[PHONE_NUMBER]" at bounding box center [251, 474] width 95 height 15
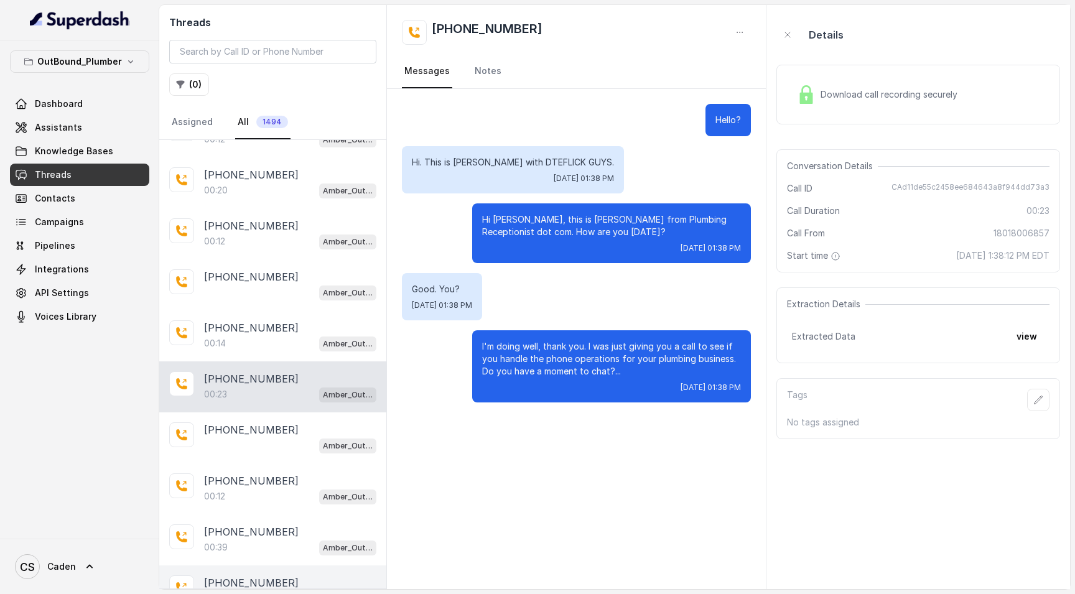
scroll to position [4474, 0]
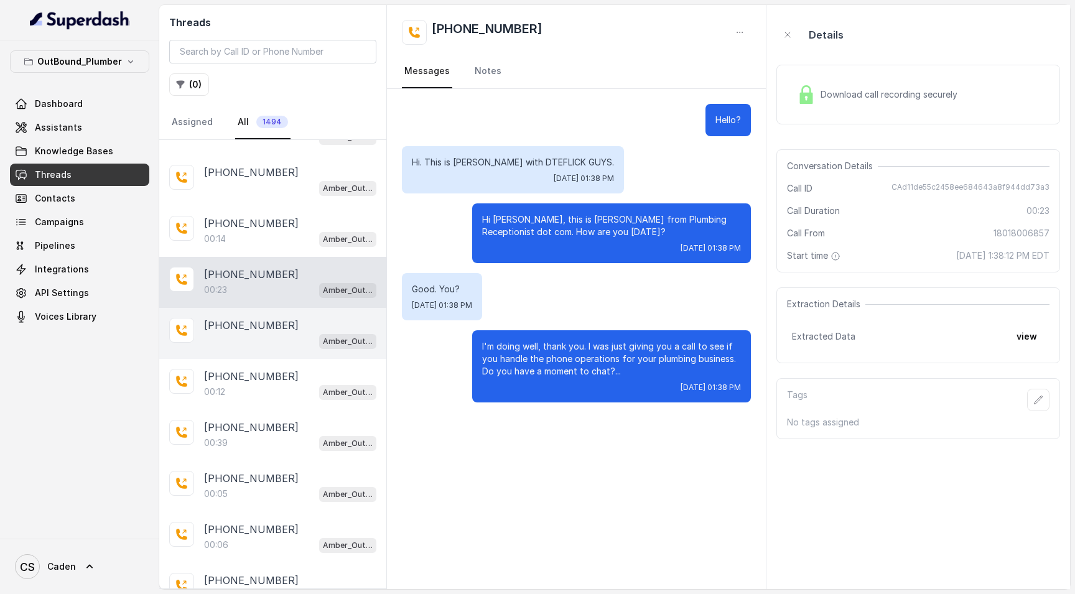
click at [274, 351] on div "[PHONE_NUMBER] Amber_Outreach" at bounding box center [272, 333] width 227 height 51
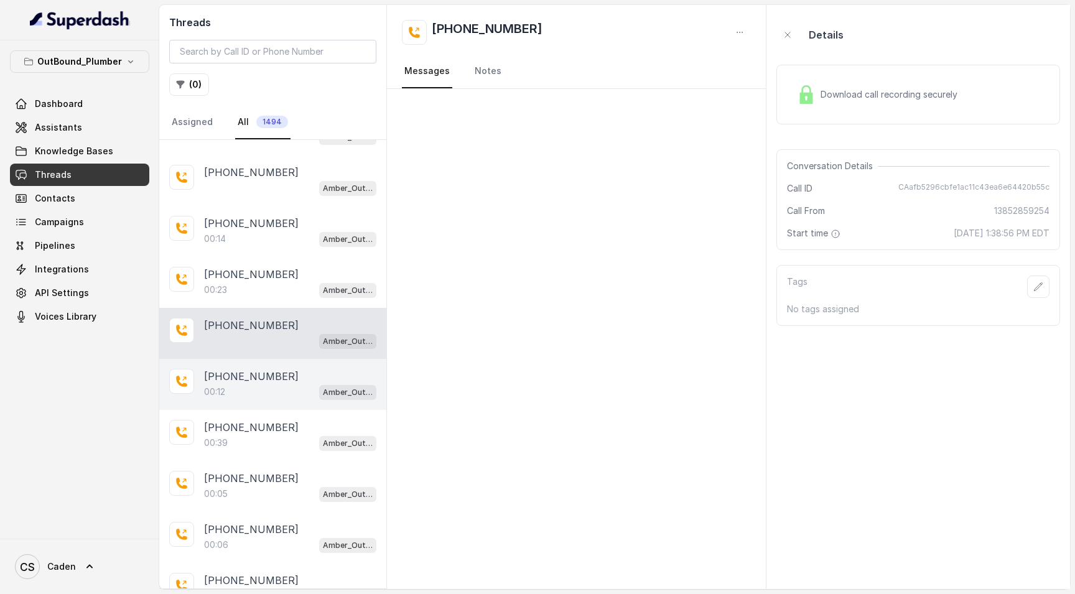
click at [276, 384] on div "[PHONE_NUMBER]" at bounding box center [290, 376] width 172 height 15
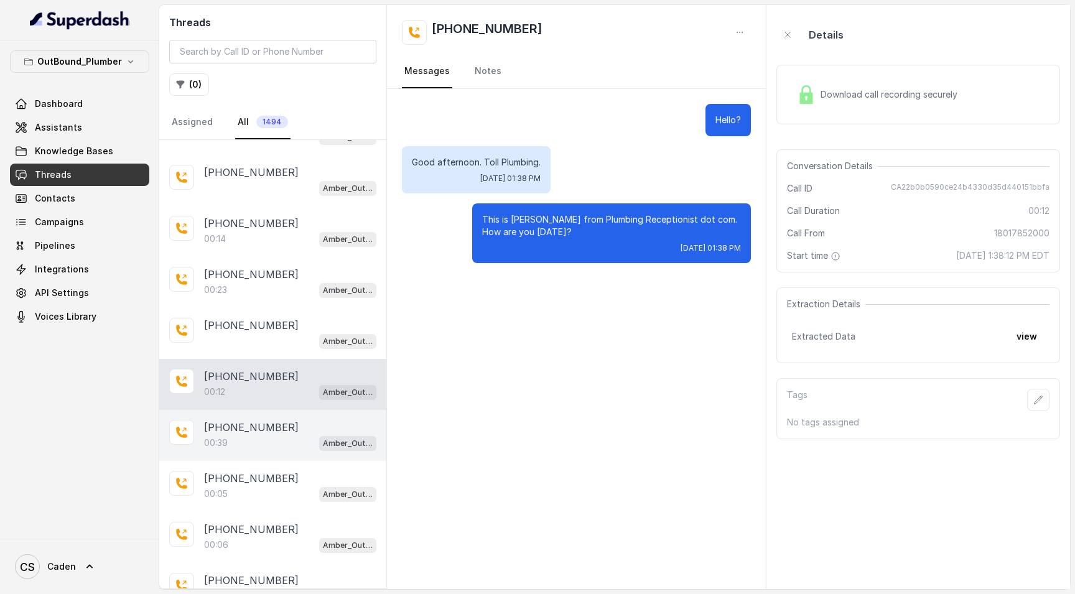
click at [274, 427] on p "[PHONE_NUMBER]" at bounding box center [251, 427] width 95 height 15
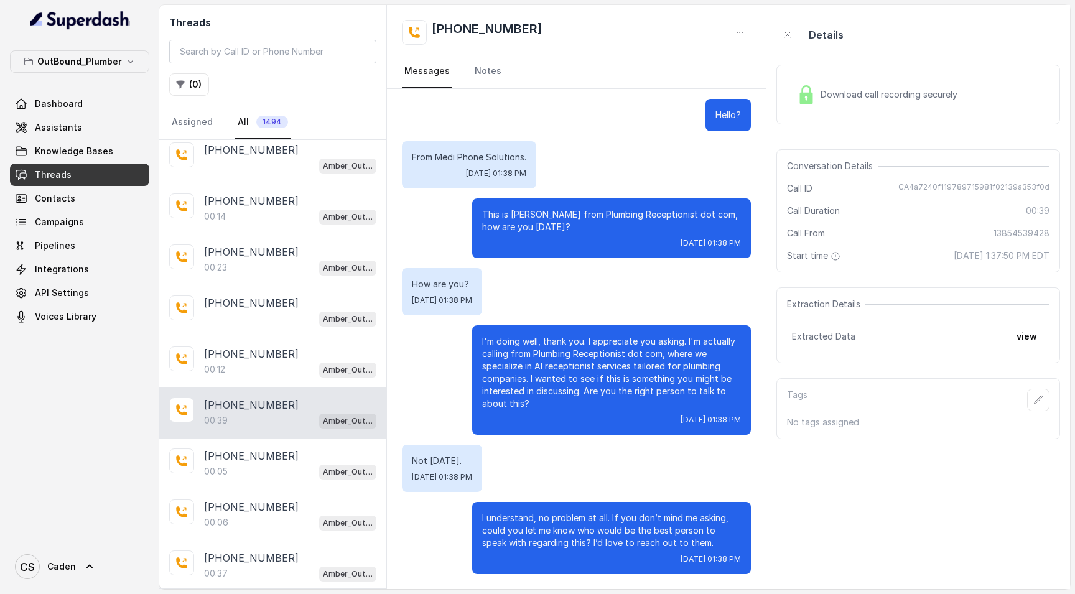
scroll to position [4556, 0]
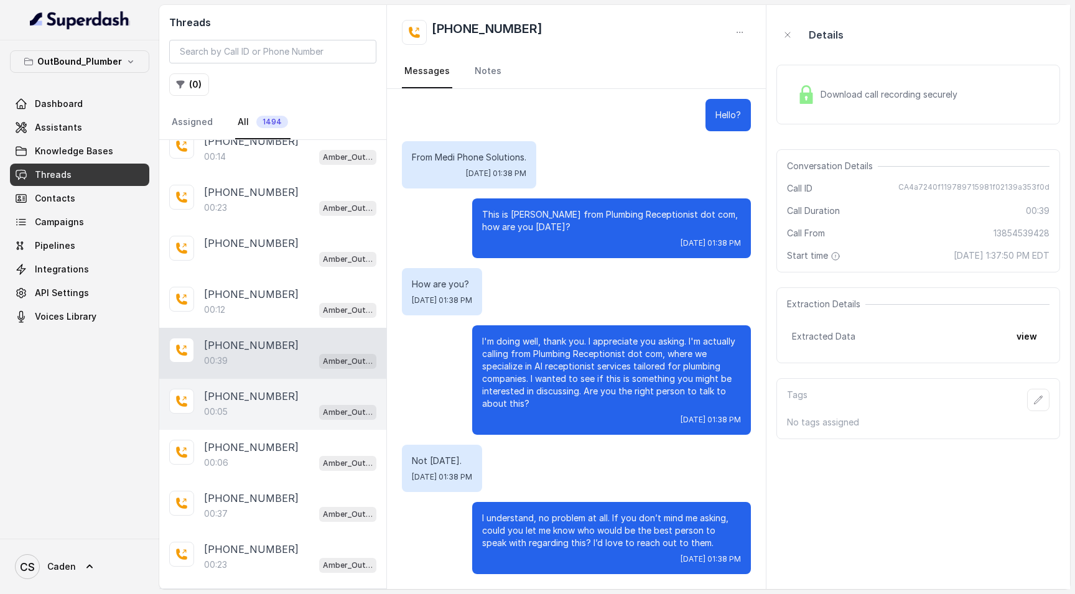
click at [241, 417] on div "00:05 Amber_Outreach" at bounding box center [290, 412] width 172 height 16
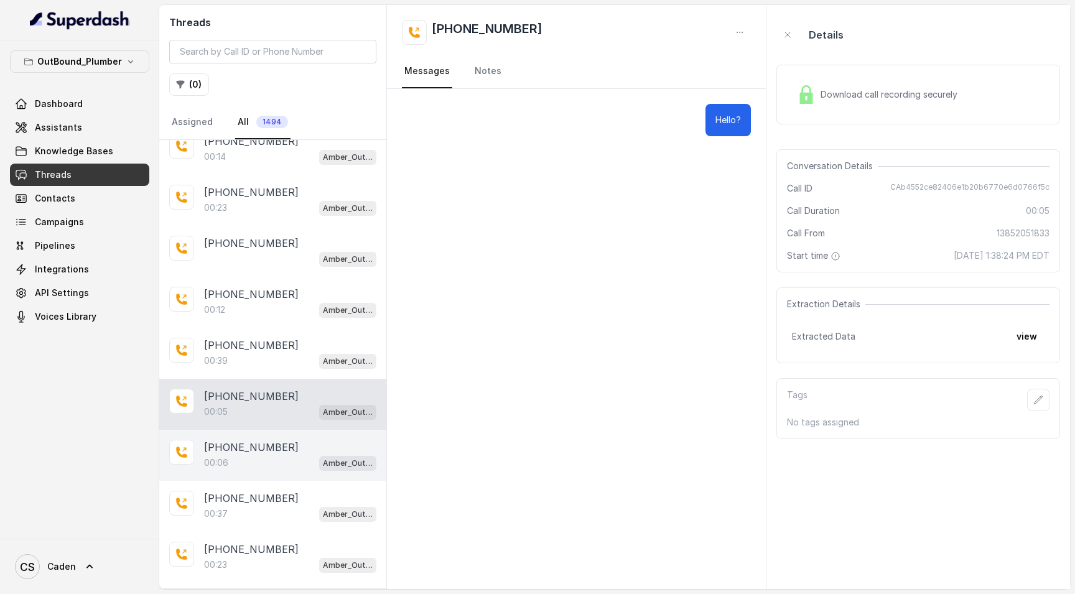
click at [244, 444] on p "[PHONE_NUMBER]" at bounding box center [251, 447] width 95 height 15
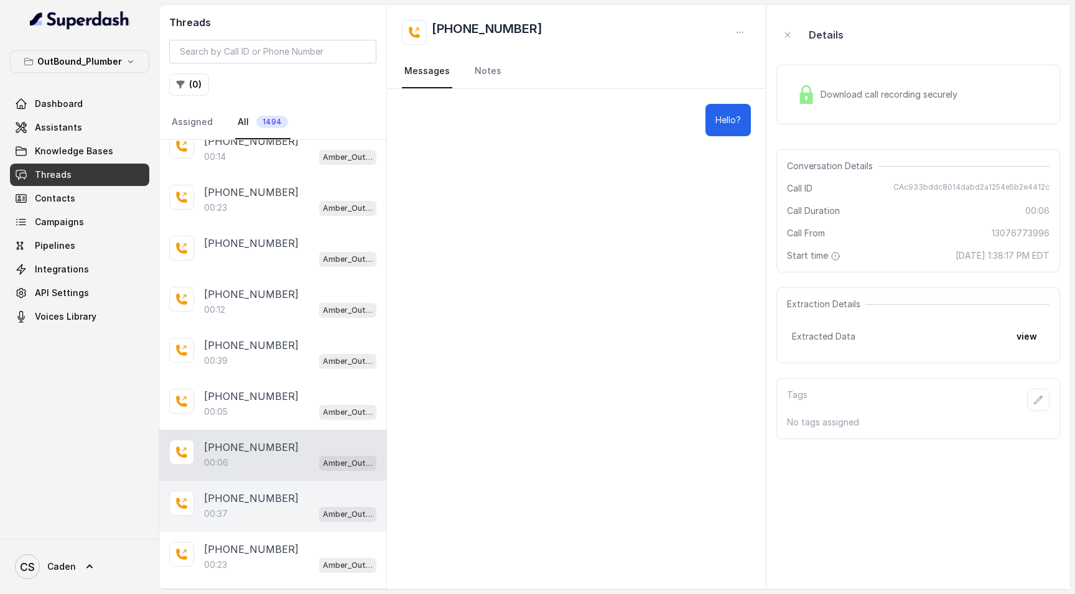
click at [239, 498] on p "[PHONE_NUMBER]" at bounding box center [251, 498] width 95 height 15
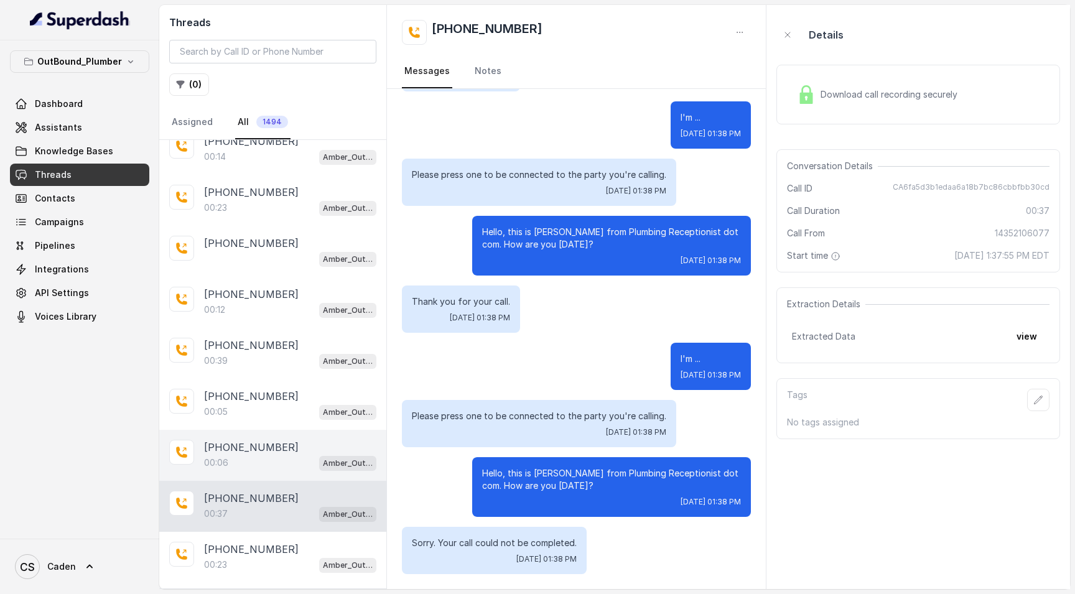
scroll to position [4650, 0]
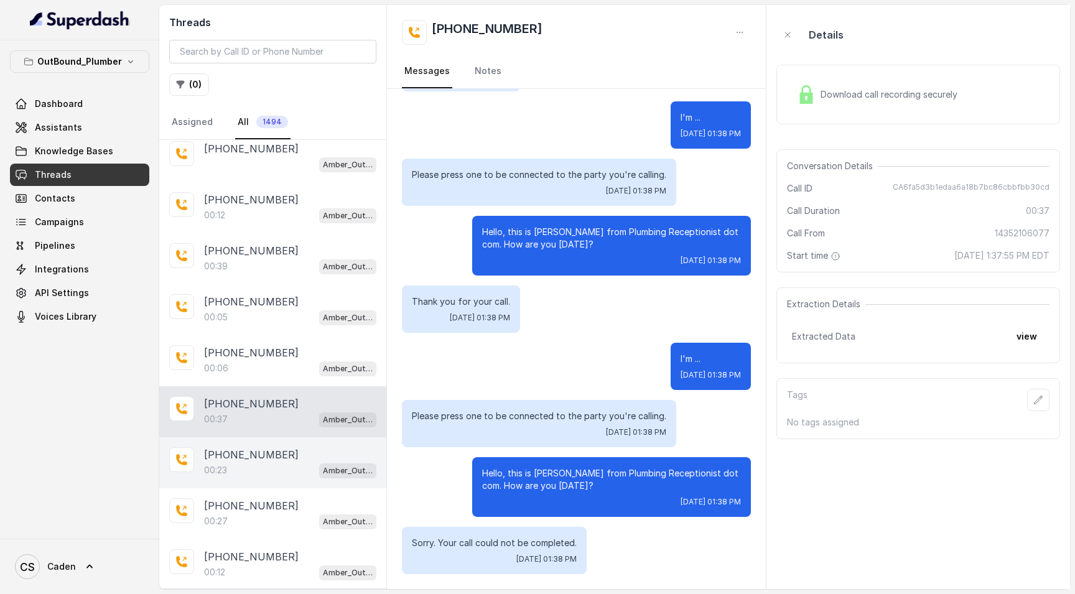
click at [264, 458] on p "[PHONE_NUMBER]" at bounding box center [251, 454] width 95 height 15
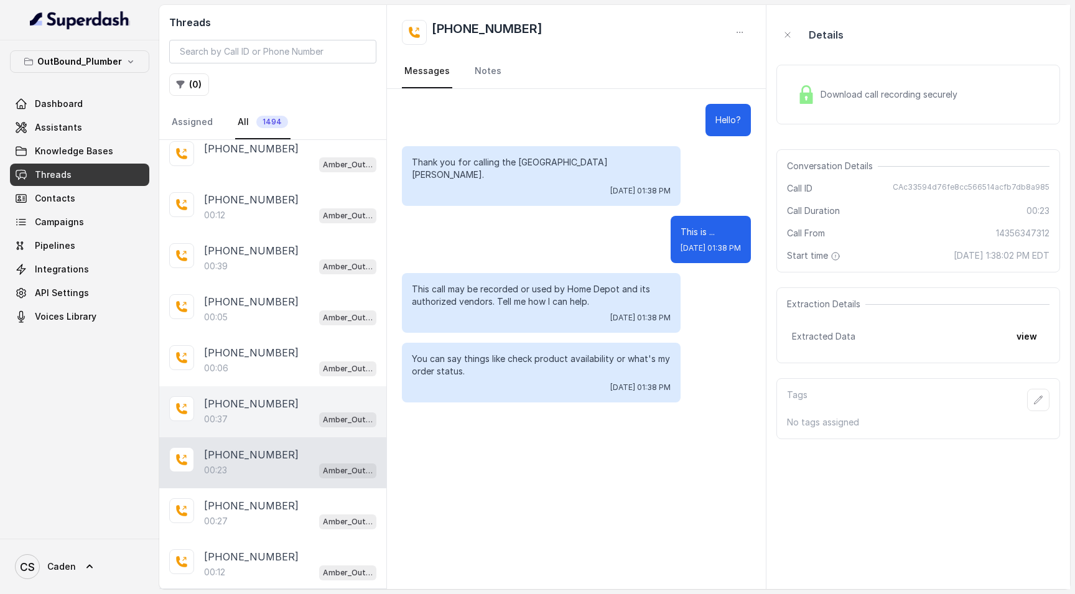
scroll to position [4688, 0]
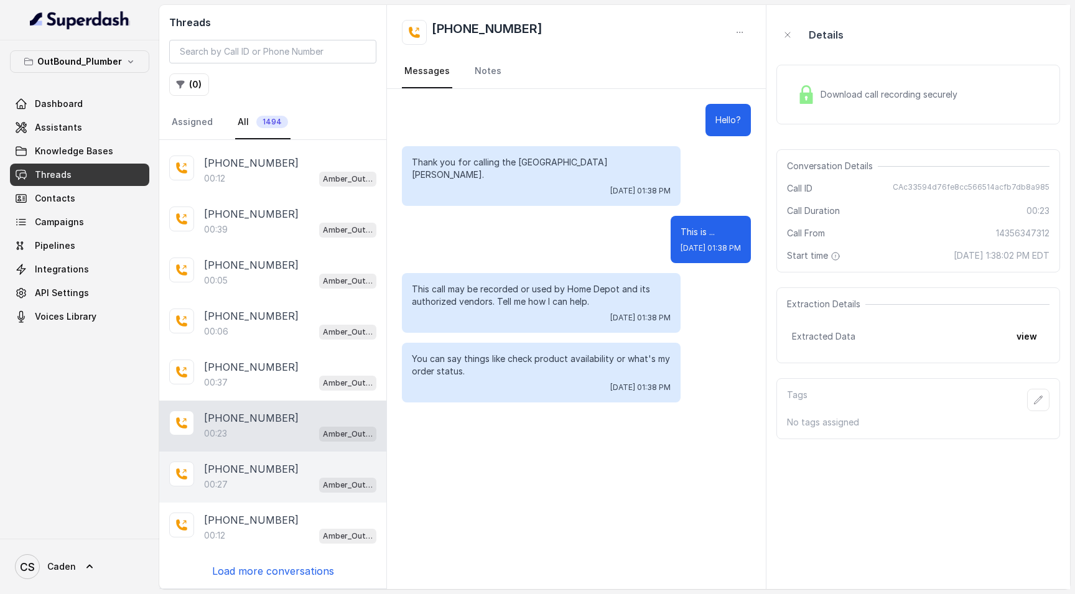
click at [249, 452] on div "[PHONE_NUMBER]:27 Amber_Outreach" at bounding box center [272, 477] width 227 height 51
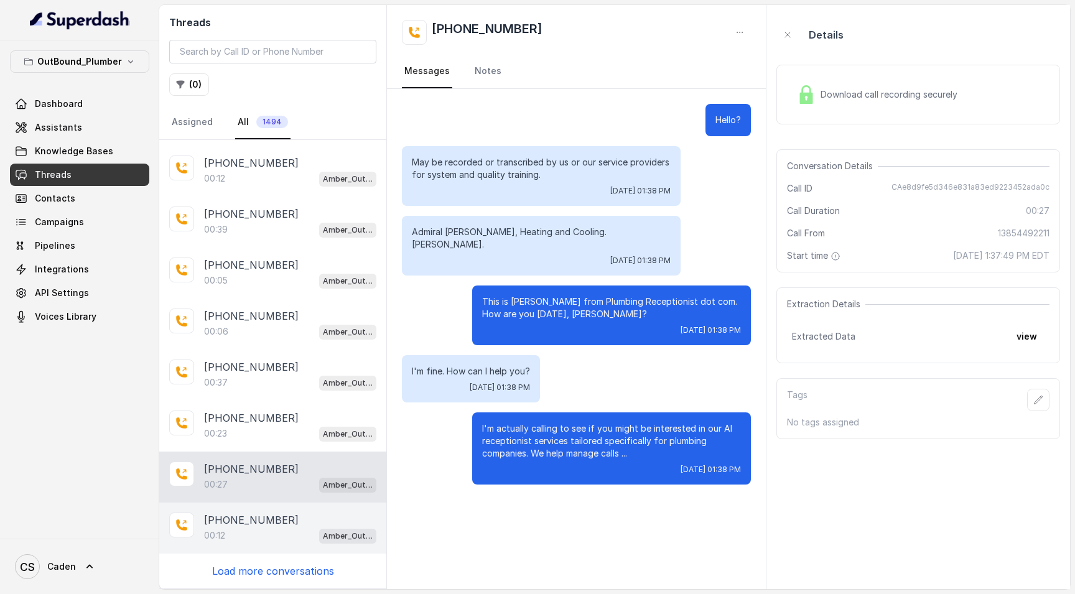
click at [273, 517] on div "[PHONE_NUMBER]" at bounding box center [290, 520] width 172 height 15
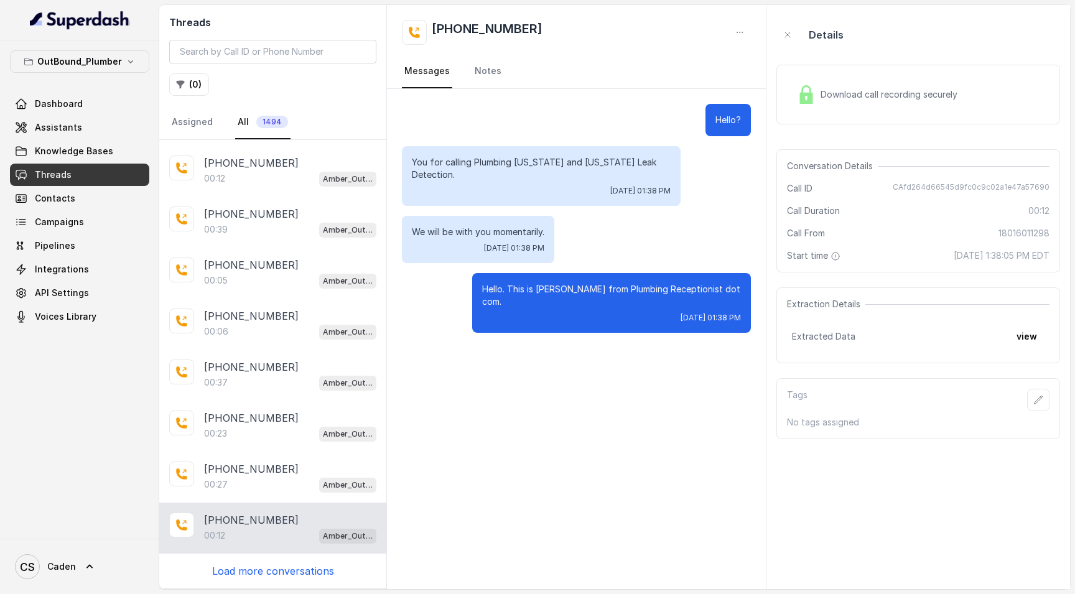
click at [273, 570] on p "Load more conversations" at bounding box center [273, 571] width 122 height 15
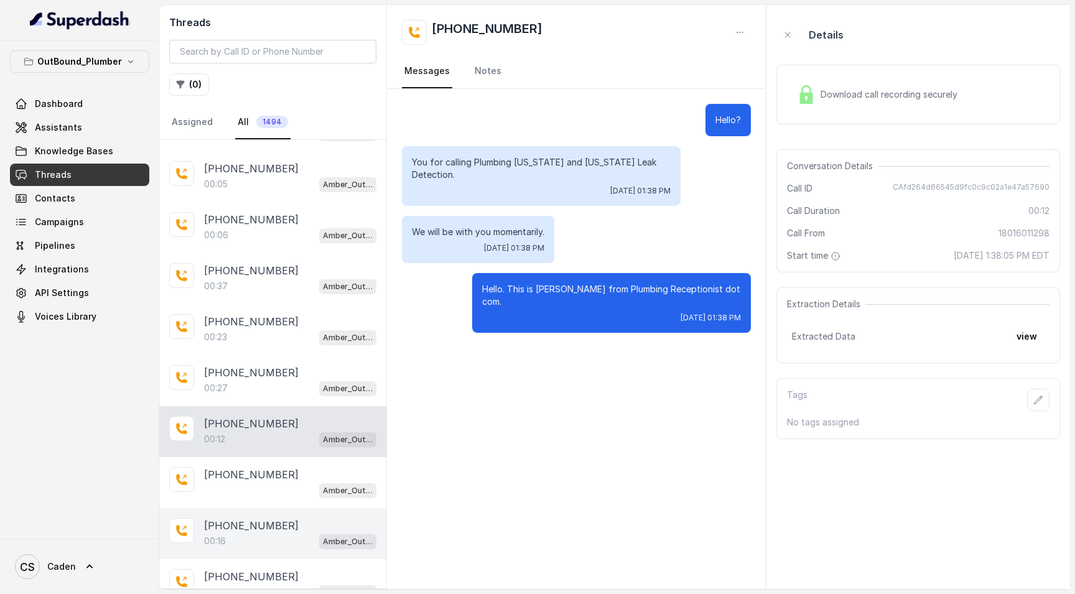
scroll to position [4857, 0]
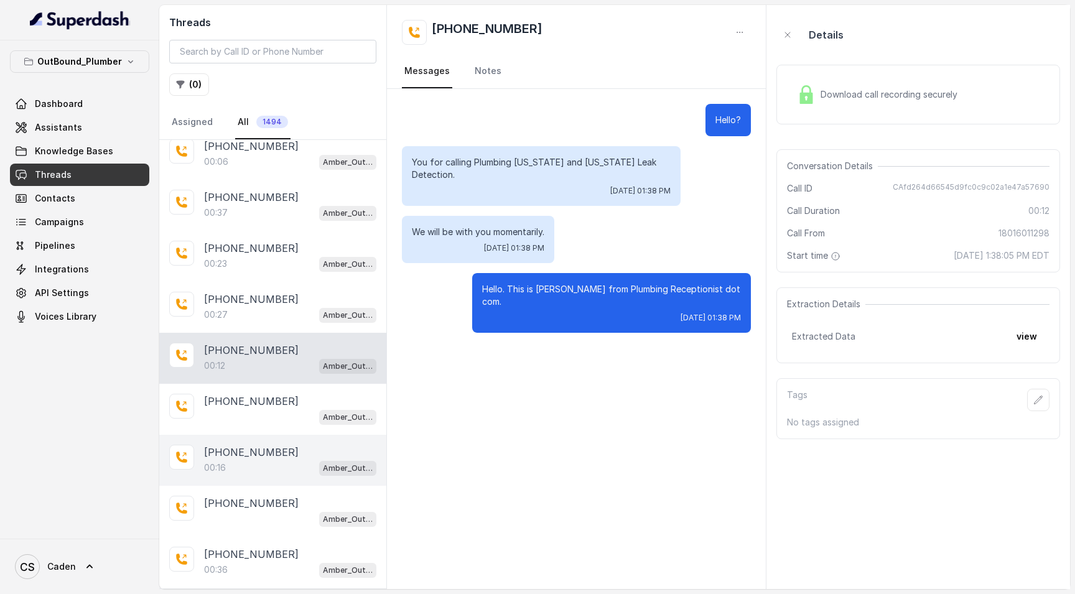
click at [266, 437] on div "[PHONE_NUMBER]:16 Amber_Outreach" at bounding box center [272, 460] width 227 height 51
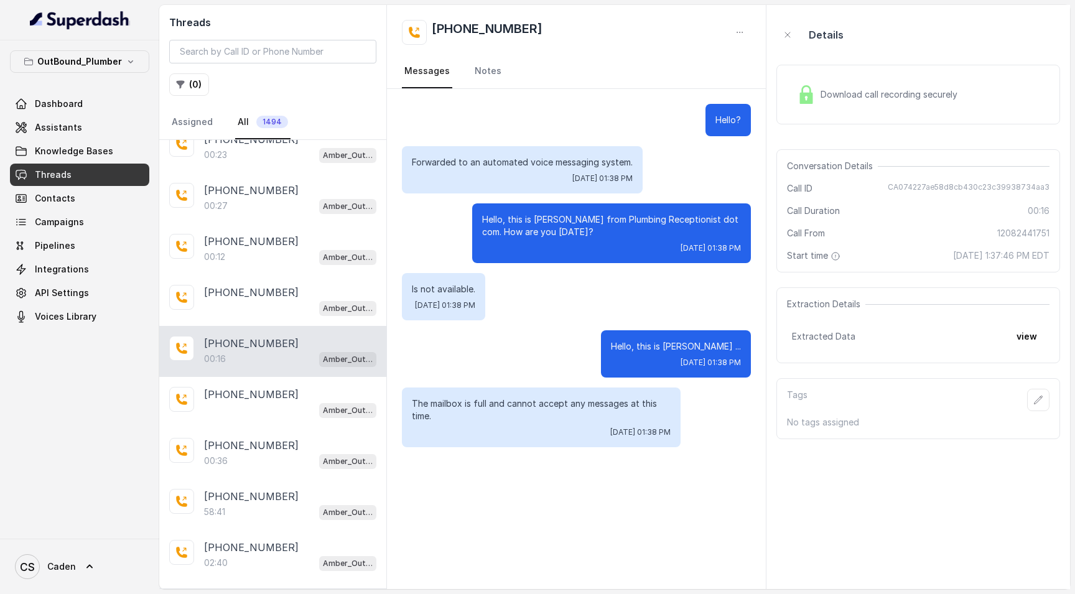
scroll to position [5082, 0]
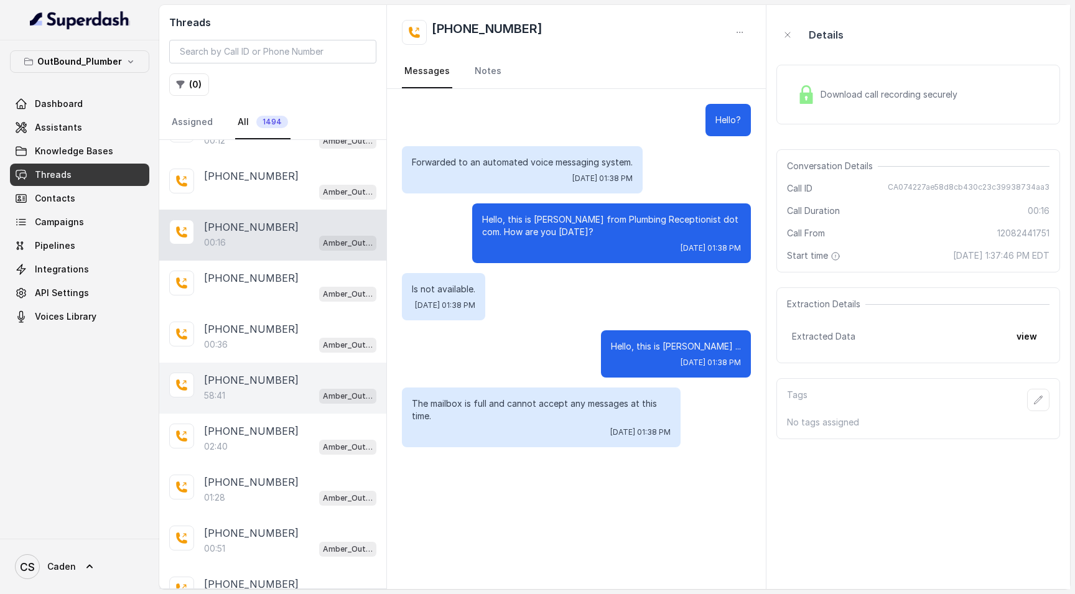
click at [268, 388] on p "[PHONE_NUMBER]" at bounding box center [251, 380] width 95 height 15
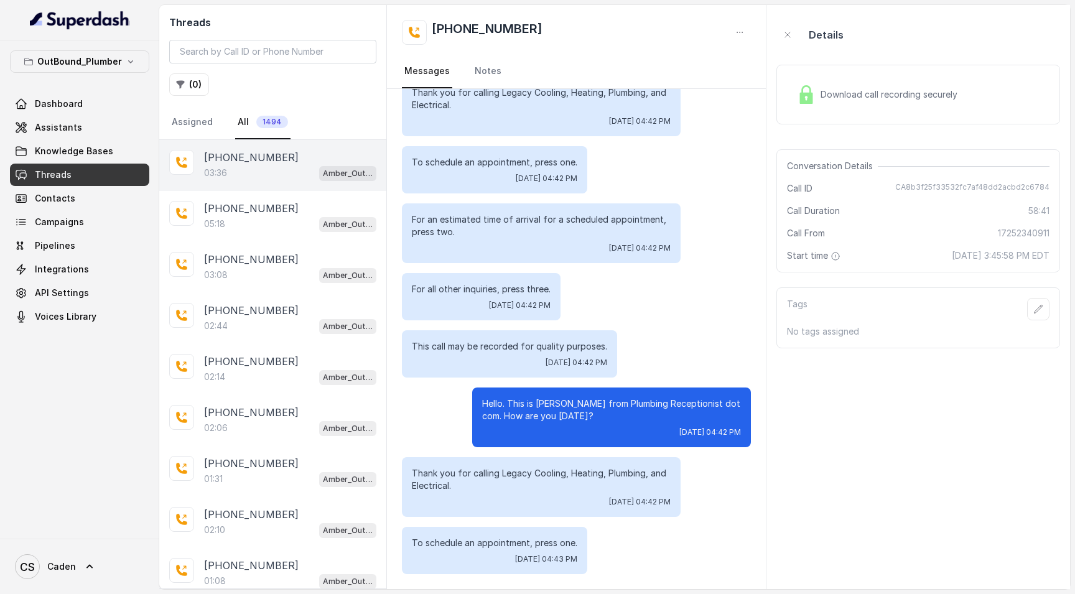
click at [260, 160] on p "[PHONE_NUMBER]" at bounding box center [251, 157] width 95 height 15
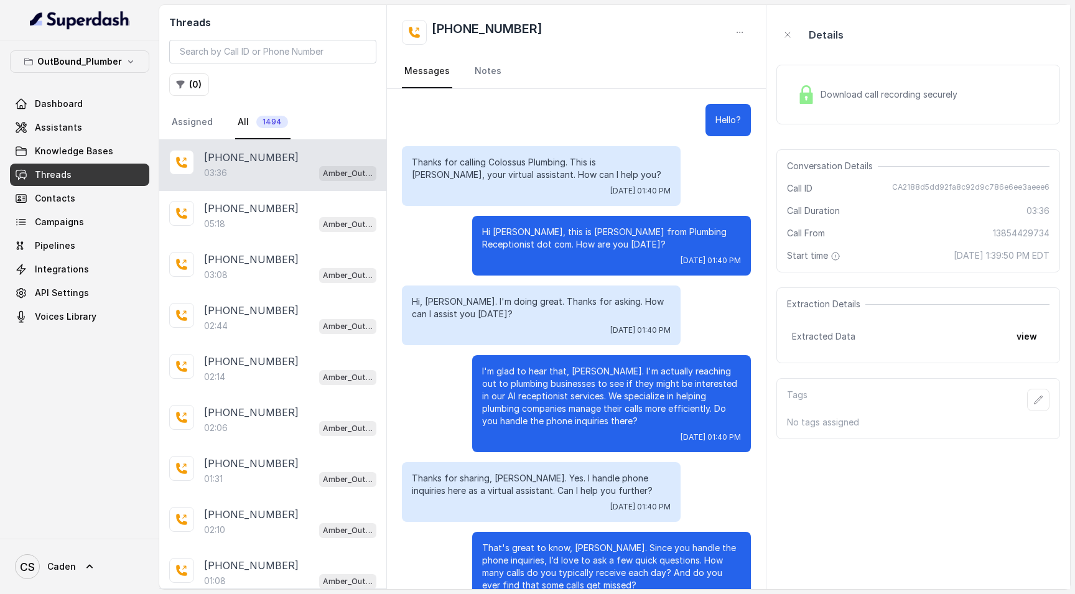
scroll to position [1590, 0]
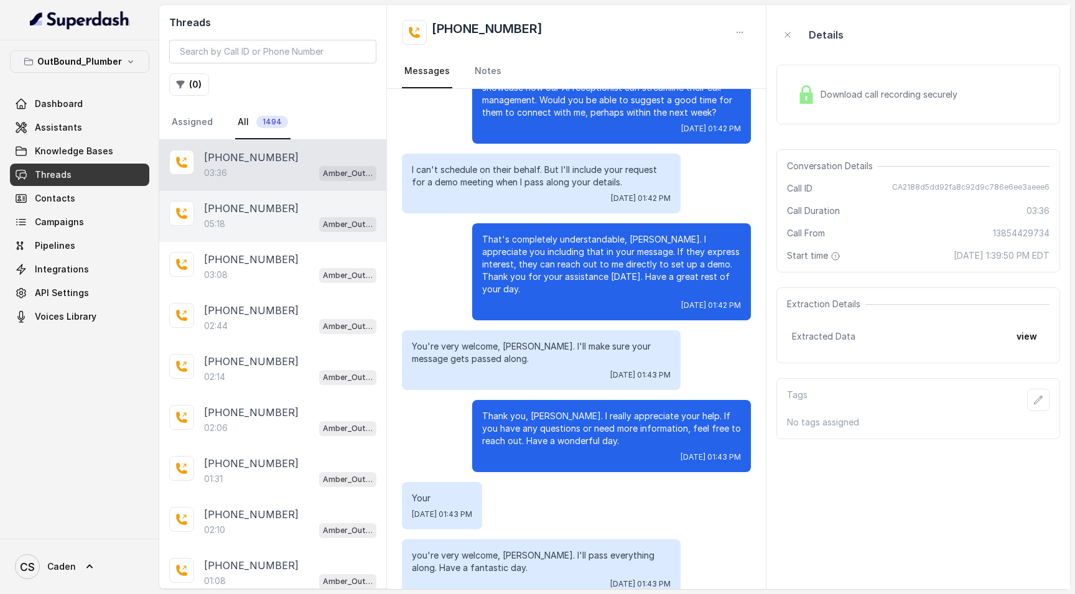
click at [246, 223] on div "05:18 Amber_Outreach" at bounding box center [290, 224] width 172 height 16
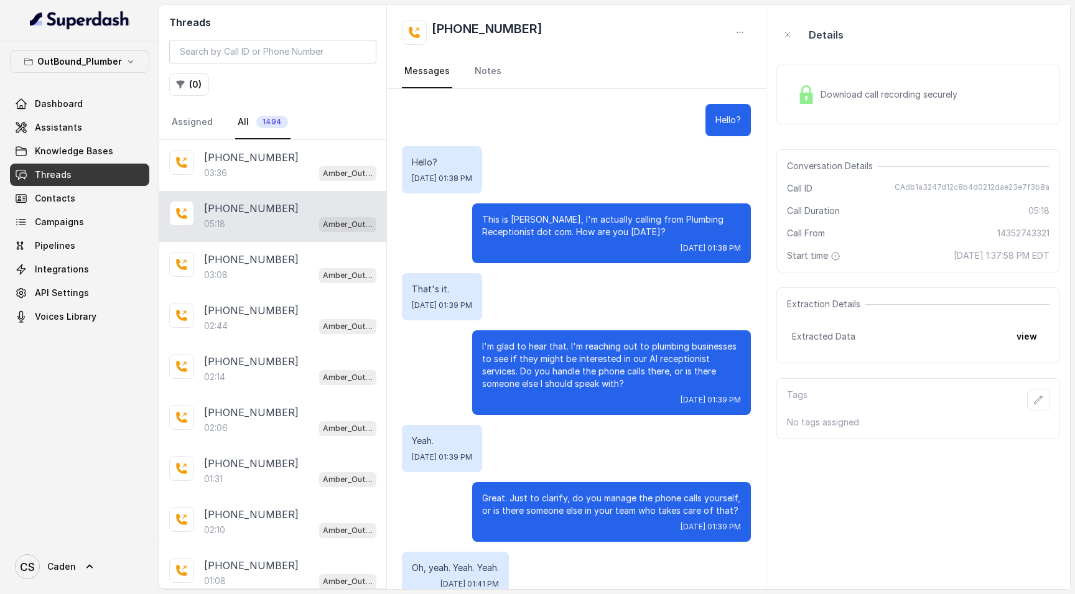
scroll to position [1336, 0]
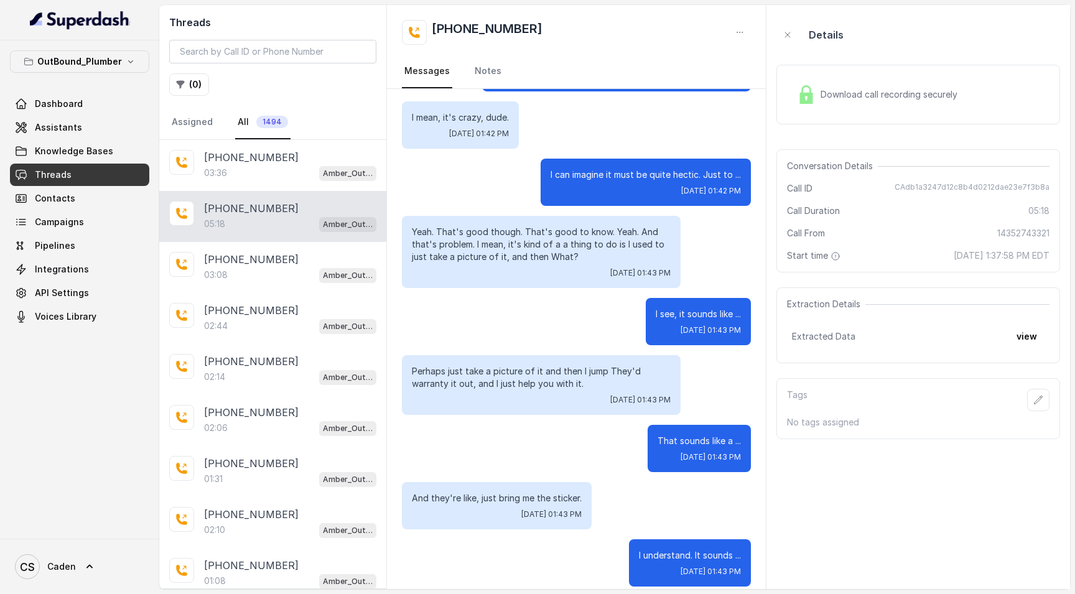
click at [870, 81] on div "Download call recording securely" at bounding box center [877, 94] width 170 height 29
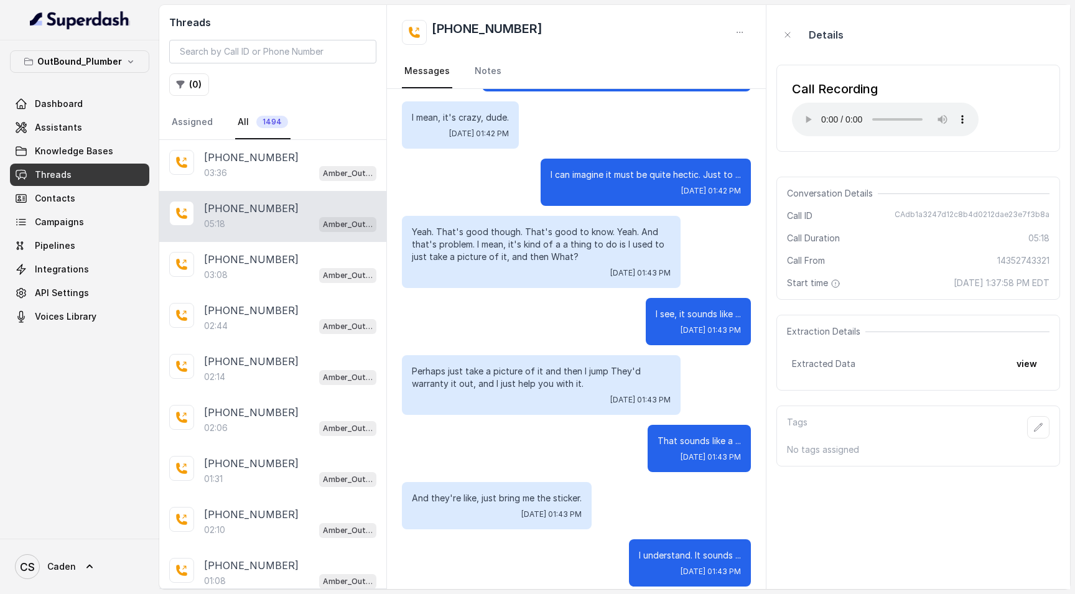
click at [809, 118] on audio "Your browser does not support the audio element." at bounding box center [885, 120] width 187 height 34
click at [804, 115] on audio "Your browser does not support the audio element." at bounding box center [885, 120] width 187 height 34
click at [857, 114] on audio "Your browser does not support the audio element." at bounding box center [885, 120] width 187 height 34
click at [853, 112] on audio "Your browser does not support the audio element." at bounding box center [885, 120] width 187 height 34
click at [891, 109] on audio "Your browser does not support the audio element." at bounding box center [885, 120] width 187 height 34
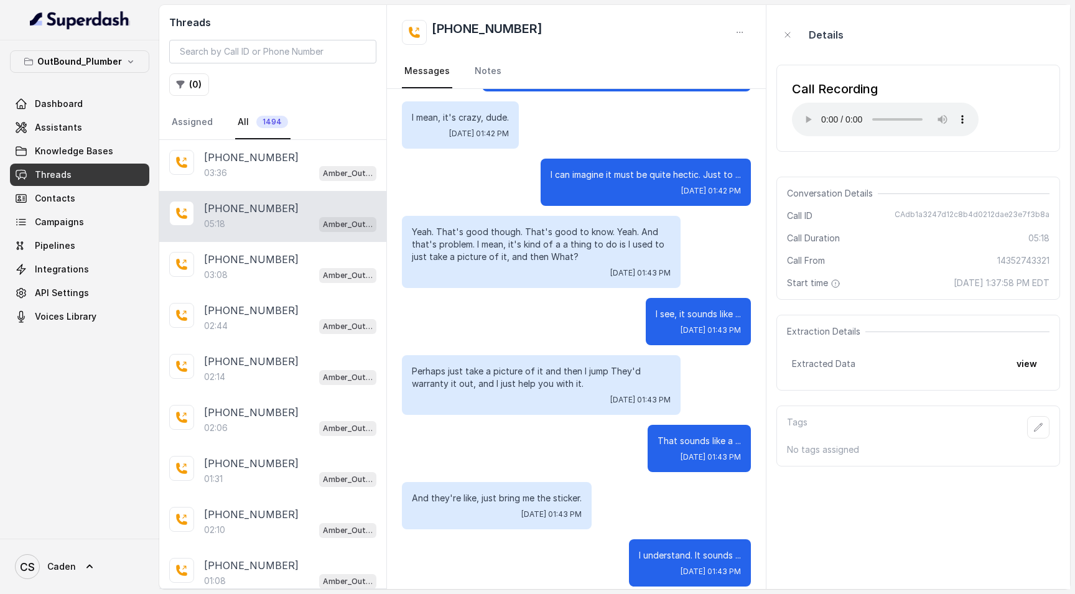
click at [802, 112] on audio "Your browser does not support the audio element." at bounding box center [885, 120] width 187 height 34
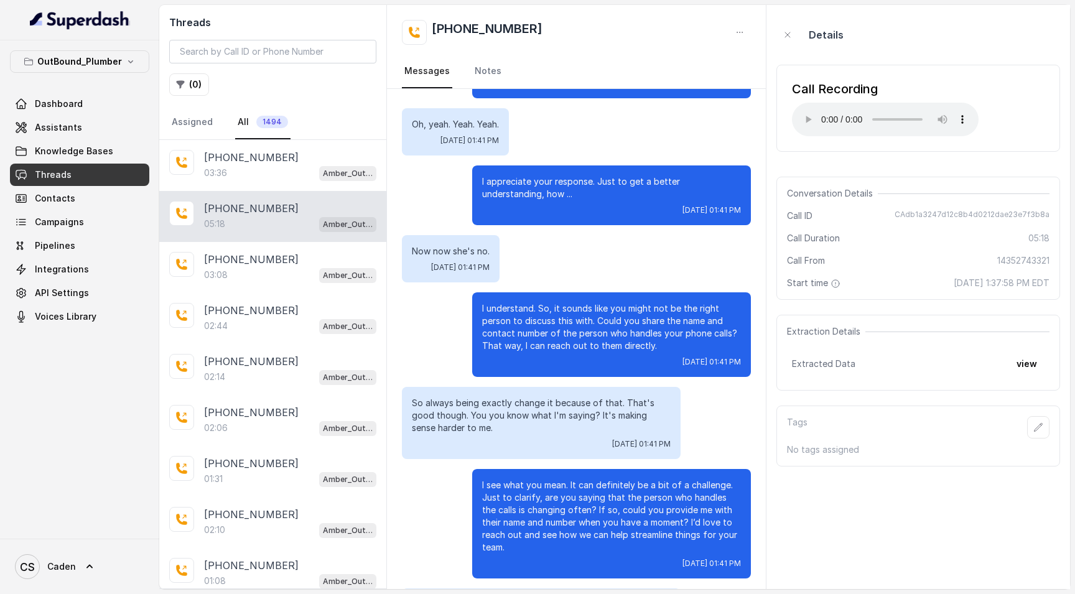
scroll to position [506, 0]
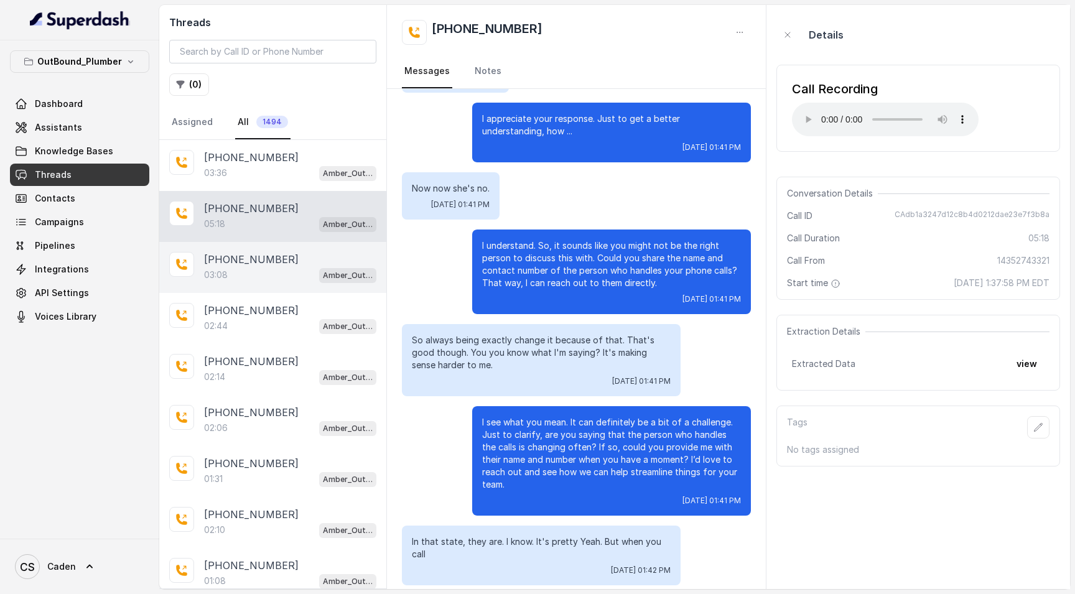
click at [241, 277] on div "03:08 Amber_Outreach" at bounding box center [290, 275] width 172 height 16
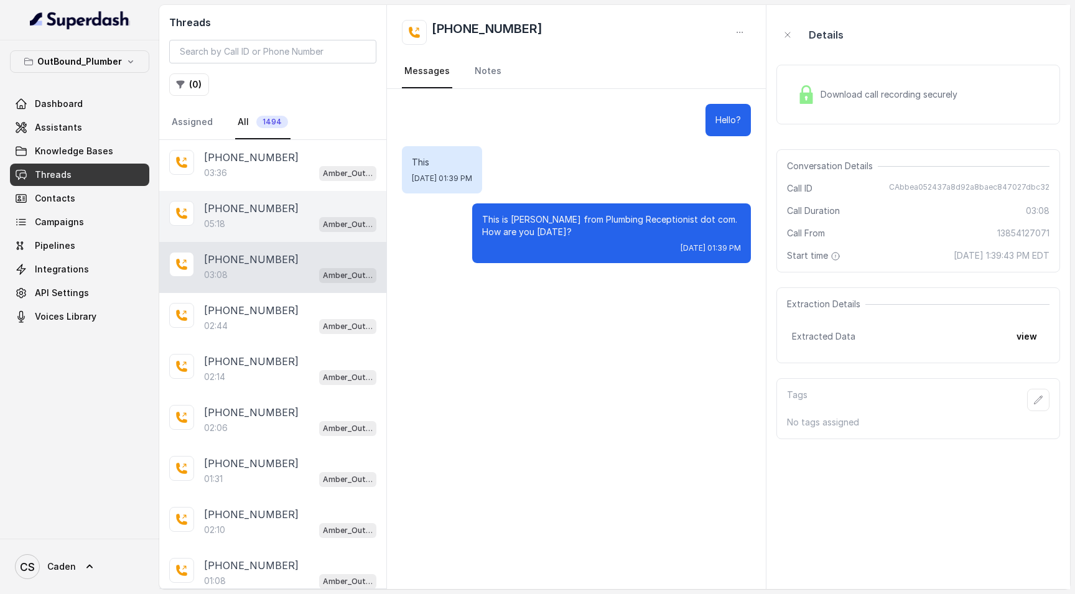
click at [307, 215] on div "[PHONE_NUMBER]" at bounding box center [290, 208] width 172 height 15
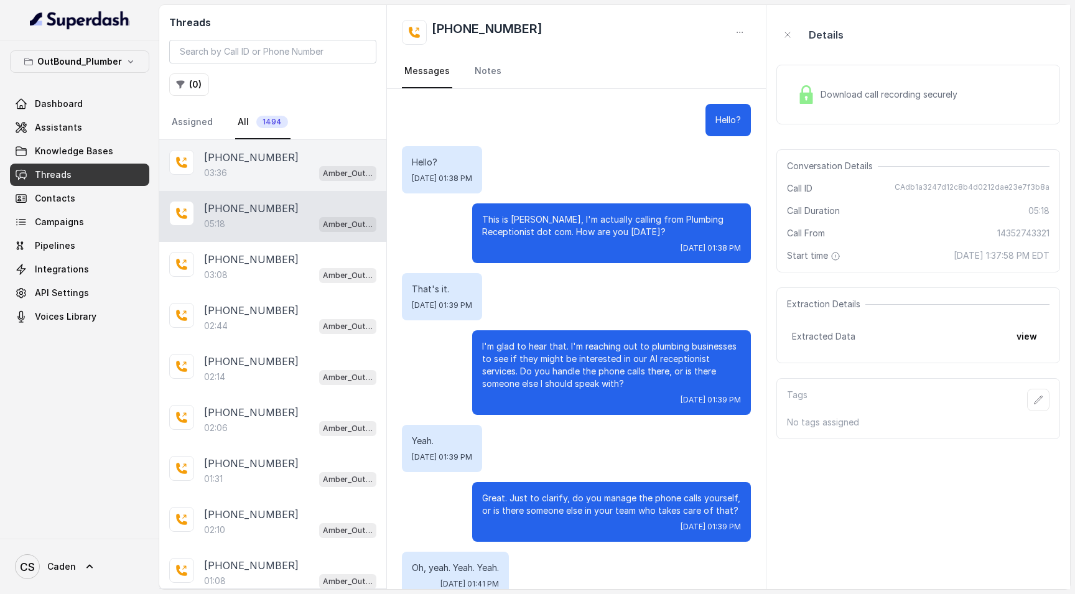
click at [270, 181] on div "03:36 Amber_Outreach" at bounding box center [290, 173] width 172 height 16
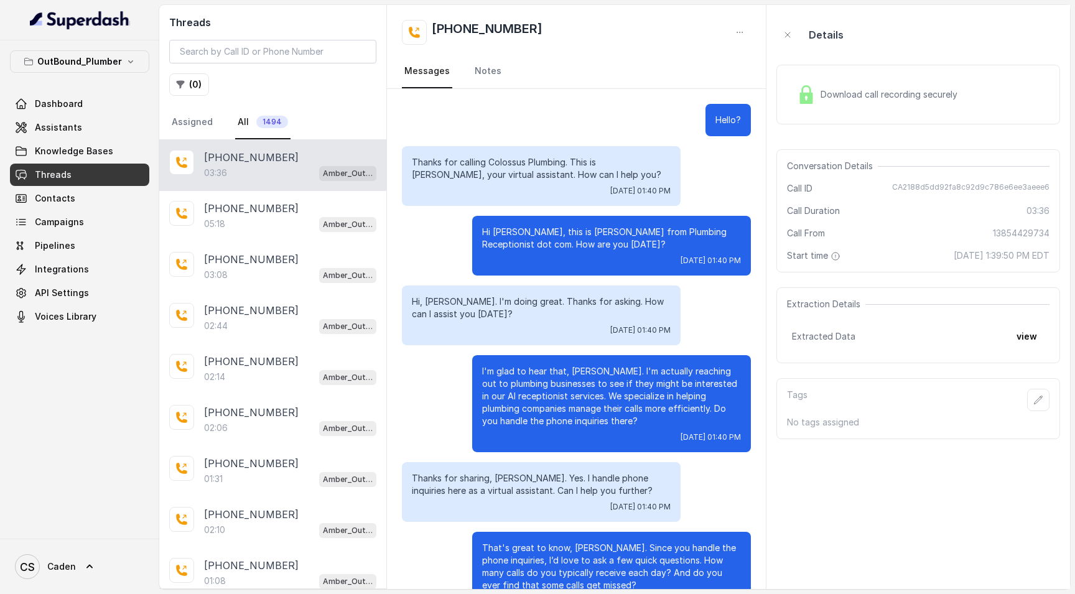
scroll to position [1590, 0]
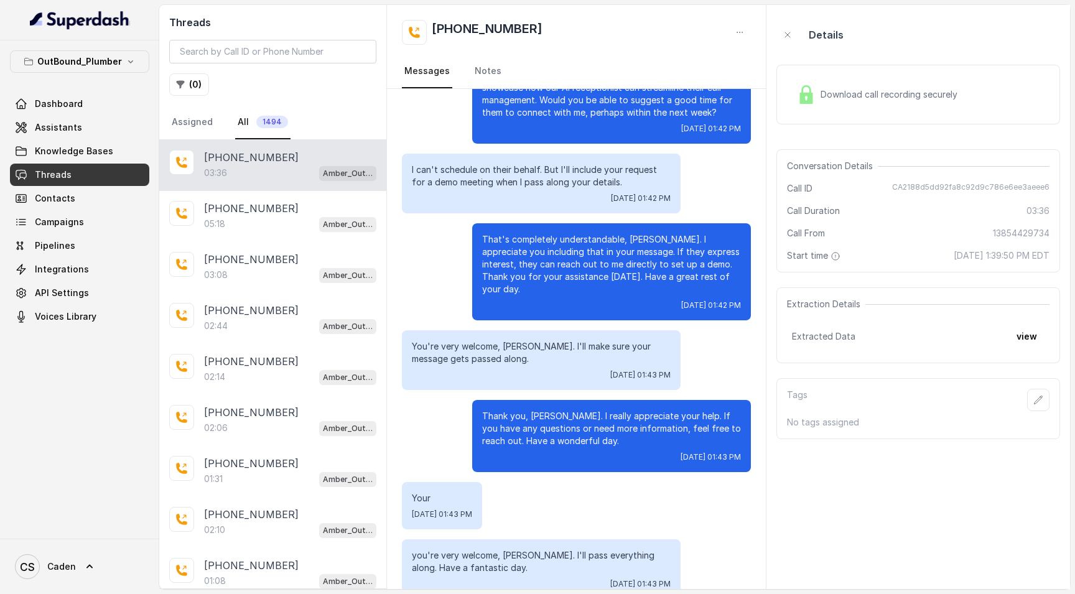
click at [858, 104] on div "Download call recording securely" at bounding box center [877, 94] width 170 height 29
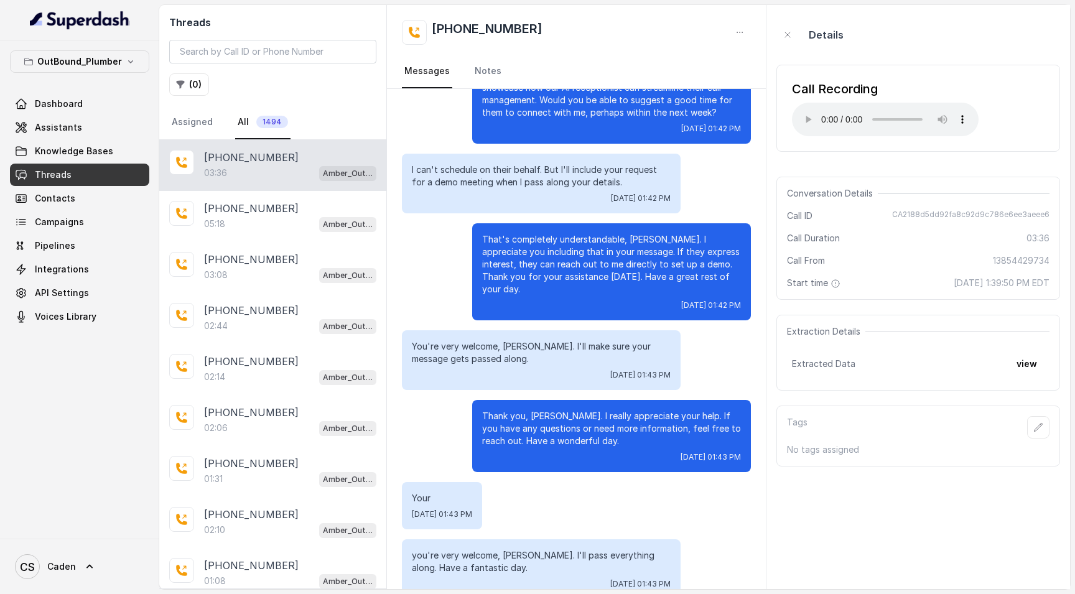
click at [804, 114] on audio "Your browser does not support the audio element." at bounding box center [885, 120] width 187 height 34
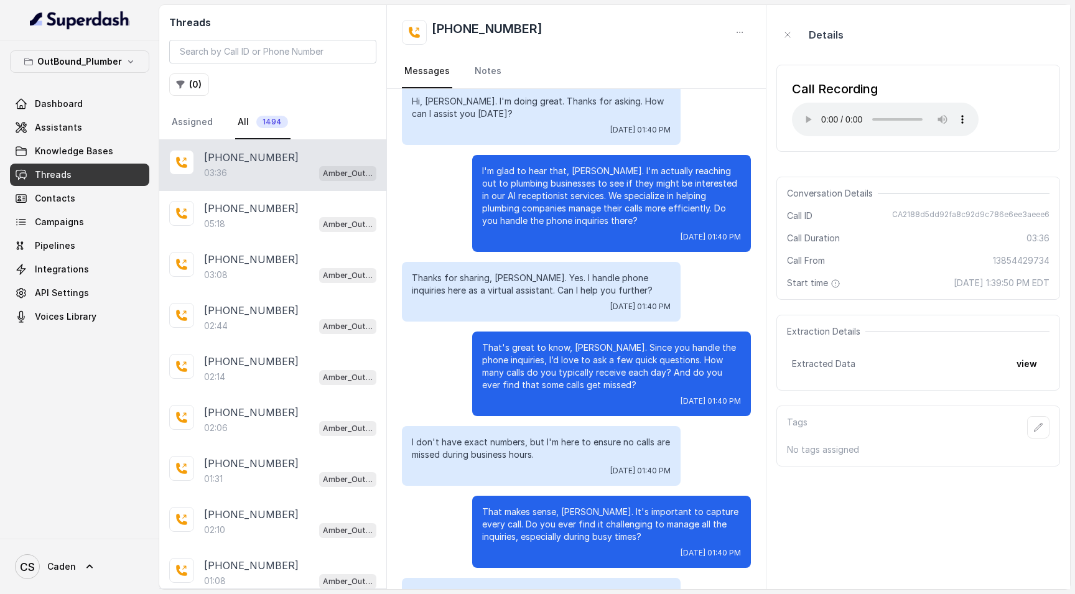
scroll to position [0, 0]
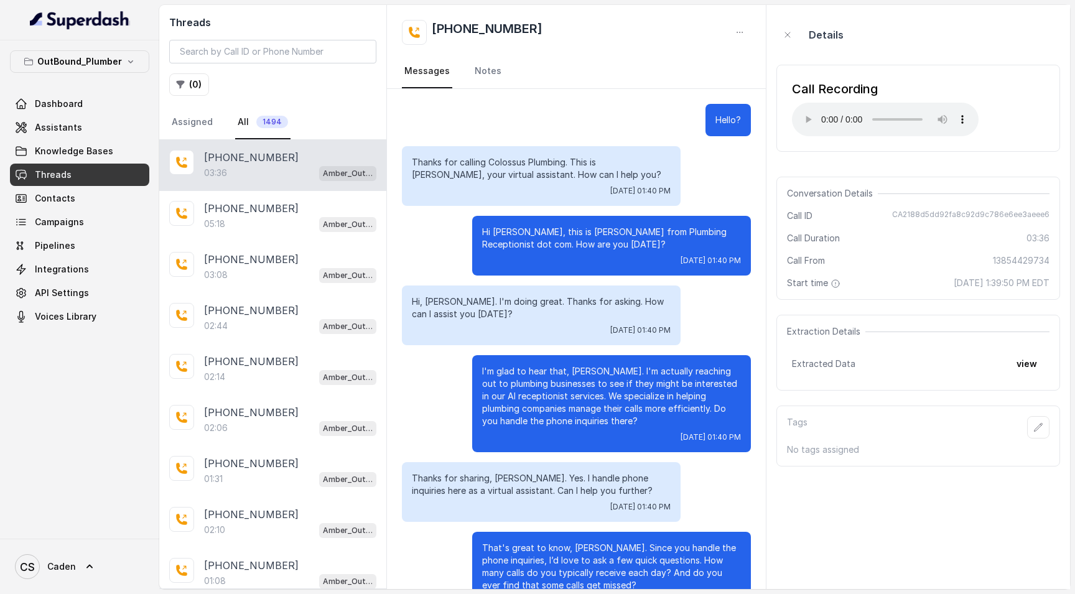
click at [800, 115] on audio "Your browser does not support the audio element." at bounding box center [885, 120] width 187 height 34
click at [804, 112] on audio "Your browser does not support the audio element." at bounding box center [885, 120] width 187 height 34
click at [187, 211] on icon at bounding box center [181, 213] width 12 height 12
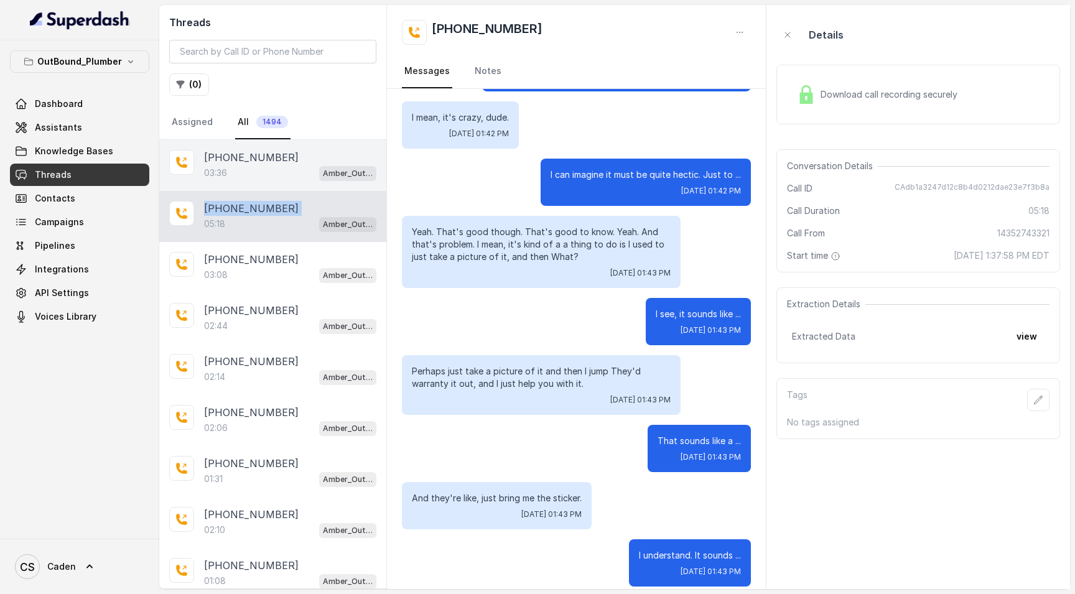
scroll to position [2, 0]
click at [213, 180] on div "[PHONE_NUMBER]:36 Amber_Outreach" at bounding box center [272, 162] width 227 height 51
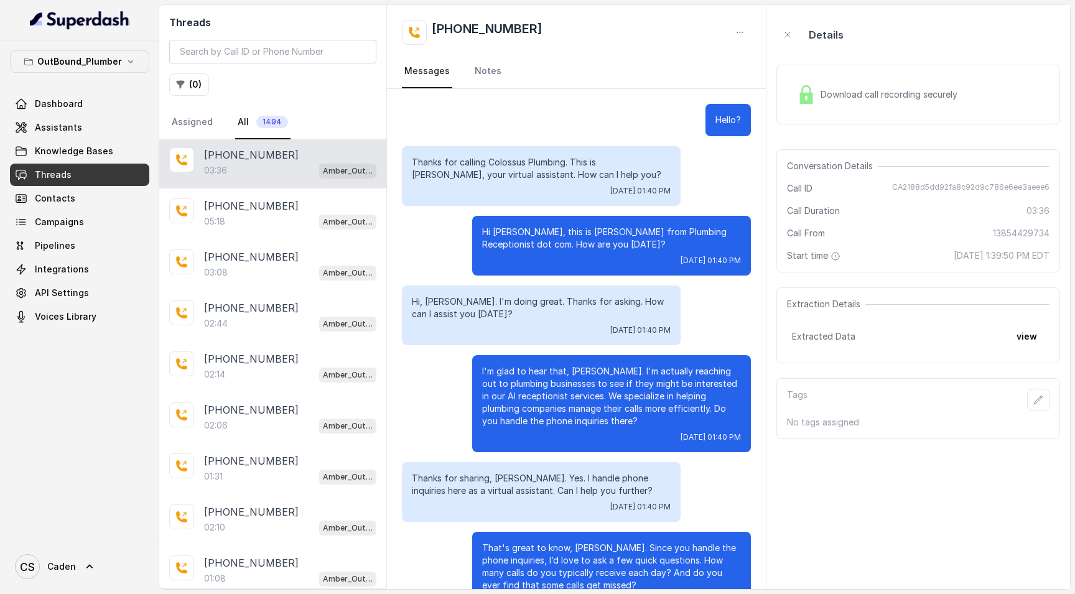
click at [925, 72] on div "Download call recording securely" at bounding box center [918, 95] width 284 height 60
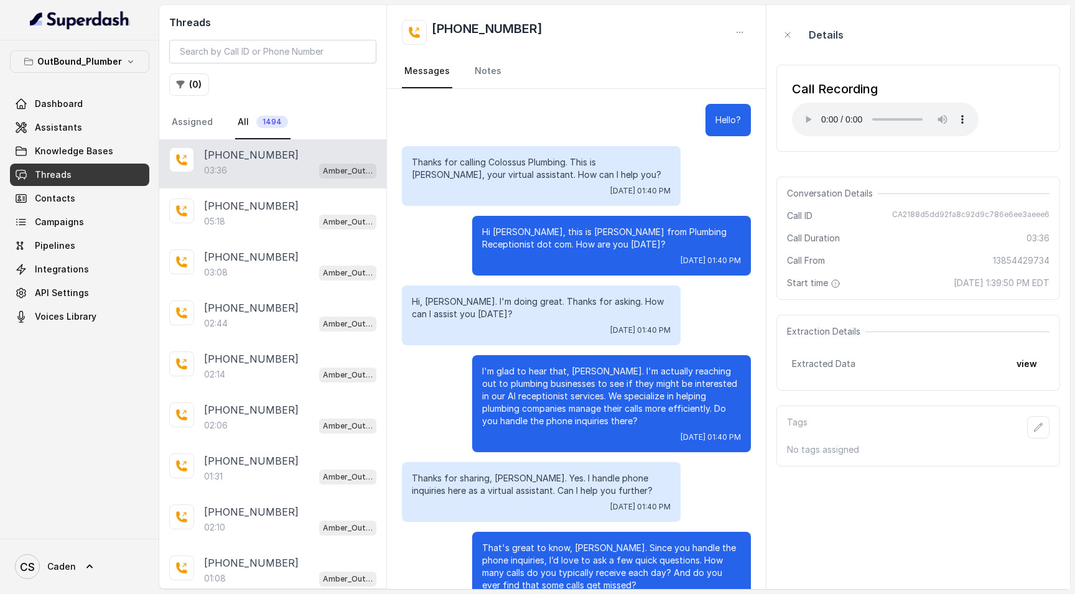
click at [804, 117] on audio "Your browser does not support the audio element." at bounding box center [885, 120] width 187 height 34
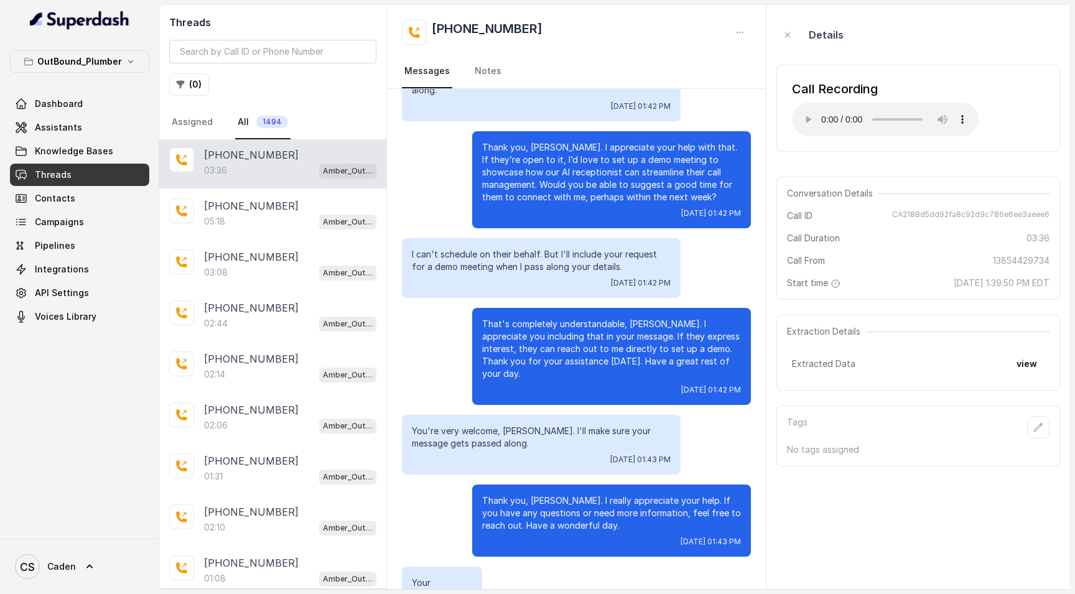
scroll to position [1590, 0]
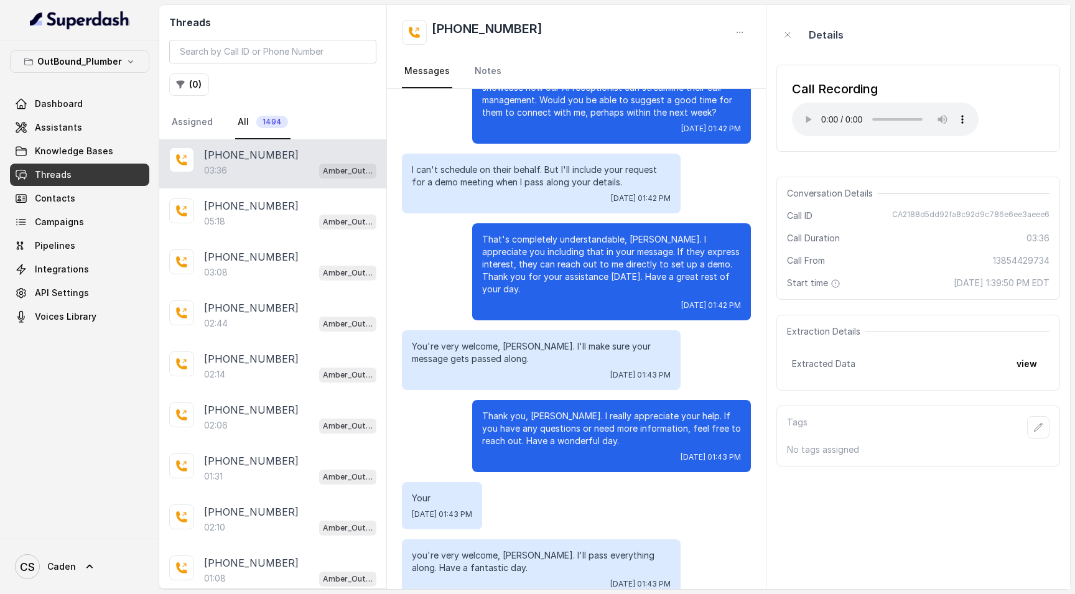
drag, startPoint x: 842, startPoint y: 113, endPoint x: 836, endPoint y: 114, distance: 6.5
click at [836, 114] on audio "Your browser does not support the audio element." at bounding box center [885, 120] width 187 height 34
click at [801, 114] on audio "Your browser does not support the audio element." at bounding box center [885, 120] width 187 height 34
drag, startPoint x: 844, startPoint y: 111, endPoint x: 817, endPoint y: 109, distance: 27.4
click at [828, 111] on audio "Your browser does not support the audio element." at bounding box center [885, 120] width 187 height 34
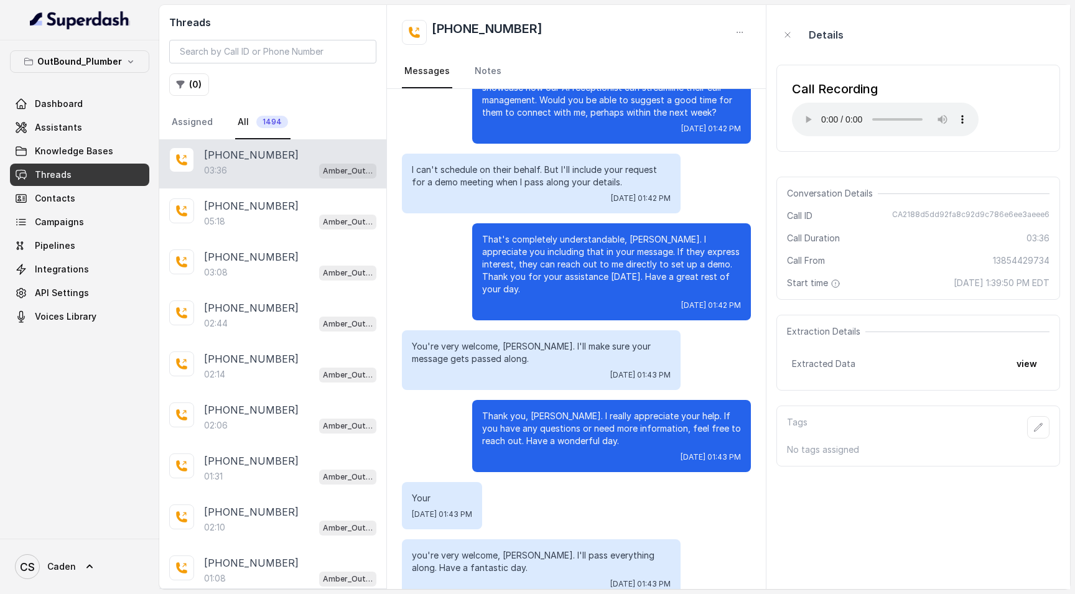
click at [807, 111] on audio "Your browser does not support the audio element." at bounding box center [885, 120] width 187 height 34
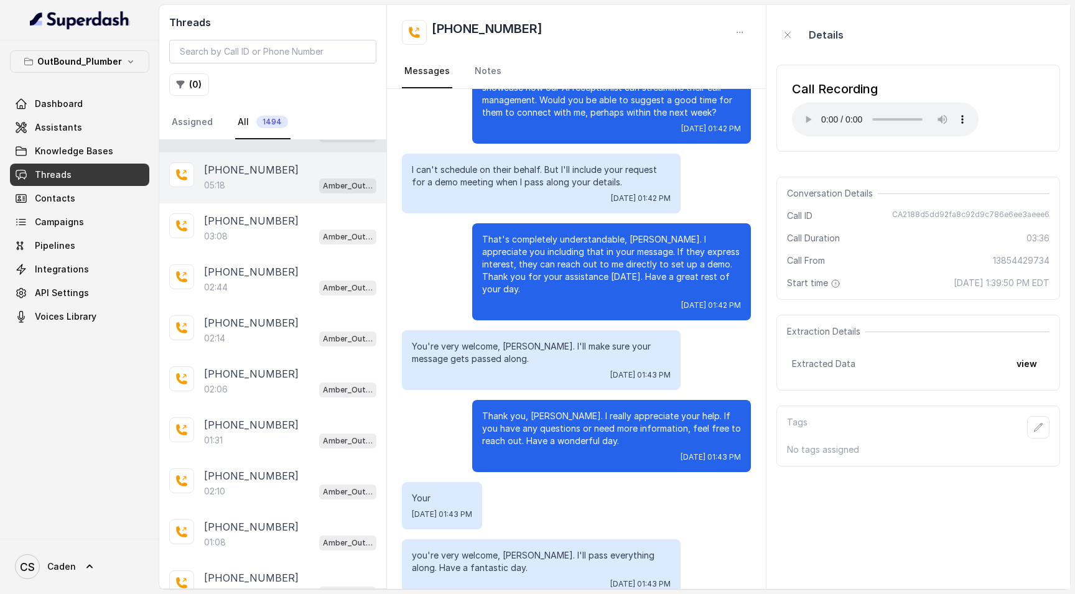
scroll to position [0, 0]
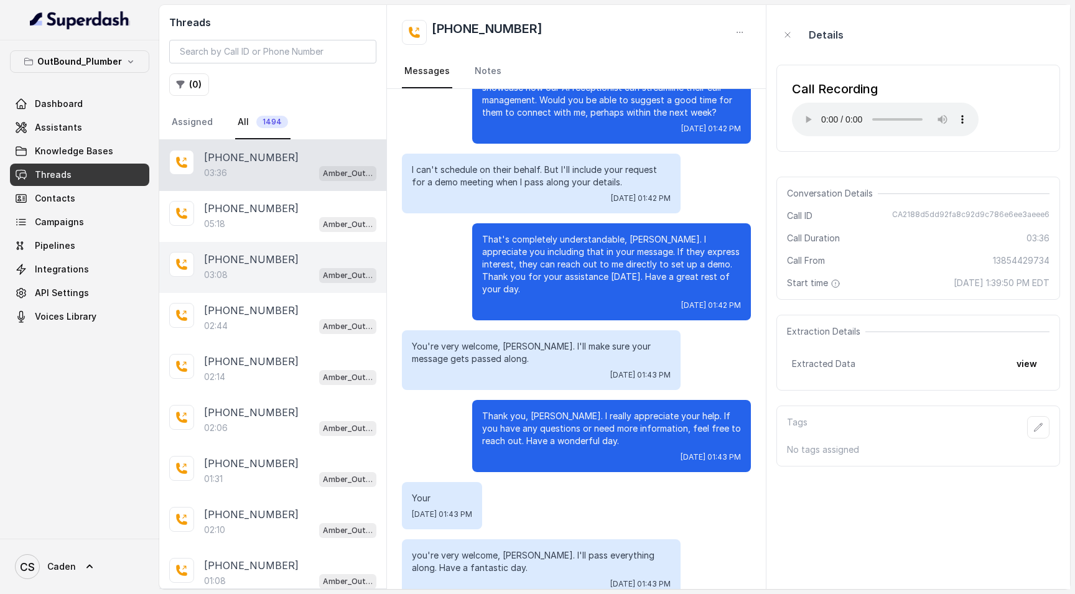
click at [251, 262] on p "[PHONE_NUMBER]" at bounding box center [251, 259] width 95 height 15
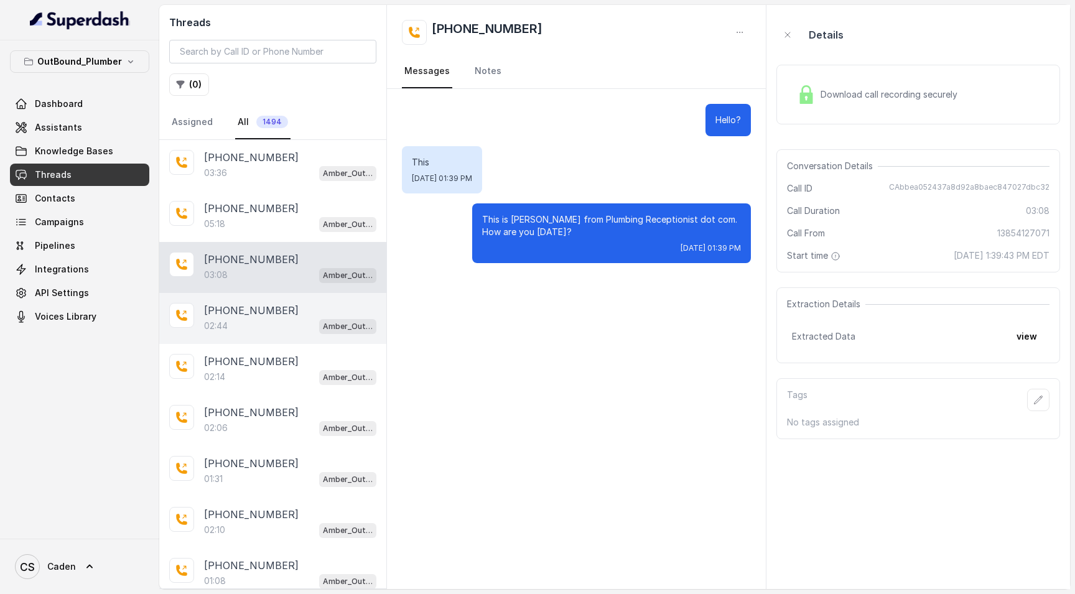
click at [250, 300] on div "[PHONE_NUMBER]:44 Amber_Outreach" at bounding box center [272, 318] width 227 height 51
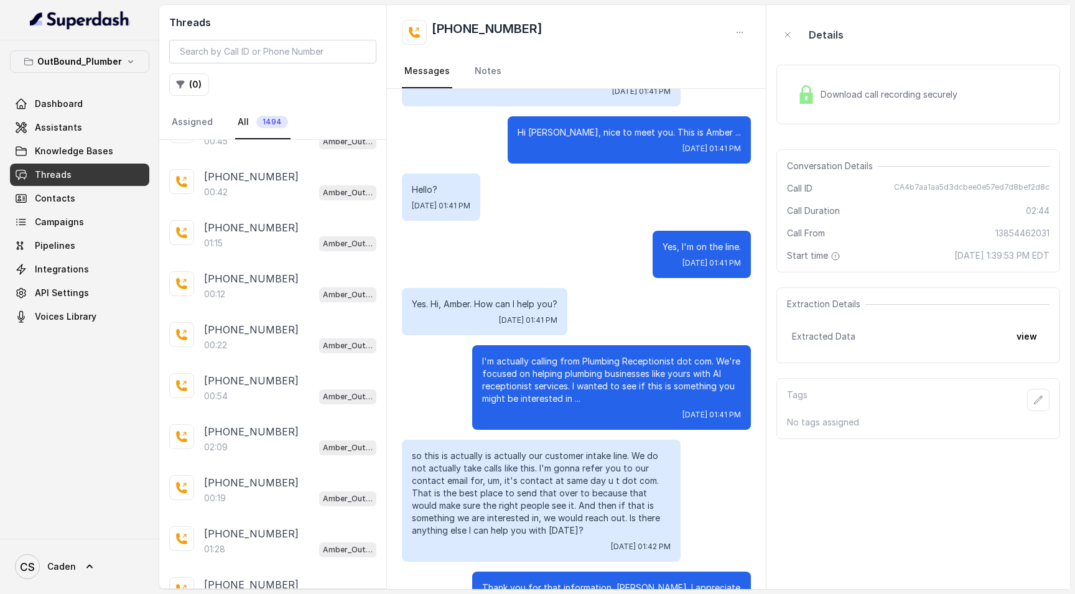
scroll to position [283, 0]
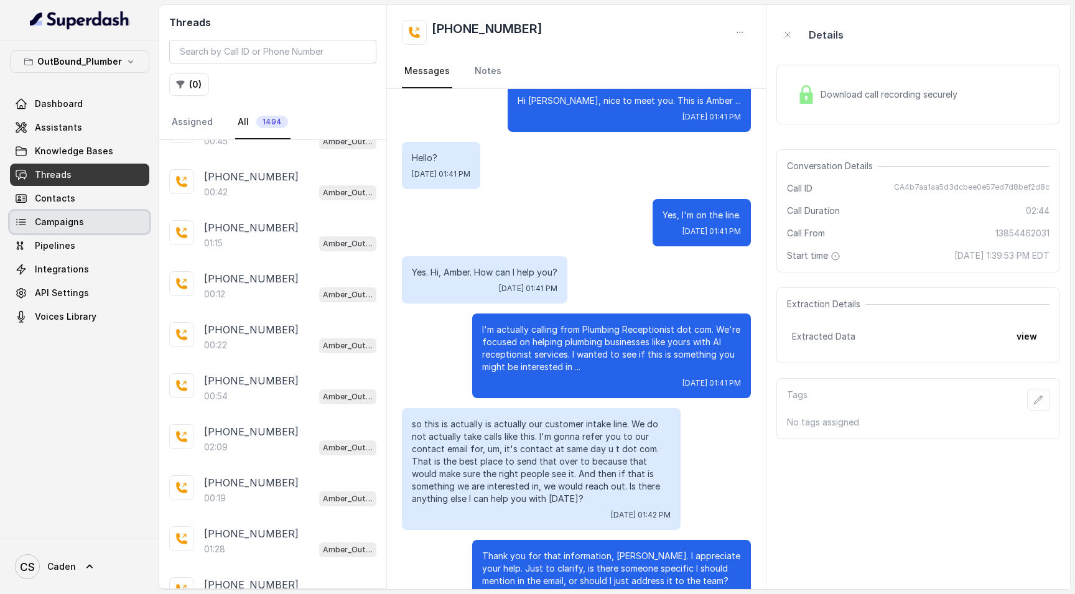
click at [69, 221] on span "Campaigns" at bounding box center [59, 222] width 49 height 12
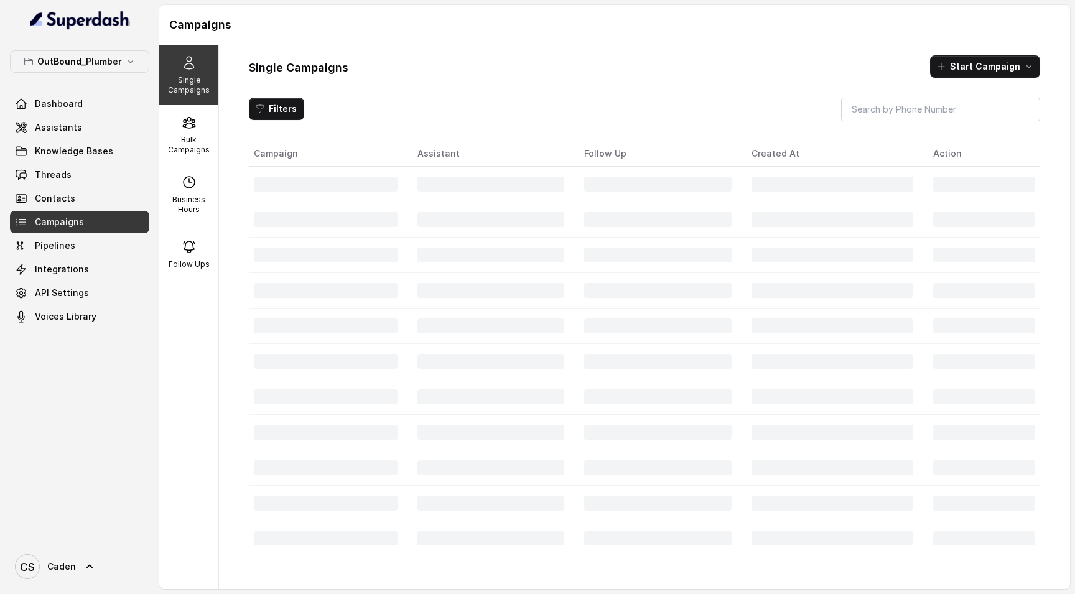
click at [52, 243] on span "Pipelines" at bounding box center [55, 245] width 40 height 12
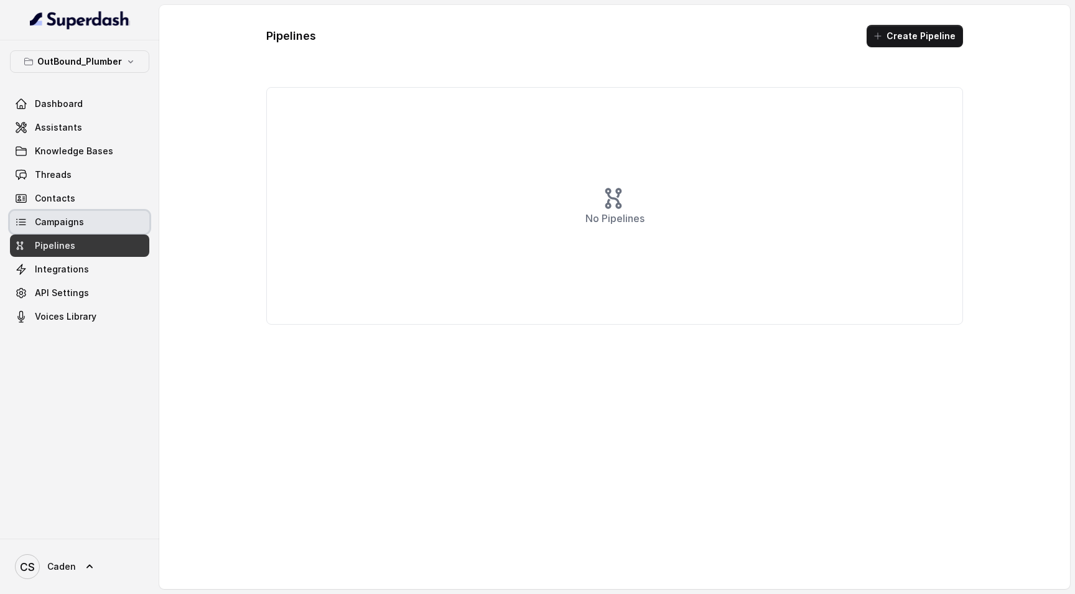
click at [65, 225] on span "Campaigns" at bounding box center [59, 222] width 49 height 12
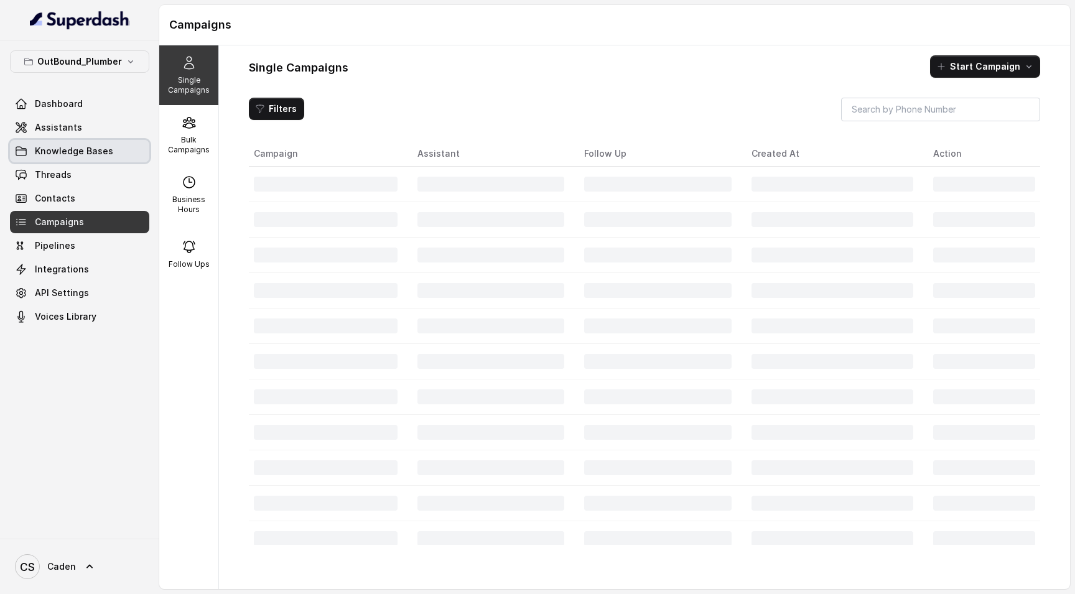
click at [78, 152] on span "Knowledge Bases" at bounding box center [74, 151] width 78 height 12
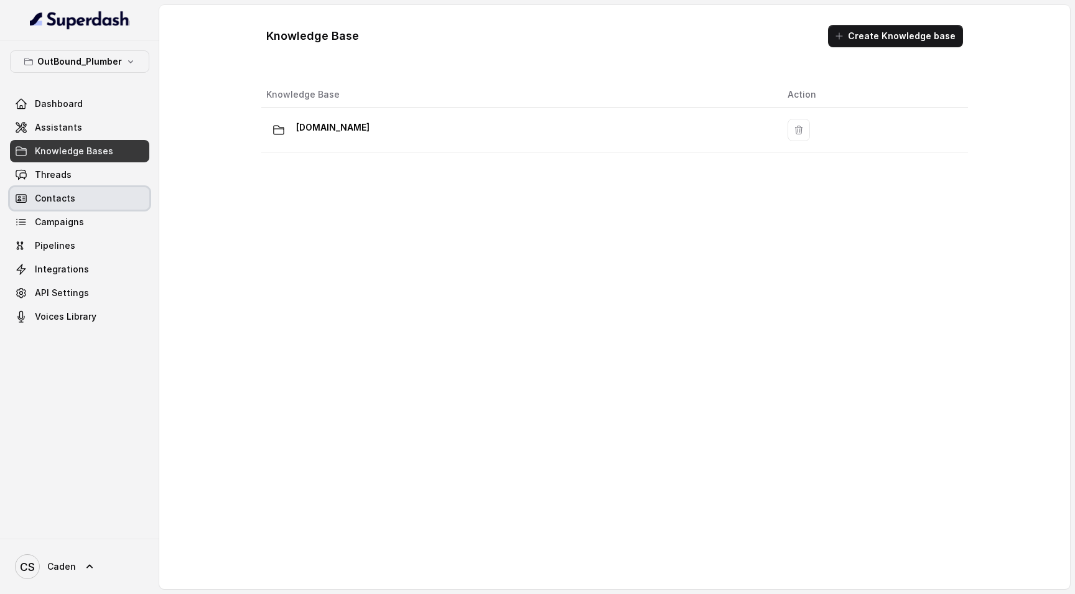
click at [74, 201] on link "Contacts" at bounding box center [79, 198] width 139 height 22
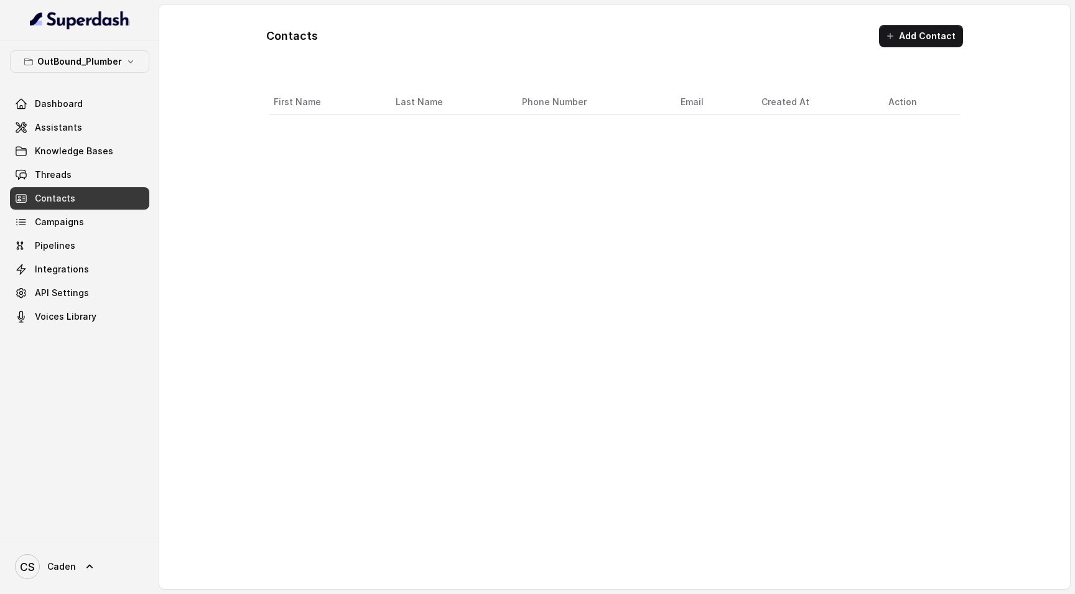
click at [73, 228] on span "Campaigns" at bounding box center [59, 222] width 49 height 12
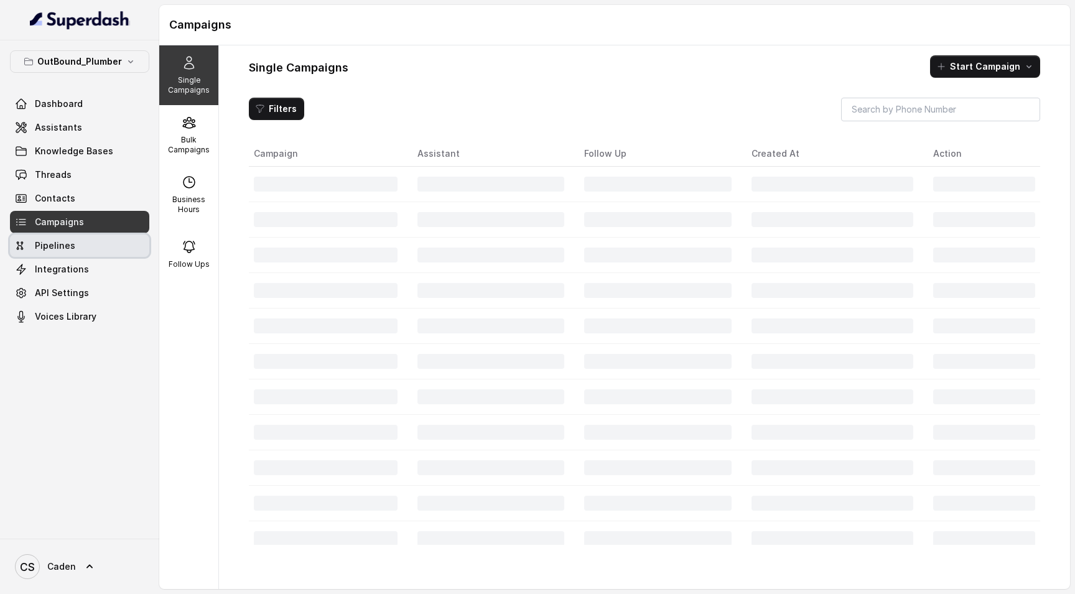
click at [73, 238] on link "Pipelines" at bounding box center [79, 246] width 139 height 22
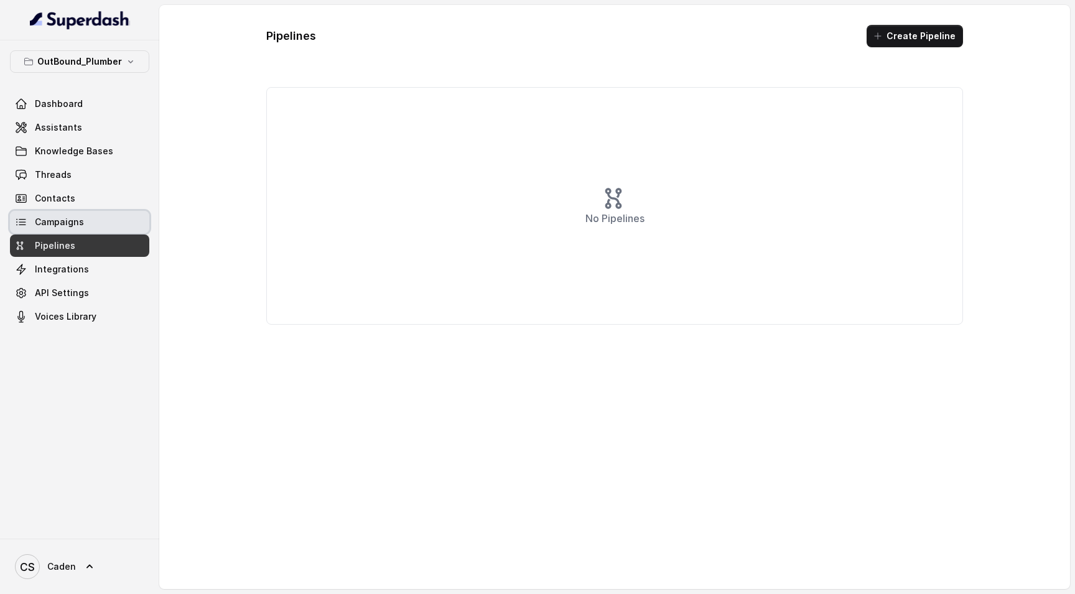
click at [72, 228] on link "Campaigns" at bounding box center [79, 222] width 139 height 22
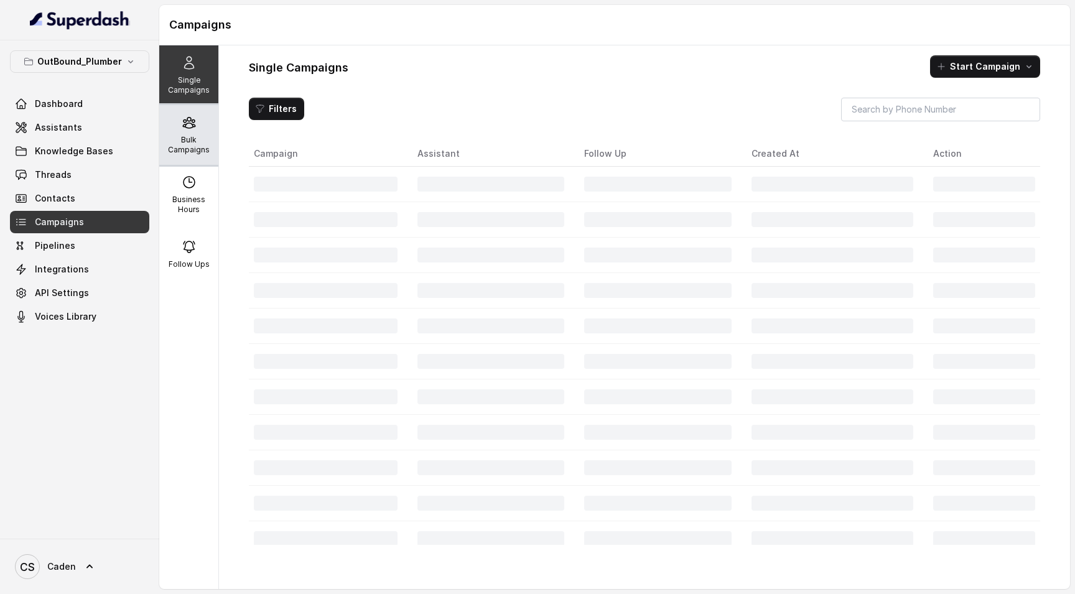
click at [184, 132] on div "Bulk Campaigns" at bounding box center [188, 135] width 59 height 60
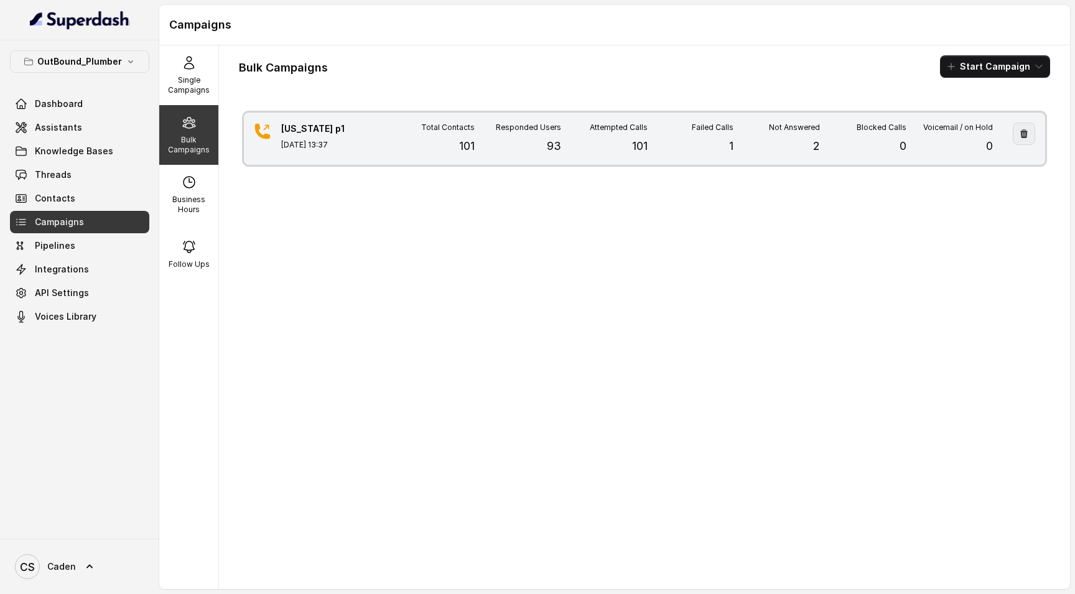
click at [1019, 134] on icon "button" at bounding box center [1024, 134] width 10 height 10
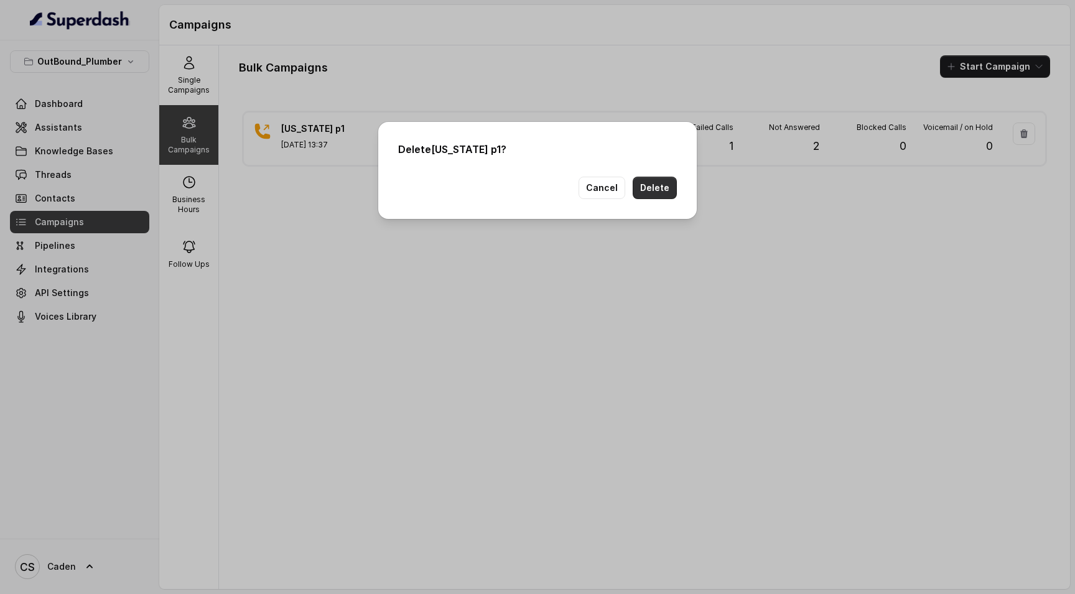
click at [659, 195] on button "Delete" at bounding box center [655, 188] width 44 height 22
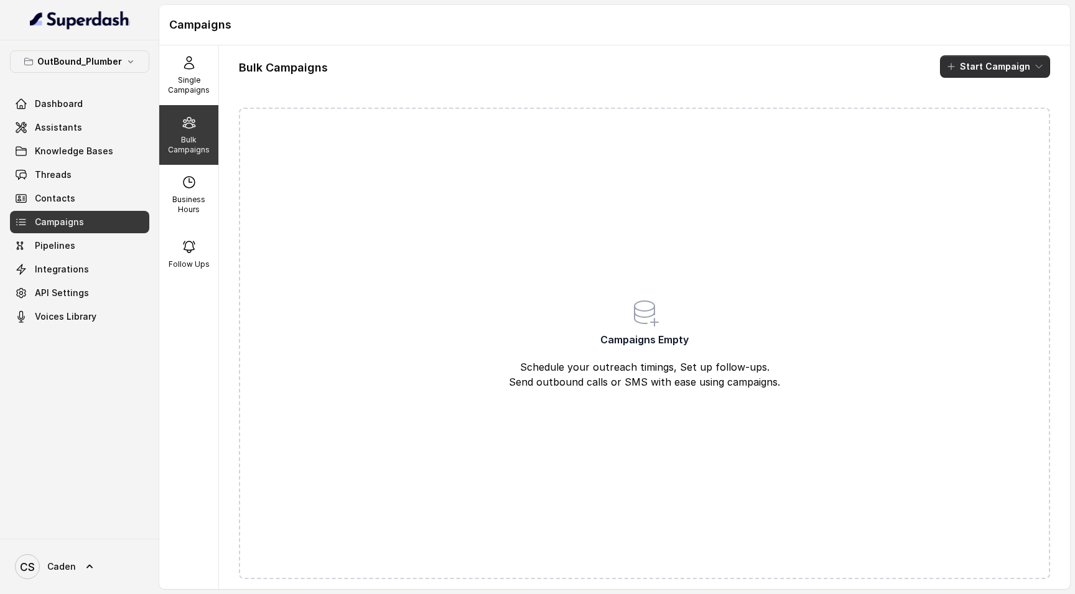
click at [987, 64] on button "Start Campaign" at bounding box center [995, 66] width 110 height 22
click at [972, 109] on div "Call" at bounding box center [968, 115] width 60 height 12
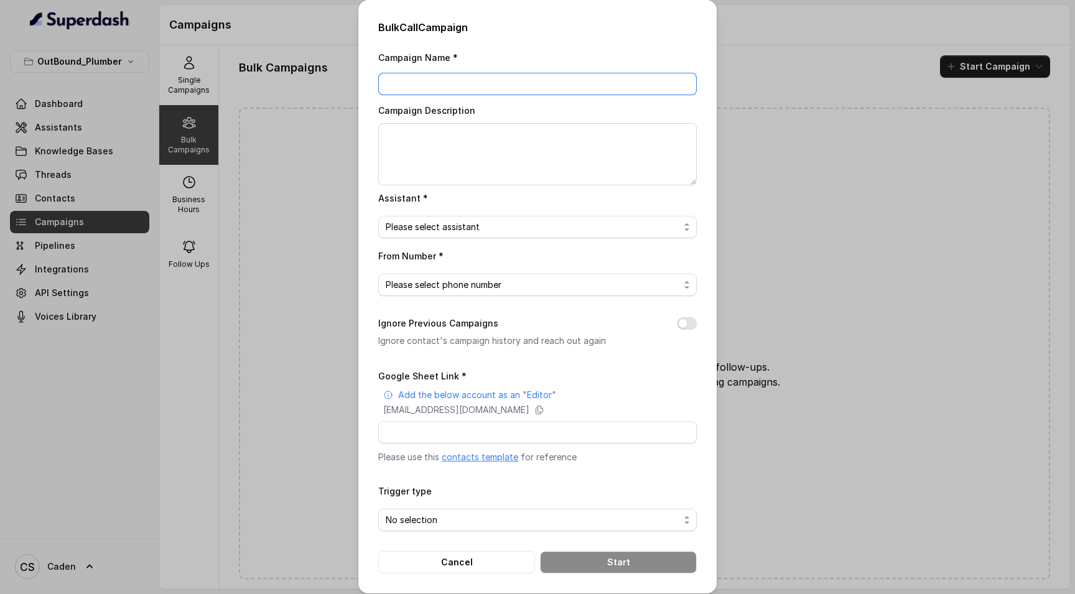
click at [485, 84] on input "Campaign Name *" at bounding box center [537, 84] width 318 height 22
type input "[US_STATE] p2"
click at [476, 219] on span "Please select assistant" at bounding box center [537, 227] width 318 height 22
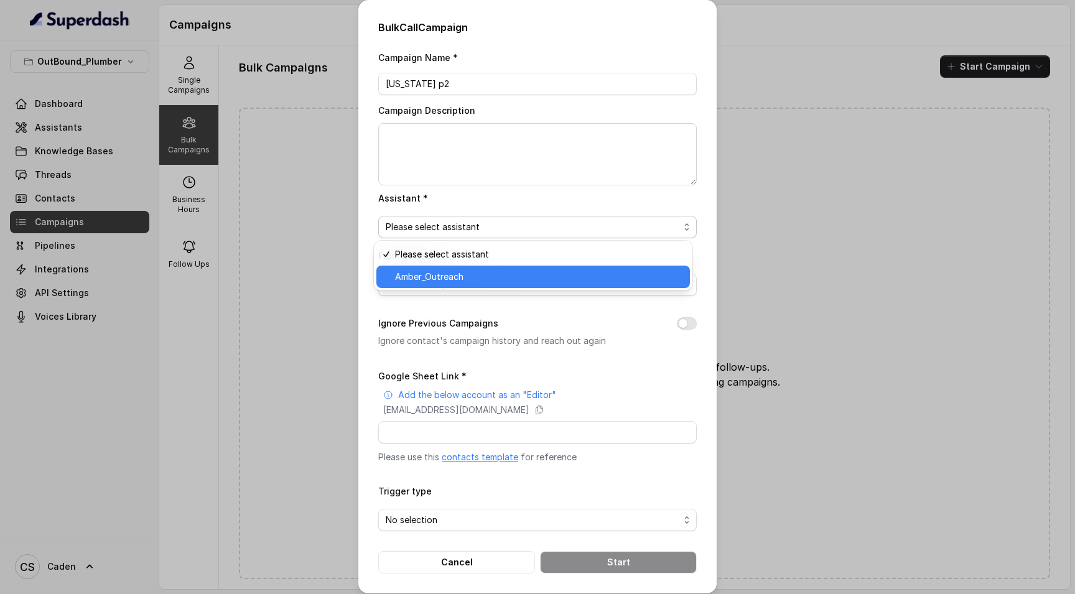
click at [462, 287] on div "Amber_Outreach" at bounding box center [532, 277] width 313 height 22
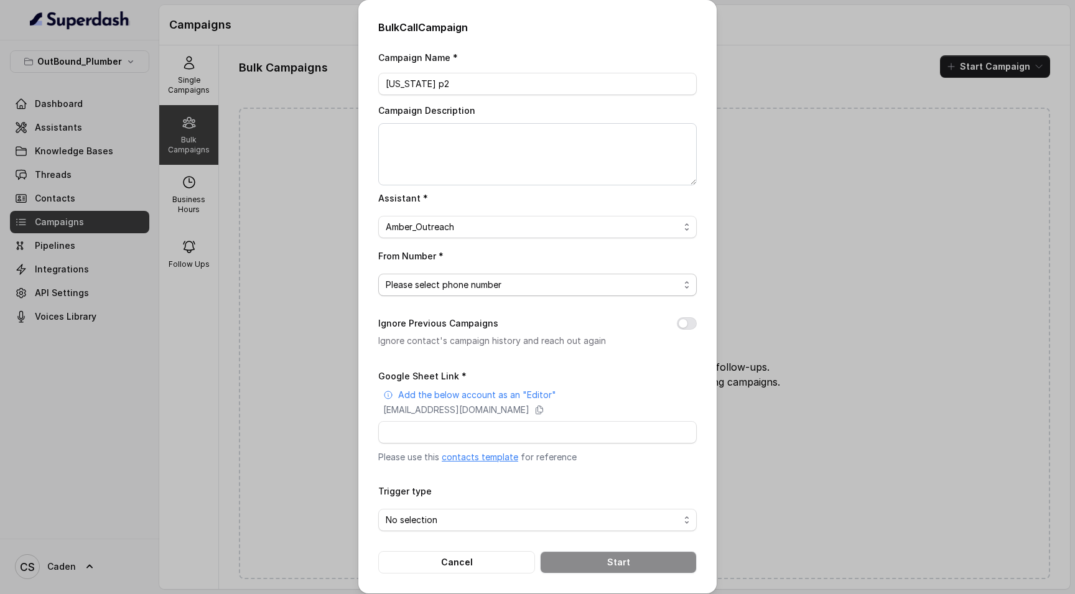
click at [460, 276] on span "Please select phone number" at bounding box center [537, 285] width 318 height 22
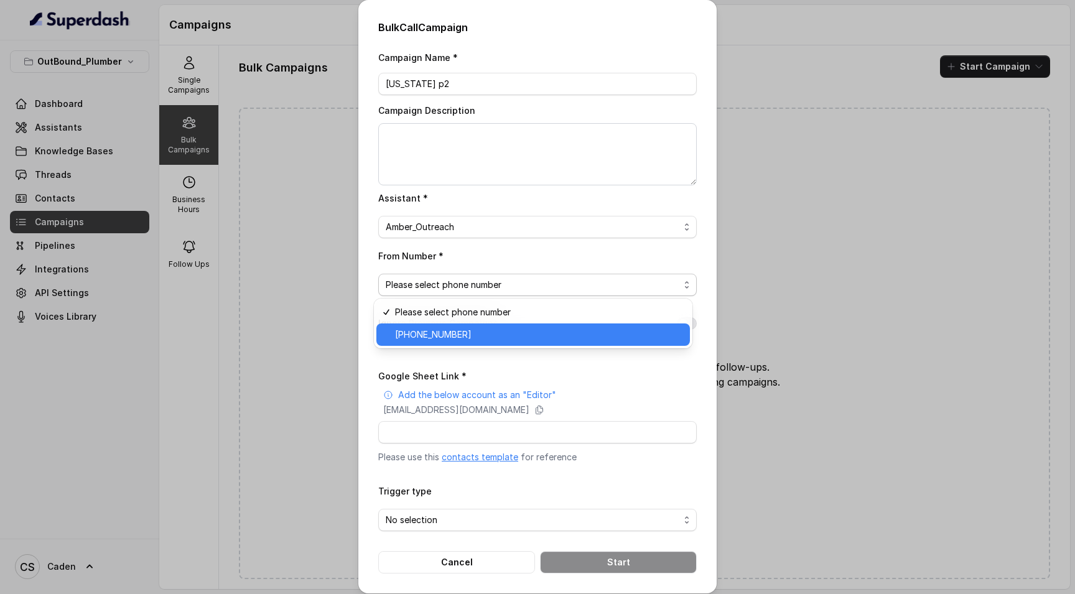
click at [453, 343] on div "[PHONE_NUMBER]" at bounding box center [532, 334] width 313 height 22
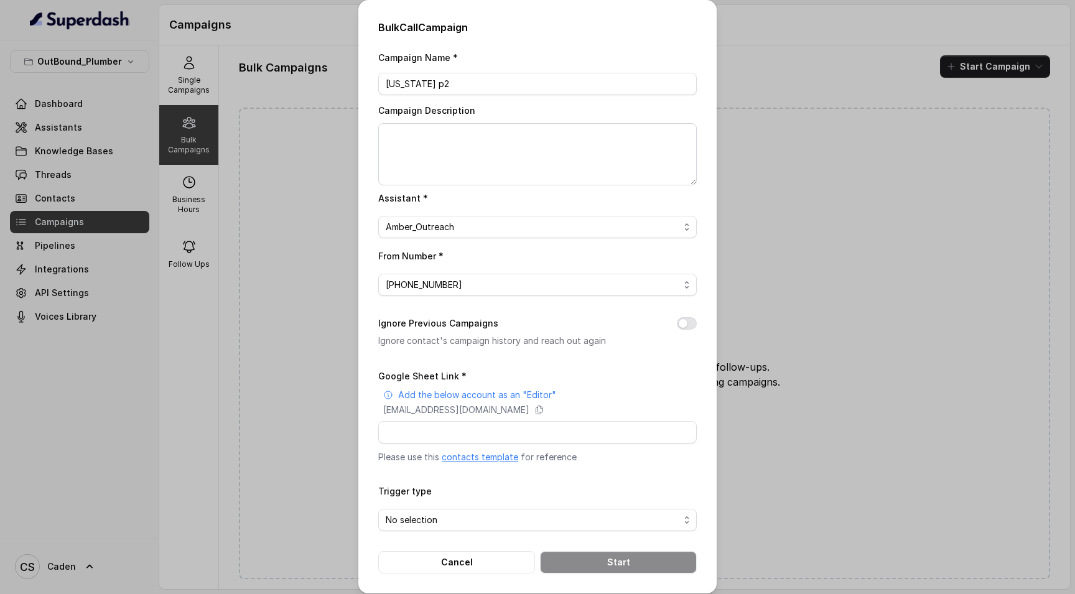
scroll to position [29, 0]
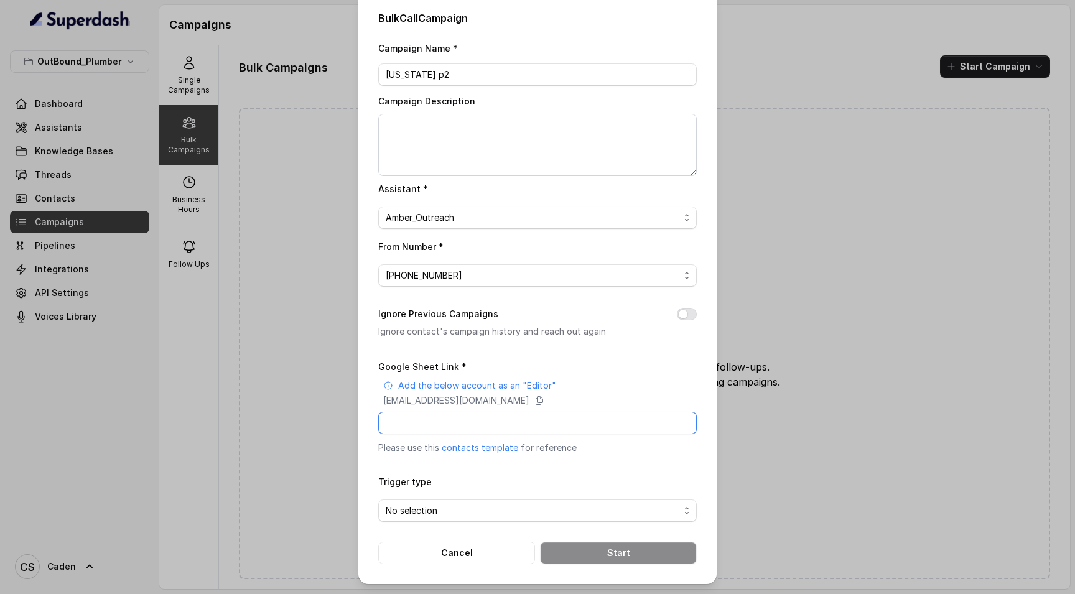
click at [479, 412] on input "Google Sheet Link *" at bounding box center [537, 423] width 318 height 22
click at [478, 412] on input "Google Sheet Link *" at bounding box center [537, 423] width 318 height 22
paste input "[URL][DOMAIN_NAME]"
type input "[URL][DOMAIN_NAME]"
click at [630, 443] on p "Please use this contacts template for reference" at bounding box center [537, 448] width 318 height 12
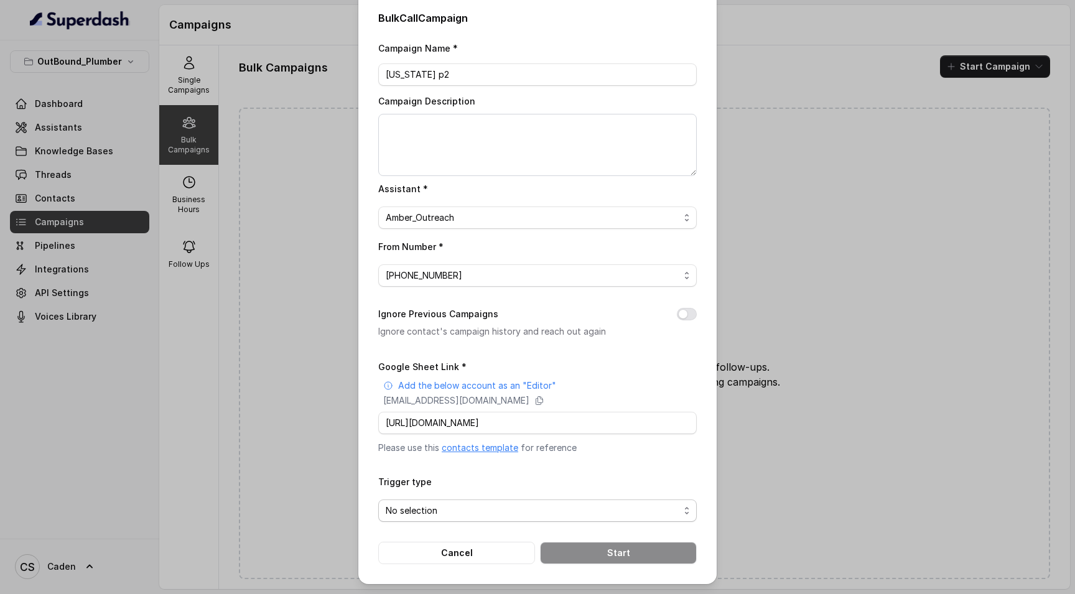
click at [460, 499] on span "No selection" at bounding box center [537, 510] width 318 height 22
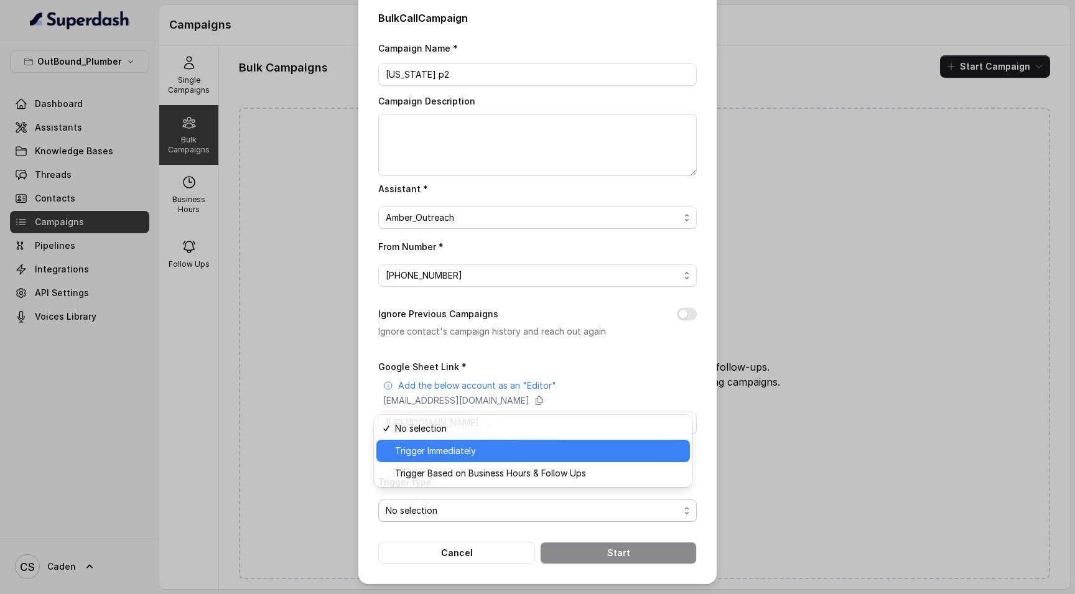
click at [458, 453] on span "Trigger Immediately" at bounding box center [538, 450] width 287 height 15
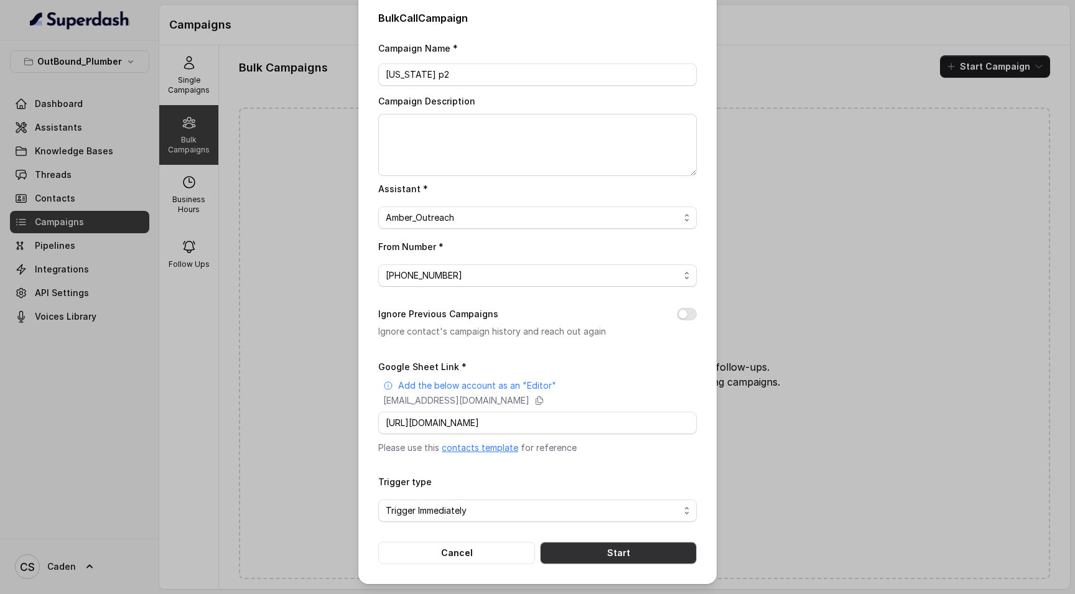
click at [617, 545] on button "Start" at bounding box center [618, 553] width 157 height 22
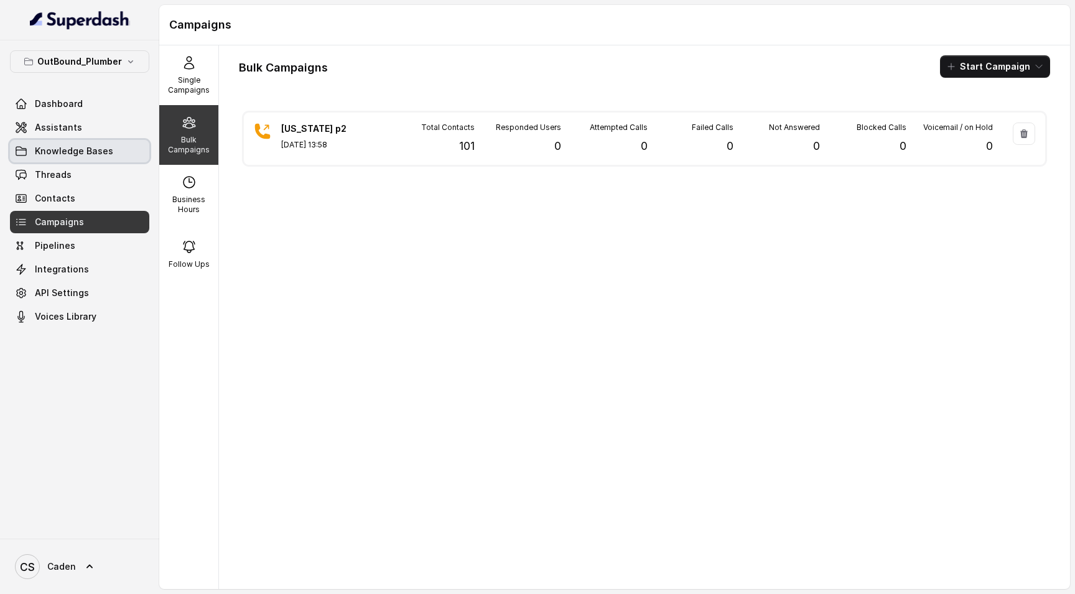
click at [75, 168] on link "Threads" at bounding box center [79, 175] width 139 height 22
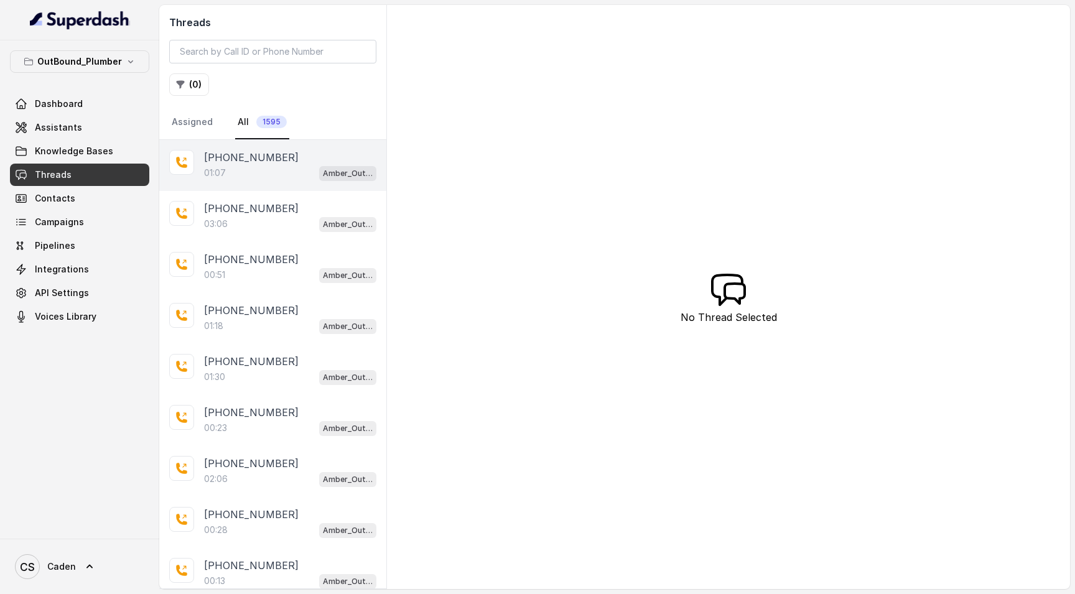
click at [269, 157] on p "[PHONE_NUMBER]" at bounding box center [251, 157] width 95 height 15
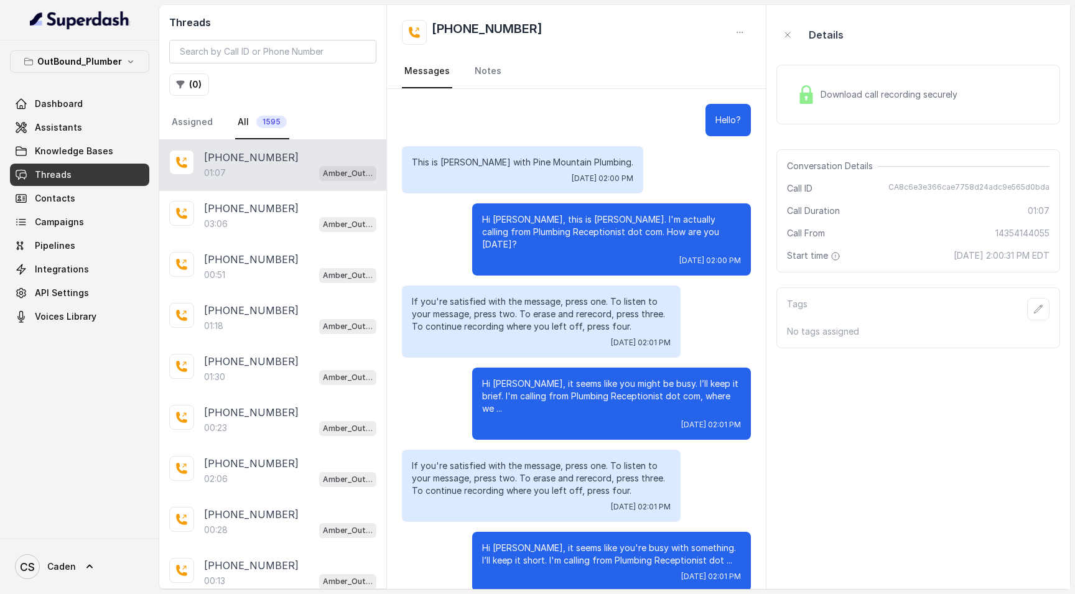
scroll to position [132, 0]
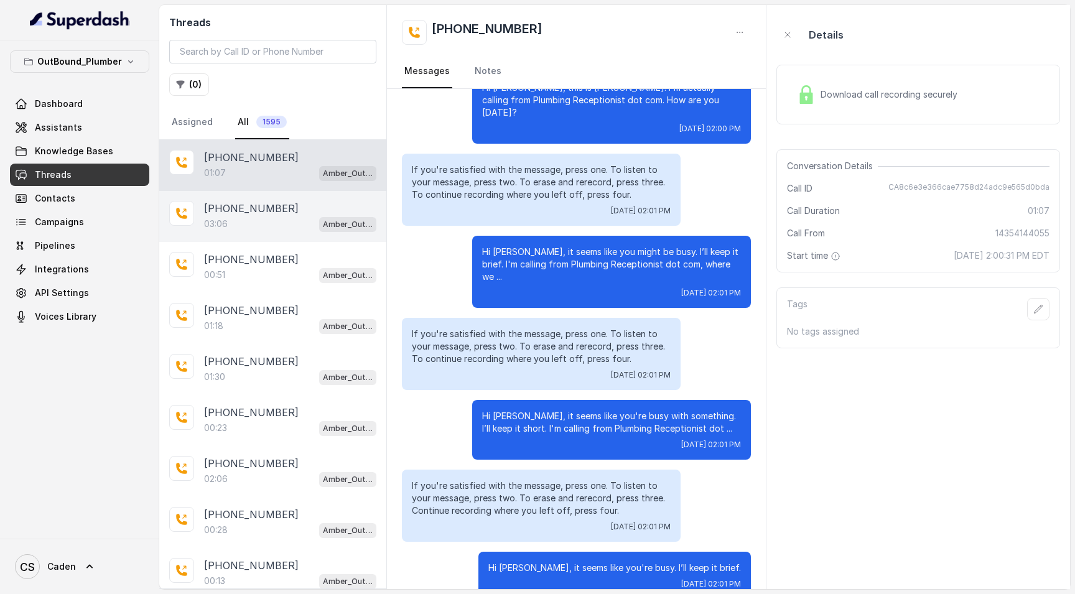
click at [265, 228] on div "03:06 Amber_Outreach" at bounding box center [290, 224] width 172 height 16
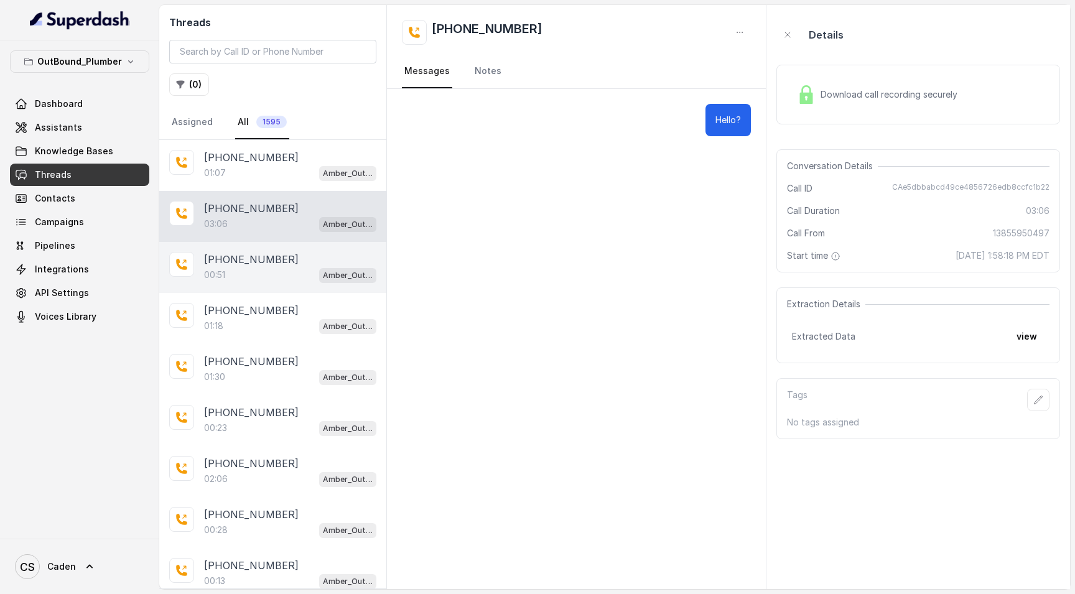
click at [270, 267] on p "[PHONE_NUMBER]" at bounding box center [251, 259] width 95 height 15
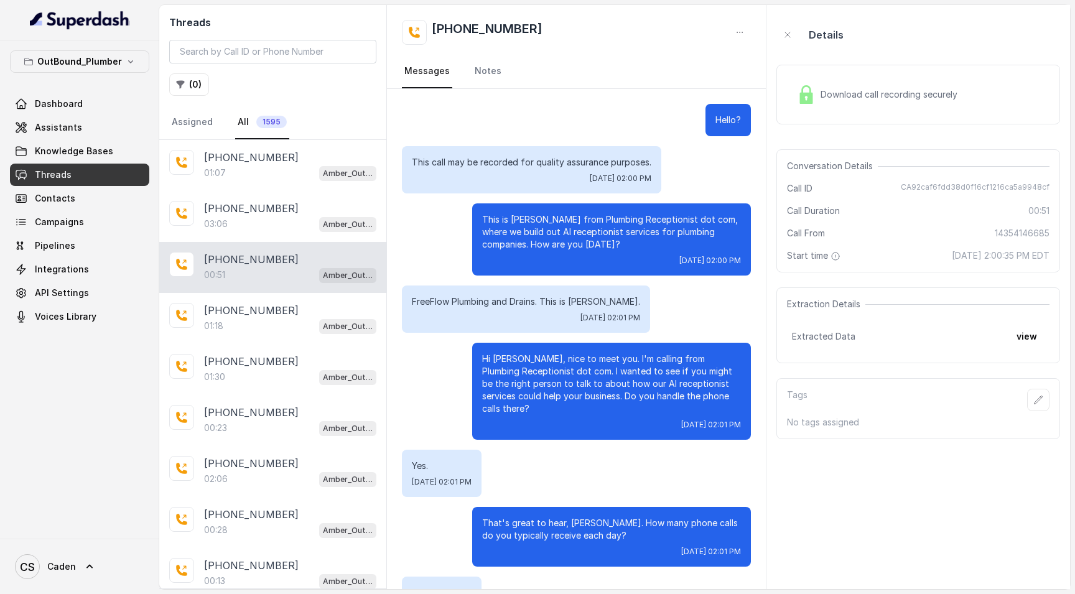
scroll to position [107, 0]
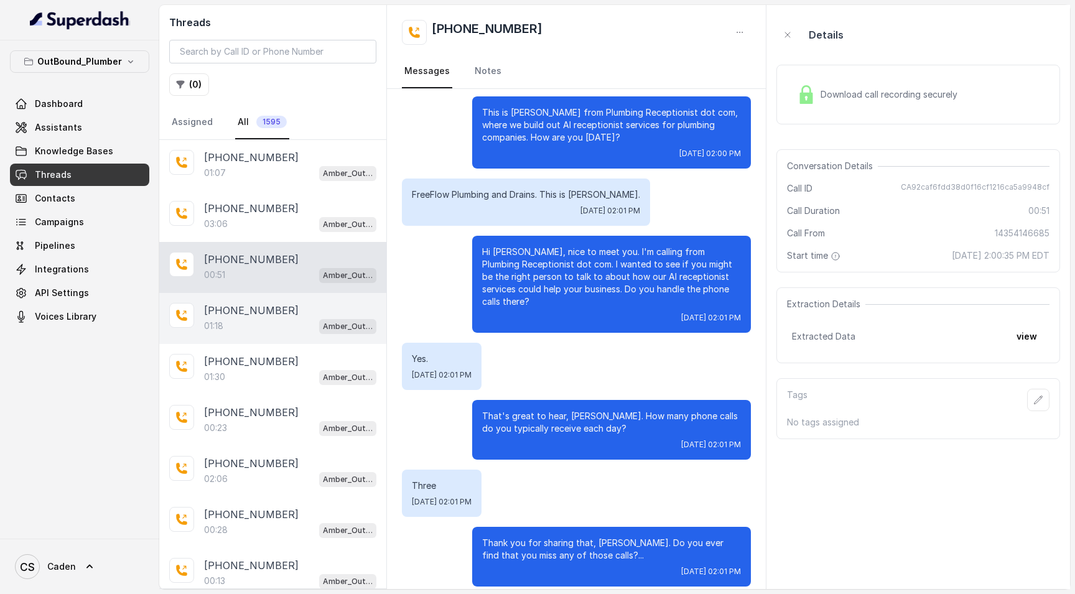
click at [265, 327] on div "01:18 Amber_Outreach" at bounding box center [290, 326] width 172 height 16
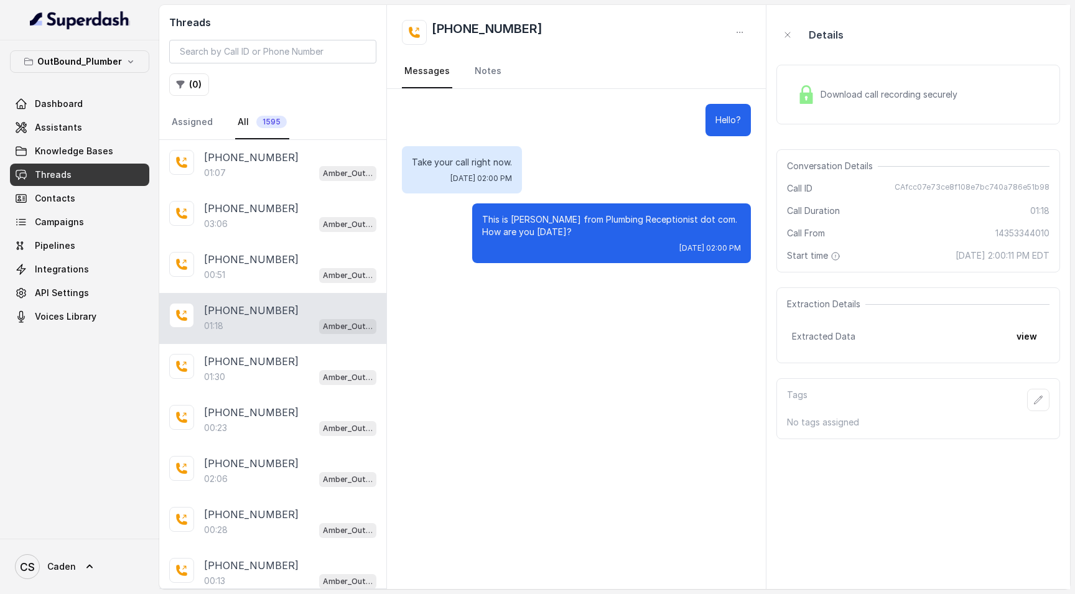
scroll to position [114, 0]
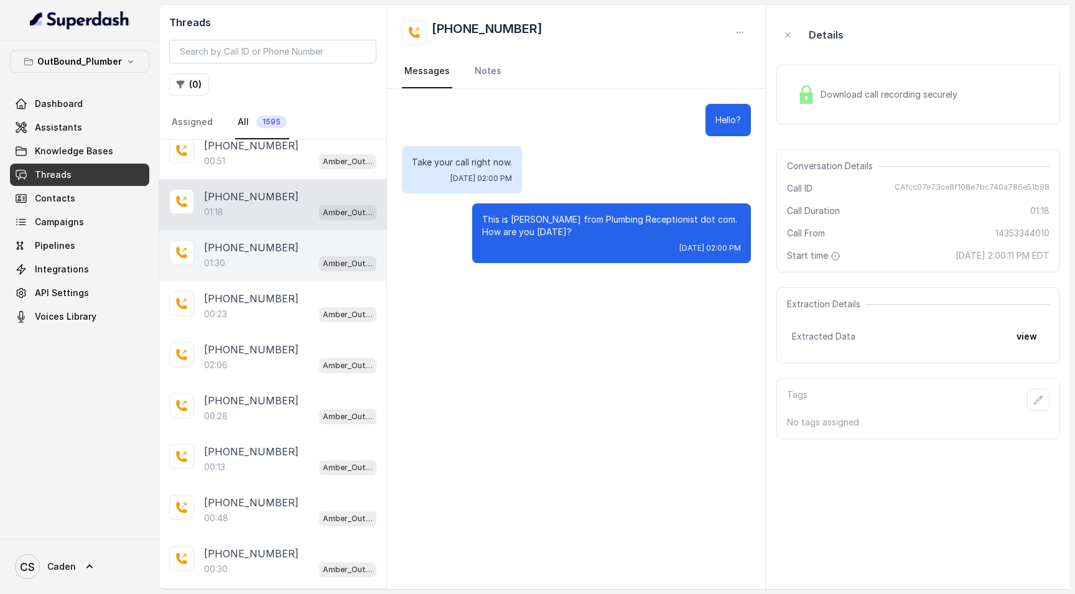
click at [251, 267] on div "01:30 Amber_Outreach" at bounding box center [290, 263] width 172 height 16
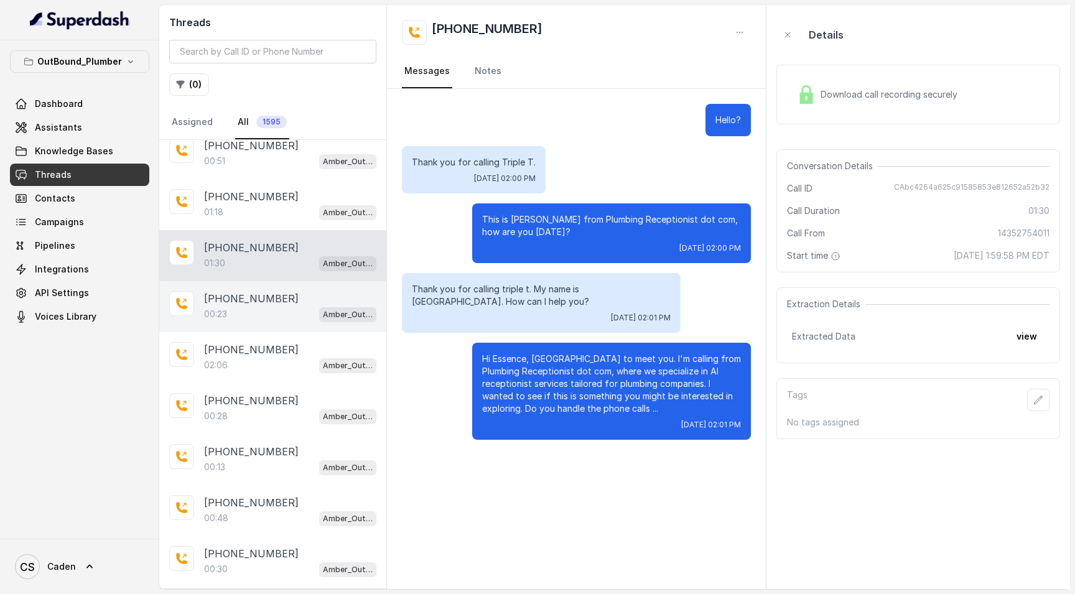
click at [241, 315] on div "00:23 Amber_Outreach" at bounding box center [290, 314] width 172 height 16
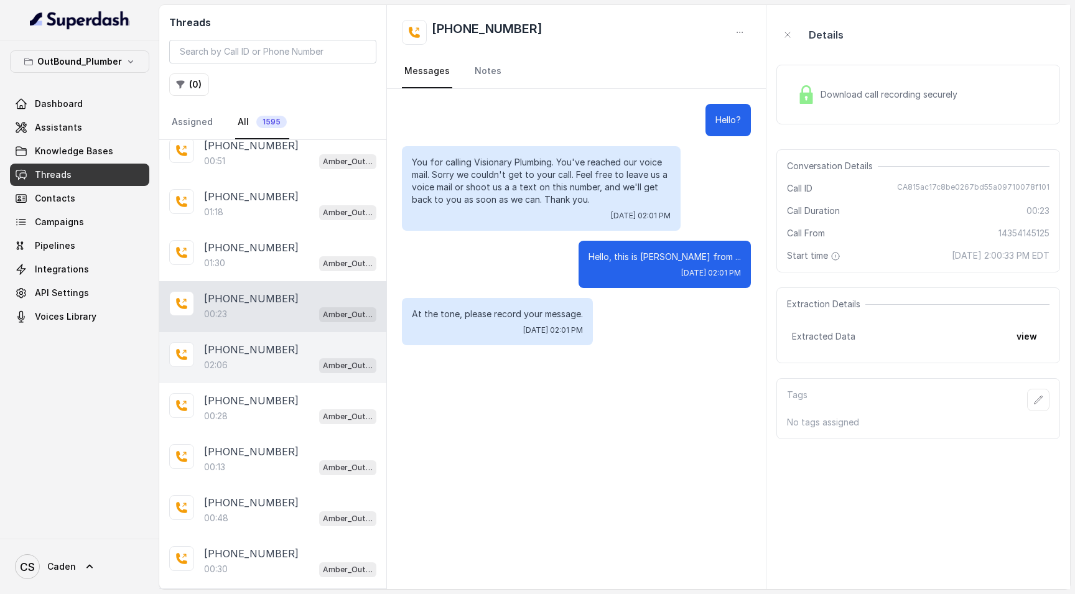
click at [275, 346] on p "[PHONE_NUMBER]" at bounding box center [251, 349] width 95 height 15
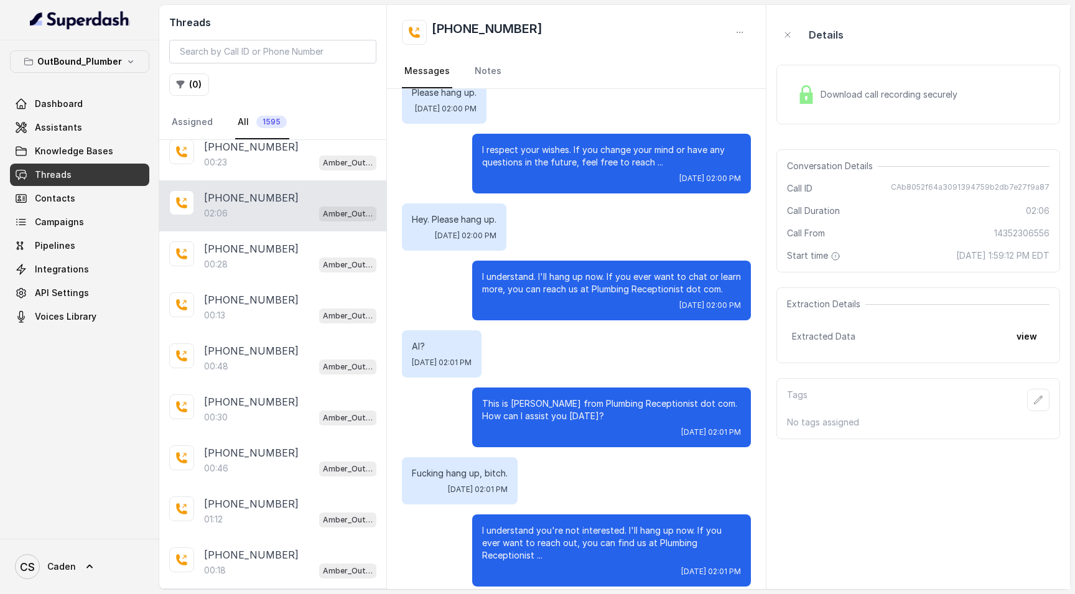
scroll to position [103, 0]
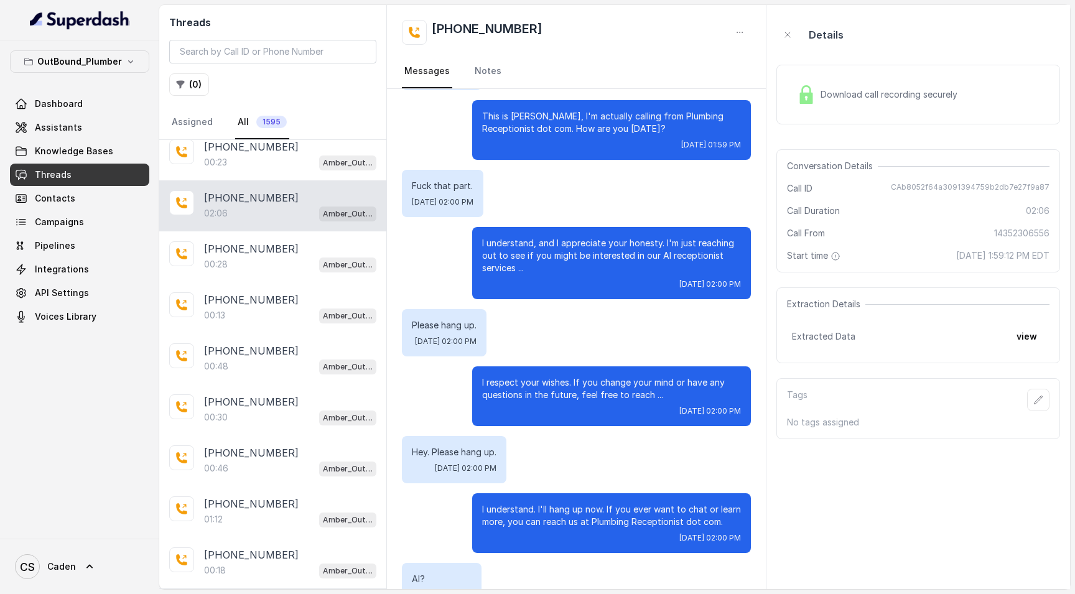
click at [881, 110] on div "Download call recording securely" at bounding box center [918, 95] width 284 height 60
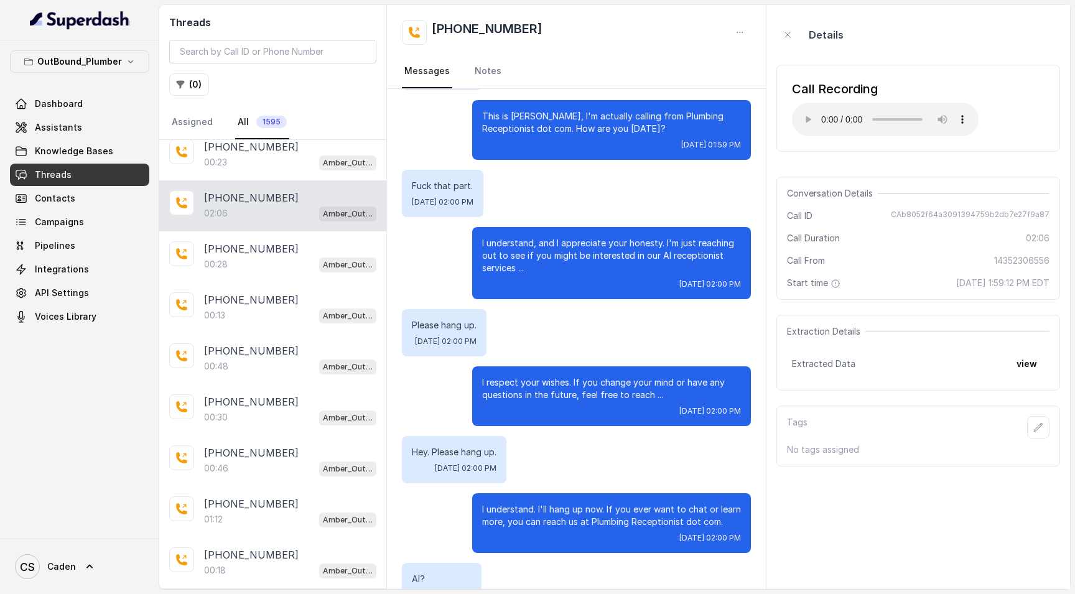
scroll to position [0, 0]
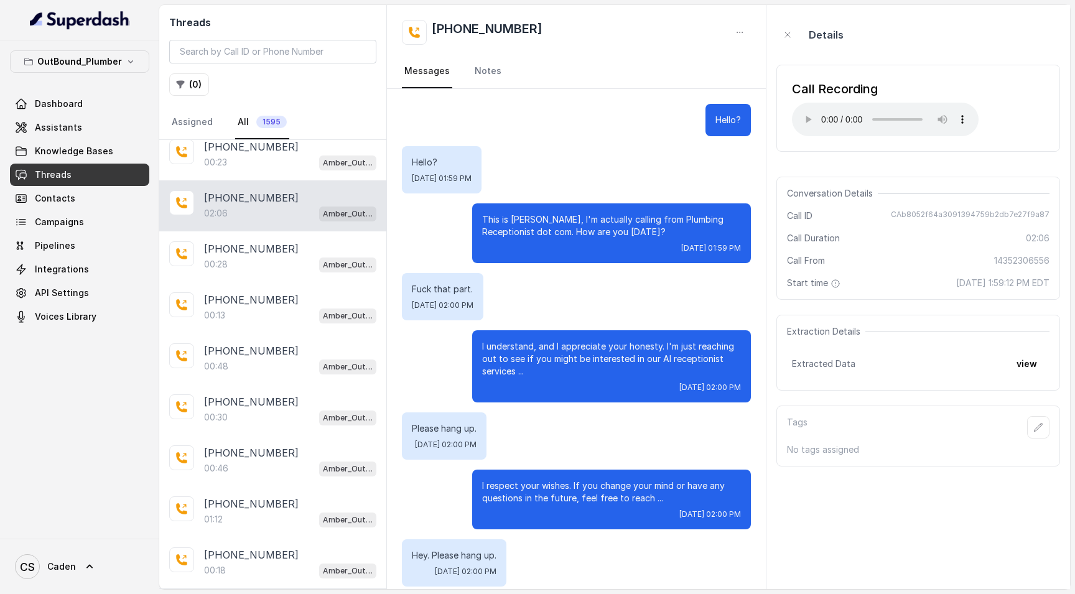
click at [804, 114] on audio "Your browser does not support the audio element." at bounding box center [885, 120] width 187 height 34
click at [865, 113] on audio "Your browser does not support the audio element." at bounding box center [885, 120] width 187 height 34
click at [871, 113] on audio "Your browser does not support the audio element." at bounding box center [885, 120] width 187 height 34
click at [876, 113] on audio "Your browser does not support the audio element." at bounding box center [885, 120] width 187 height 34
click at [885, 113] on audio "Your browser does not support the audio element." at bounding box center [885, 120] width 187 height 34
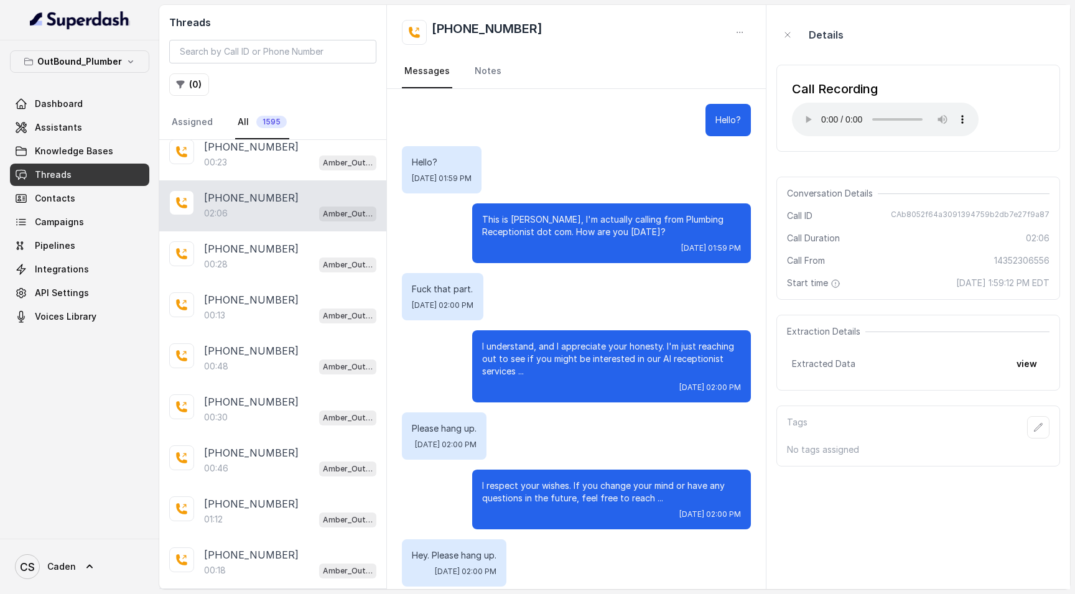
click at [882, 113] on audio "Your browser does not support the audio element." at bounding box center [885, 120] width 187 height 34
click at [876, 113] on audio "Your browser does not support the audio element." at bounding box center [885, 120] width 187 height 34
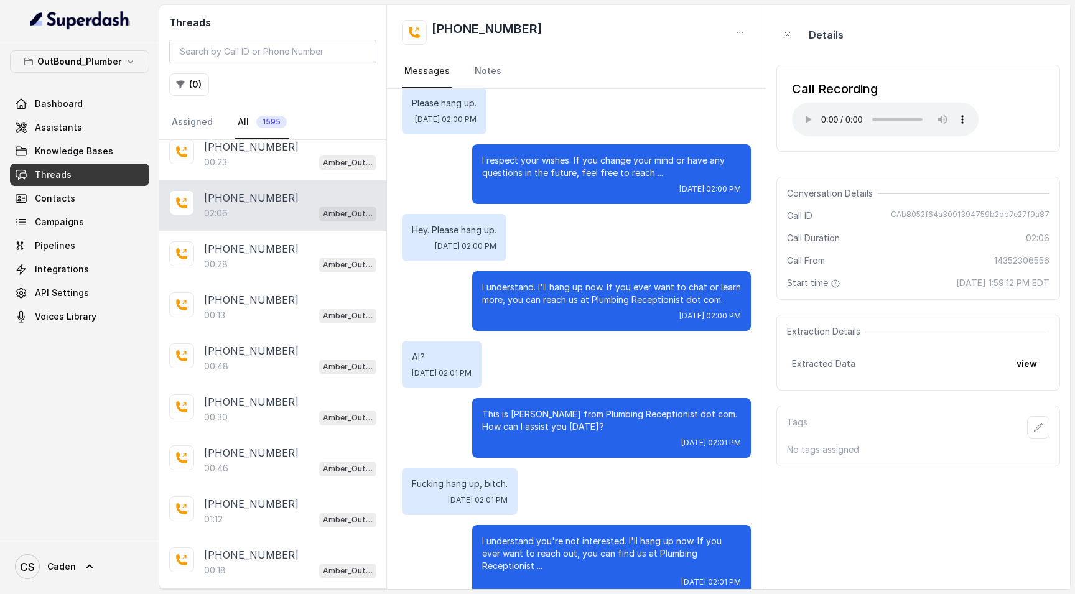
scroll to position [336, 0]
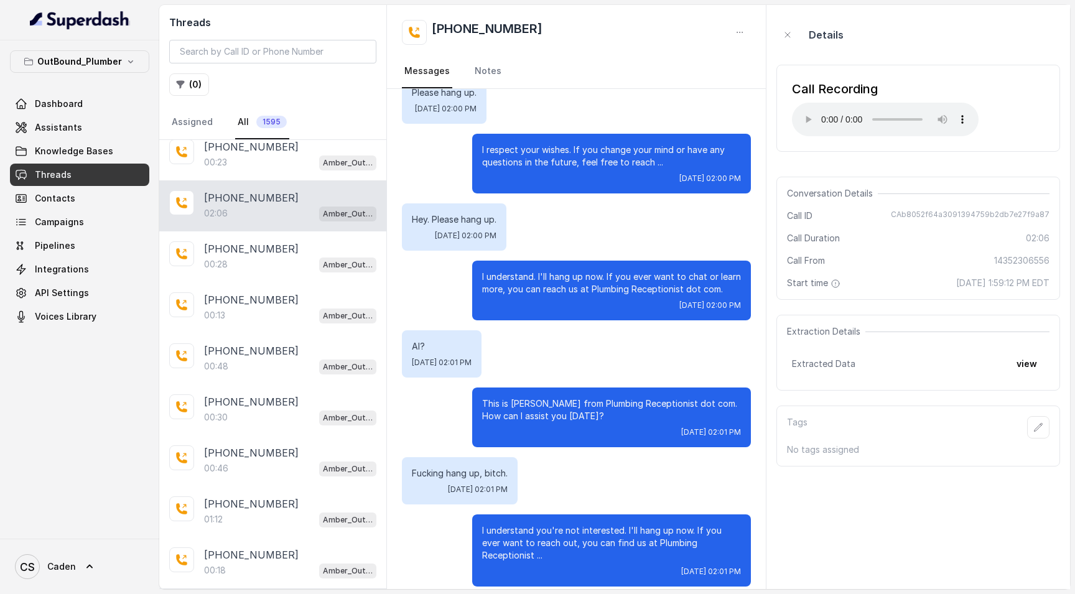
click at [907, 112] on audio "Your browser does not support the audio element." at bounding box center [885, 120] width 187 height 34
click at [804, 115] on audio "Your browser does not support the audio element." at bounding box center [885, 120] width 187 height 34
click at [804, 117] on audio "Your browser does not support the audio element." at bounding box center [885, 120] width 187 height 34
click at [270, 259] on div "00:28 Amber_Outreach" at bounding box center [290, 264] width 172 height 16
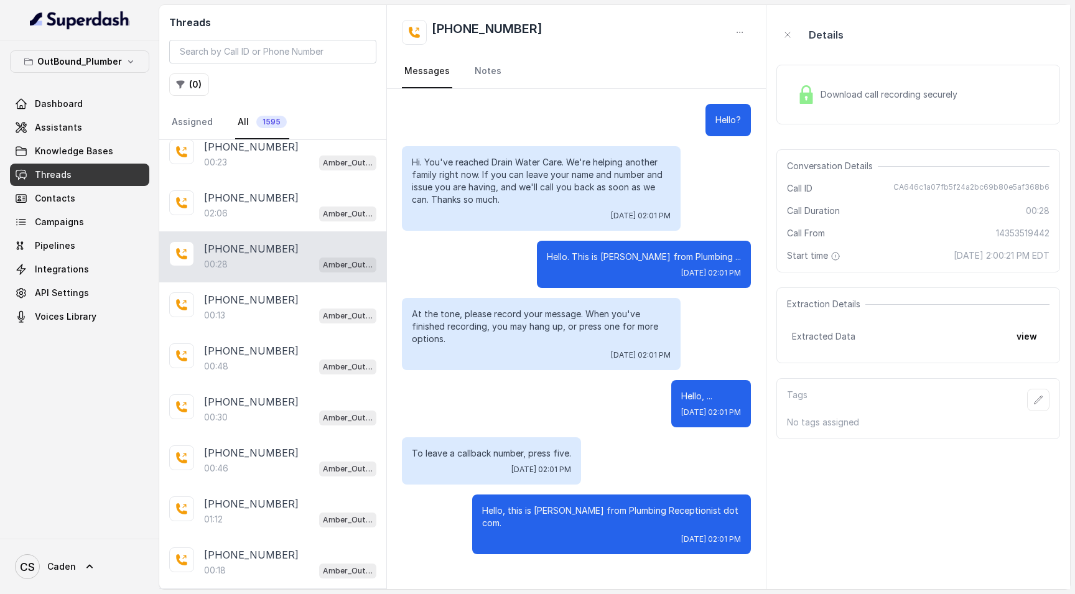
scroll to position [342, 0]
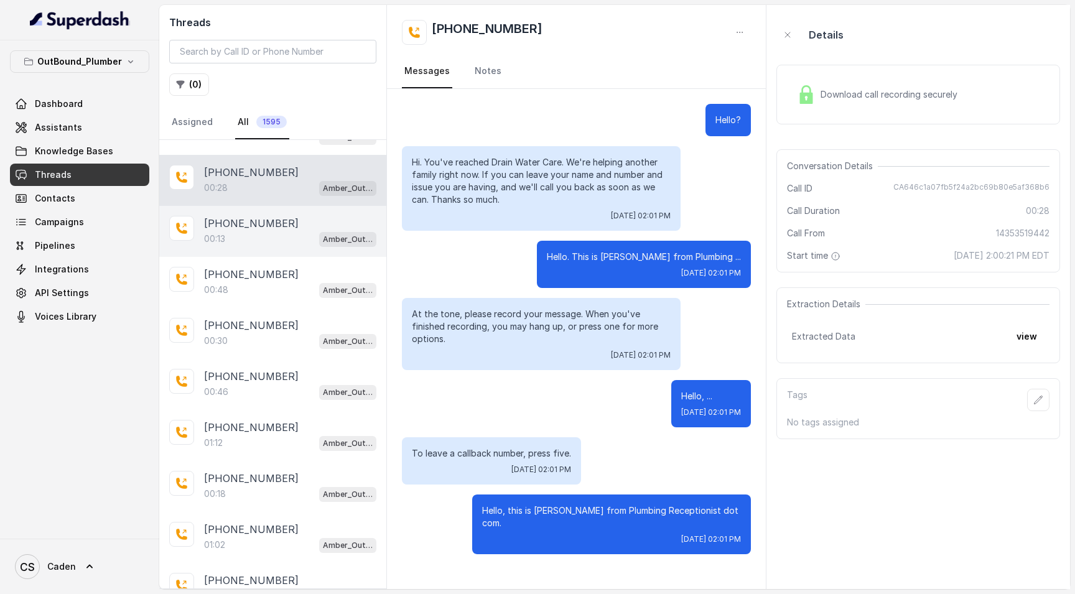
click at [259, 246] on div "00:13 Amber_Outreach" at bounding box center [290, 239] width 172 height 16
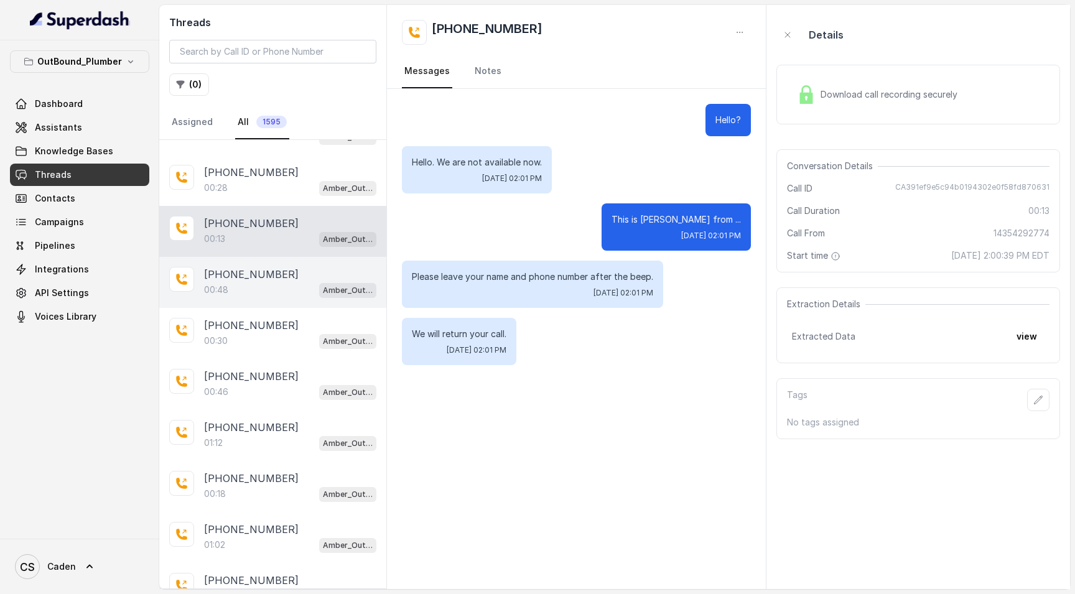
click at [264, 282] on p "[PHONE_NUMBER]" at bounding box center [251, 274] width 95 height 15
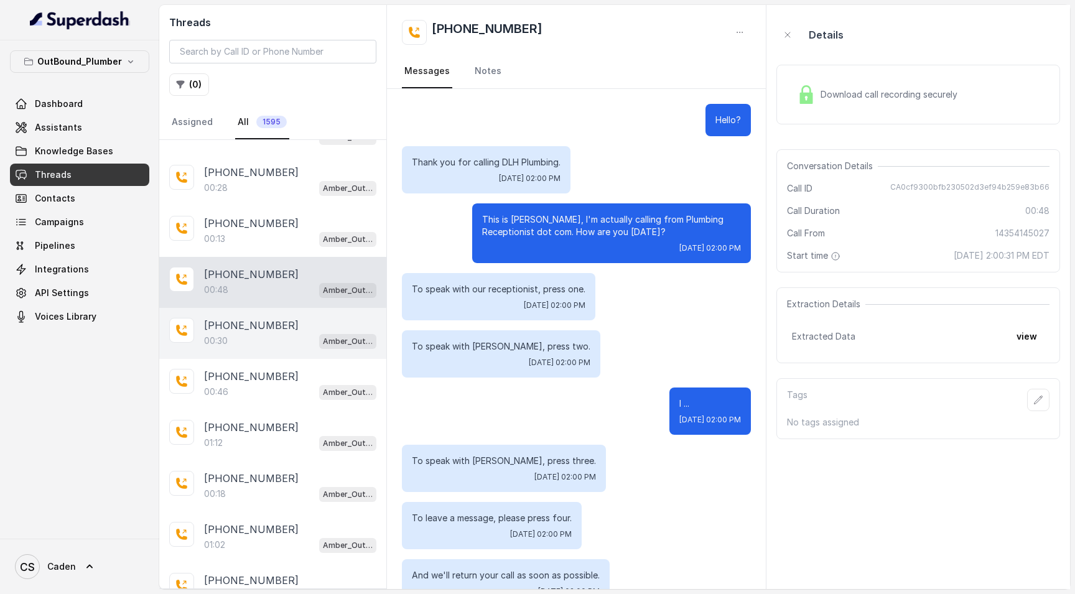
scroll to position [368, 0]
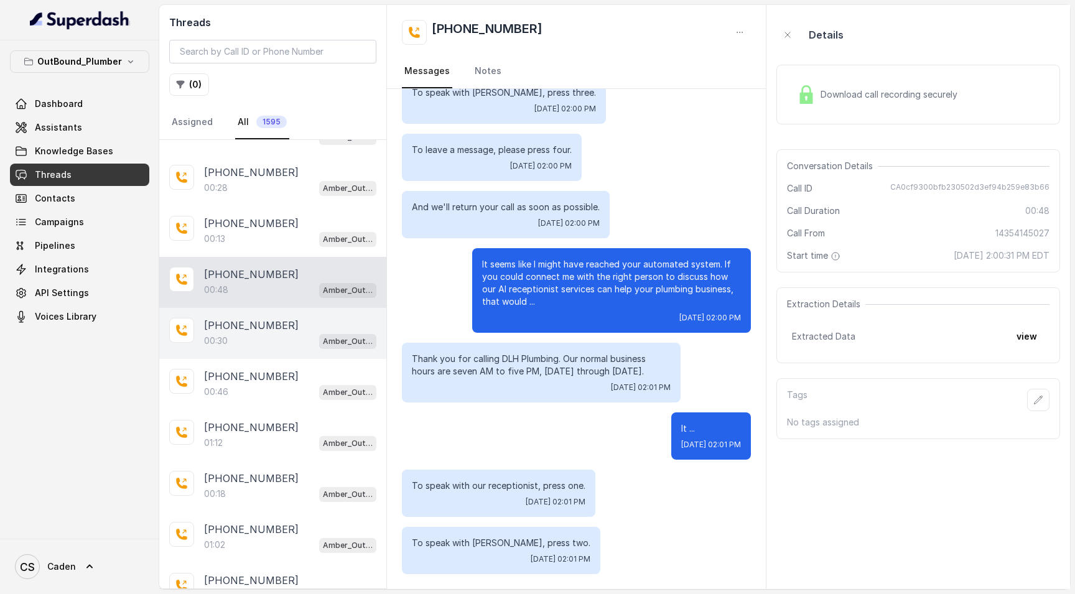
click at [251, 332] on p "[PHONE_NUMBER]" at bounding box center [251, 325] width 95 height 15
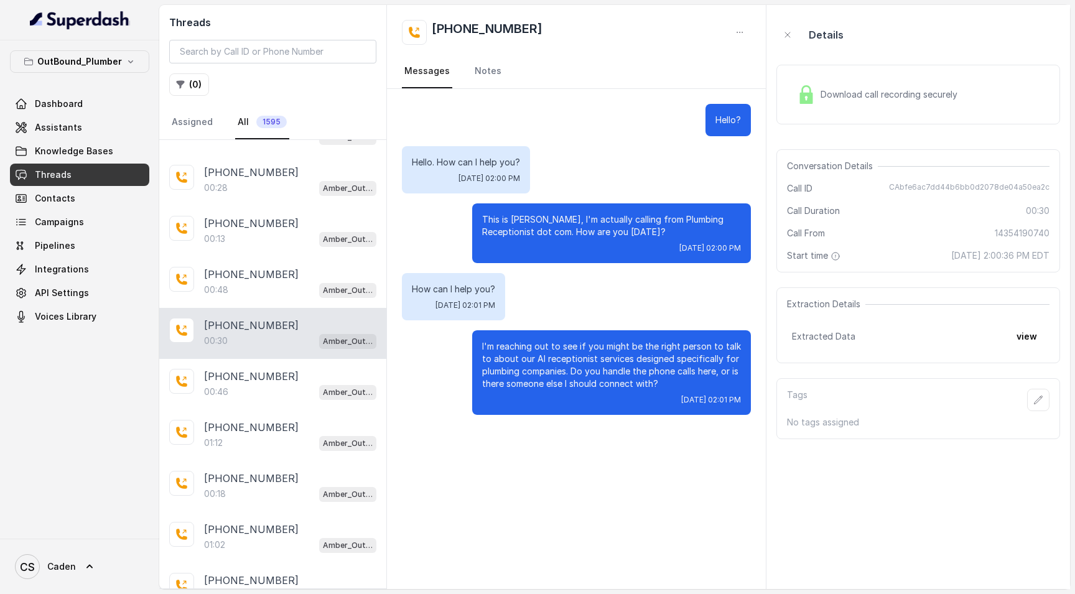
scroll to position [407, 0]
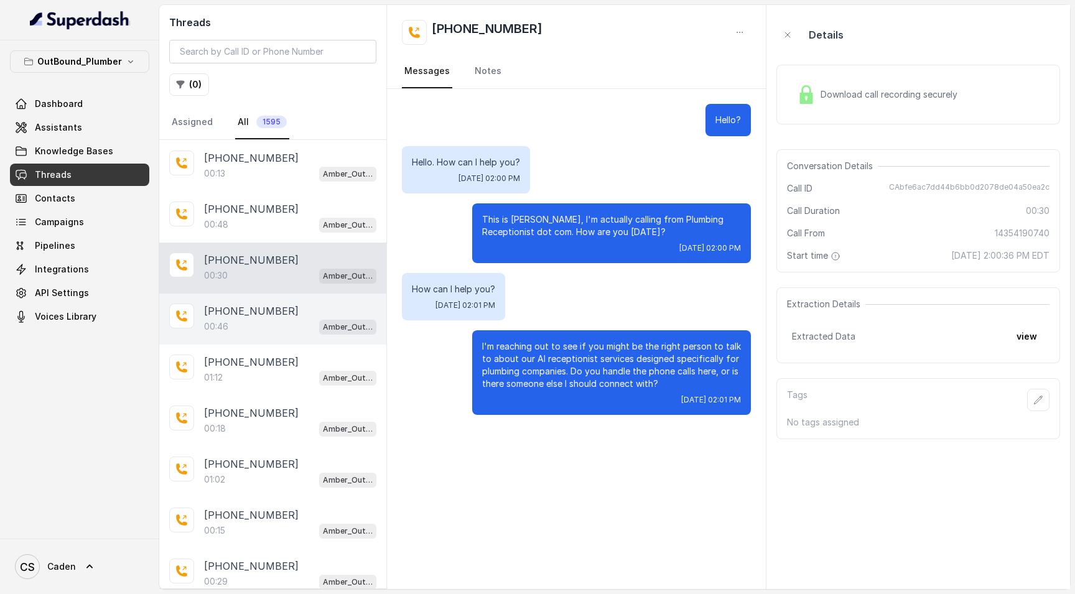
click at [251, 332] on div "00:46 Amber_Outreach" at bounding box center [290, 326] width 172 height 16
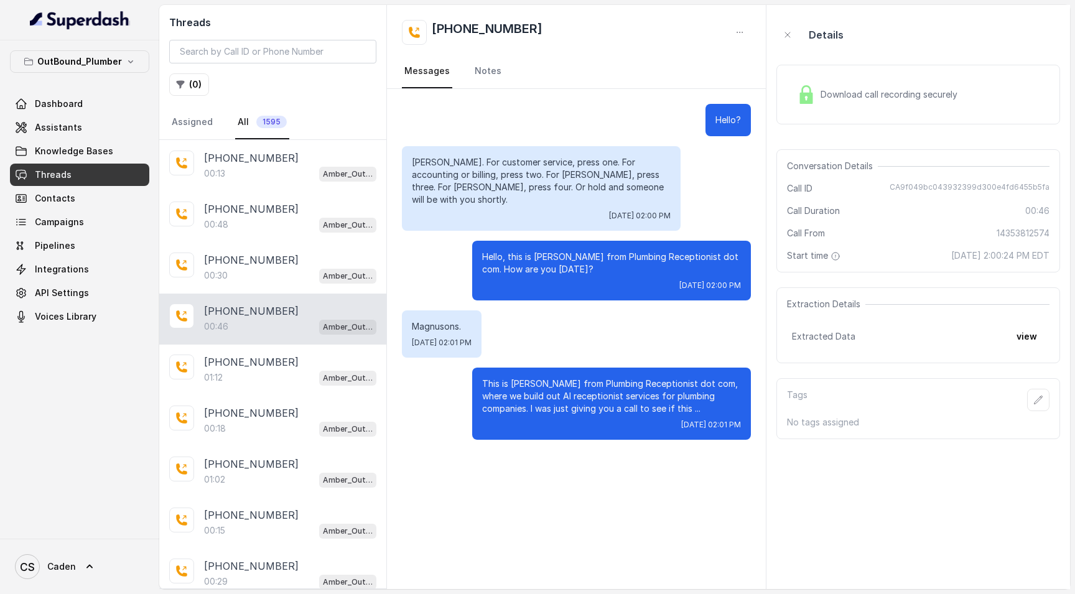
scroll to position [410, 0]
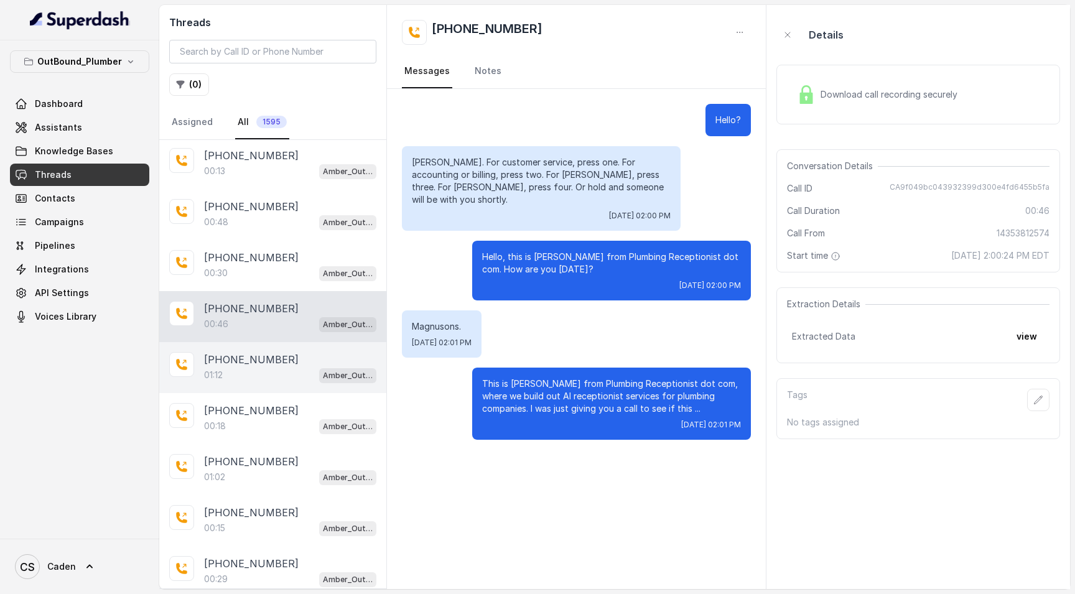
click at [254, 361] on p "[PHONE_NUMBER]" at bounding box center [251, 359] width 95 height 15
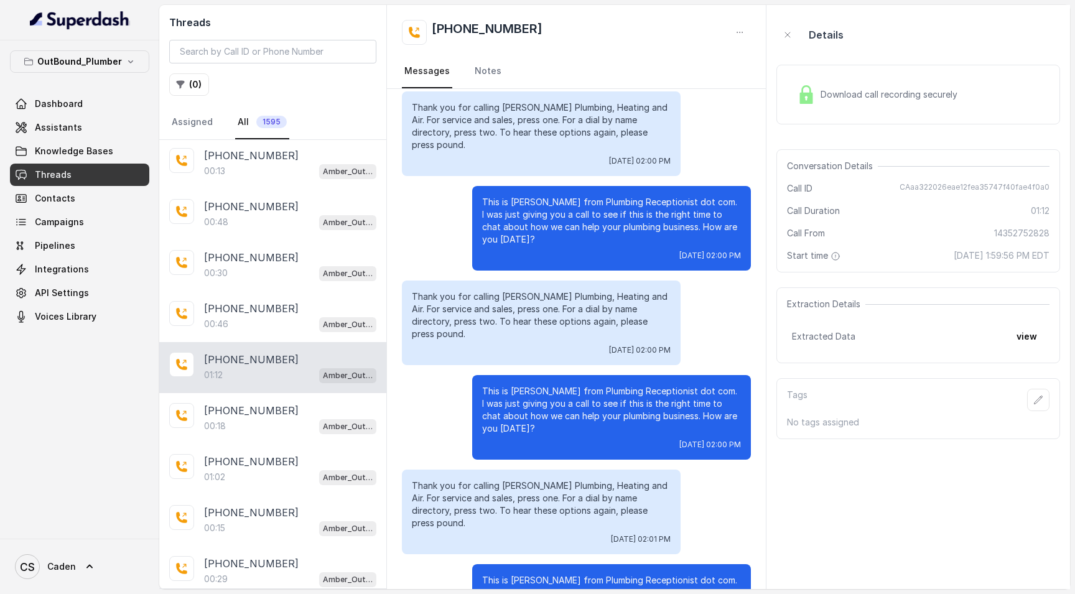
scroll to position [517, 0]
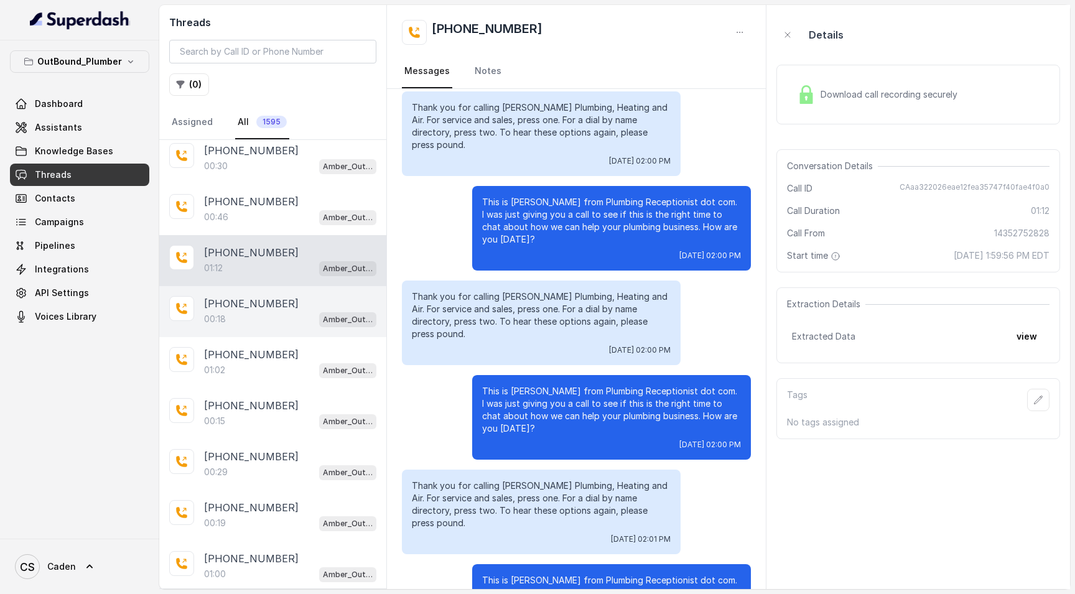
click at [254, 327] on div "00:18 Amber_Outreach" at bounding box center [290, 319] width 172 height 16
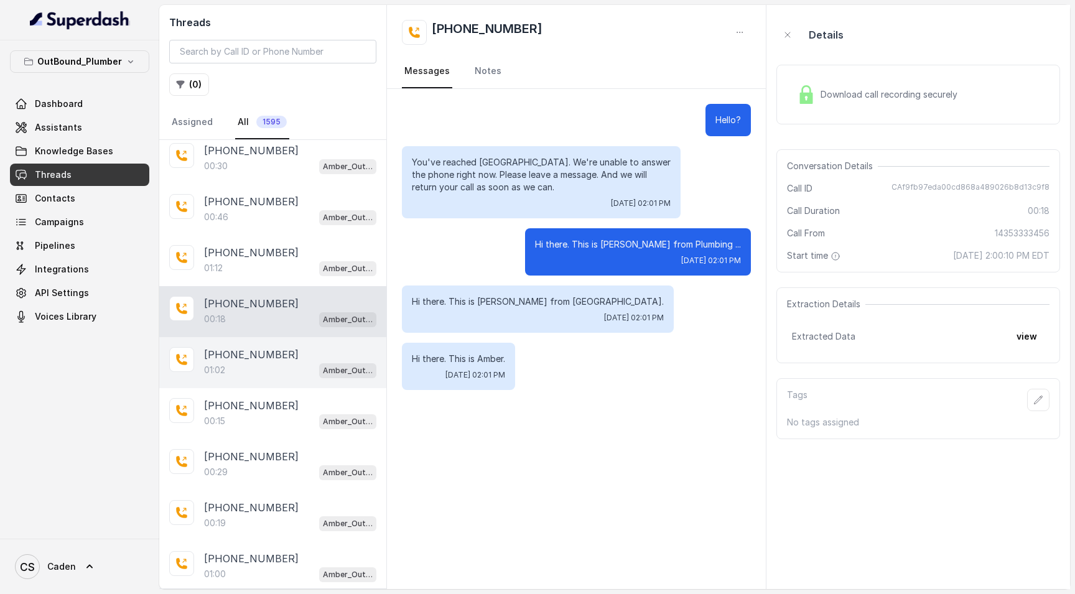
click at [254, 360] on p "[PHONE_NUMBER]" at bounding box center [251, 354] width 95 height 15
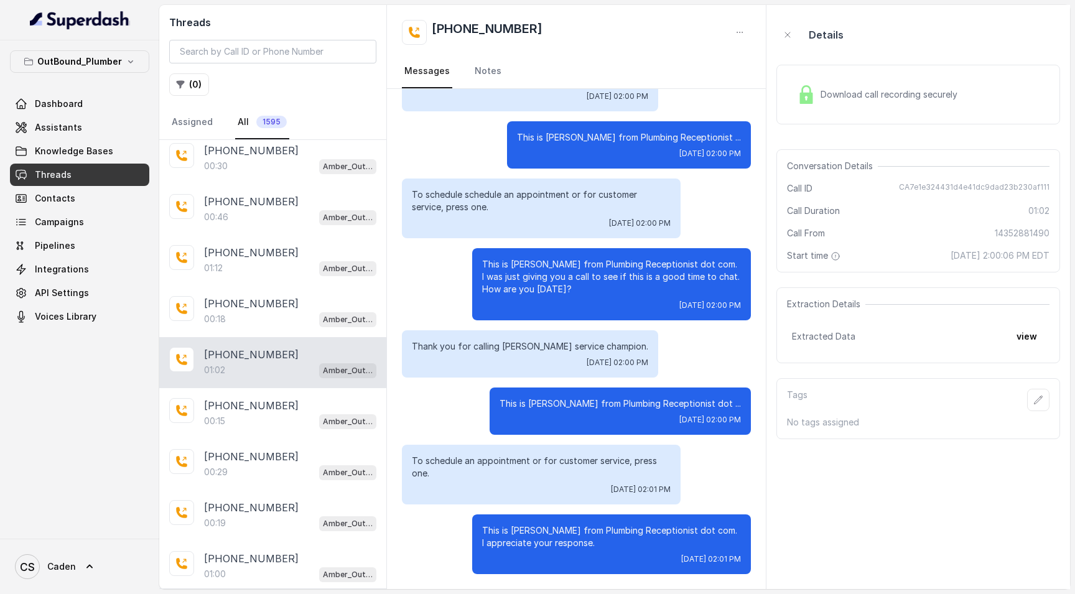
scroll to position [612, 0]
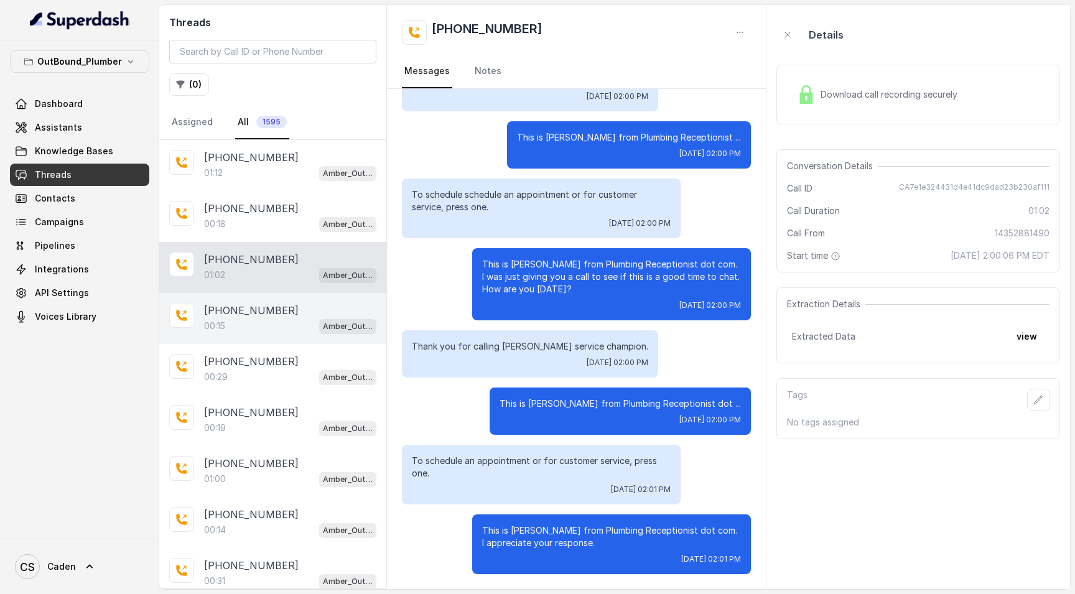
click at [258, 339] on div "[PHONE_NUMBER]:15 Amber_Outreach" at bounding box center [272, 318] width 227 height 51
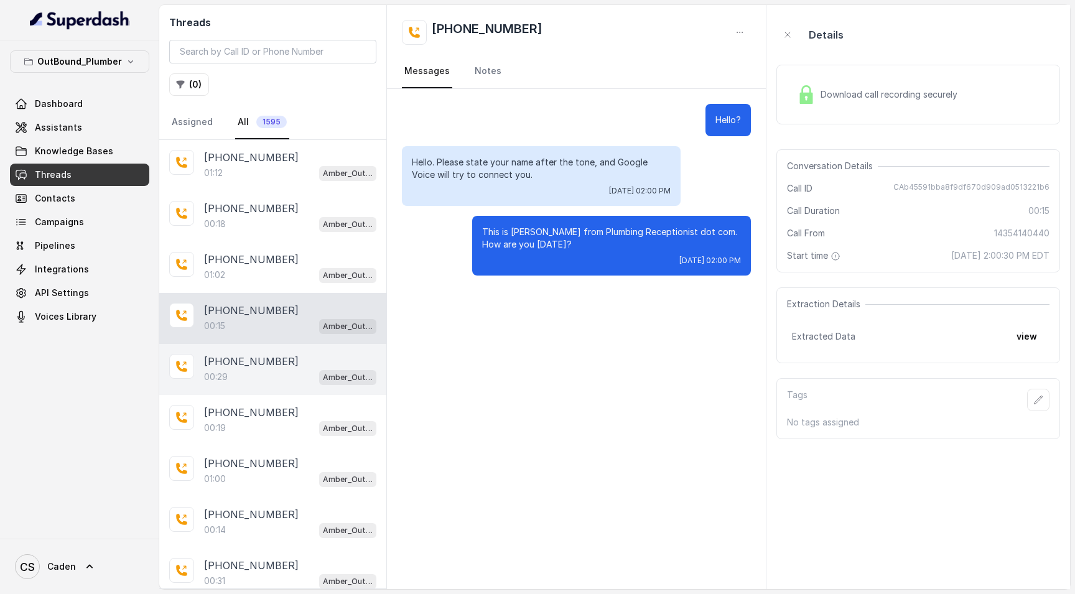
click at [264, 353] on div "[PHONE_NUMBER]:29 Amber_Outreach" at bounding box center [272, 369] width 227 height 51
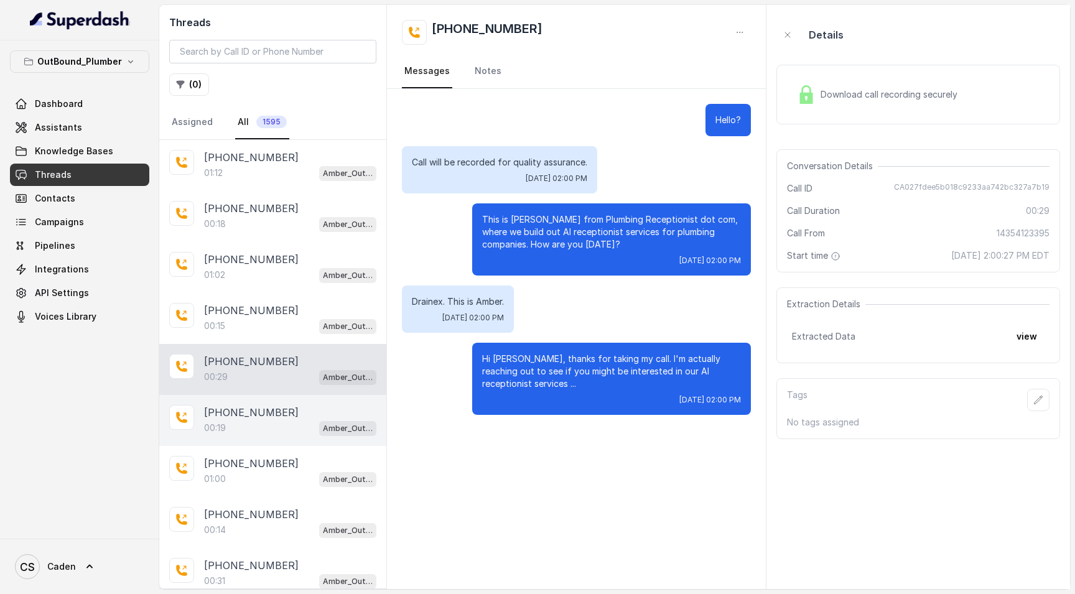
click at [227, 400] on div "[PHONE_NUMBER]:19 Amber_Outreach" at bounding box center [272, 420] width 227 height 51
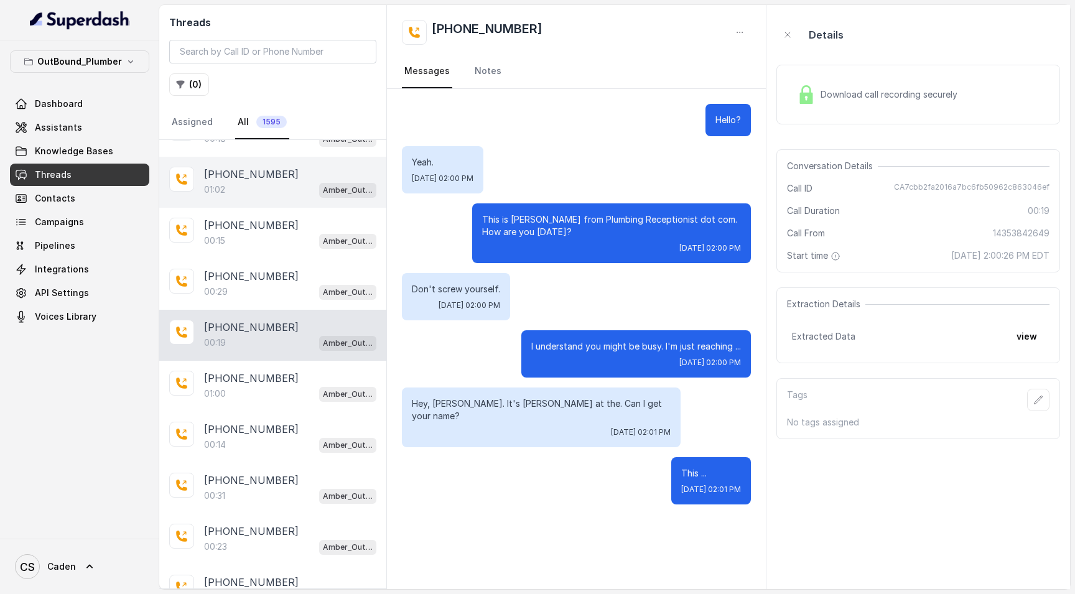
scroll to position [789, 0]
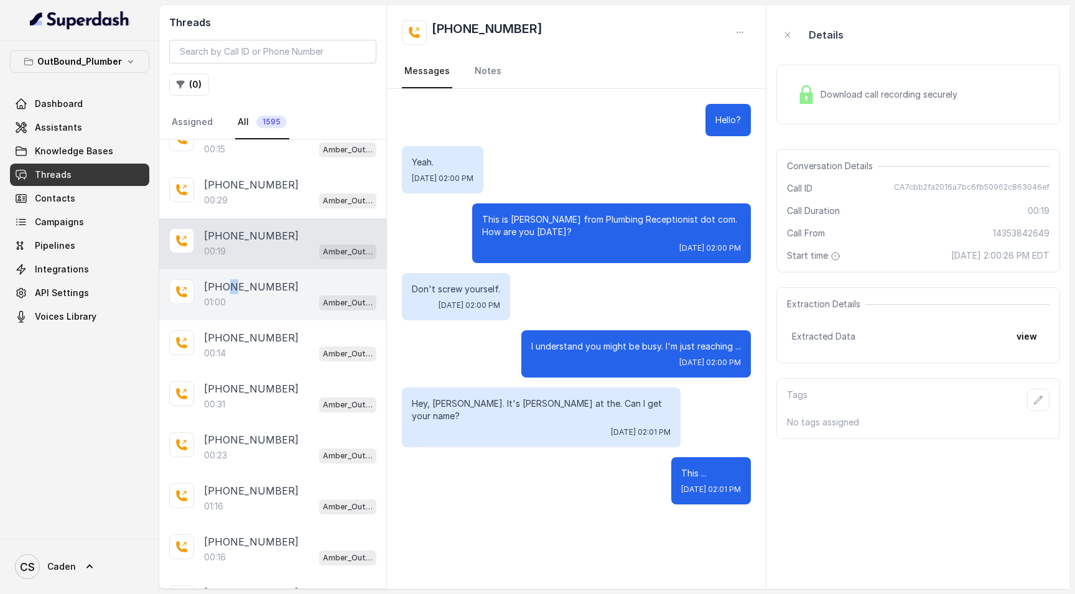
click at [231, 289] on p "[PHONE_NUMBER]" at bounding box center [251, 286] width 95 height 15
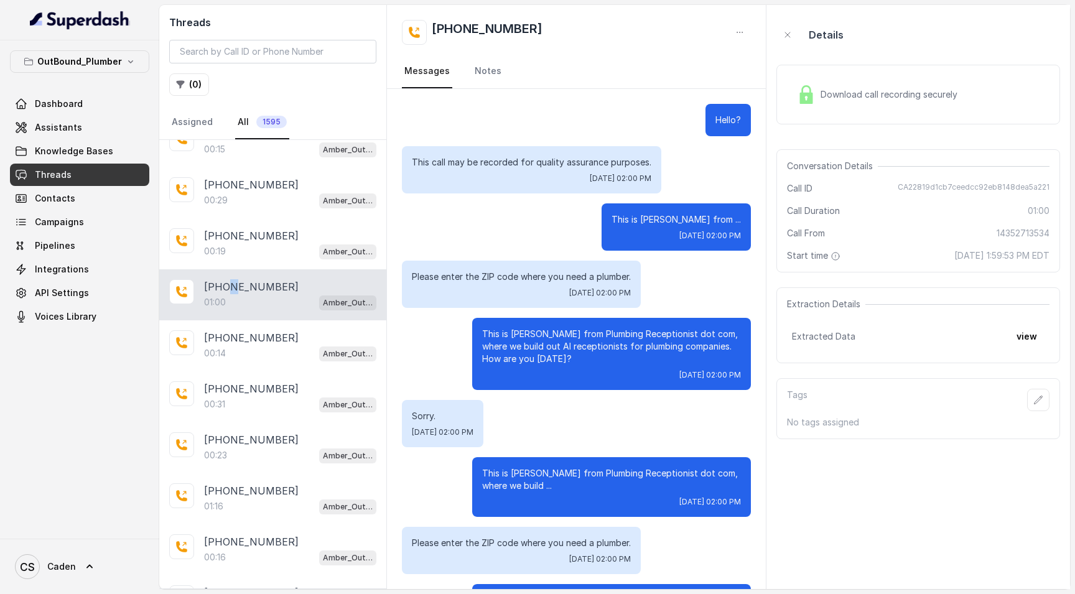
scroll to position [450, 0]
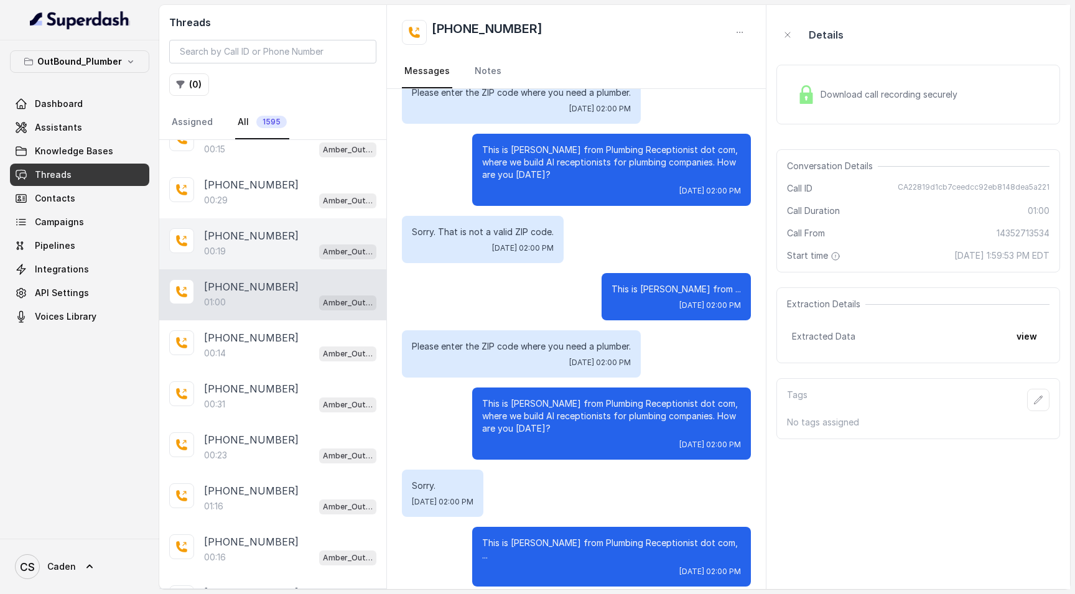
click at [249, 246] on div "00:19 Amber_Outreach" at bounding box center [290, 251] width 172 height 16
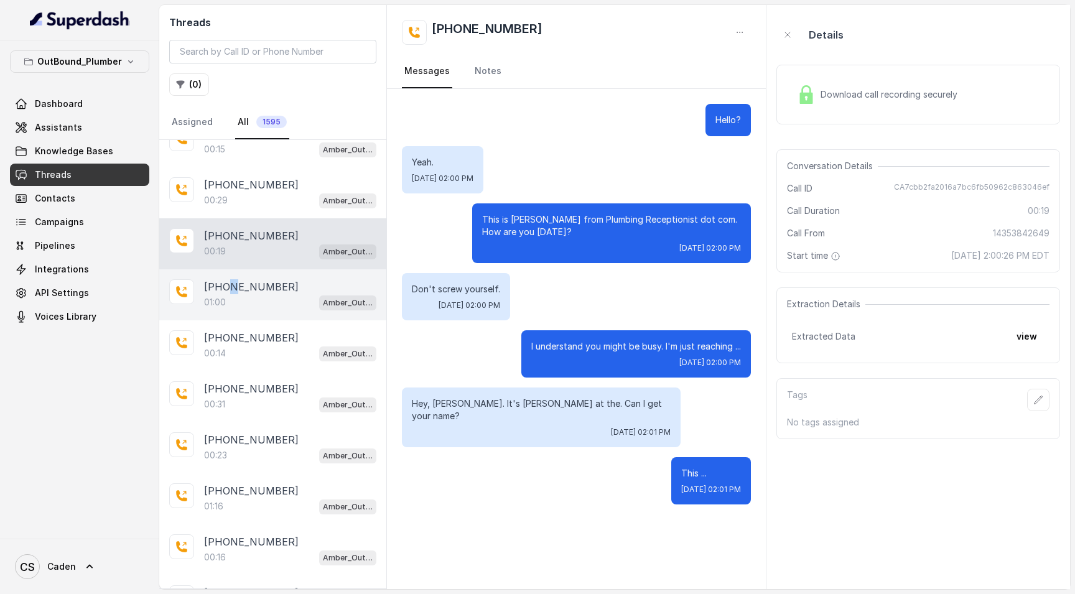
click at [231, 294] on p "[PHONE_NUMBER]" at bounding box center [251, 286] width 95 height 15
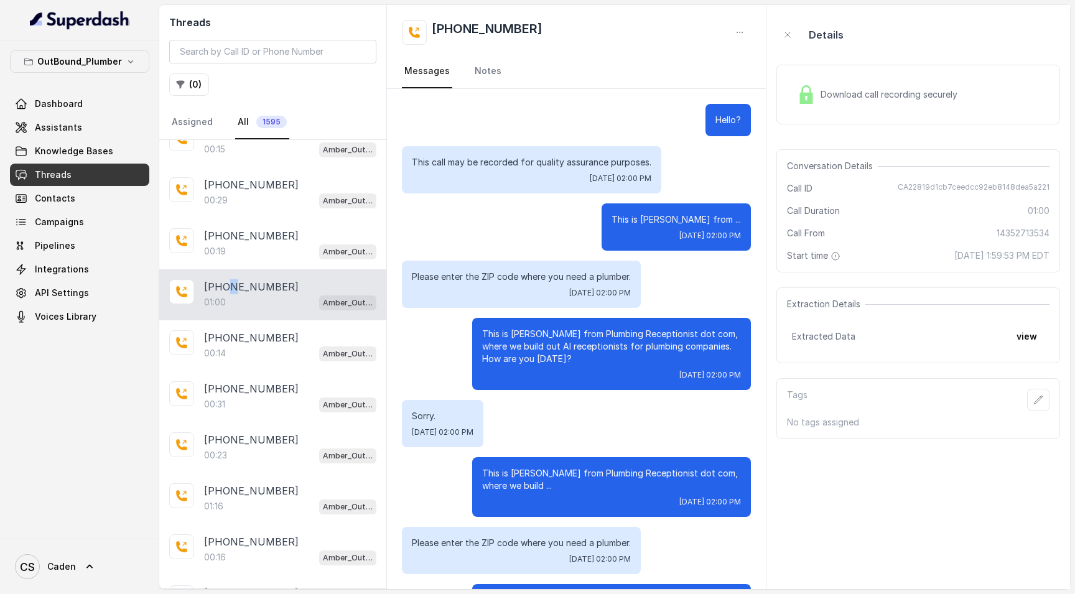
scroll to position [450, 0]
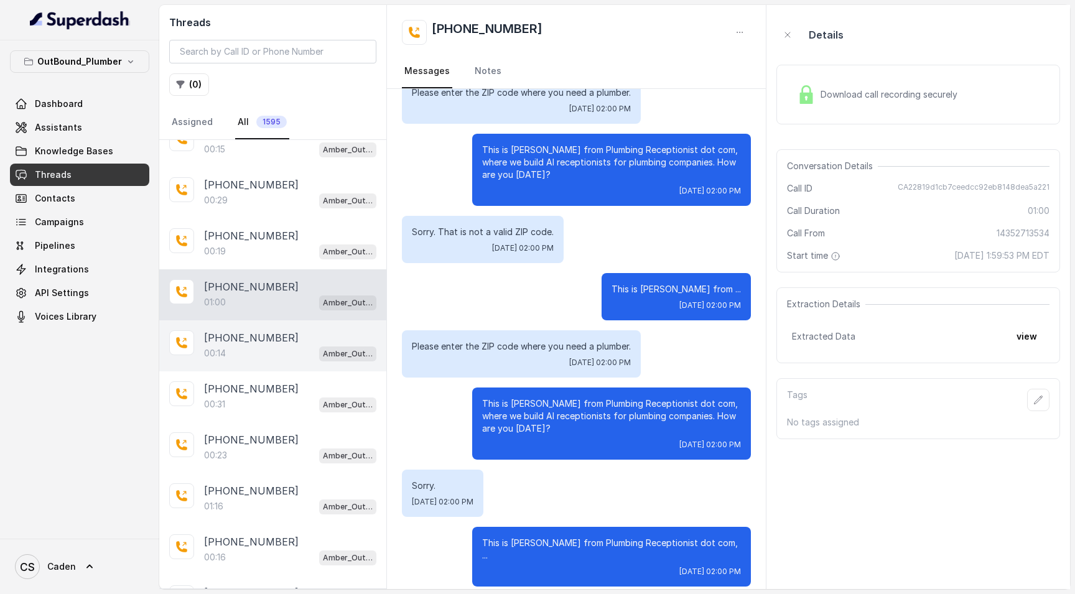
click at [252, 332] on p "[PHONE_NUMBER]" at bounding box center [251, 337] width 95 height 15
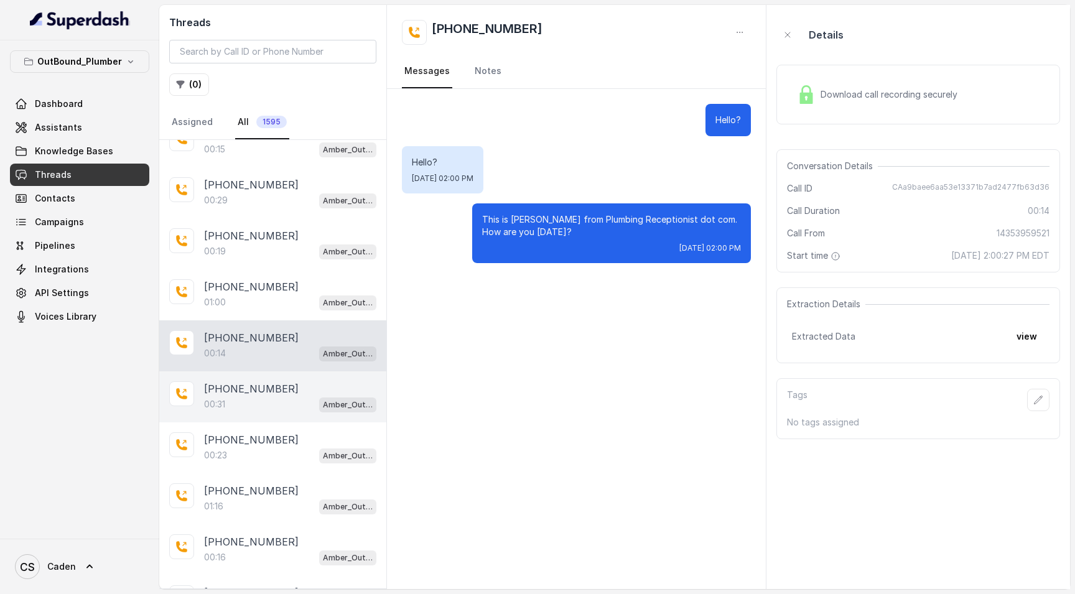
click at [277, 392] on div "[PHONE_NUMBER]" at bounding box center [290, 388] width 172 height 15
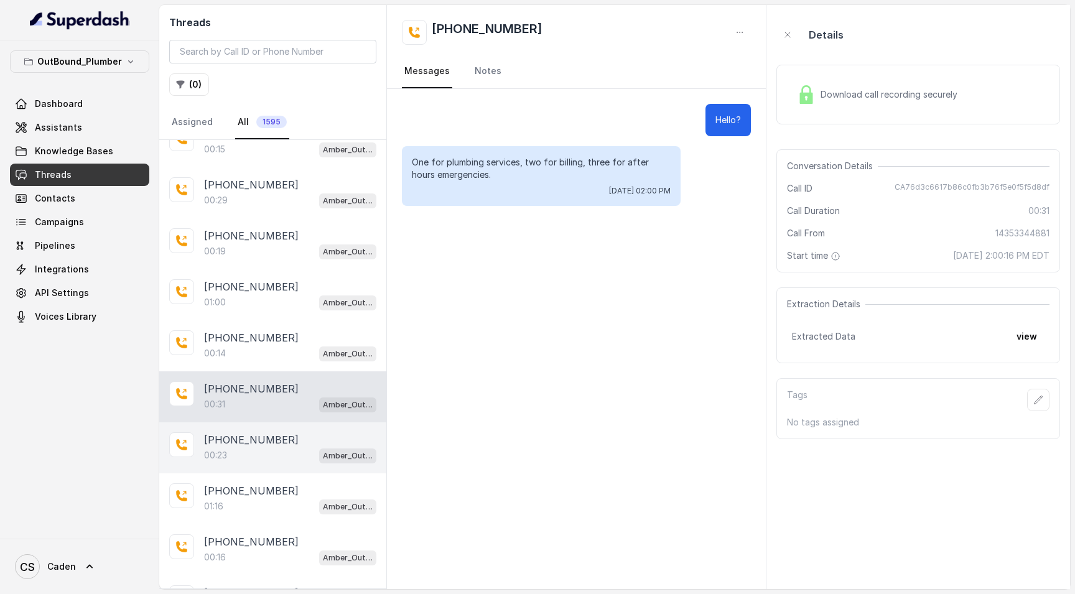
click at [269, 425] on div "[PHONE_NUMBER]:23 Amber_Outreach" at bounding box center [272, 447] width 227 height 51
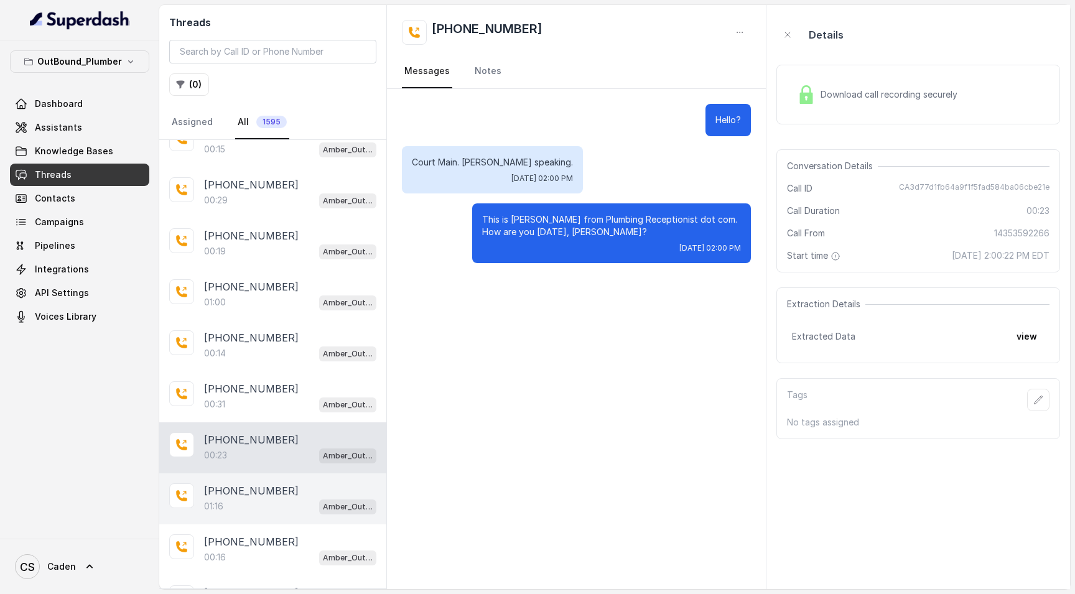
click at [256, 509] on div "01:16 Amber_Outreach" at bounding box center [290, 506] width 172 height 16
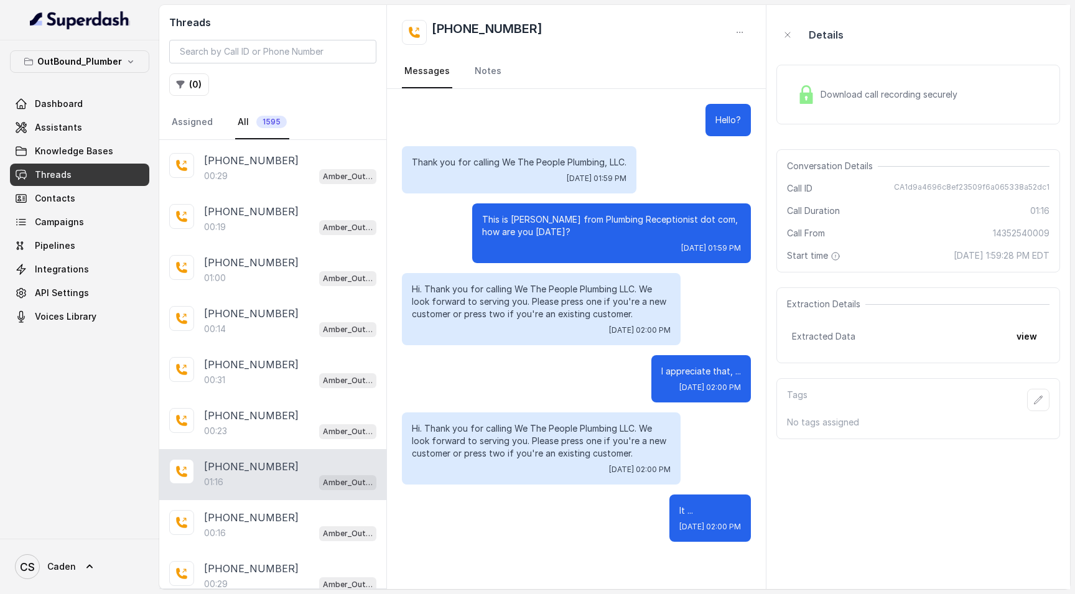
scroll to position [842, 0]
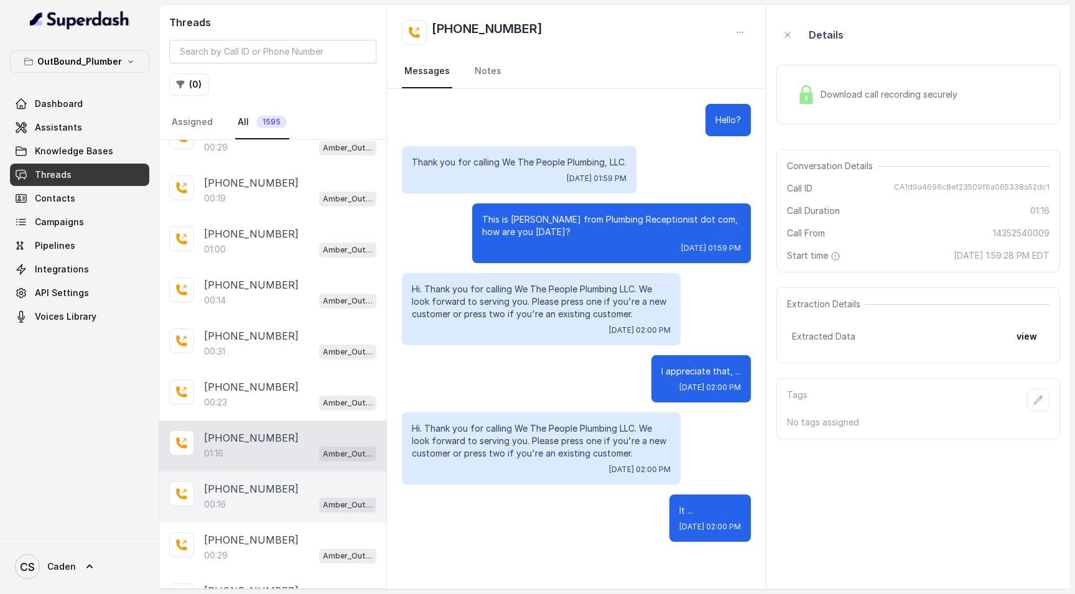
click at [254, 494] on p "[PHONE_NUMBER]" at bounding box center [251, 488] width 95 height 15
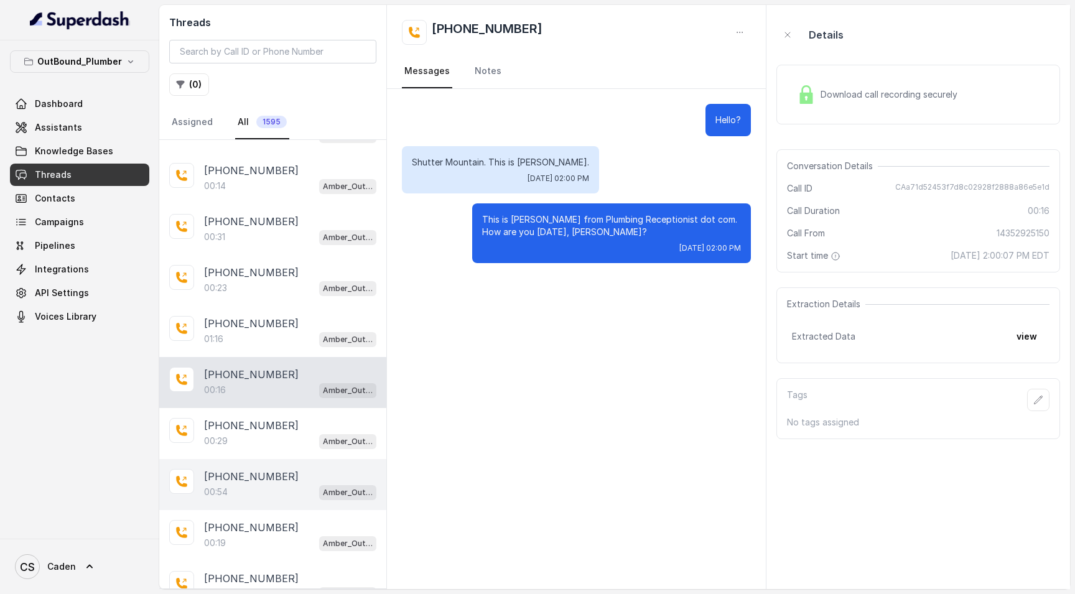
scroll to position [1110, 0]
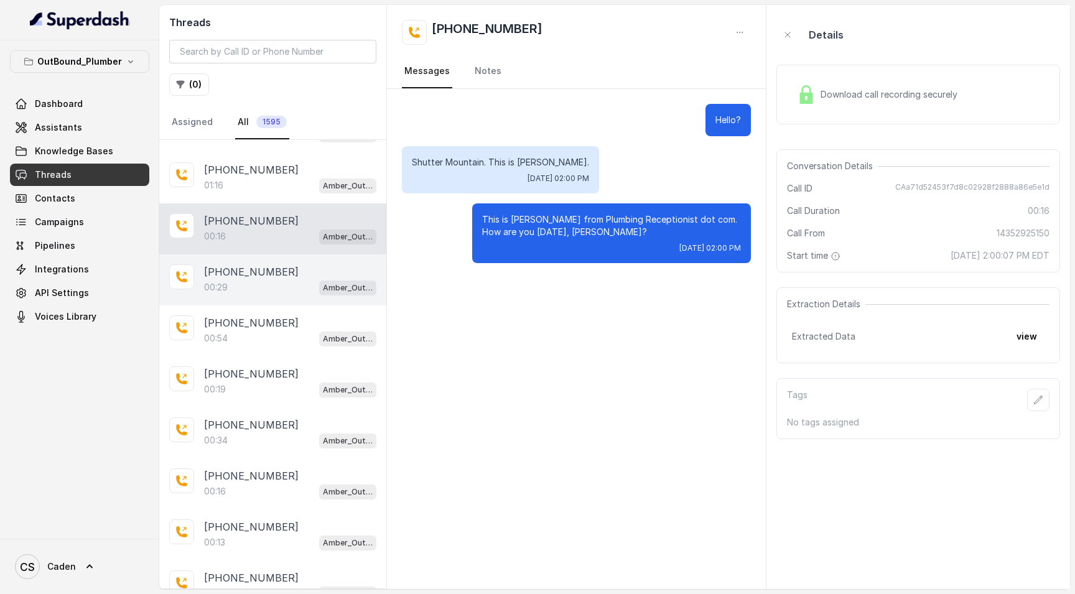
click at [236, 297] on div "[PHONE_NUMBER]:29 Amber_Outreach" at bounding box center [272, 279] width 227 height 51
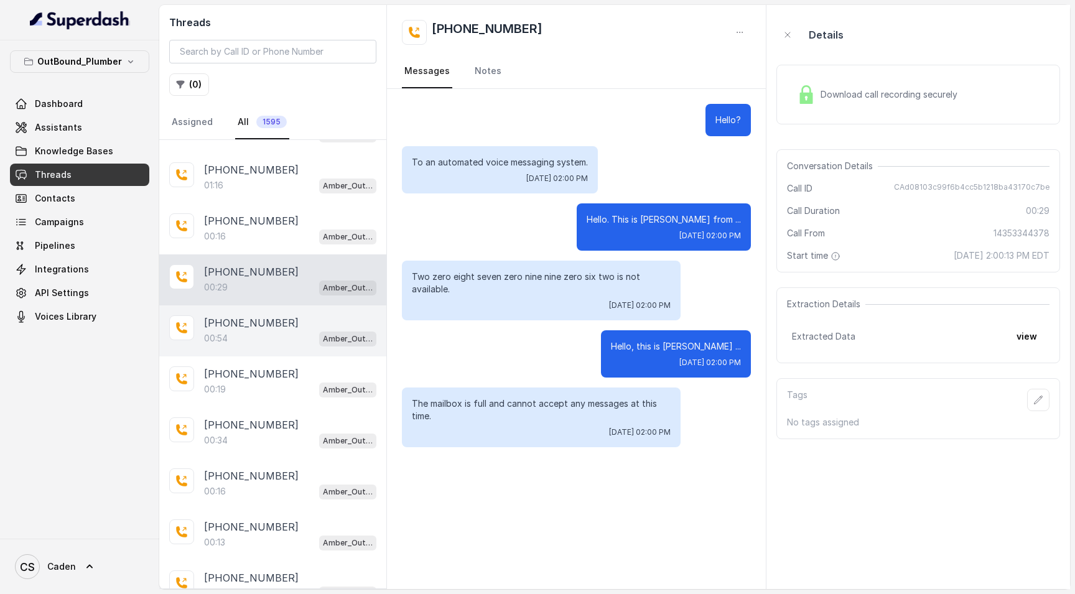
click at [262, 340] on div "00:54 Amber_Outreach" at bounding box center [290, 338] width 172 height 16
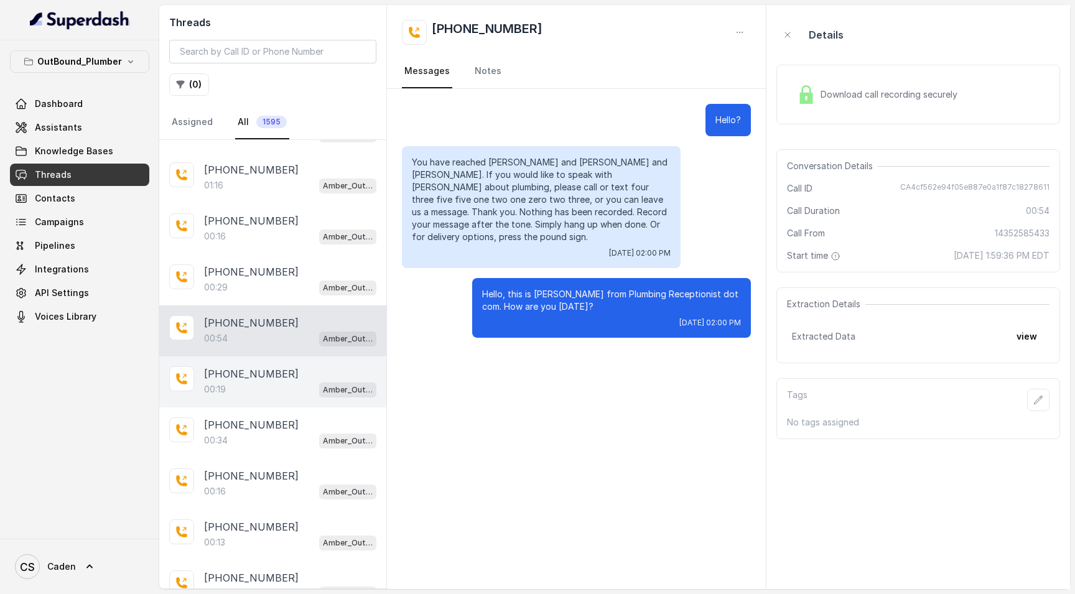
click at [256, 381] on p "[PHONE_NUMBER]" at bounding box center [251, 373] width 95 height 15
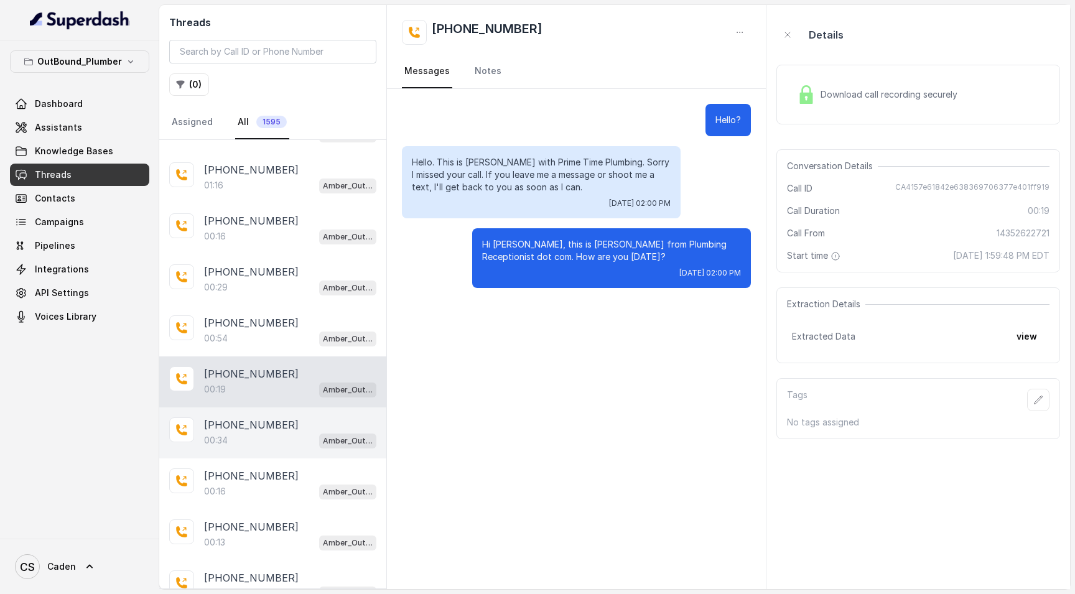
click at [239, 429] on p "[PHONE_NUMBER]" at bounding box center [251, 424] width 95 height 15
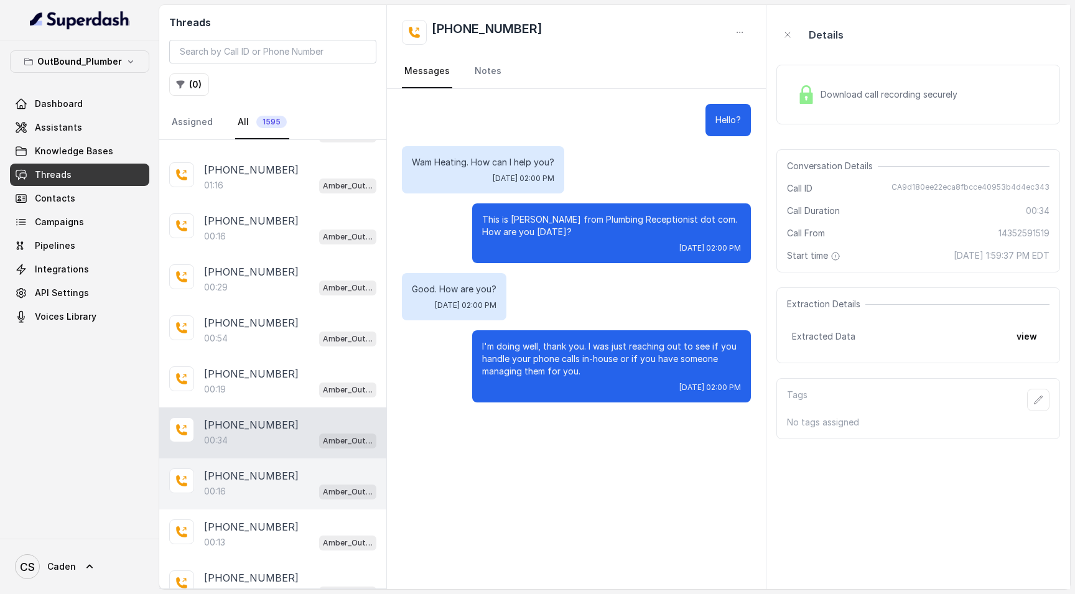
click at [258, 502] on div "[PHONE_NUMBER]:16 Amber_Outreach" at bounding box center [272, 483] width 227 height 51
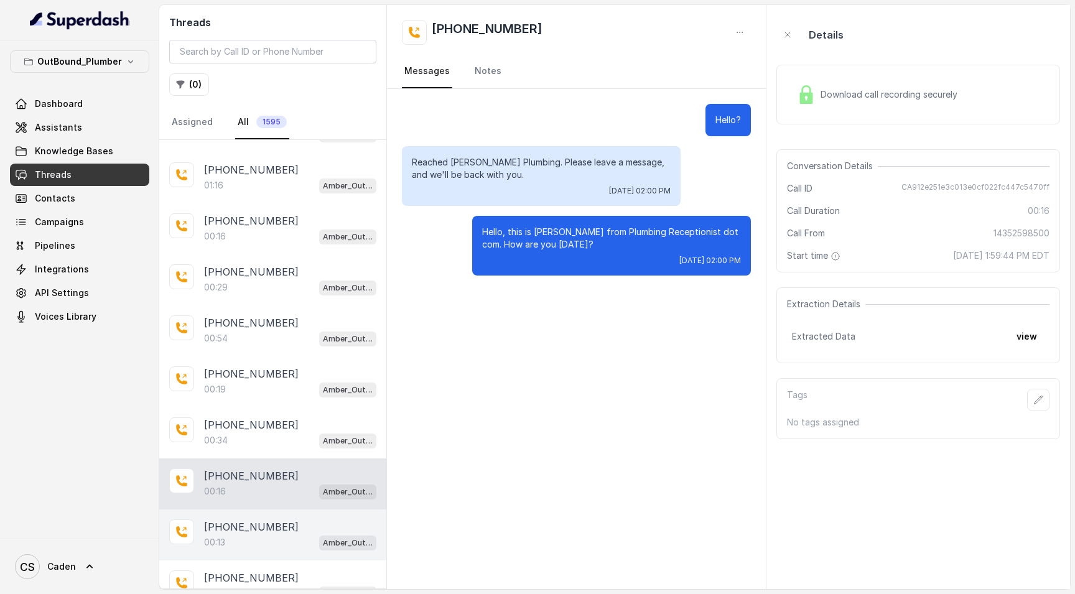
click at [254, 529] on p "[PHONE_NUMBER]" at bounding box center [251, 526] width 95 height 15
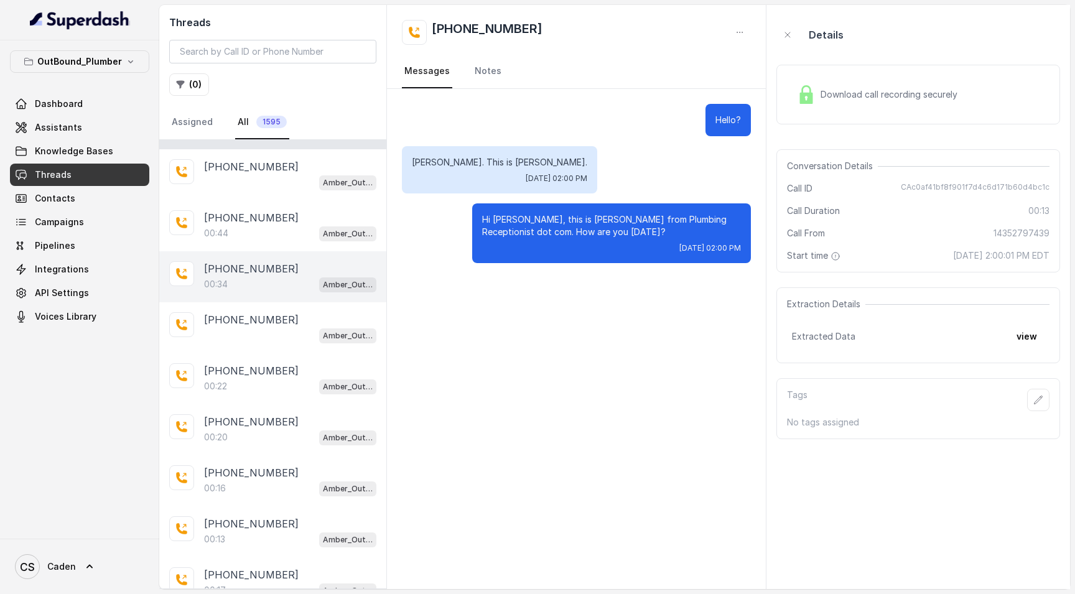
scroll to position [1505, 0]
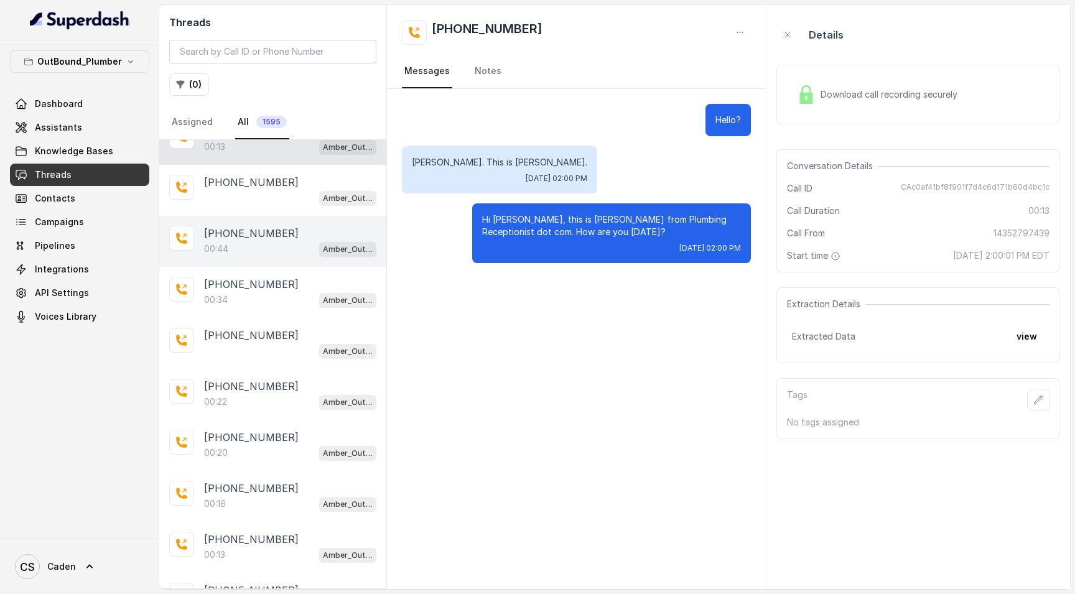
click at [258, 261] on div "[PHONE_NUMBER]:44 Amber_Outreach" at bounding box center [272, 241] width 227 height 51
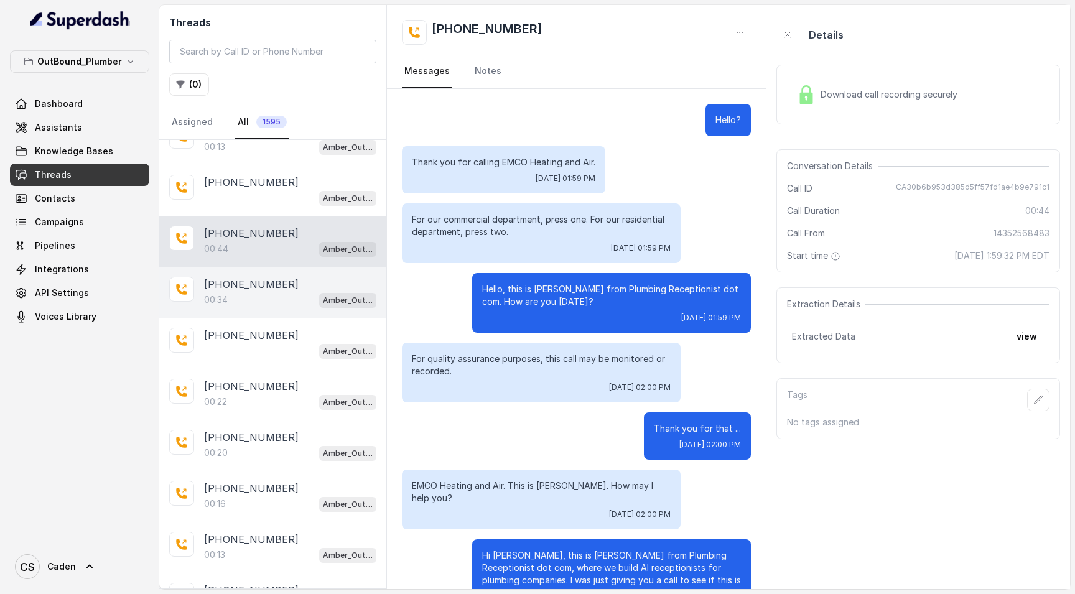
scroll to position [37, 0]
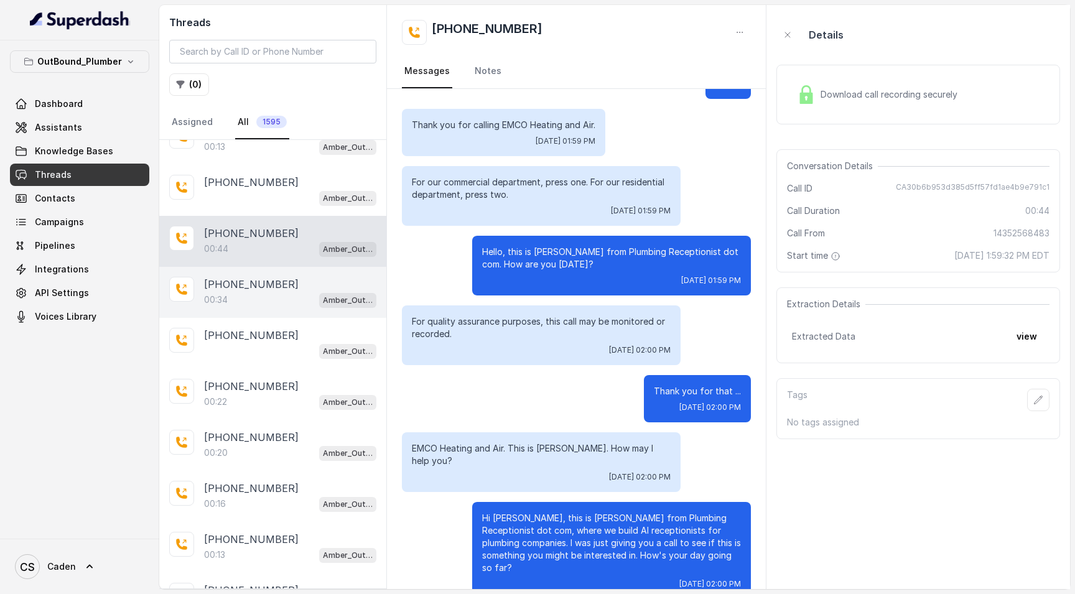
click at [256, 287] on p "[PHONE_NUMBER]" at bounding box center [251, 284] width 95 height 15
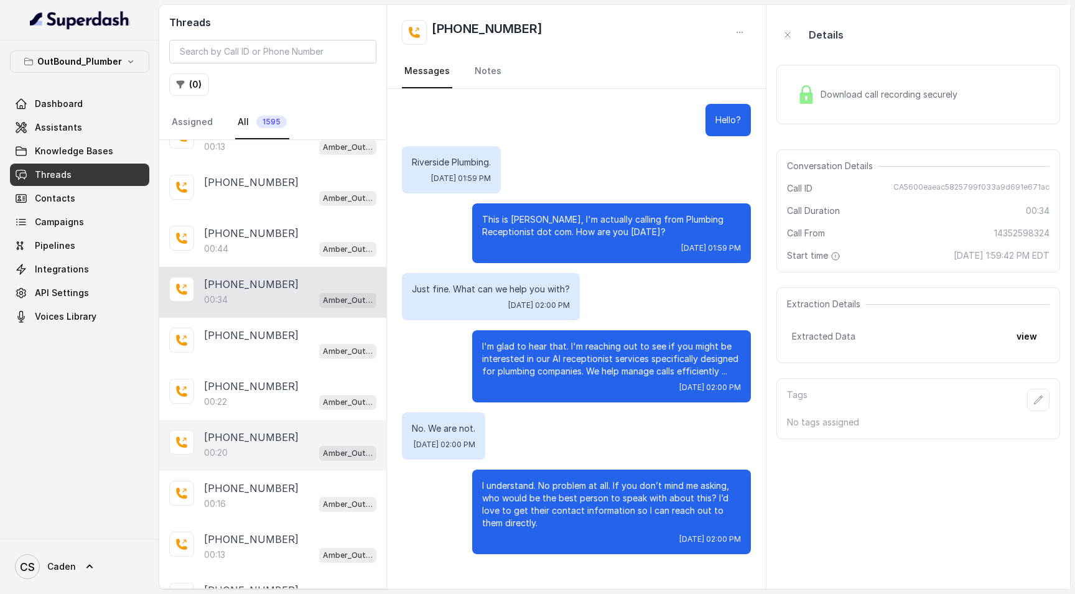
click at [255, 447] on div "00:20 Amber_Outreach" at bounding box center [290, 453] width 172 height 16
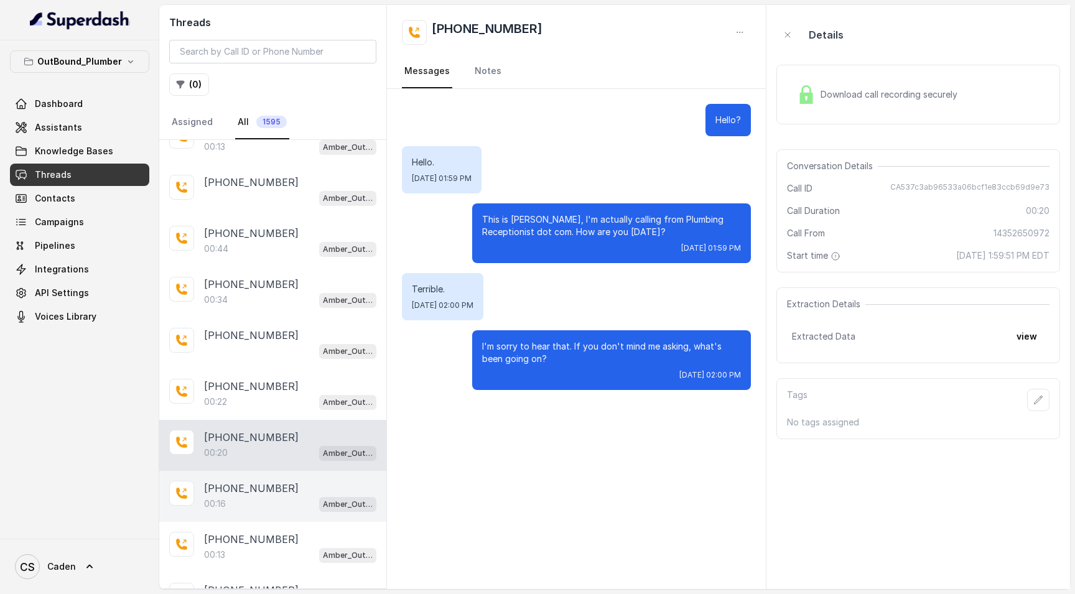
click at [248, 516] on div "[PHONE_NUMBER]:16 Amber_Outreach" at bounding box center [272, 496] width 227 height 51
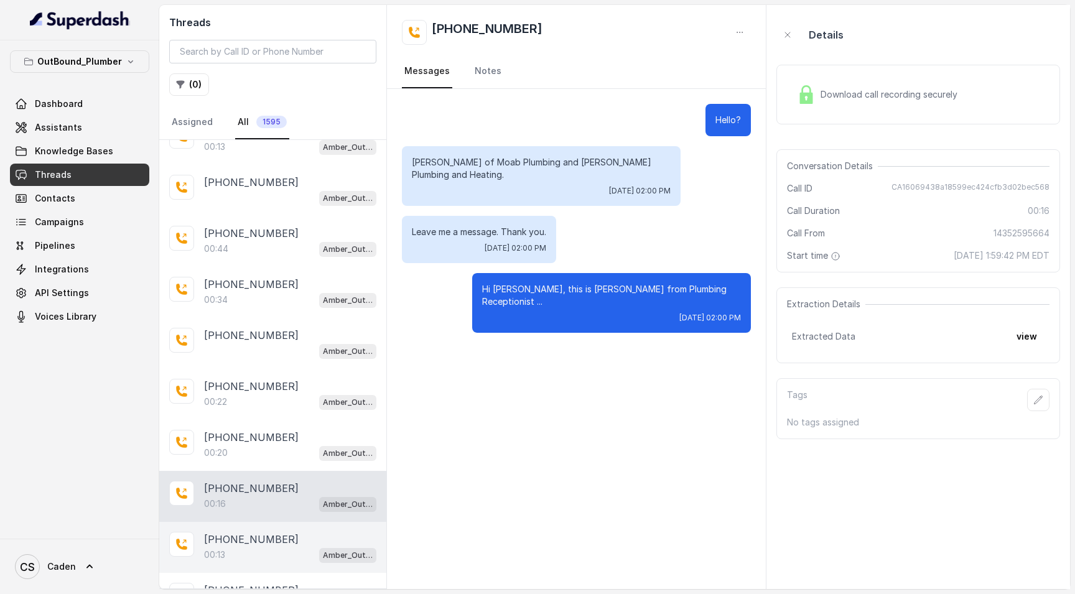
click at [237, 552] on div "00:13 Amber_Outreach" at bounding box center [290, 555] width 172 height 16
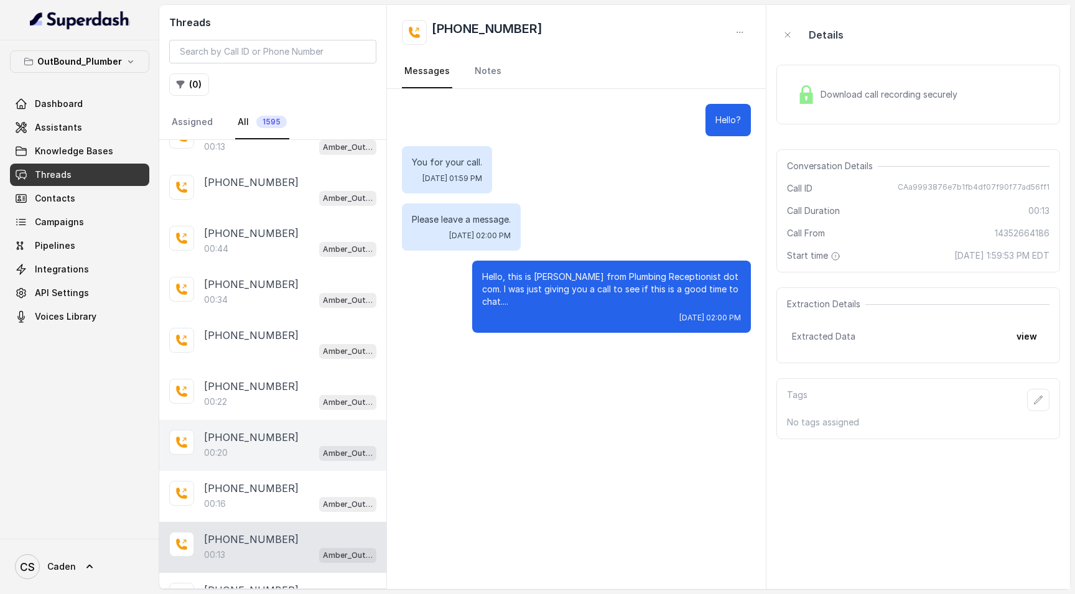
scroll to position [1757, 0]
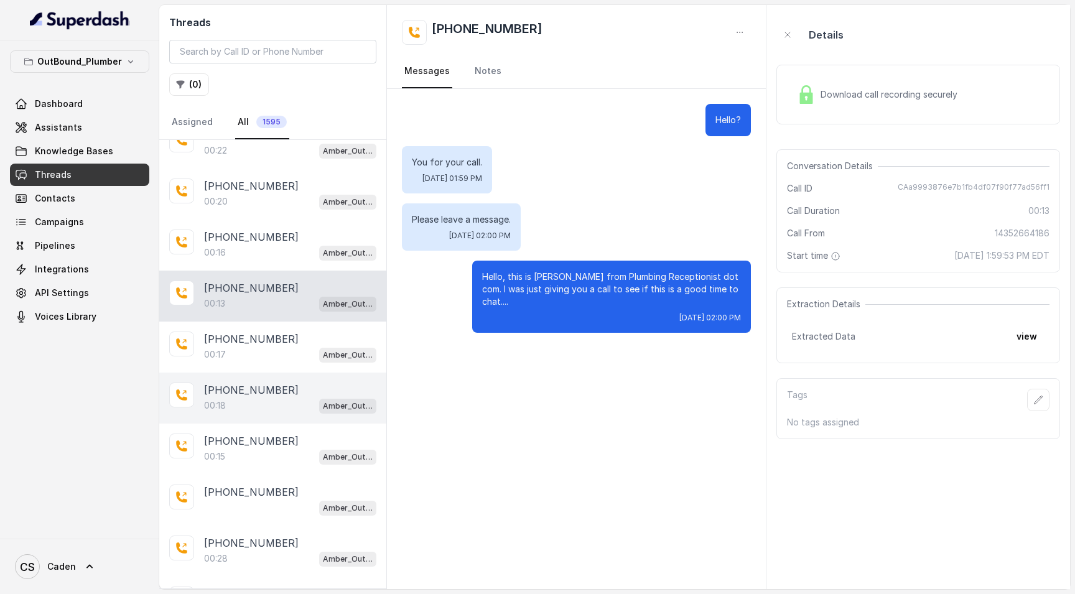
click at [259, 389] on p "[PHONE_NUMBER]" at bounding box center [251, 390] width 95 height 15
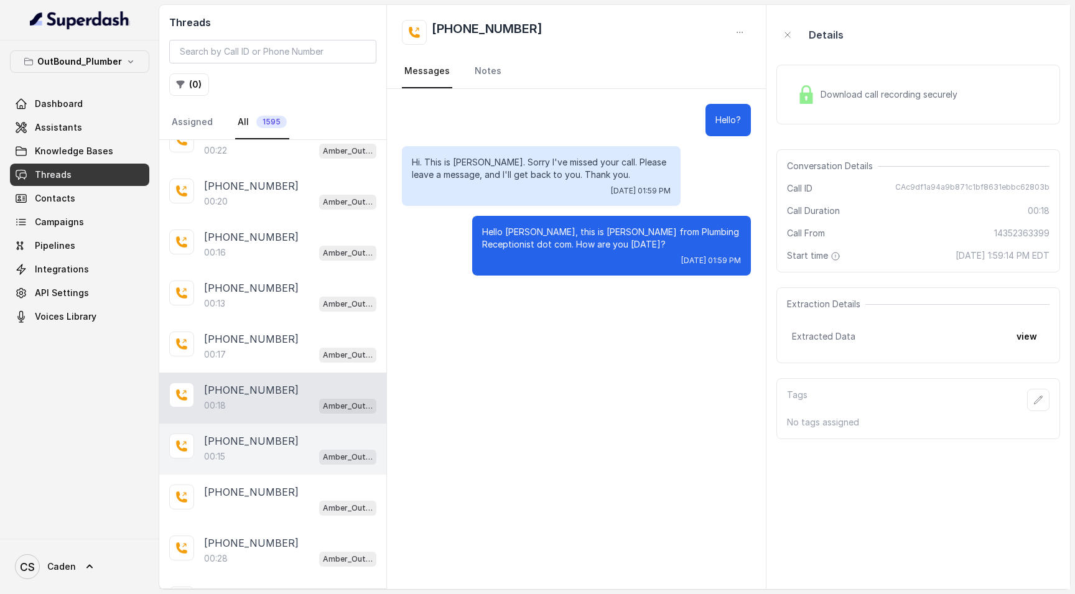
click at [267, 452] on div "00:15 Amber_Outreach" at bounding box center [290, 456] width 172 height 16
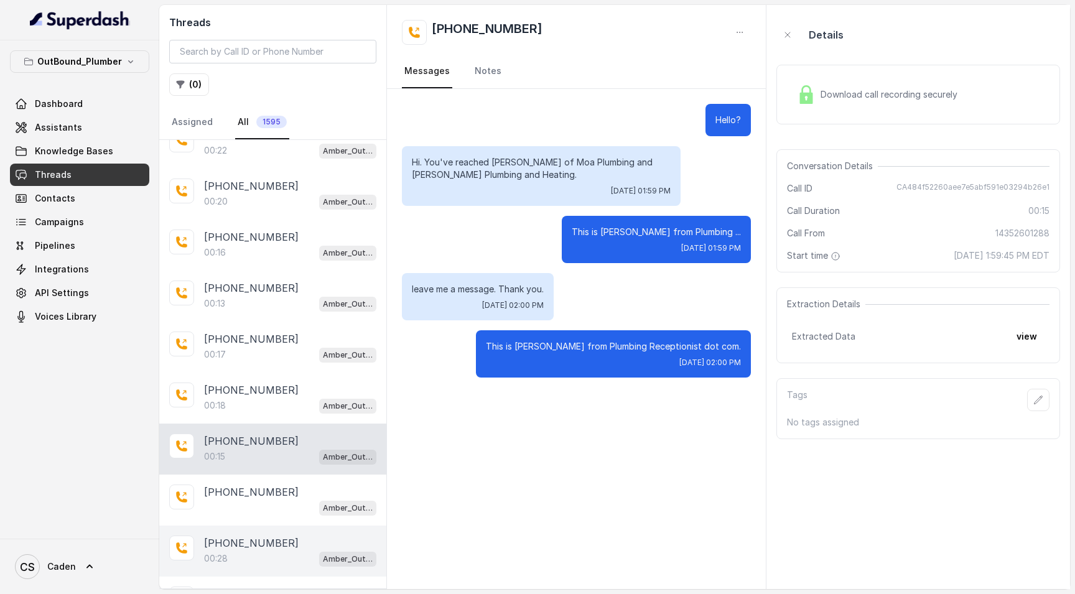
click at [216, 557] on p "00:28" at bounding box center [216, 558] width 24 height 12
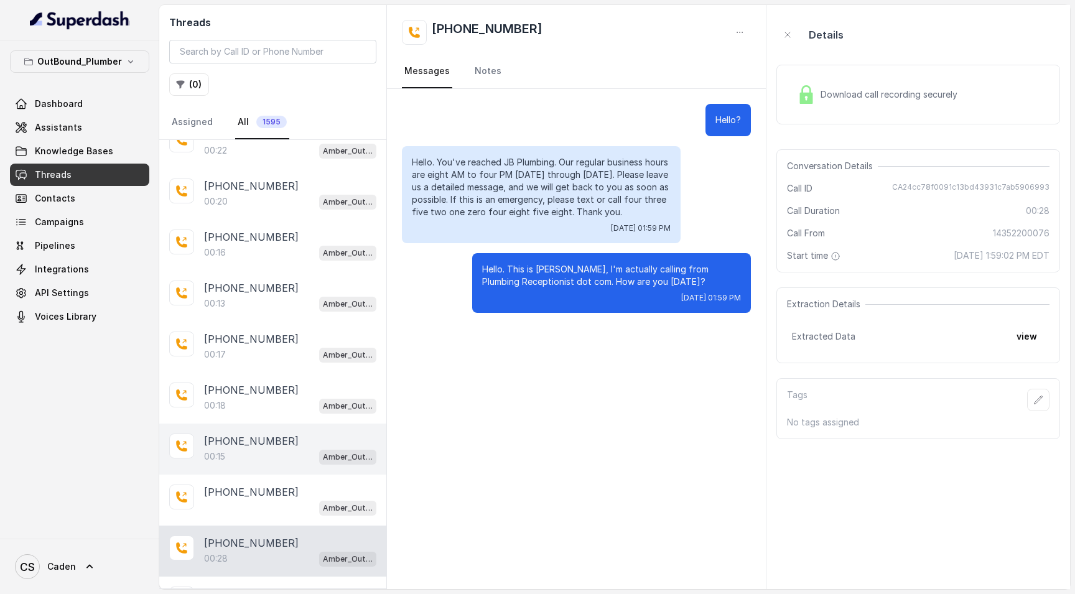
scroll to position [2005, 0]
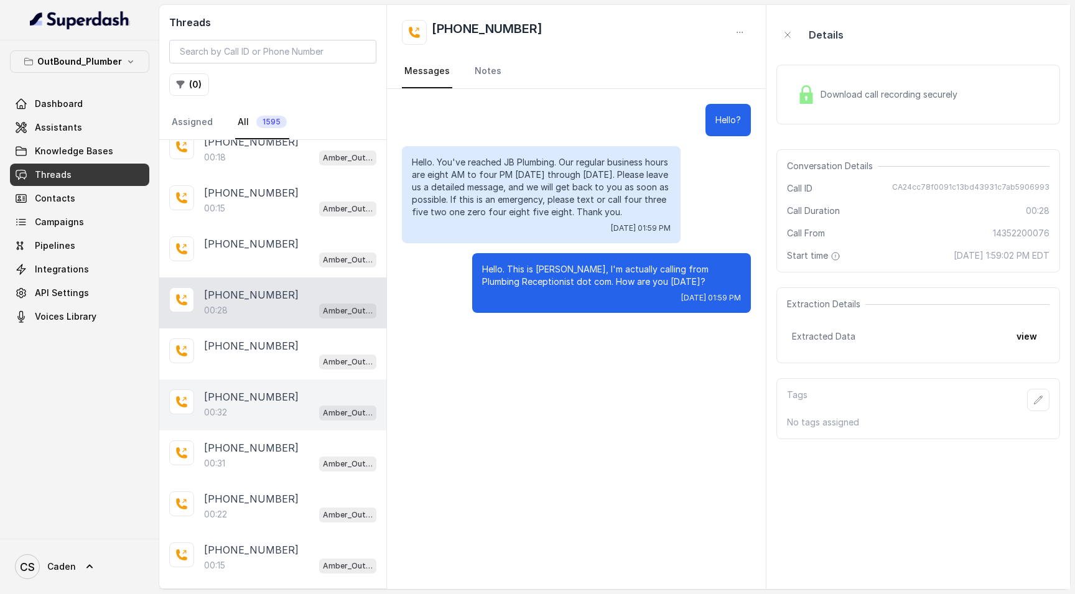
click at [266, 412] on div "00:32 Amber_Outreach" at bounding box center [290, 412] width 172 height 16
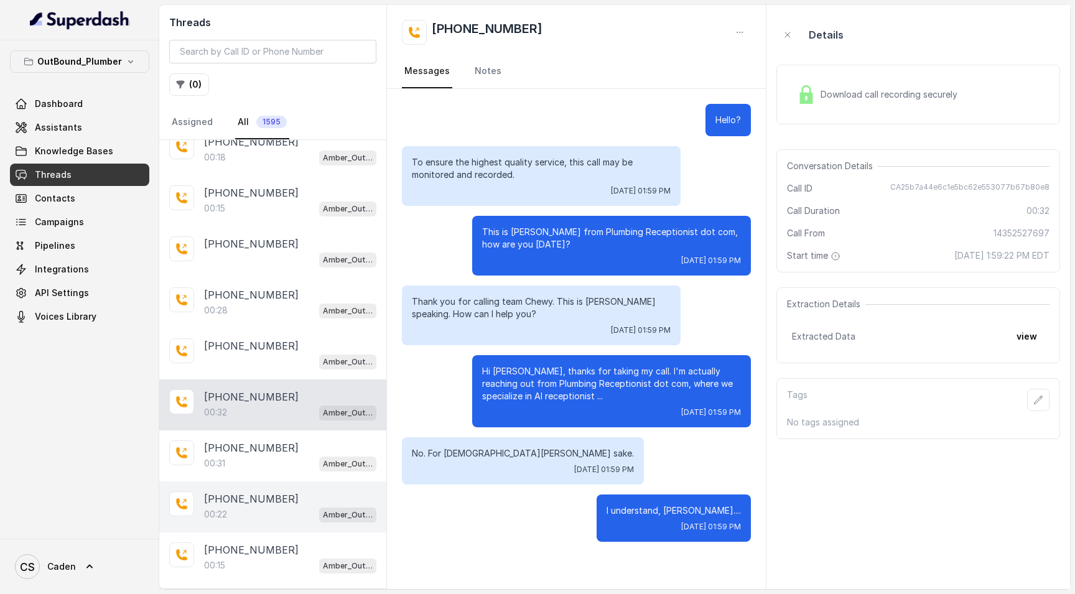
click at [250, 519] on div "00:22 Amber_Outreach" at bounding box center [290, 514] width 172 height 16
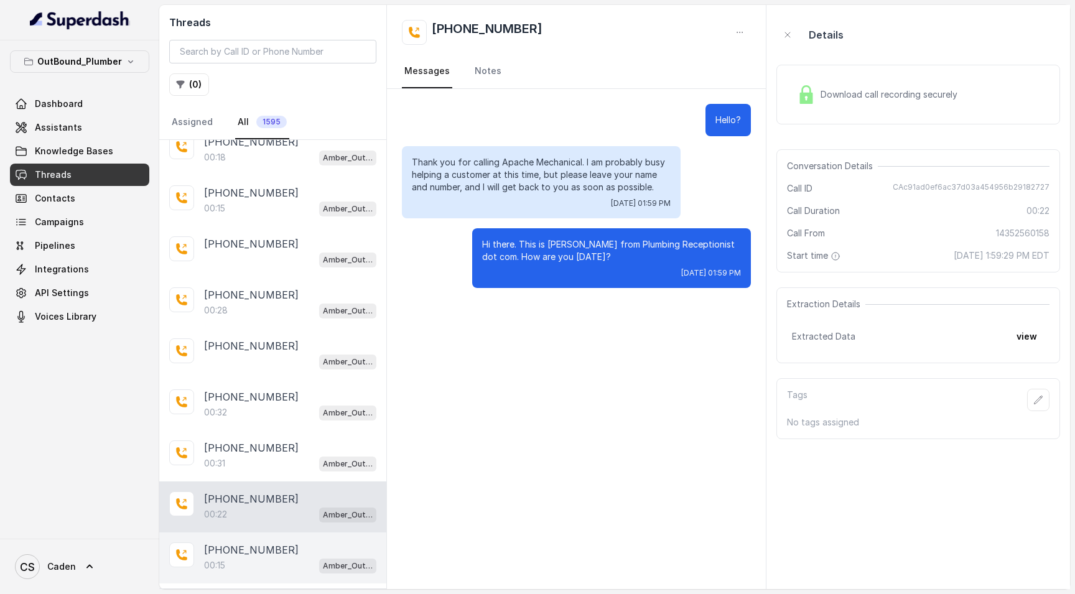
drag, startPoint x: 230, startPoint y: 584, endPoint x: 225, endPoint y: 549, distance: 35.2
click at [230, 583] on div "[PHONE_NUMBER]:15 Amber_Outreach" at bounding box center [272, 557] width 227 height 51
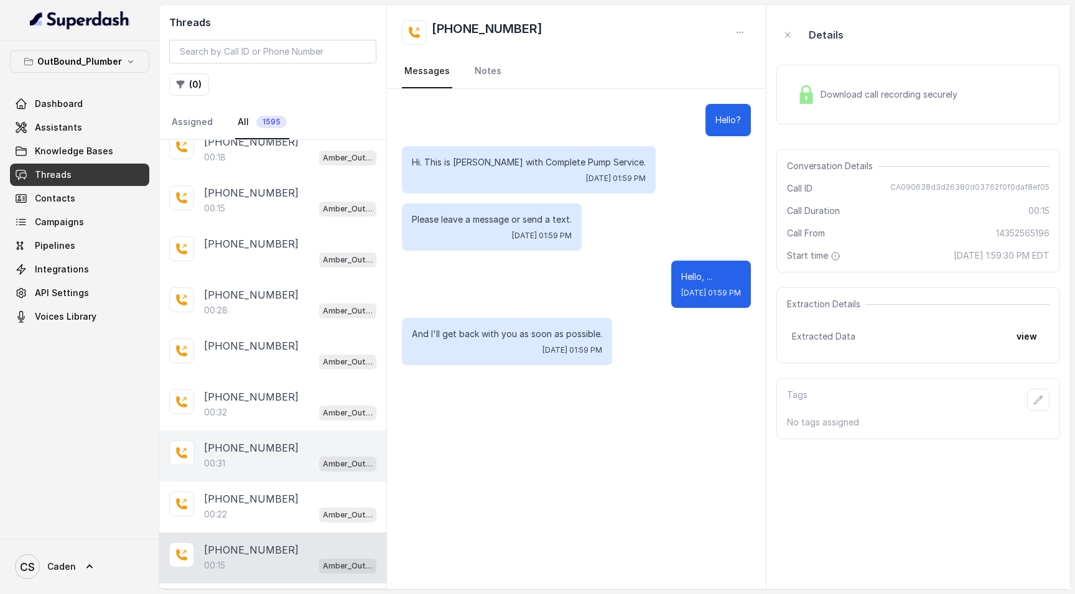
click at [230, 452] on p "[PHONE_NUMBER]" at bounding box center [251, 447] width 95 height 15
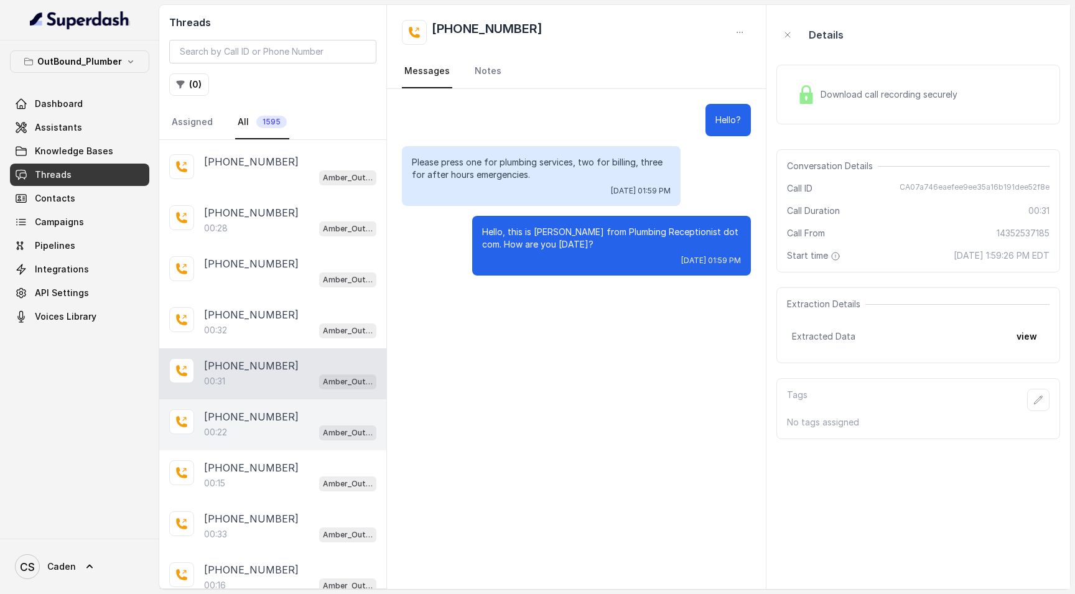
scroll to position [2138, 0]
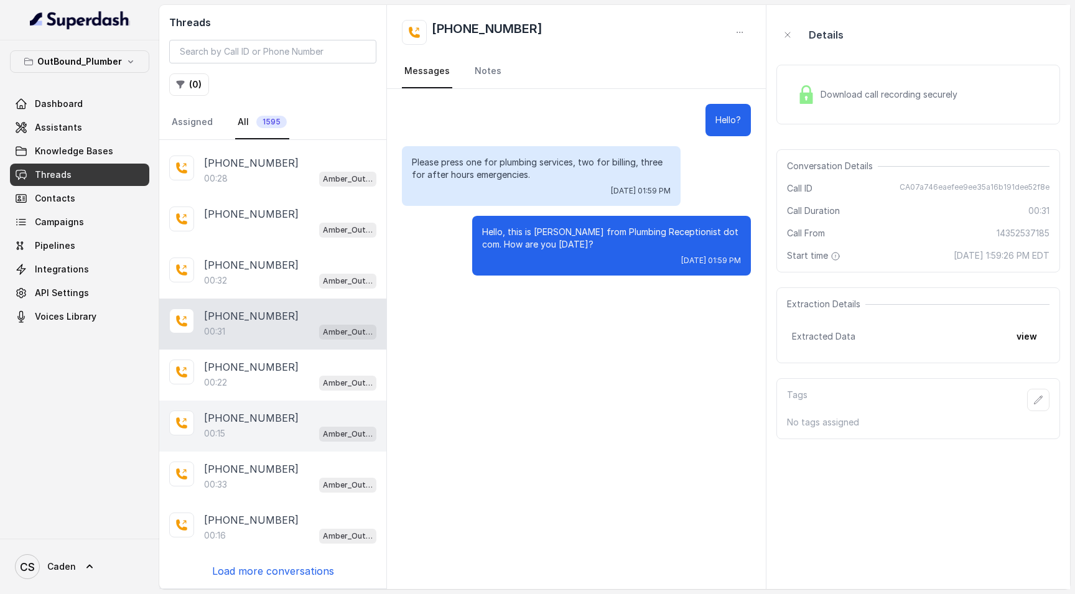
click at [284, 443] on div "[PHONE_NUMBER]:15 Amber_Outreach" at bounding box center [272, 426] width 227 height 51
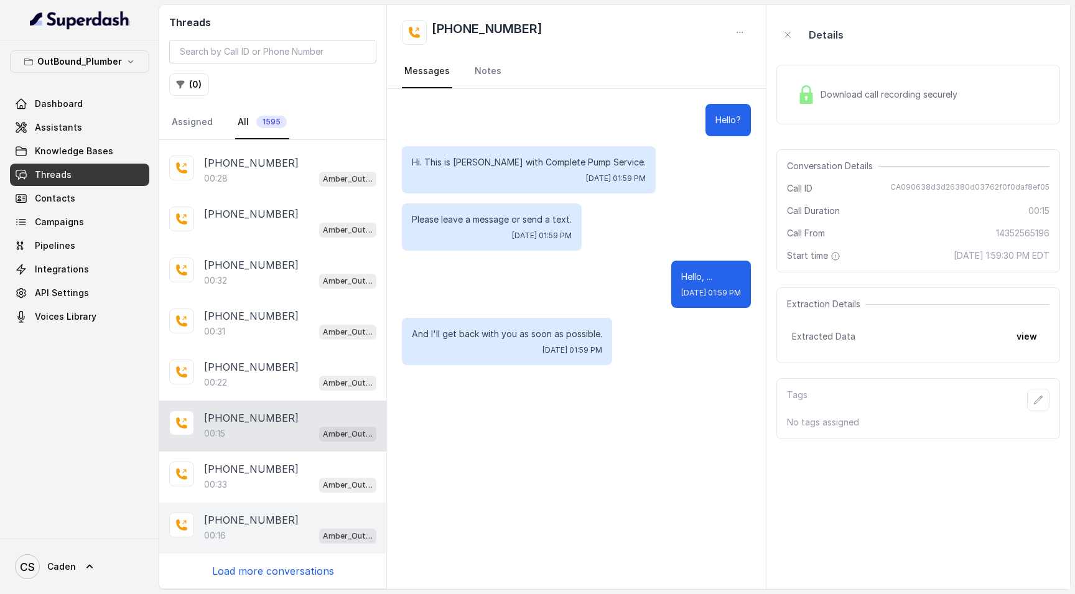
click at [271, 504] on div "[PHONE_NUMBER]:16 Amber_Outreach" at bounding box center [272, 528] width 227 height 51
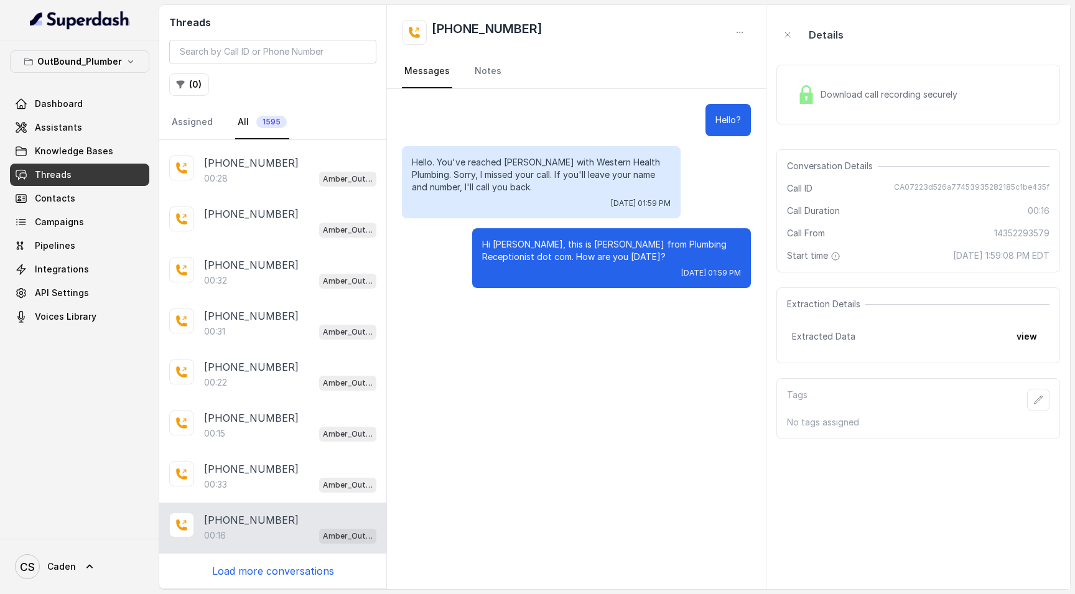
click at [256, 562] on div "[PHONE_NUMBER]:07 Amber_Outreach [PHONE_NUMBER]:06 Amber_Outreach [PHONE_NUMBER…" at bounding box center [272, 364] width 227 height 448
click at [272, 567] on p "Load more conversations" at bounding box center [273, 571] width 122 height 15
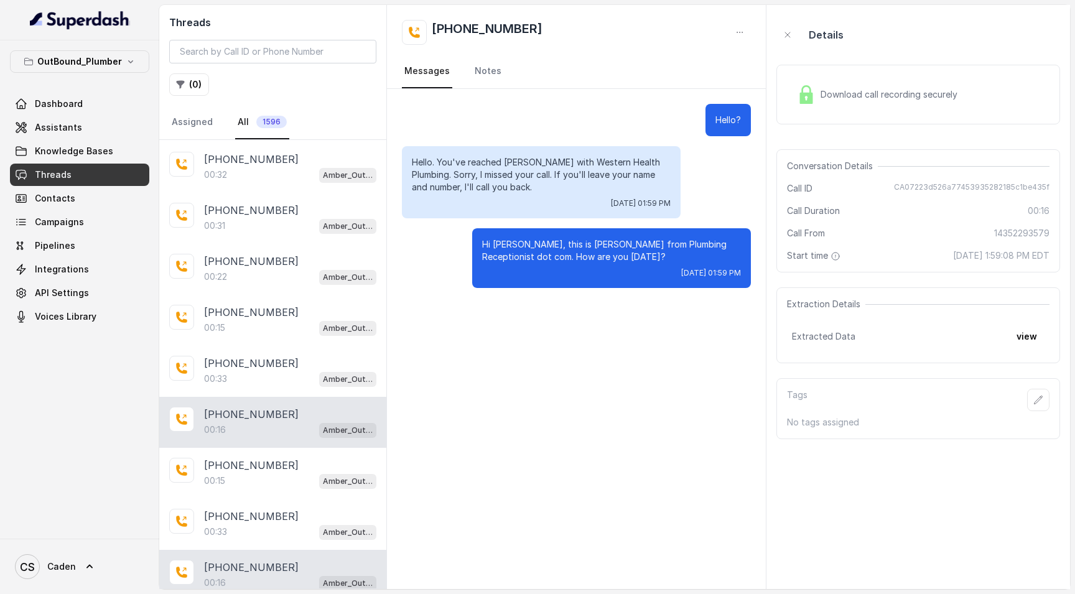
scroll to position [2334, 0]
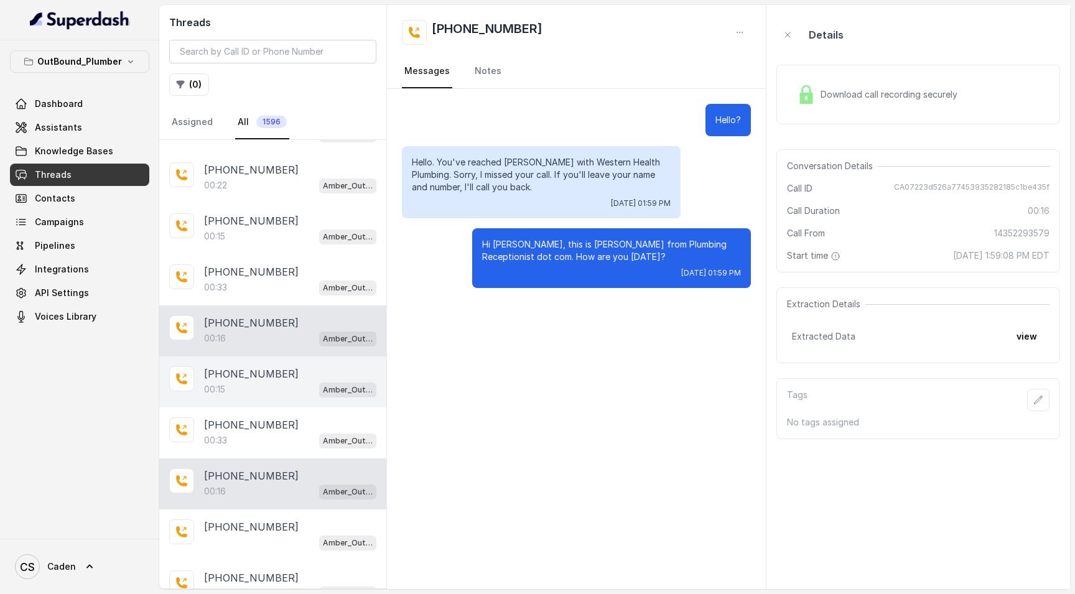
click at [249, 403] on div "[PHONE_NUMBER]:15 Amber_Outreach" at bounding box center [272, 381] width 227 height 51
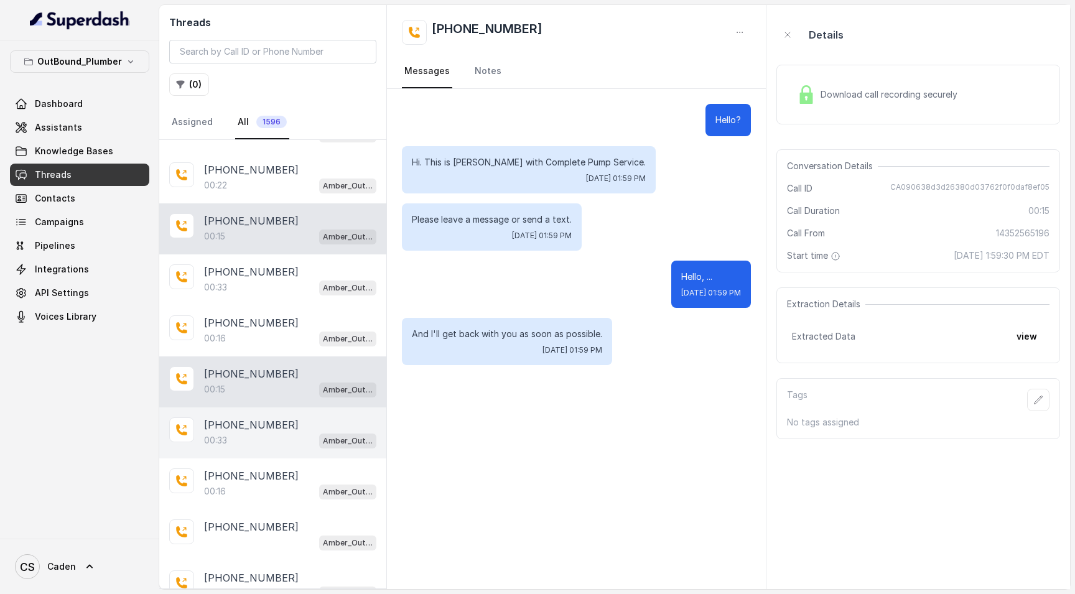
click at [248, 279] on p "[PHONE_NUMBER]" at bounding box center [251, 271] width 95 height 15
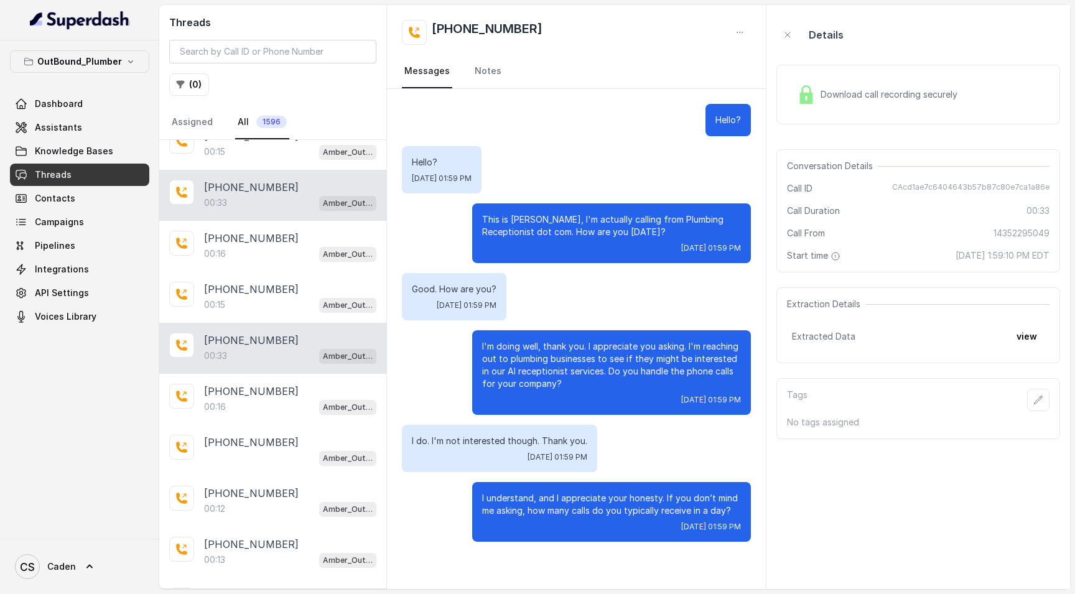
scroll to position [2510, 0]
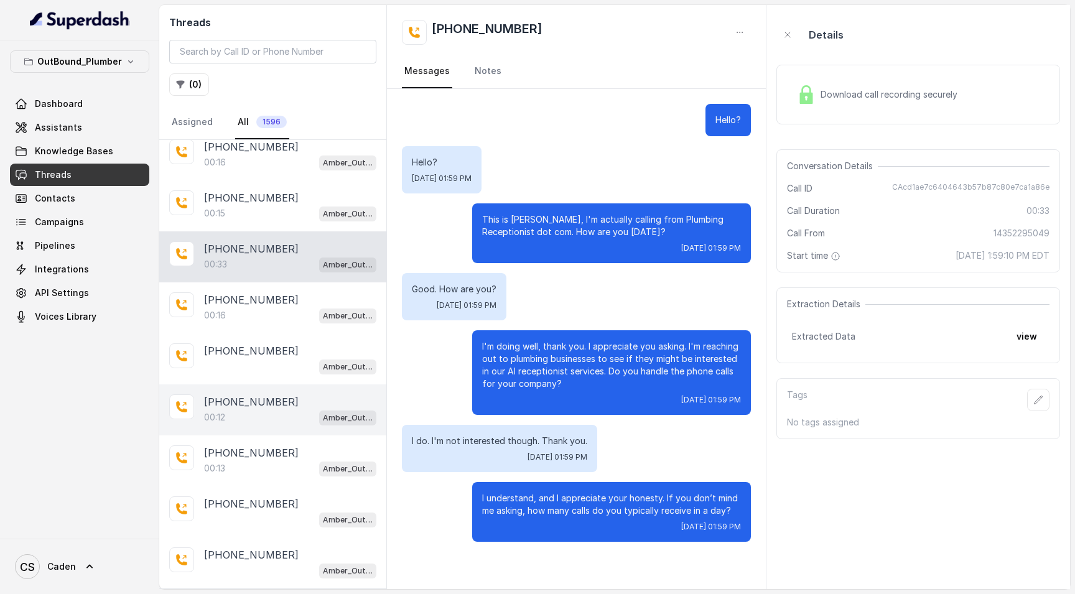
click at [246, 420] on div "00:12 Amber_Outreach" at bounding box center [290, 417] width 172 height 16
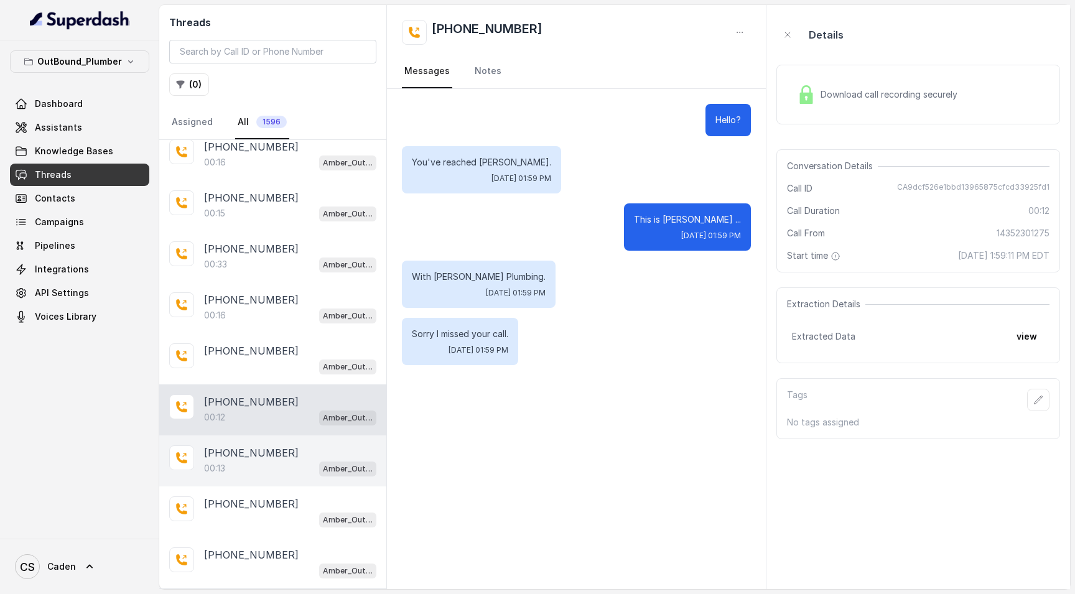
click at [267, 452] on p "[PHONE_NUMBER]" at bounding box center [251, 452] width 95 height 15
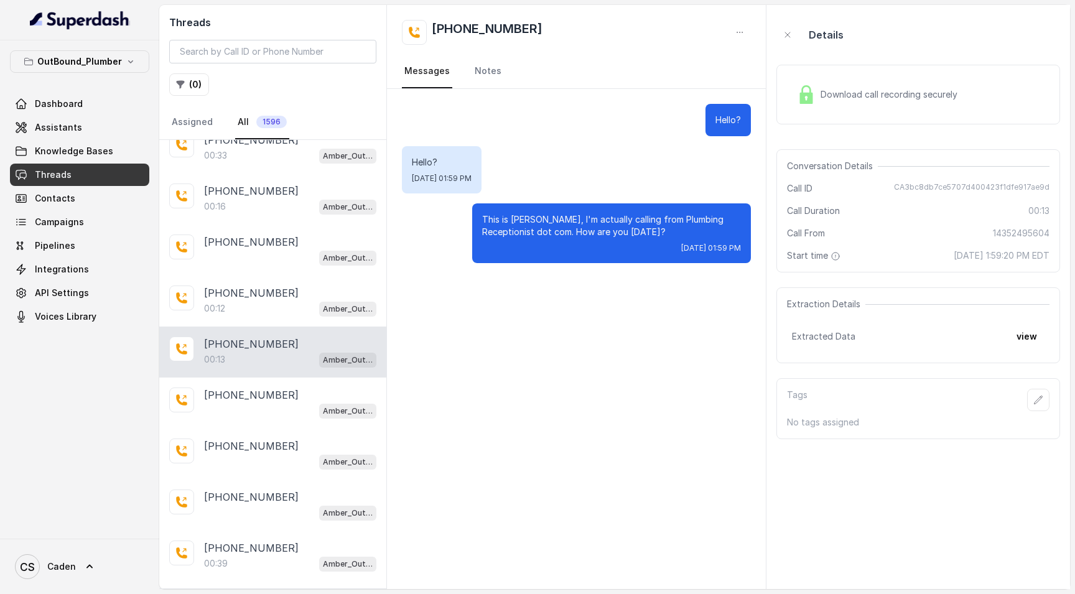
scroll to position [2733, 0]
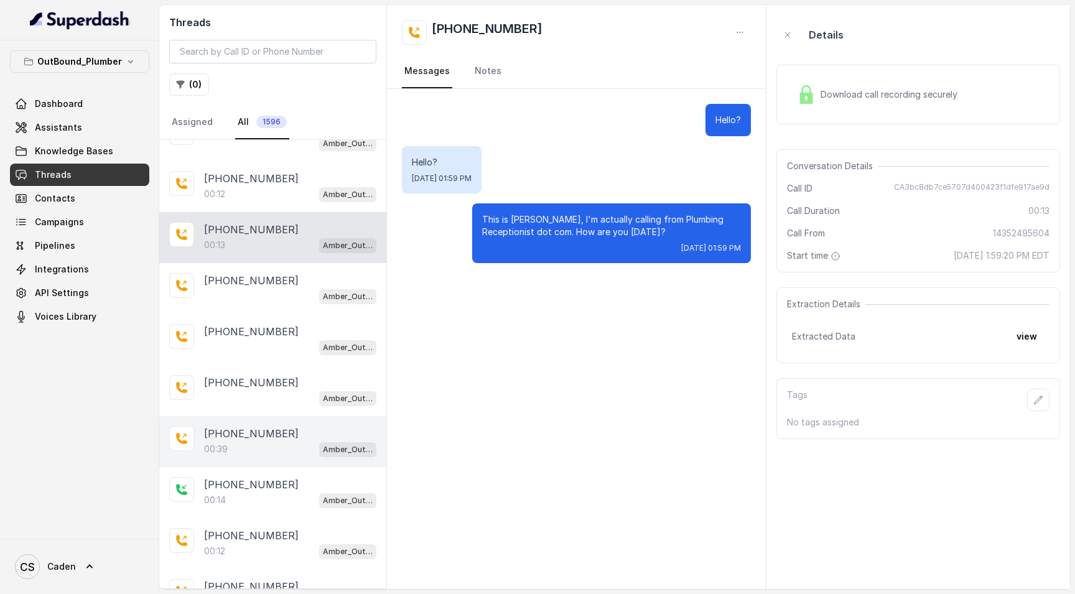
click at [266, 452] on div "00:39 Amber_Outreach" at bounding box center [290, 449] width 172 height 16
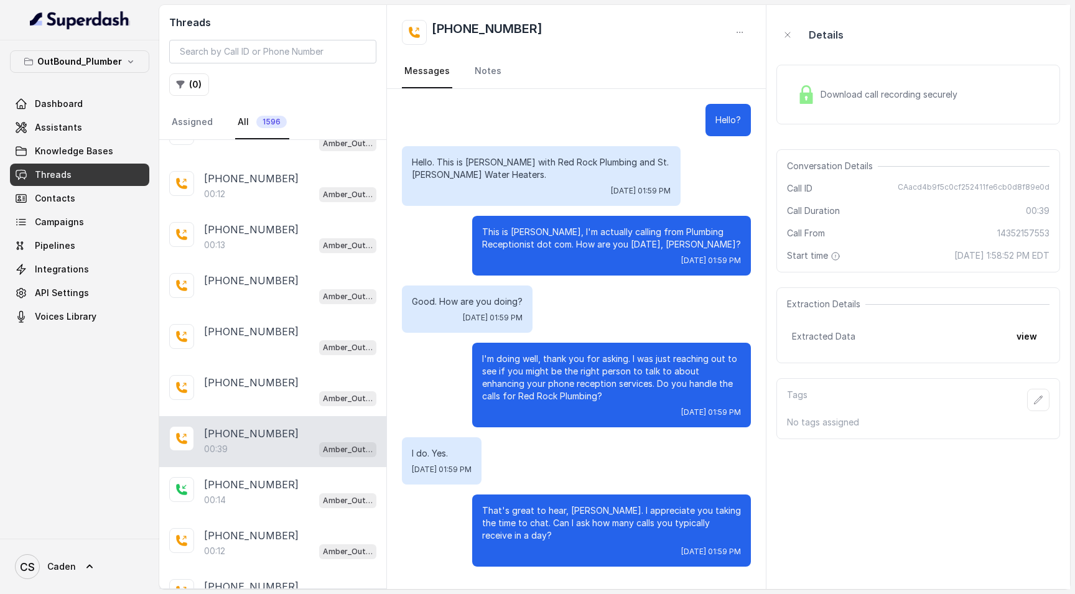
scroll to position [3078, 0]
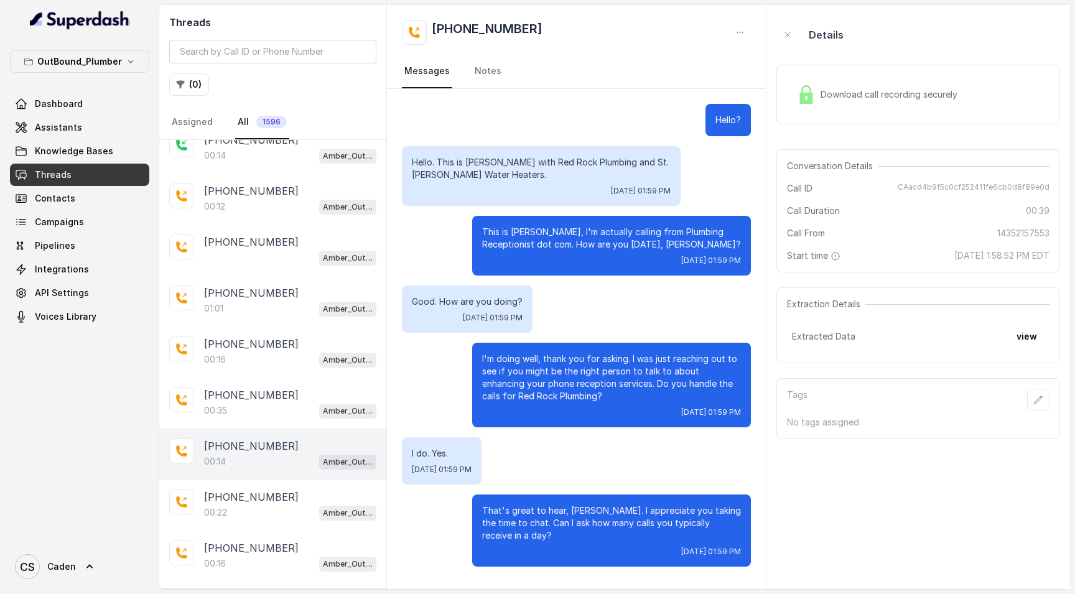
click at [260, 452] on p "[PHONE_NUMBER]" at bounding box center [251, 446] width 95 height 15
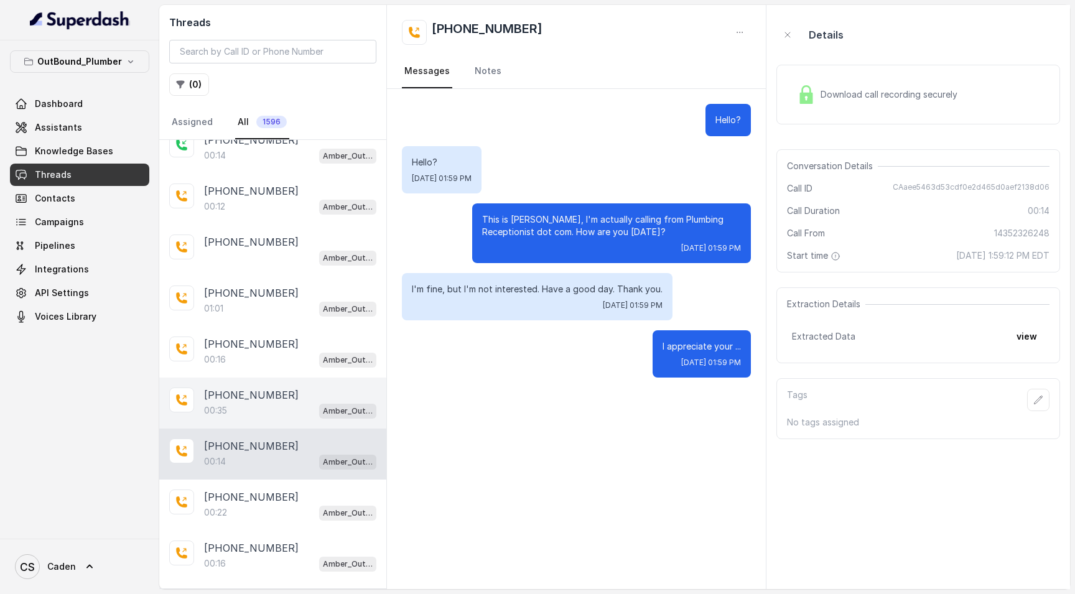
click at [256, 409] on div "00:35 Amber_Outreach" at bounding box center [290, 410] width 172 height 16
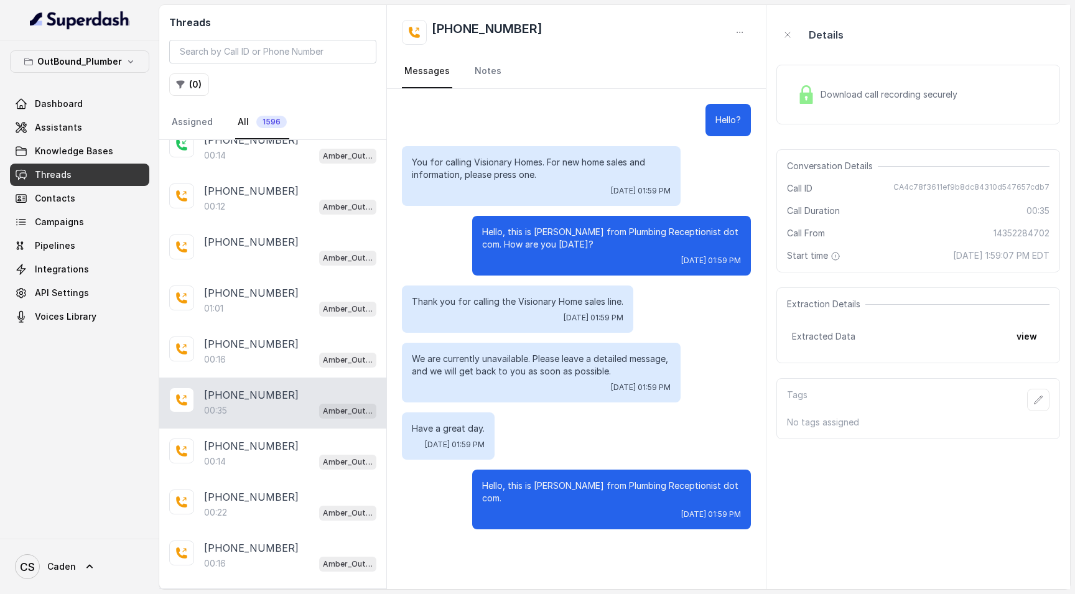
click at [255, 380] on div "[PHONE_NUMBER]:35 Amber_Outreach" at bounding box center [272, 403] width 227 height 51
click at [257, 361] on div "00:16 Amber_Outreach" at bounding box center [290, 359] width 172 height 16
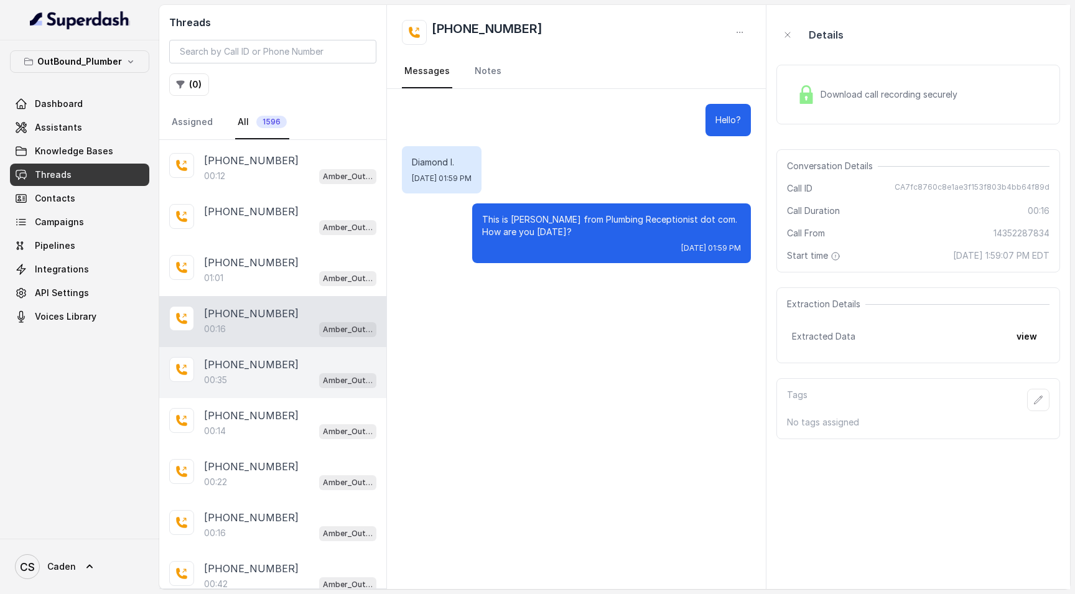
scroll to position [3234, 0]
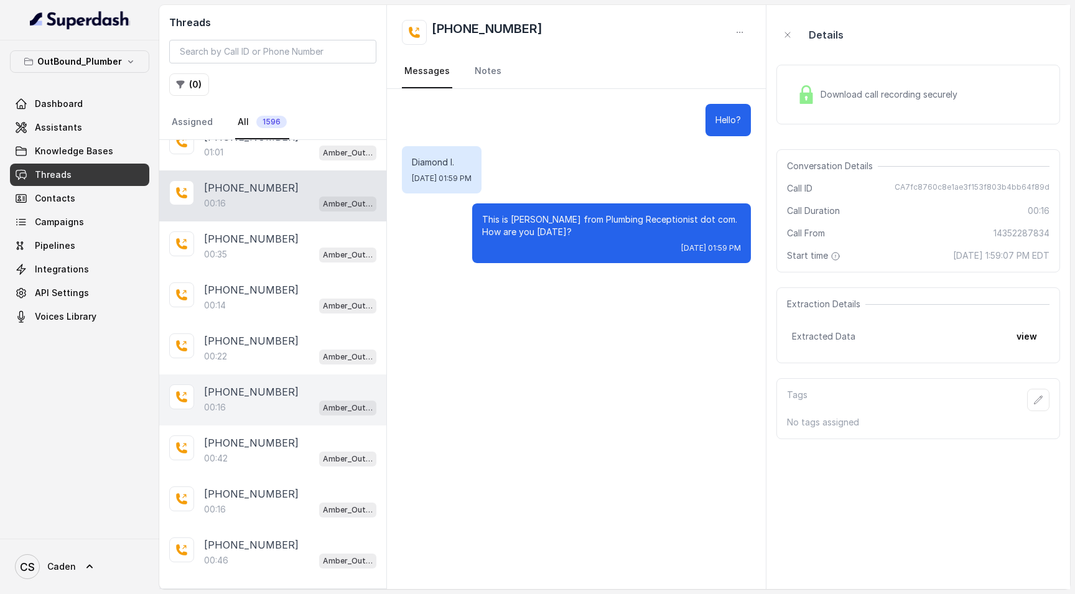
click at [262, 408] on div "00:16 Amber_Outreach" at bounding box center [290, 407] width 172 height 16
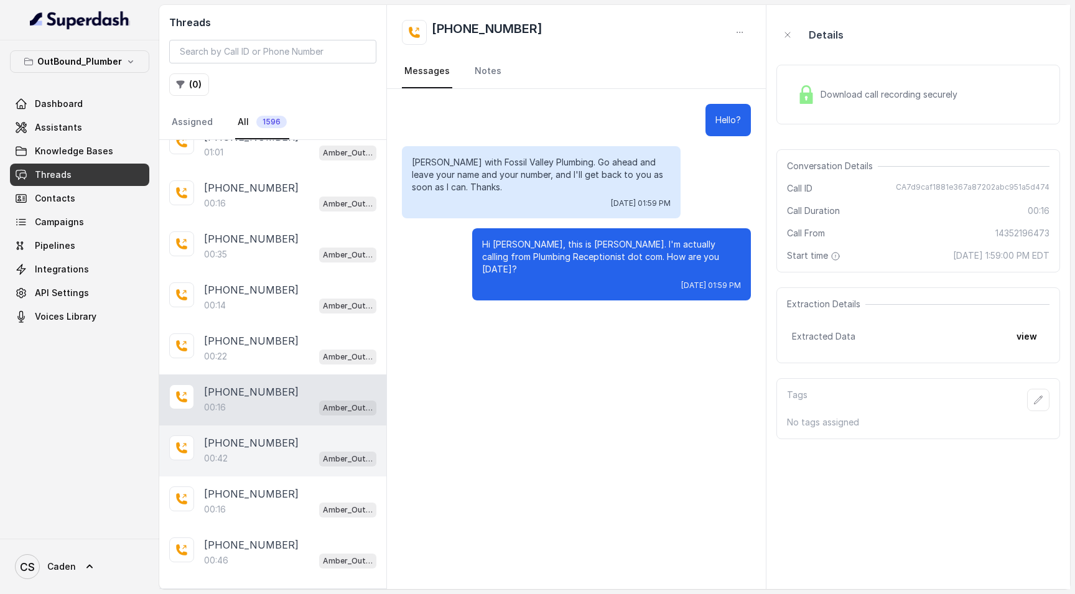
click at [271, 448] on p "[PHONE_NUMBER]" at bounding box center [251, 442] width 95 height 15
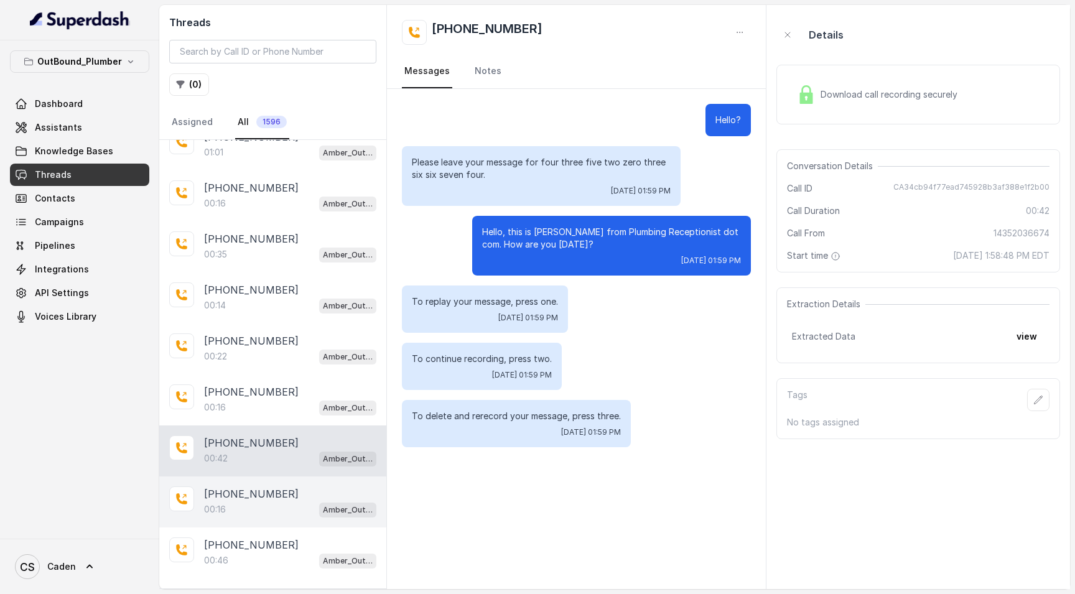
click at [274, 497] on div "[PHONE_NUMBER]" at bounding box center [290, 493] width 172 height 15
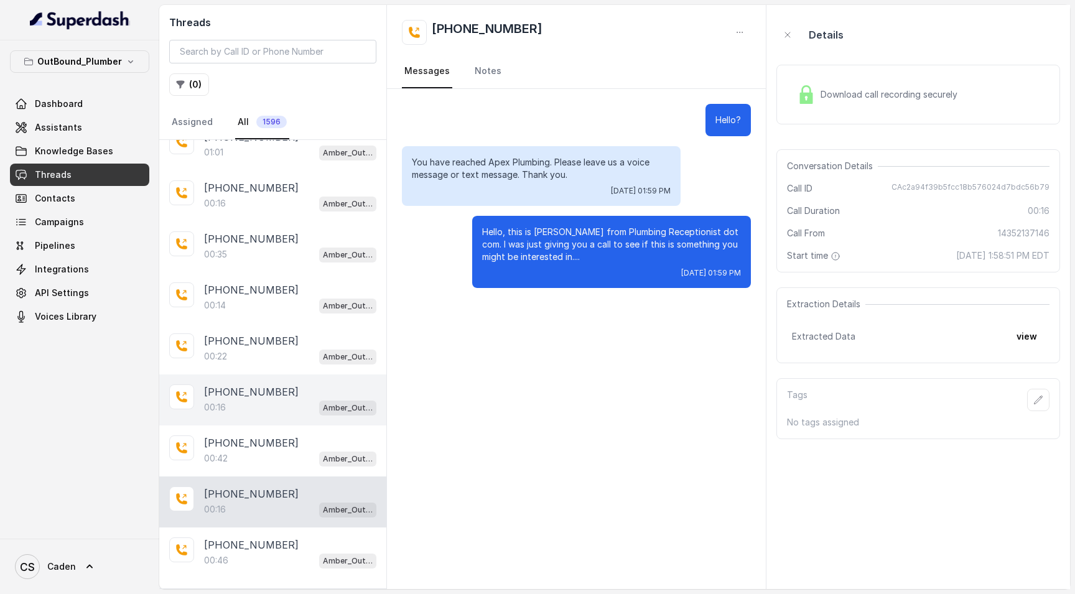
scroll to position [3264, 0]
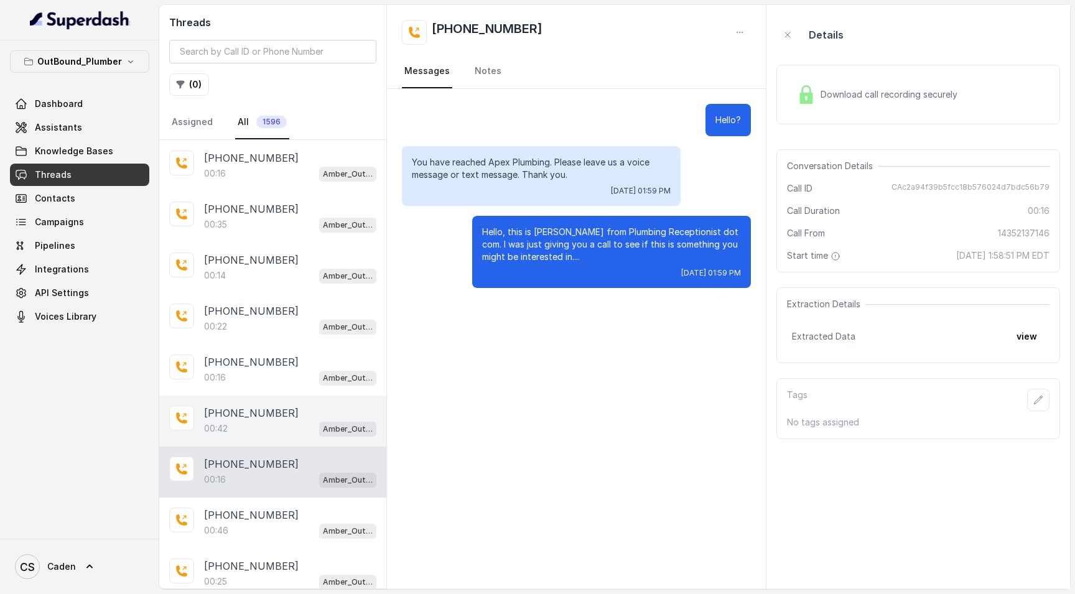
click at [274, 425] on div "00:42 Amber_Outreach" at bounding box center [290, 428] width 172 height 16
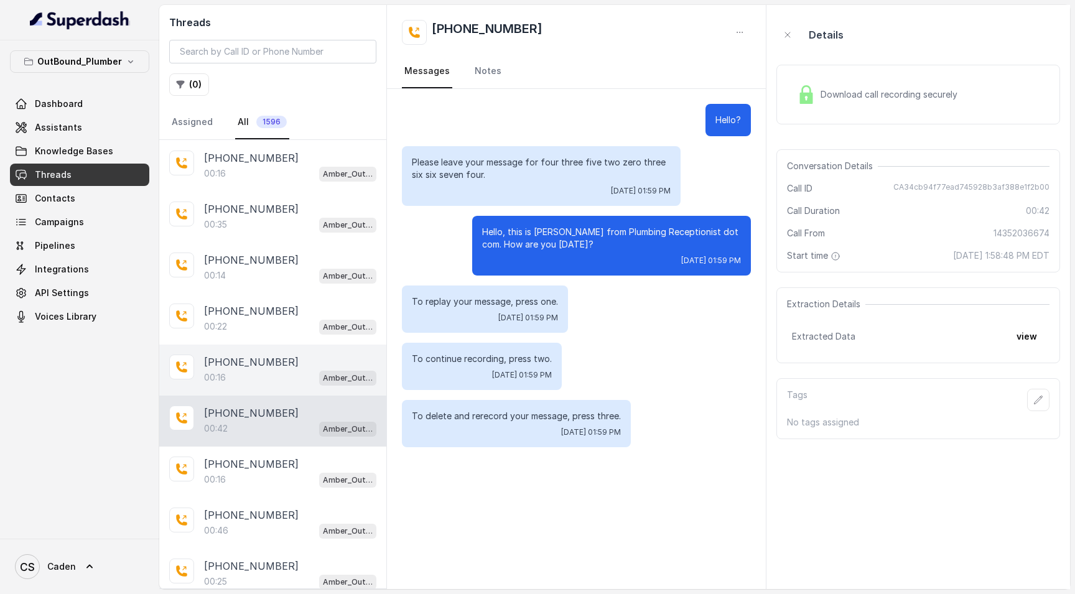
click at [264, 365] on p "[PHONE_NUMBER]" at bounding box center [251, 362] width 95 height 15
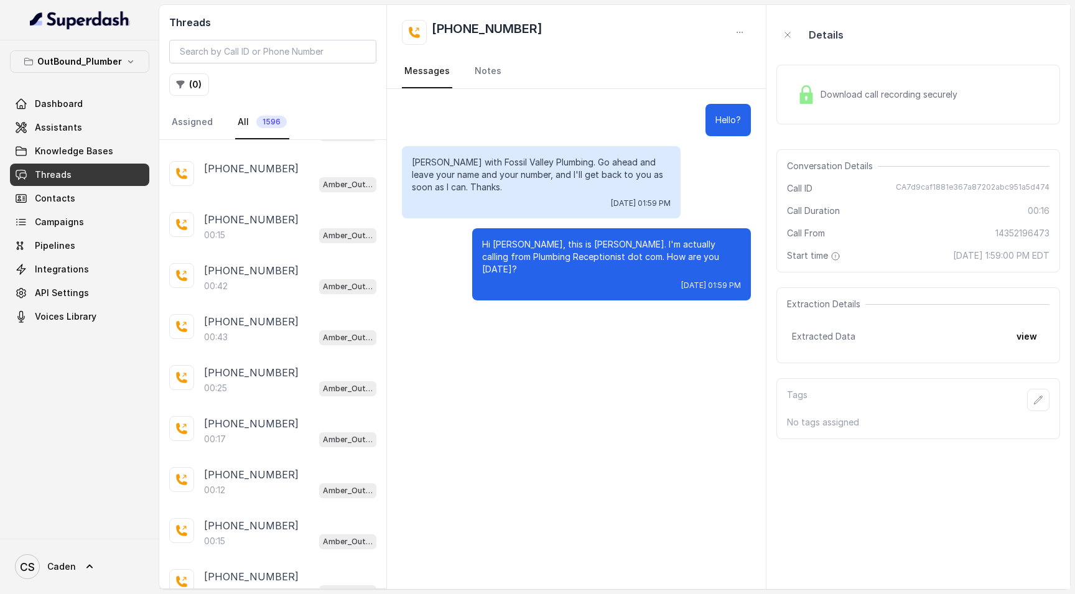
scroll to position [3977, 0]
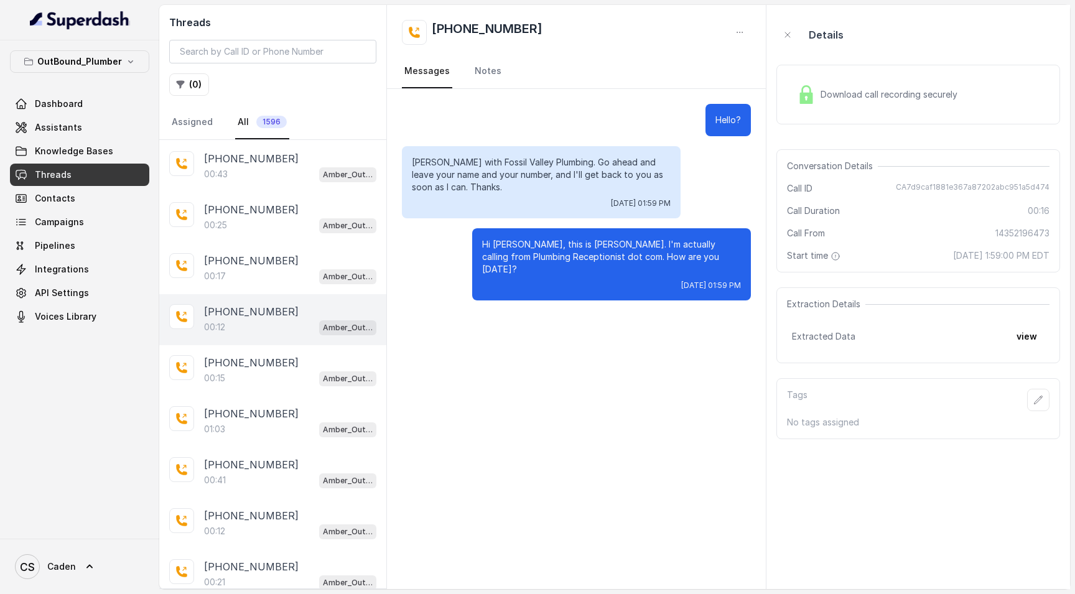
click at [248, 323] on div "00:12 Amber_Outreach" at bounding box center [290, 327] width 172 height 16
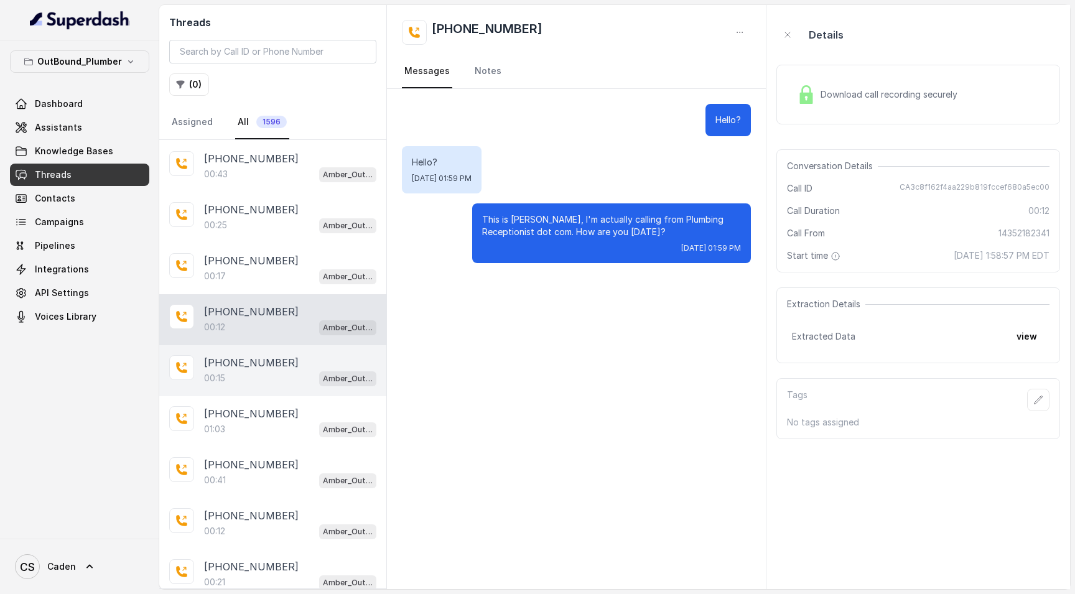
click at [244, 374] on div "00:15 Amber_Outreach" at bounding box center [290, 378] width 172 height 16
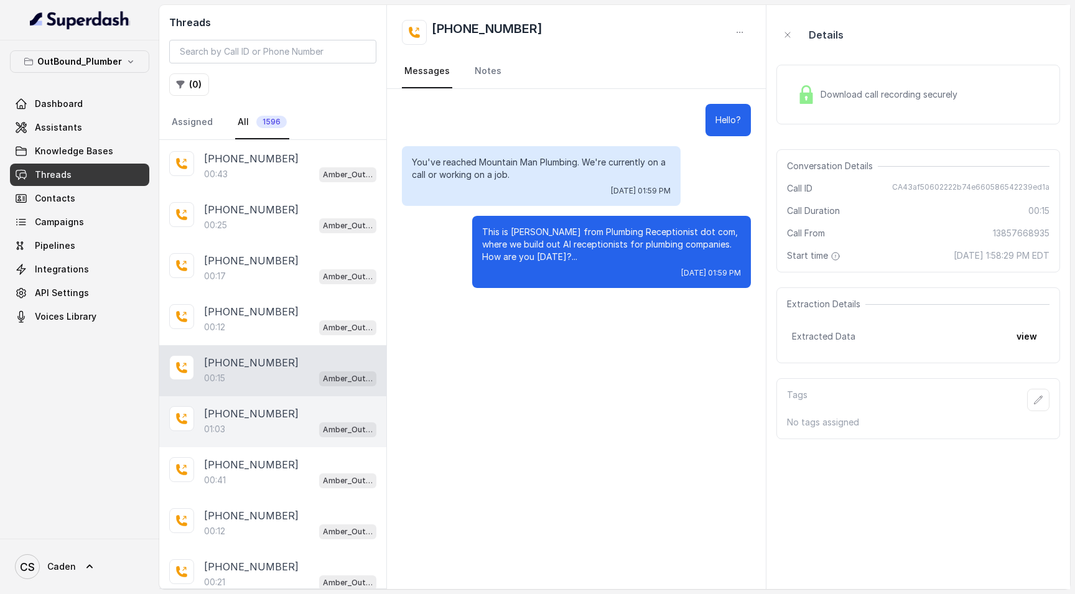
click at [239, 439] on div "[PHONE_NUMBER]:03 Amber_Outreach" at bounding box center [272, 421] width 227 height 51
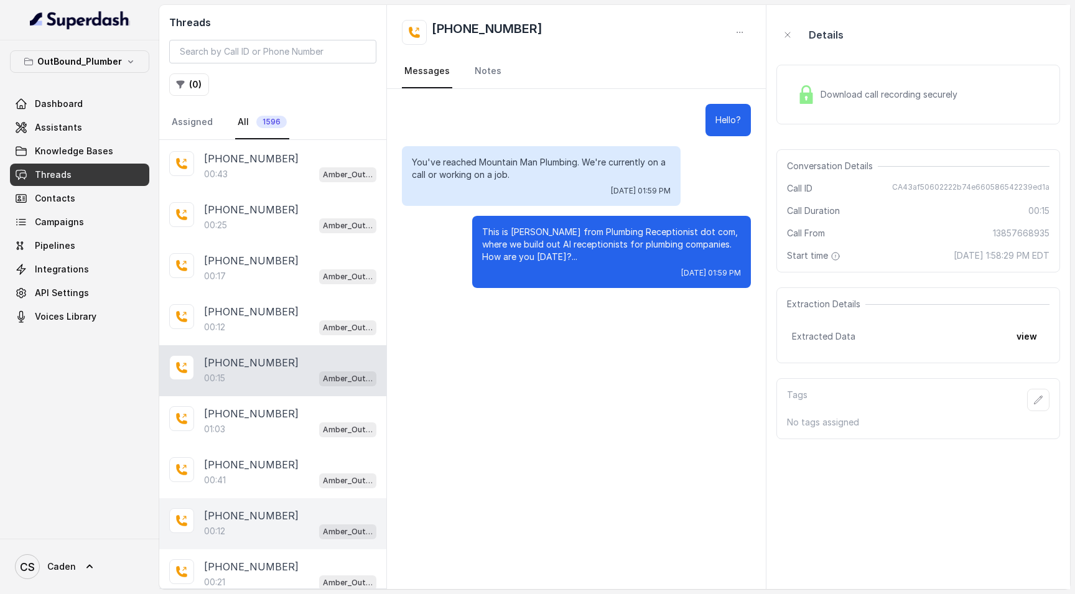
click at [223, 502] on div "[PHONE_NUMBER]:12 Amber_Outreach" at bounding box center [272, 523] width 227 height 51
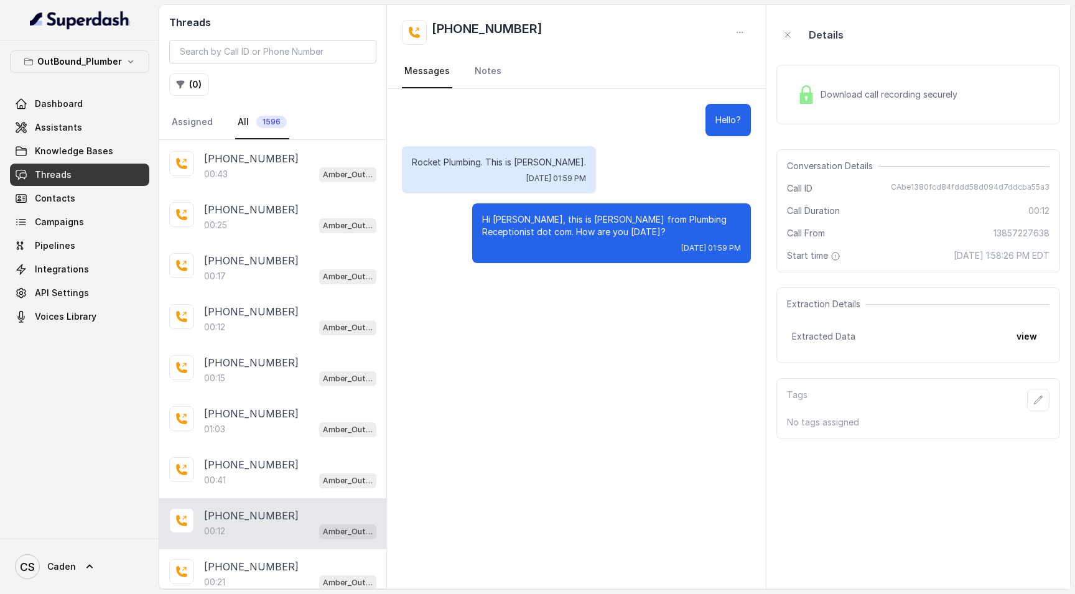
click at [224, 542] on div "[PHONE_NUMBER]:12 Amber_Outreach" at bounding box center [272, 523] width 227 height 51
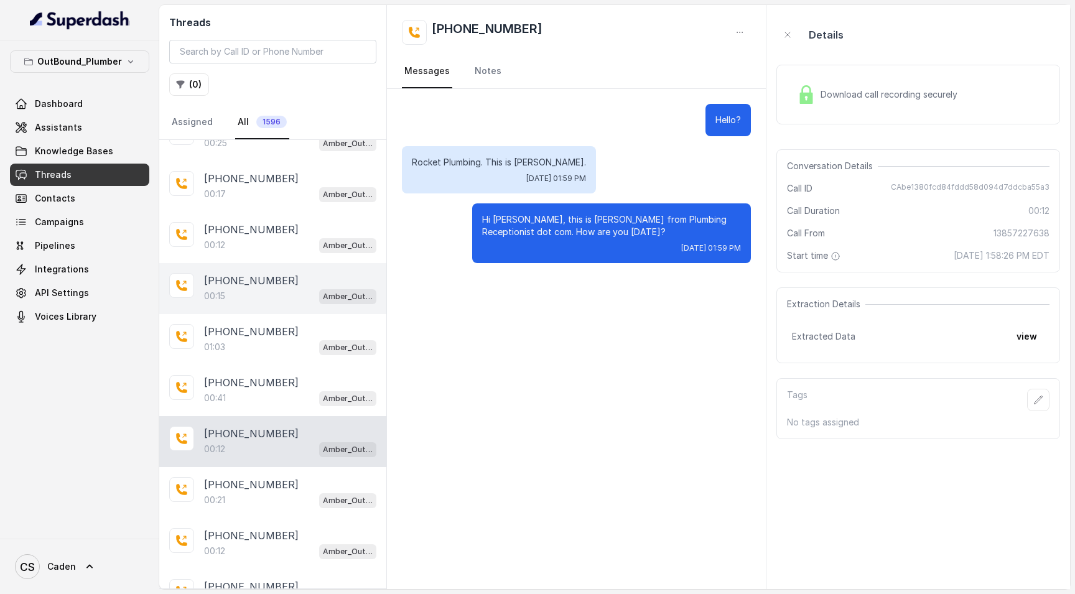
scroll to position [4207, 0]
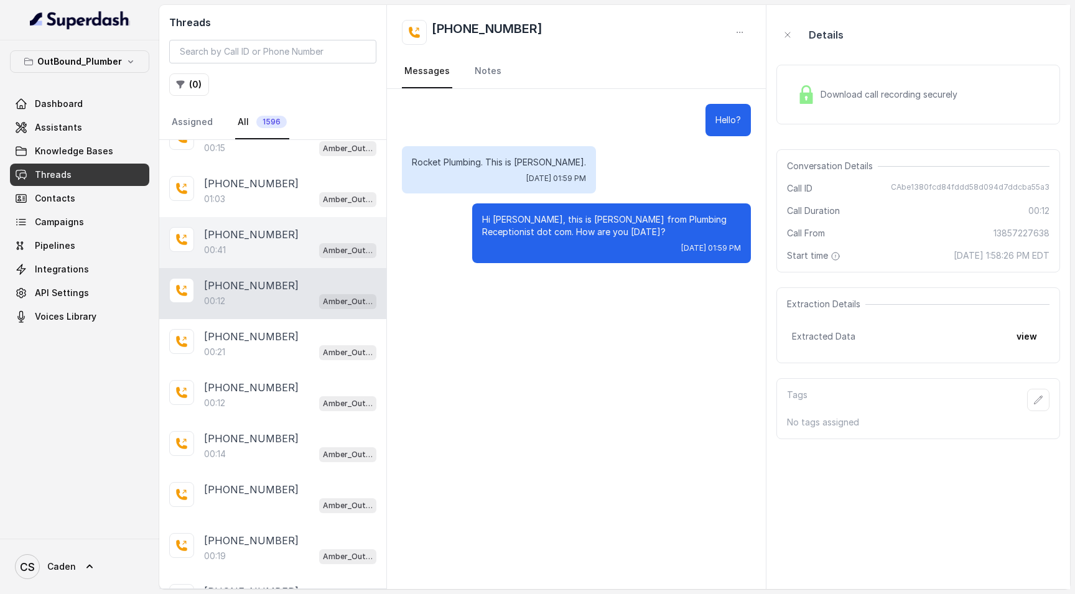
click at [234, 258] on div "00:41 Amber_Outreach" at bounding box center [290, 250] width 172 height 16
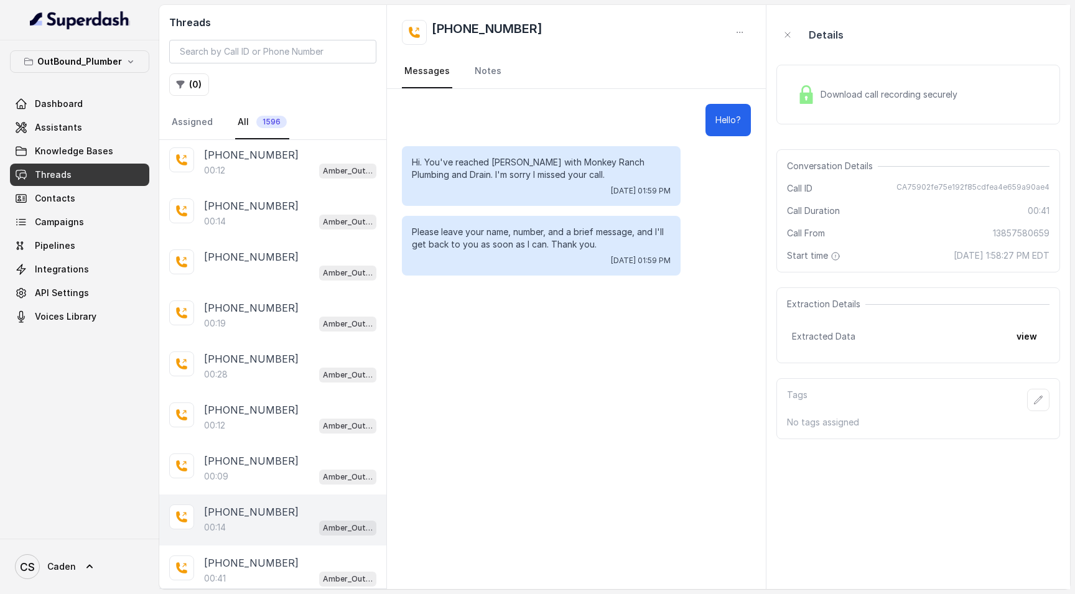
scroll to position [4688, 0]
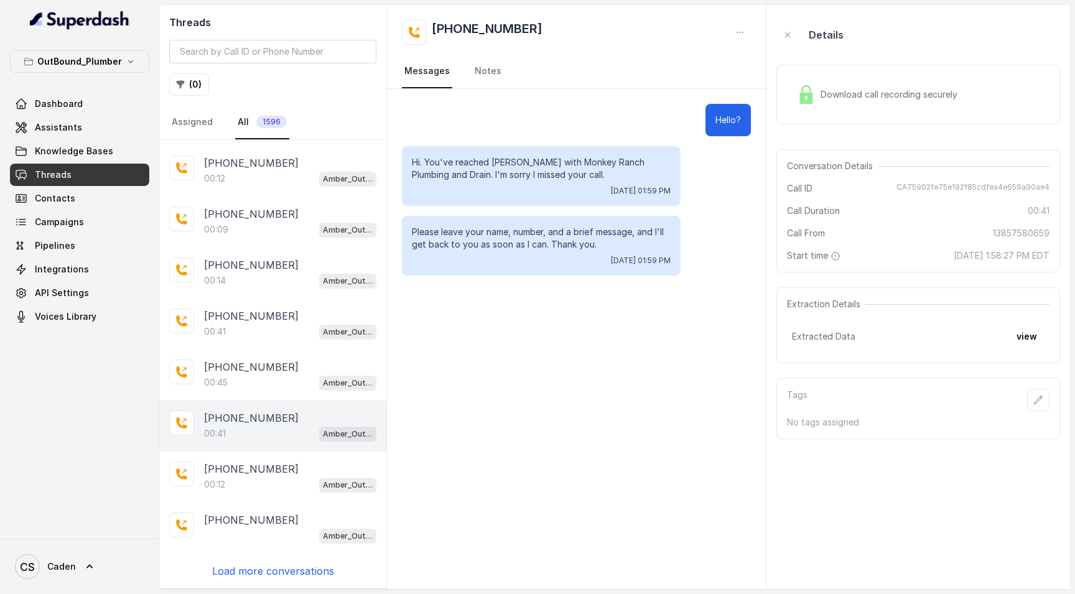
click at [254, 429] on div "00:41 Amber_Outreach" at bounding box center [290, 433] width 172 height 16
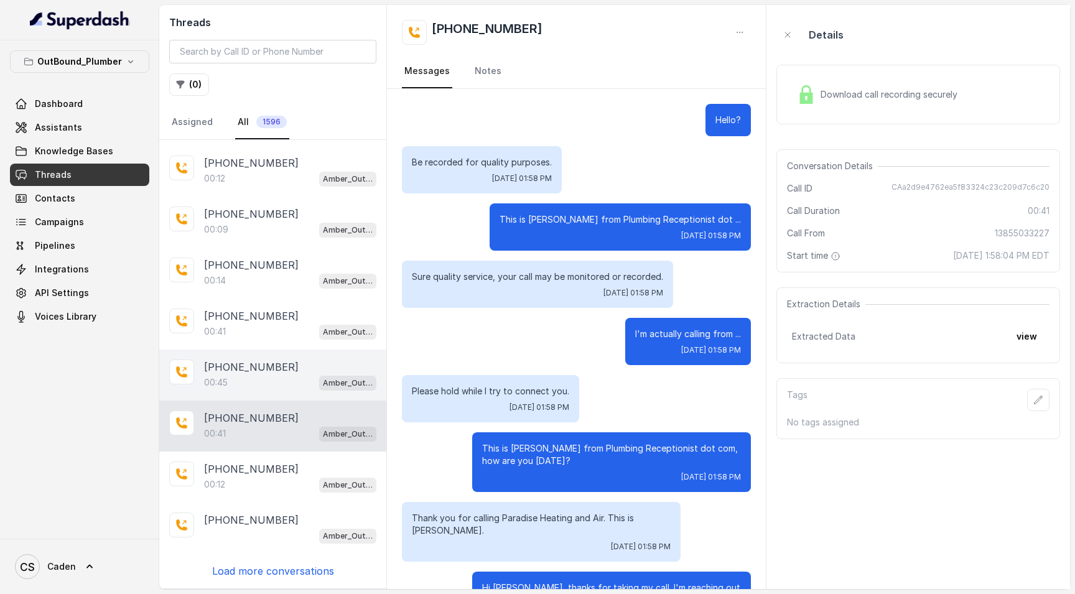
scroll to position [70, 0]
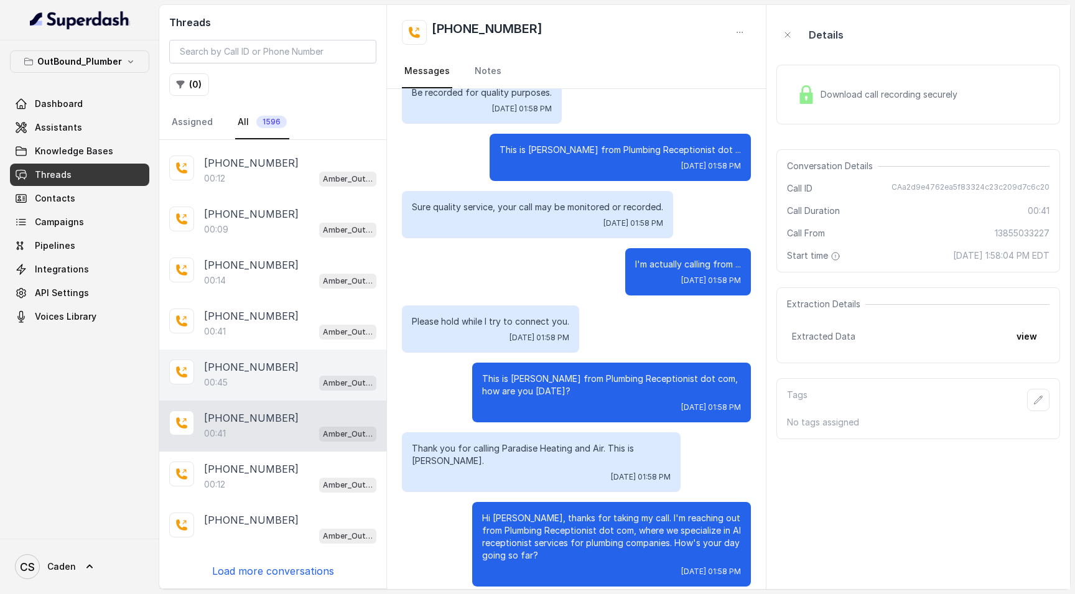
click at [255, 380] on div "00:45 Amber_Outreach" at bounding box center [290, 382] width 172 height 16
